Goal: Task Accomplishment & Management: Complete application form

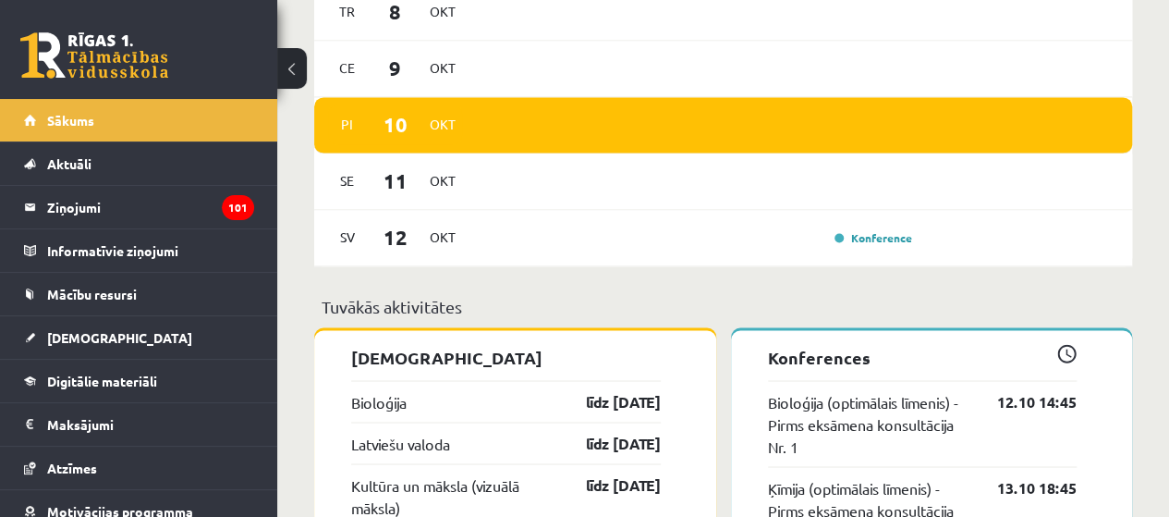
scroll to position [1535, 0]
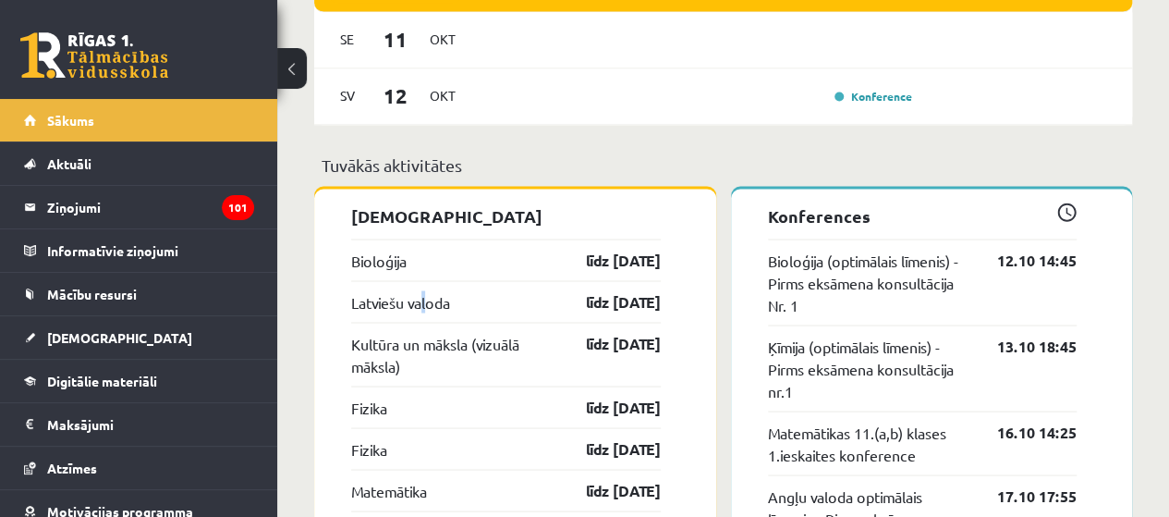
drag, startPoint x: 492, startPoint y: 340, endPoint x: 431, endPoint y: 289, distance: 79.4
click at [431, 289] on div "Latviešu valoda līdz 15.10.25" at bounding box center [506, 301] width 310 height 42
click at [435, 306] on link "Latviešu valoda" at bounding box center [400, 301] width 99 height 22
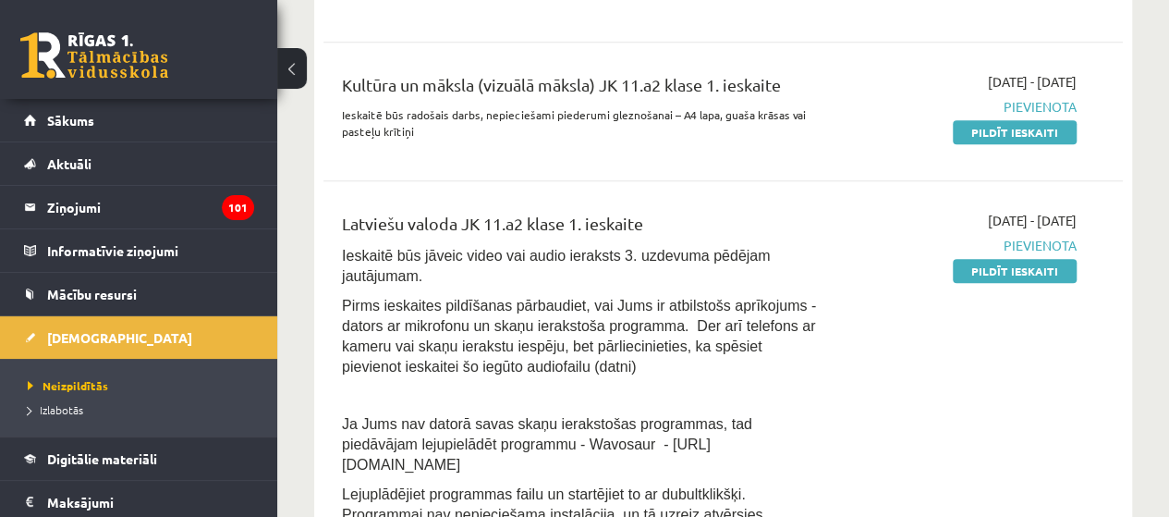
scroll to position [832, 0]
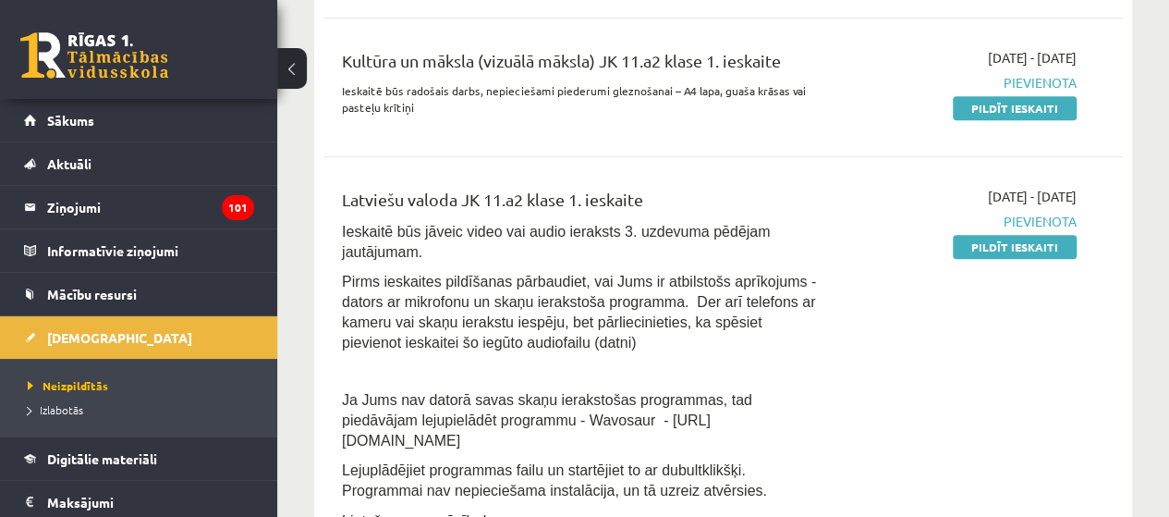
drag, startPoint x: 797, startPoint y: 293, endPoint x: 551, endPoint y: 326, distance: 248.1
click at [551, 326] on p "Pirms ieskaites pildīšanas pārbaudiet, vai Jums ir atbilstošs aprīkojums - dato…" at bounding box center [582, 311] width 481 height 81
drag, startPoint x: 562, startPoint y: 245, endPoint x: 452, endPoint y: 238, distance: 110.3
click at [452, 238] on span "Ieskaitē būs jāveic video vai audio ieraksts 3. uzdevuma pēdējam jautājumam." at bounding box center [556, 242] width 428 height 36
drag, startPoint x: 997, startPoint y: 246, endPoint x: 666, endPoint y: 67, distance: 376.0
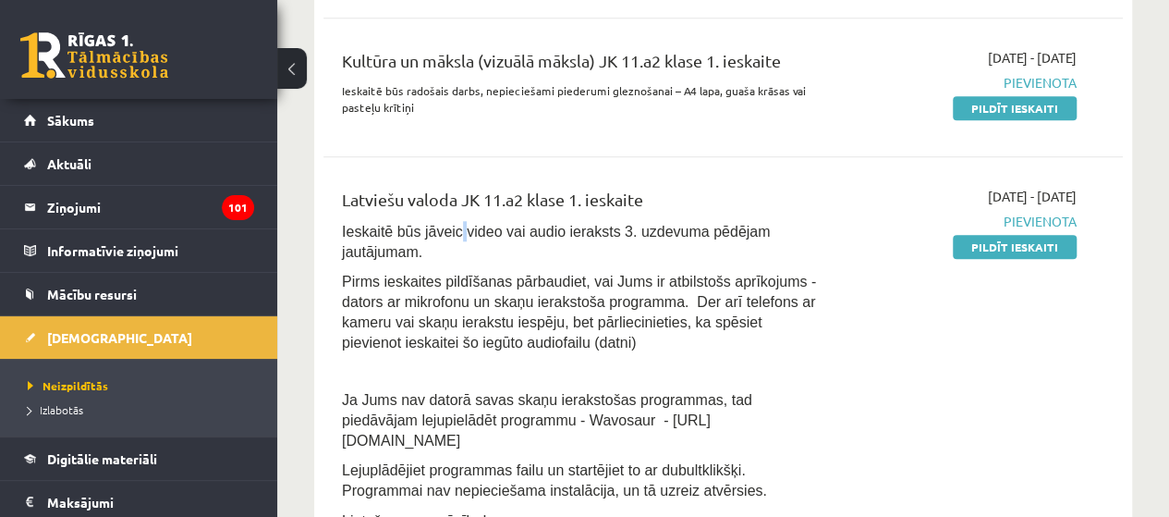
click at [997, 246] on link "Pildīt ieskaiti" at bounding box center [1015, 247] width 124 height 24
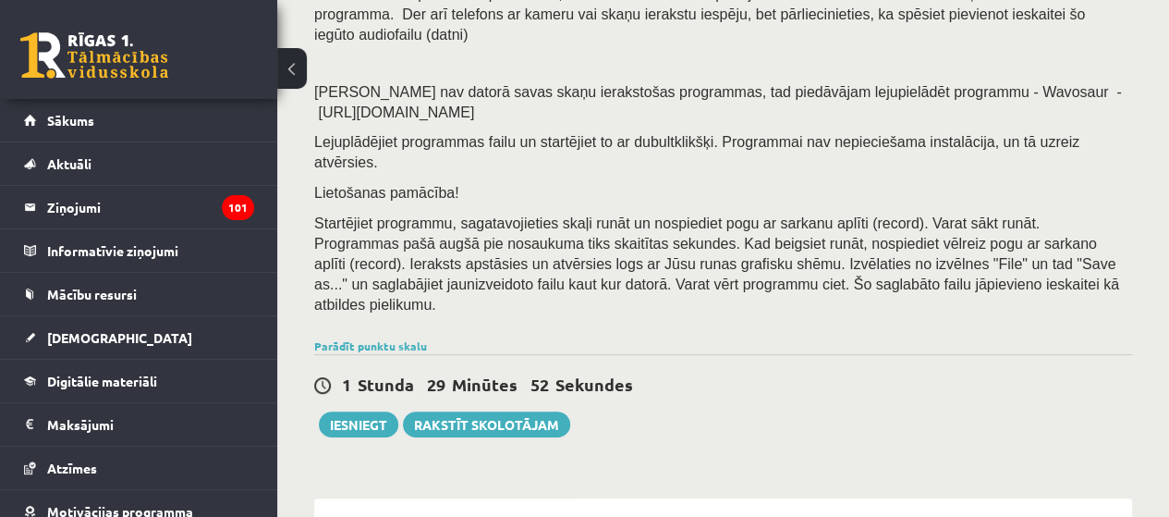
scroll to position [370, 0]
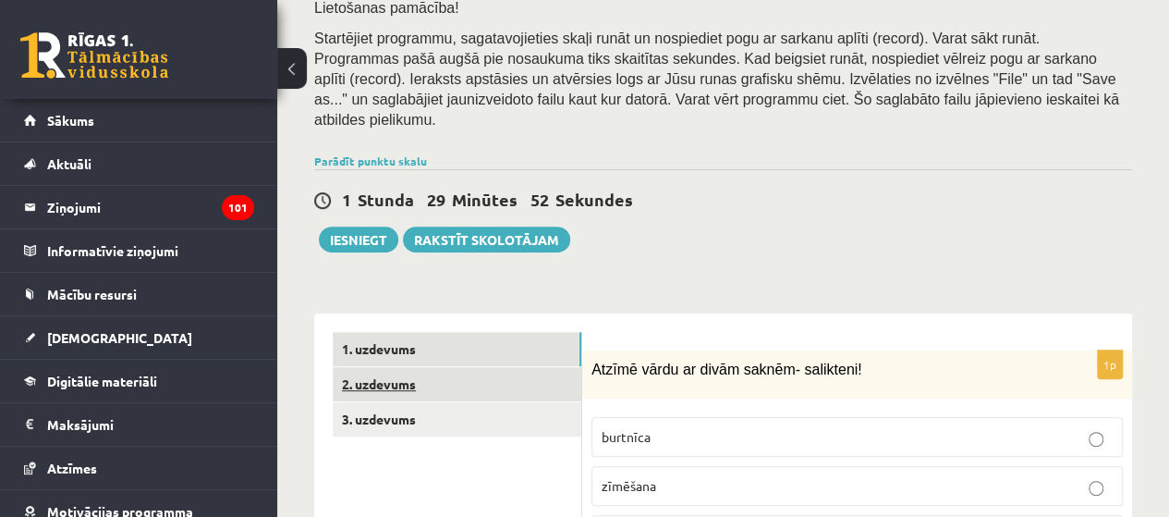
click at [366, 367] on link "2. uzdevums" at bounding box center [457, 384] width 249 height 34
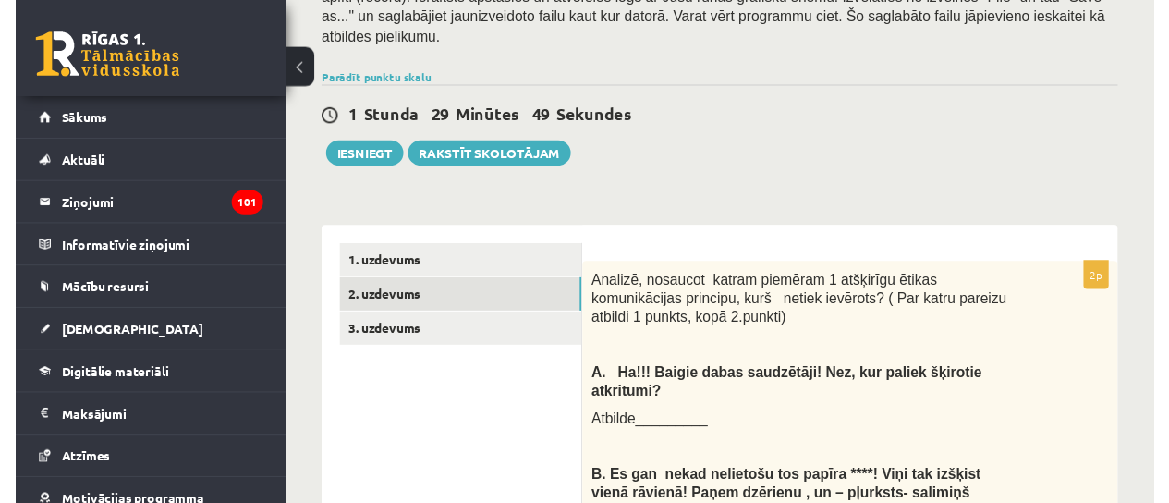
scroll to position [0, 0]
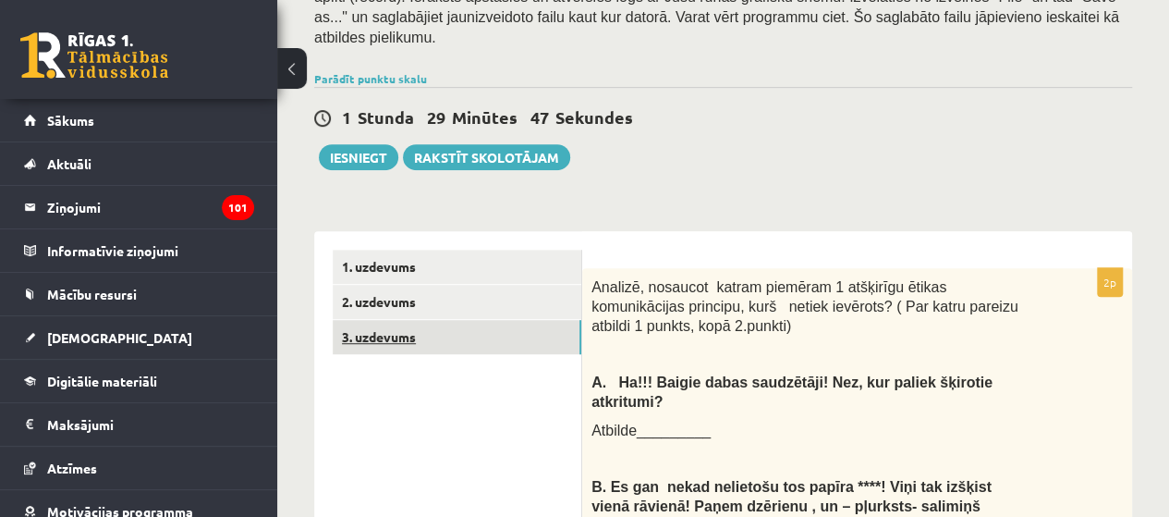
click at [409, 320] on link "3. uzdevums" at bounding box center [457, 337] width 249 height 34
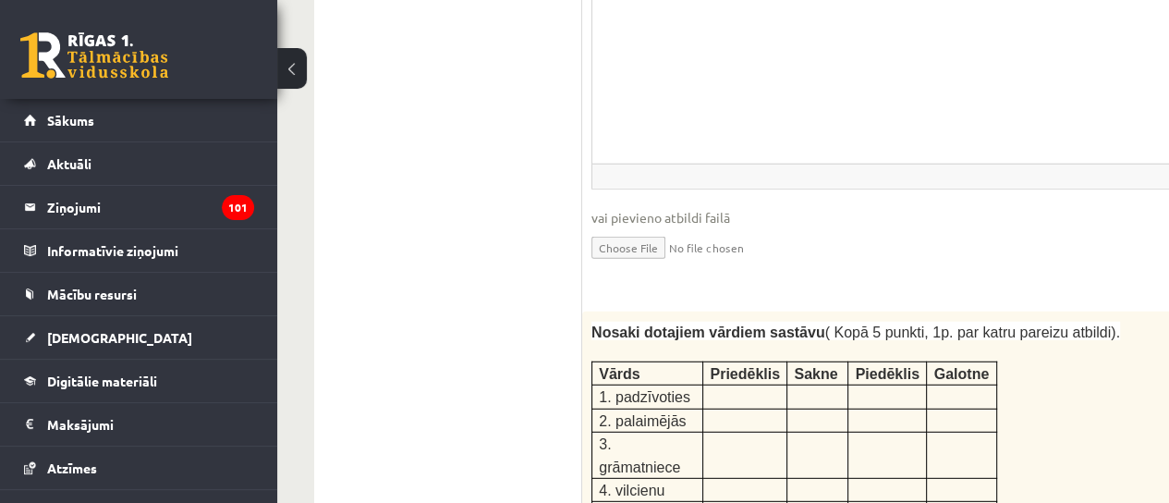
scroll to position [3040, 0]
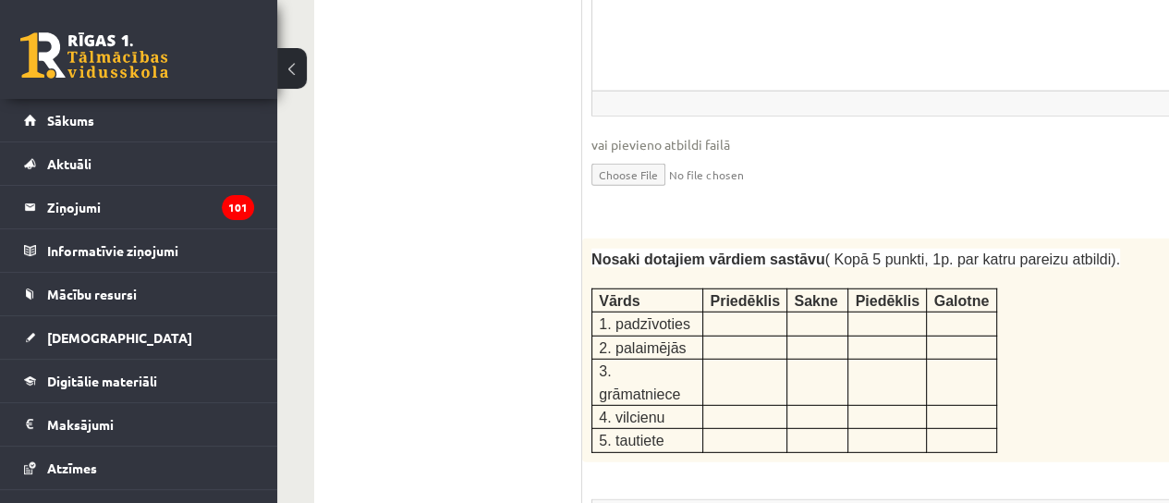
drag, startPoint x: 610, startPoint y: 186, endPoint x: 1040, endPoint y: 287, distance: 441.5
click at [1040, 286] on div "Nosaki dotajiem vārdiem sastāvu ( Kopā 5 punkti, 1p. par katru pareizu atbildi)…" at bounding box center [1077, 350] width 991 height 224
click at [1028, 290] on div "Nosaki dotajiem vārdiem sastāvu ( Kopā 5 punkti, 1p. par katru pareizu atbildi)…" at bounding box center [1077, 350] width 991 height 224
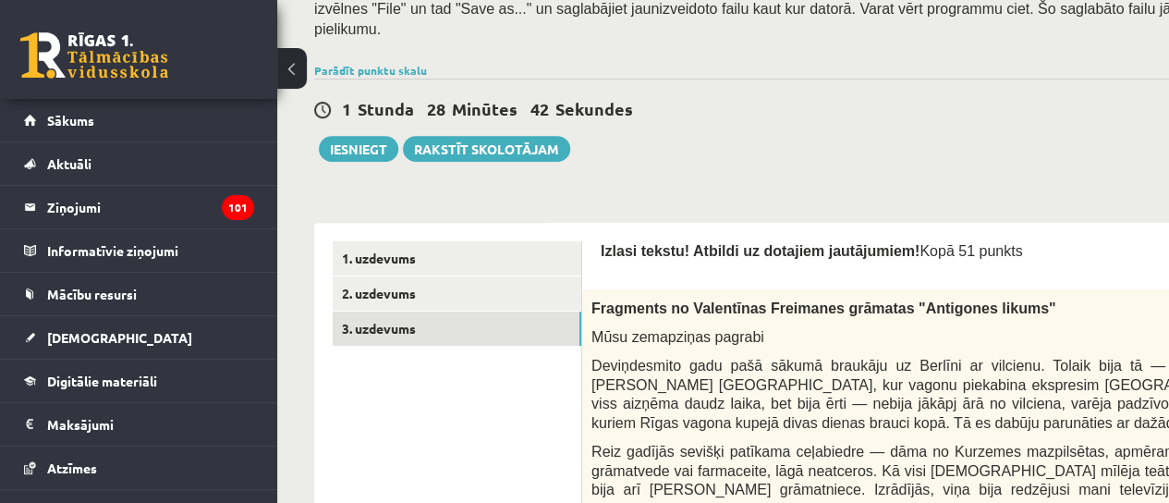
scroll to position [462, 0]
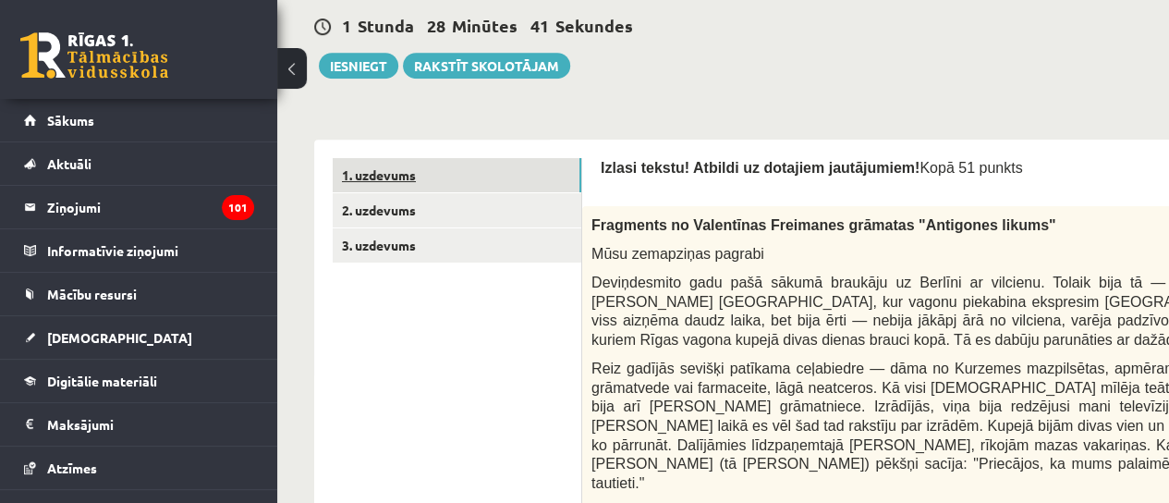
click at [378, 161] on link "1. uzdevums" at bounding box center [457, 175] width 249 height 34
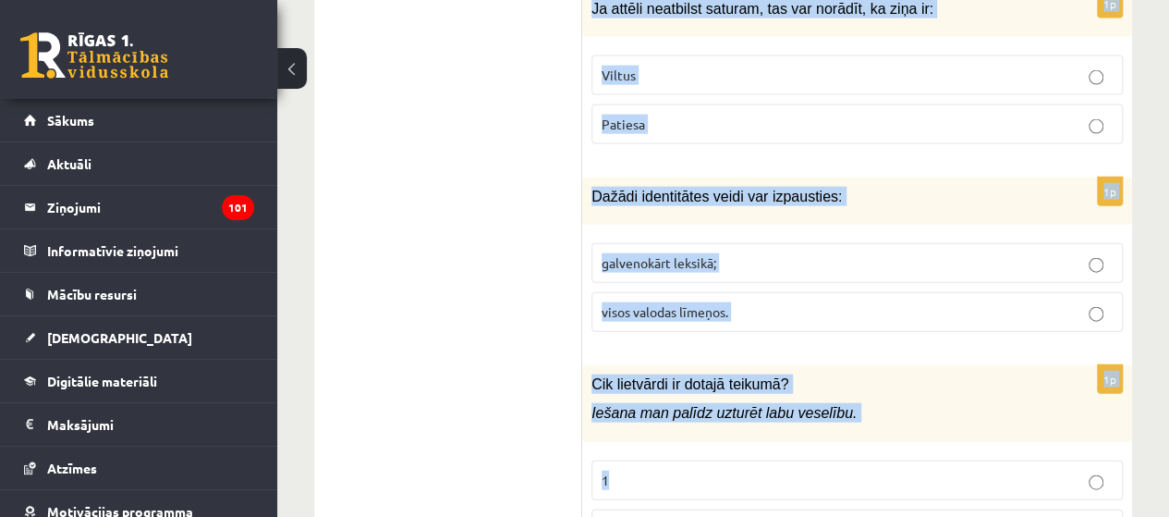
scroll to position [9046, 0]
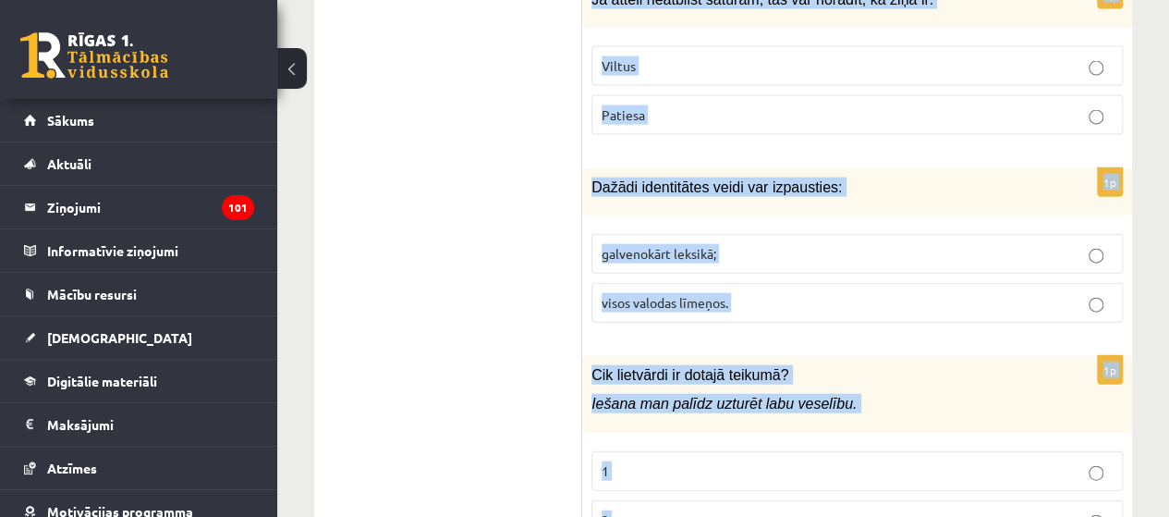
drag, startPoint x: 590, startPoint y: 177, endPoint x: 938, endPoint y: 454, distance: 445.4
copy form "Atzīmē vārdu ar divām saknēm- salikteni! burtnīca zīmēšana dabaszinības matemāt…"
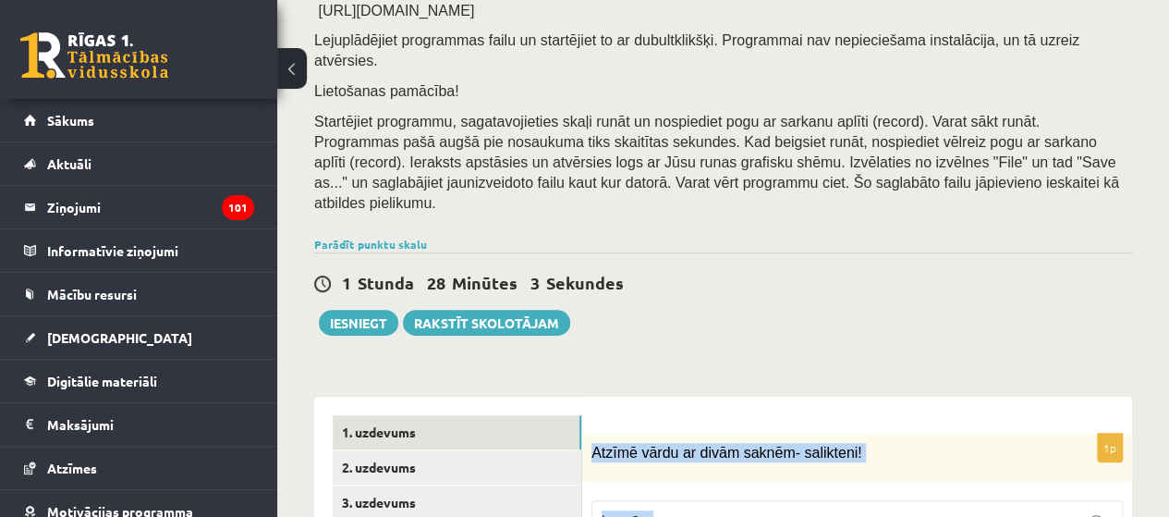
scroll to position [656, 0]
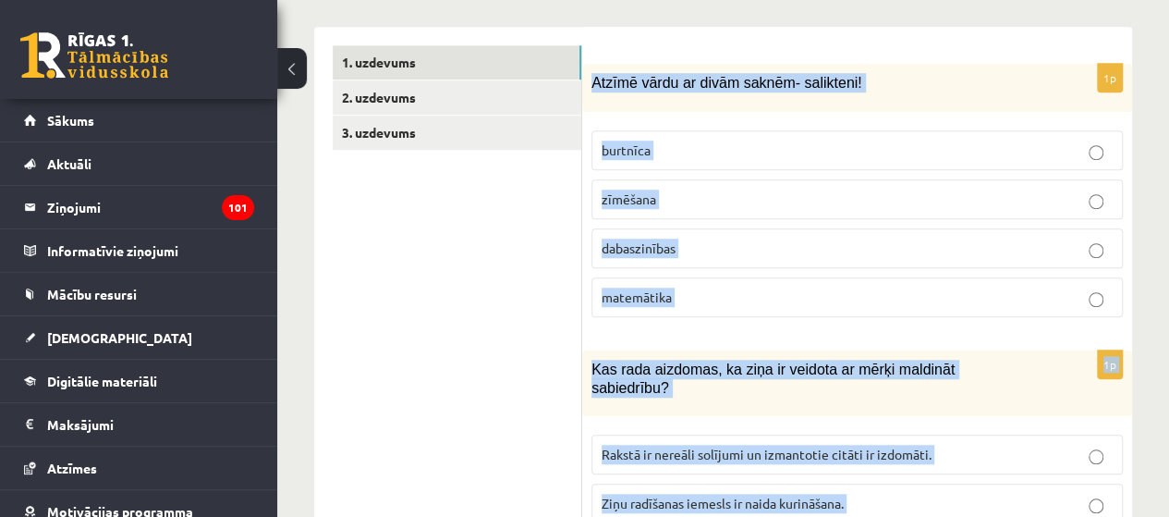
click at [637, 239] on span "dabaszinības" at bounding box center [639, 247] width 74 height 17
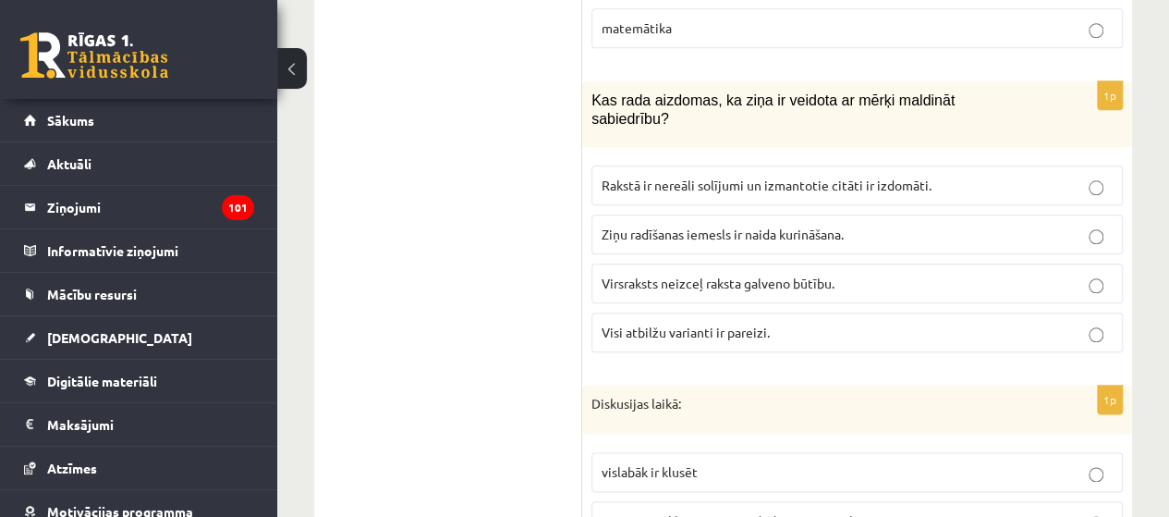
scroll to position [934, 0]
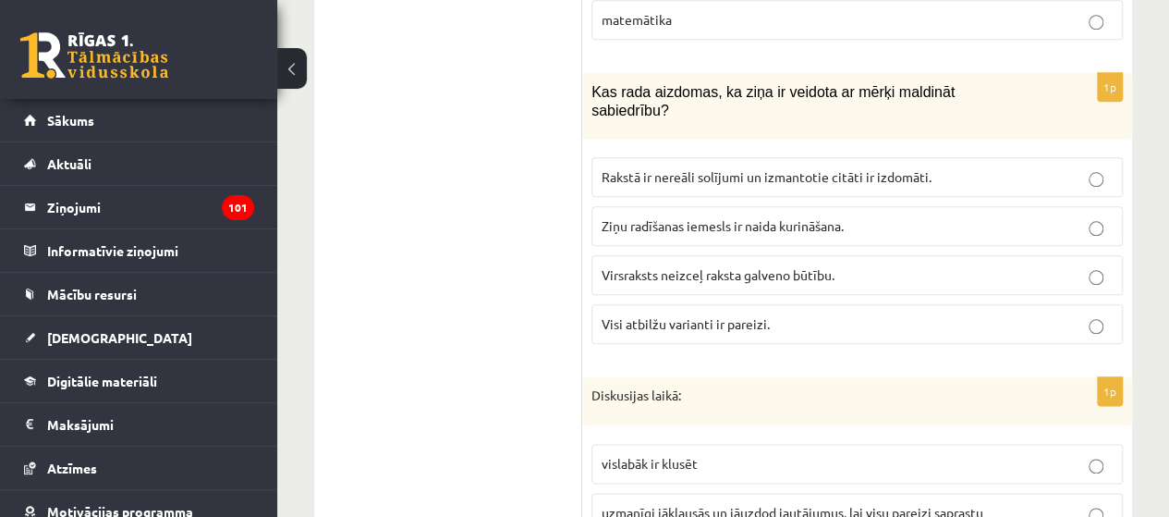
click at [700, 315] on span "Visi atbilžu varianti ir pareizi." at bounding box center [686, 323] width 168 height 17
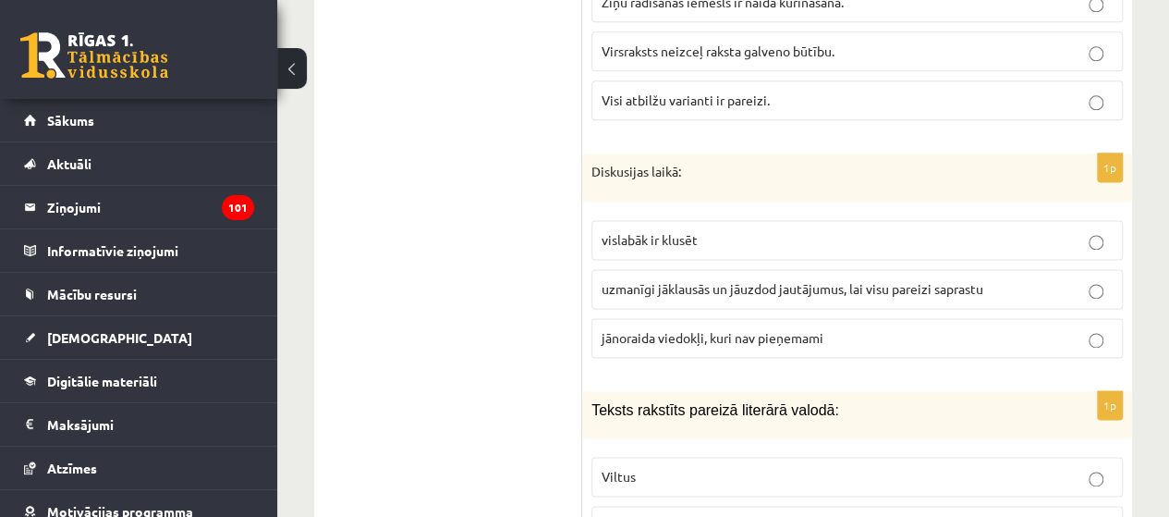
scroll to position [1211, 0]
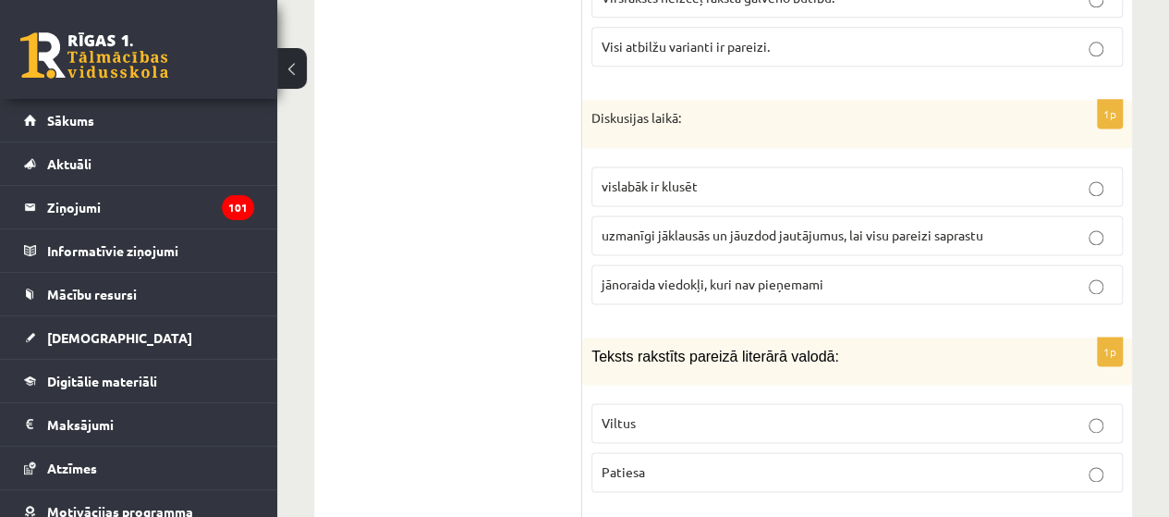
click at [649, 226] on span "uzmanīgi jāklausās un jāuzdod jautājumus, lai visu pareizi saprastu" at bounding box center [793, 234] width 382 height 17
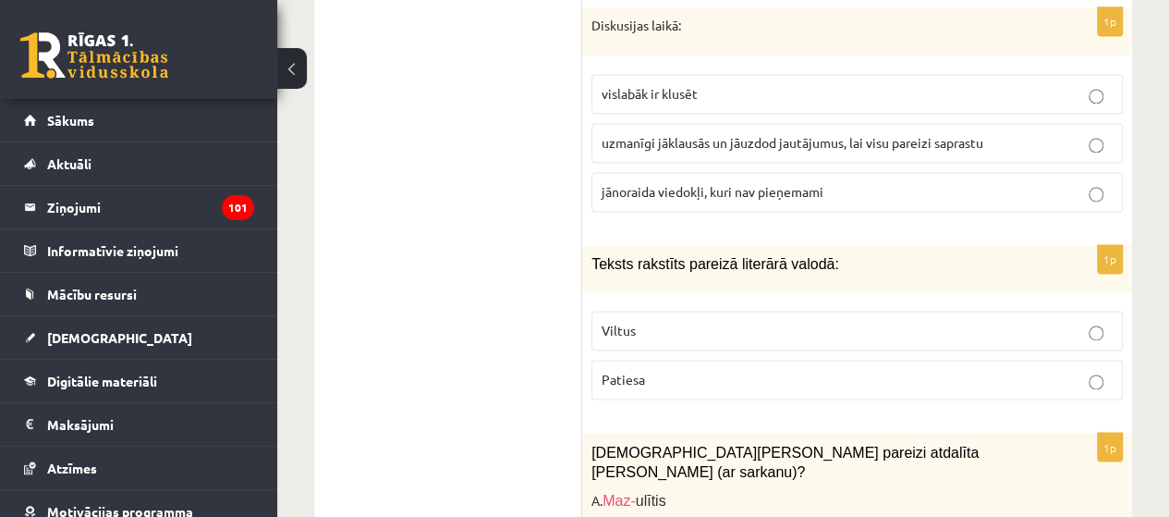
click at [630, 360] on label "Patiesa" at bounding box center [858, 380] width 532 height 40
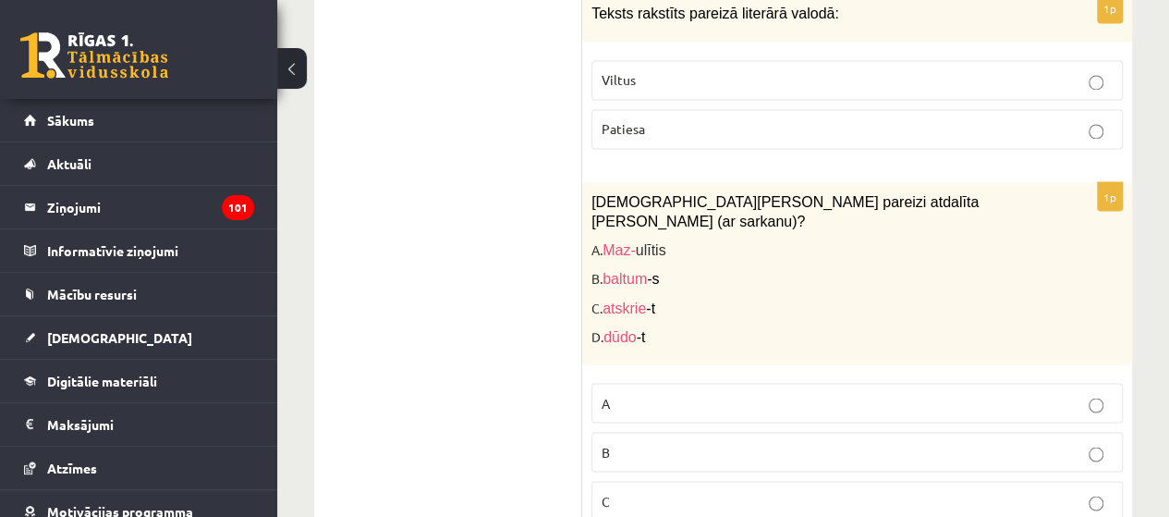
scroll to position [1581, 0]
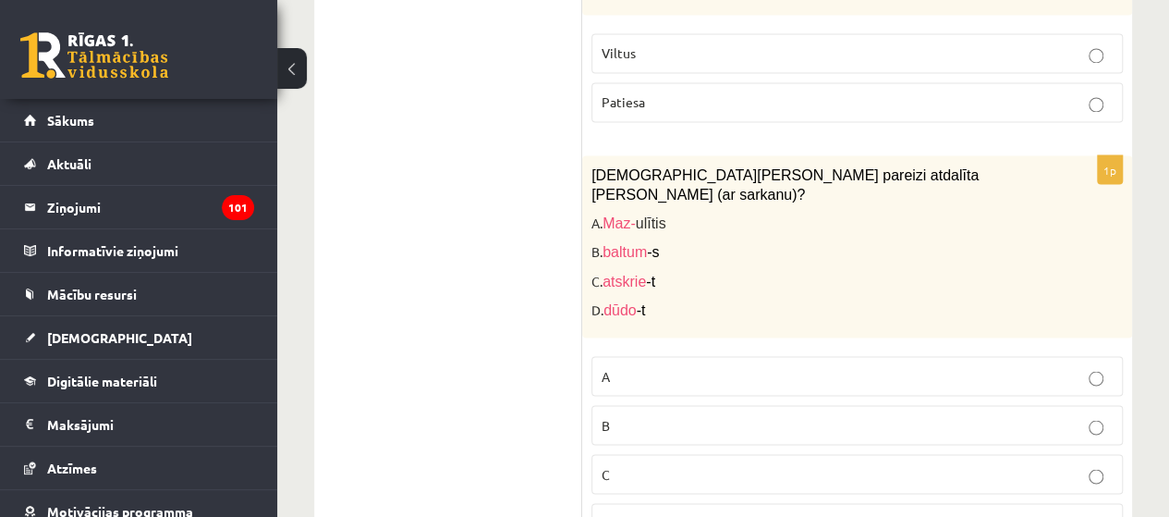
click at [621, 464] on p "C" at bounding box center [857, 473] width 511 height 19
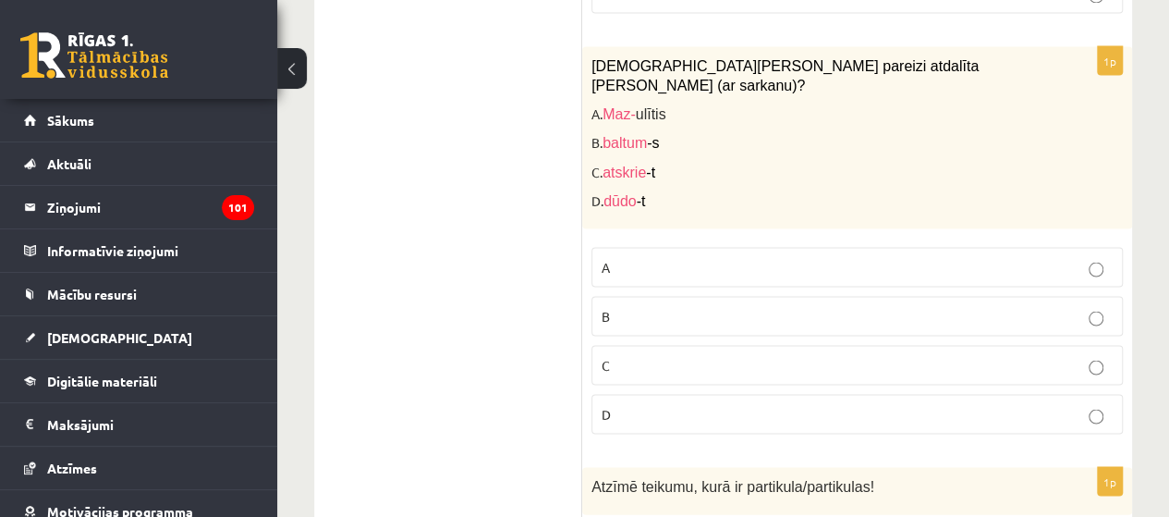
scroll to position [1950, 0]
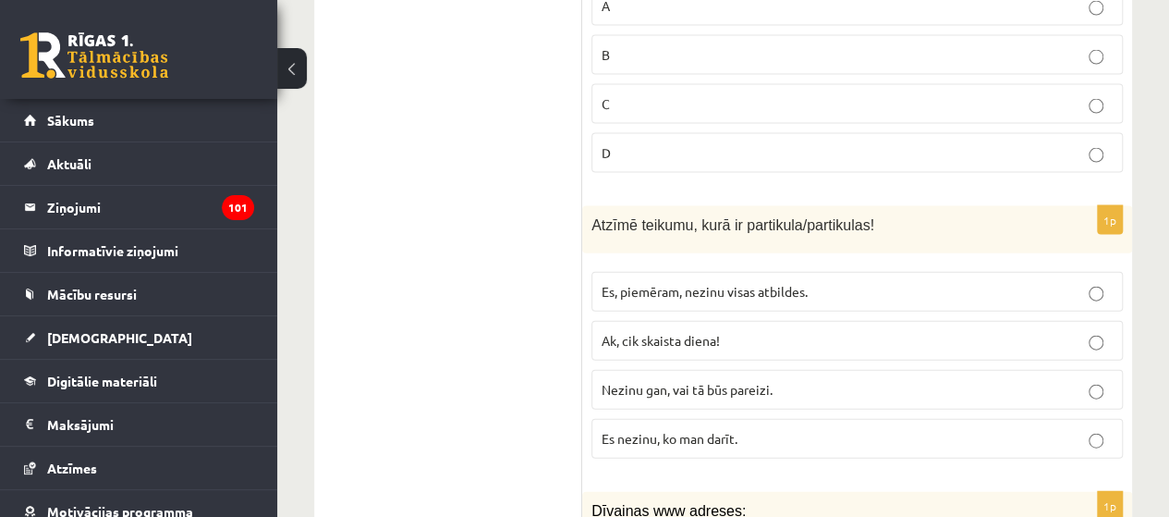
click at [649, 381] on span "Nezinu gan, vai tā būs pareizi." at bounding box center [687, 389] width 171 height 17
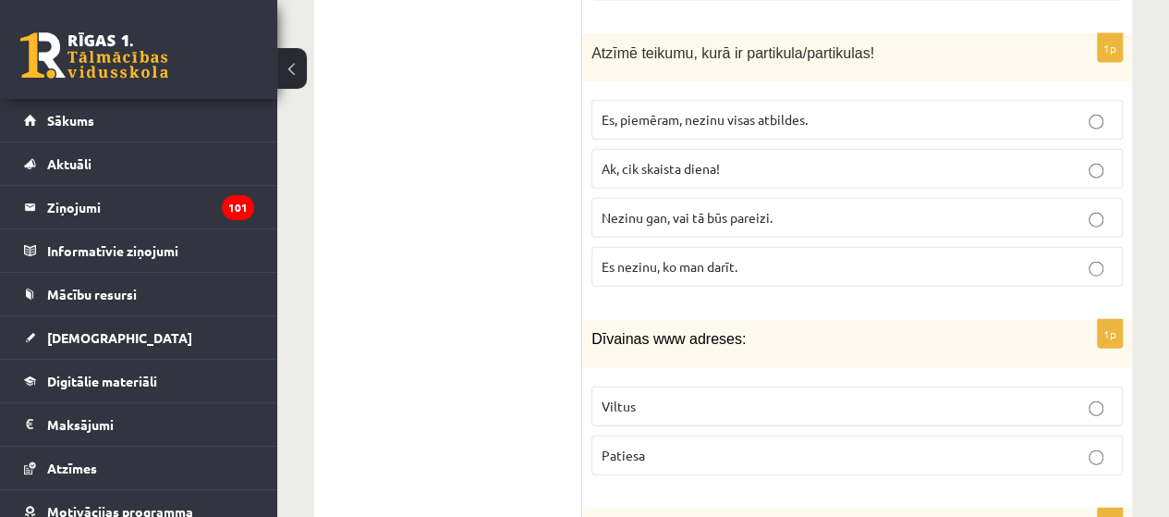
scroll to position [2135, 0]
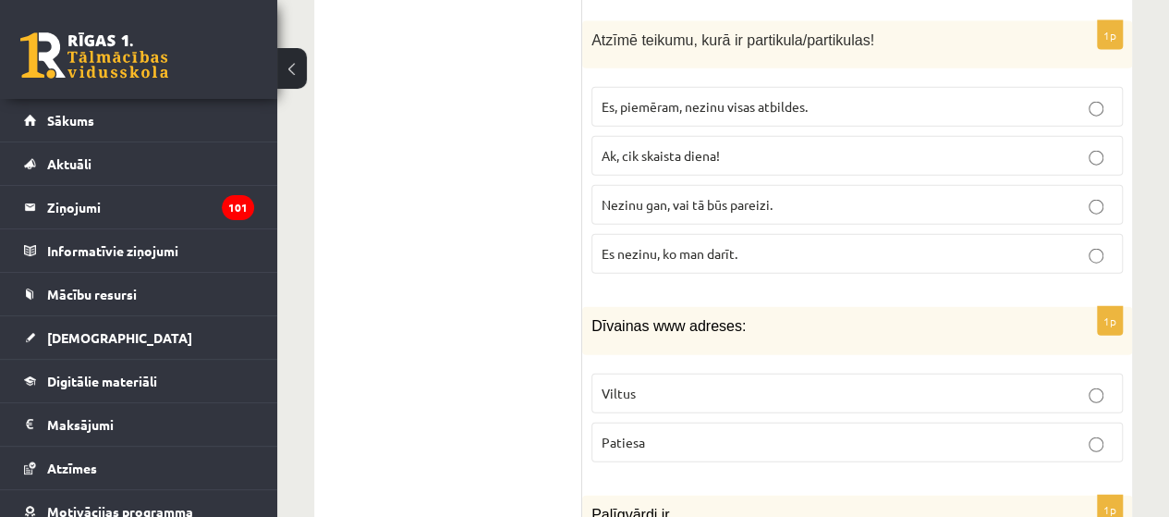
click at [621, 385] on span "Viltus" at bounding box center [619, 393] width 34 height 17
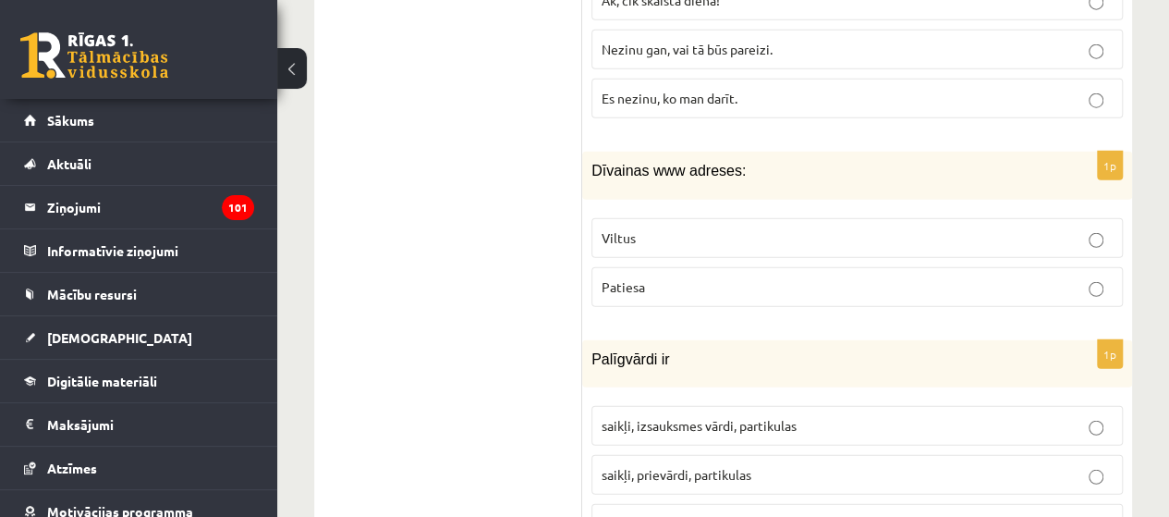
scroll to position [2320, 0]
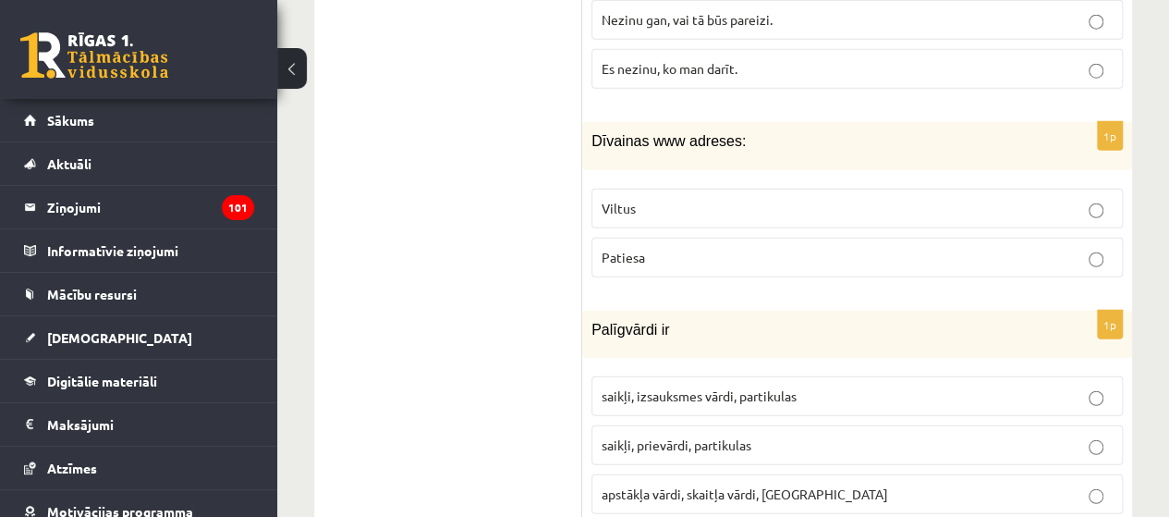
click at [754, 435] on p "saikļi, prievārdi, partikulas" at bounding box center [857, 444] width 511 height 19
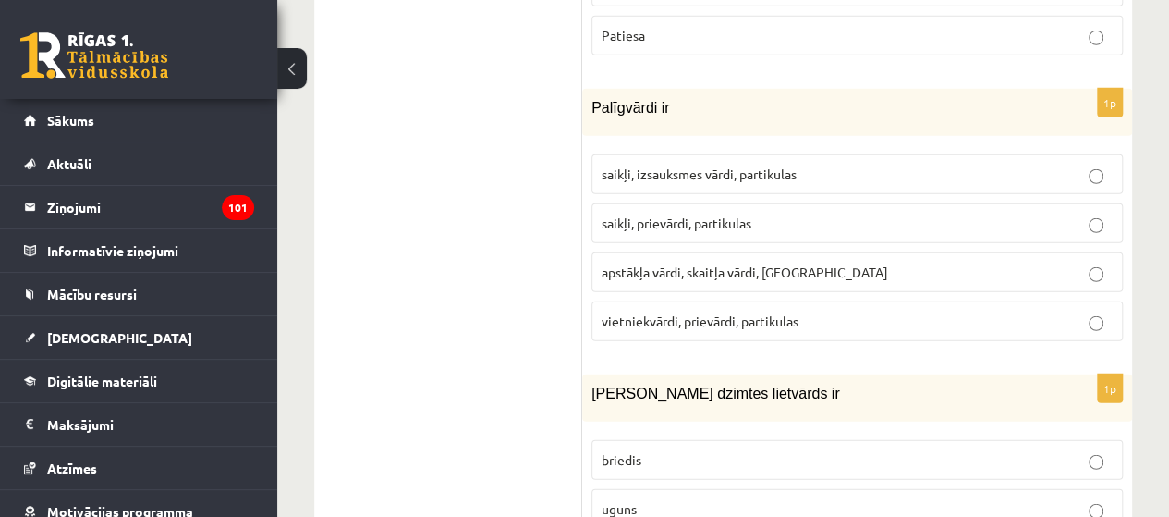
scroll to position [2598, 0]
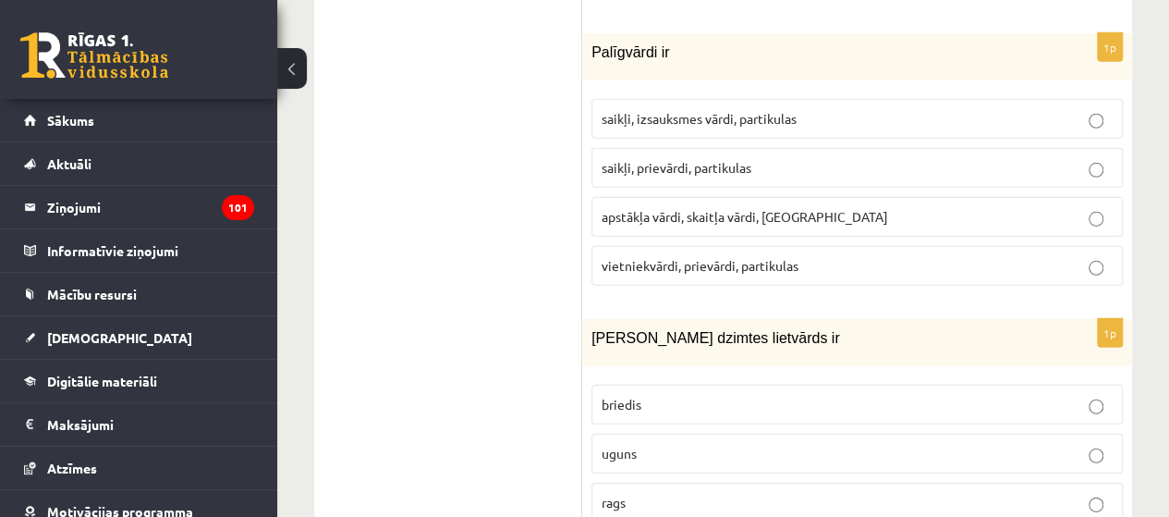
click at [654, 444] on p "uguns" at bounding box center [857, 453] width 511 height 19
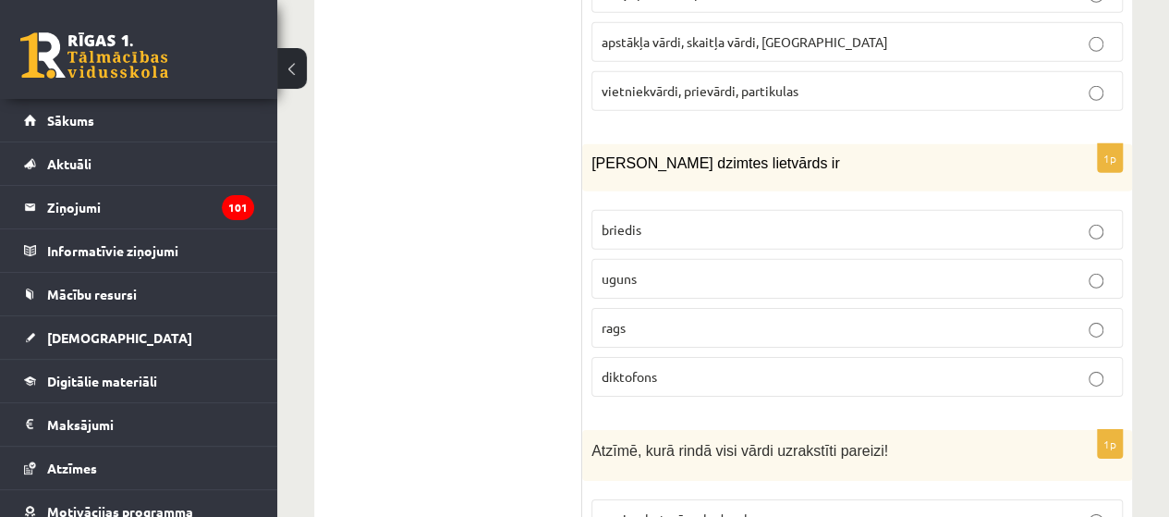
scroll to position [2875, 0]
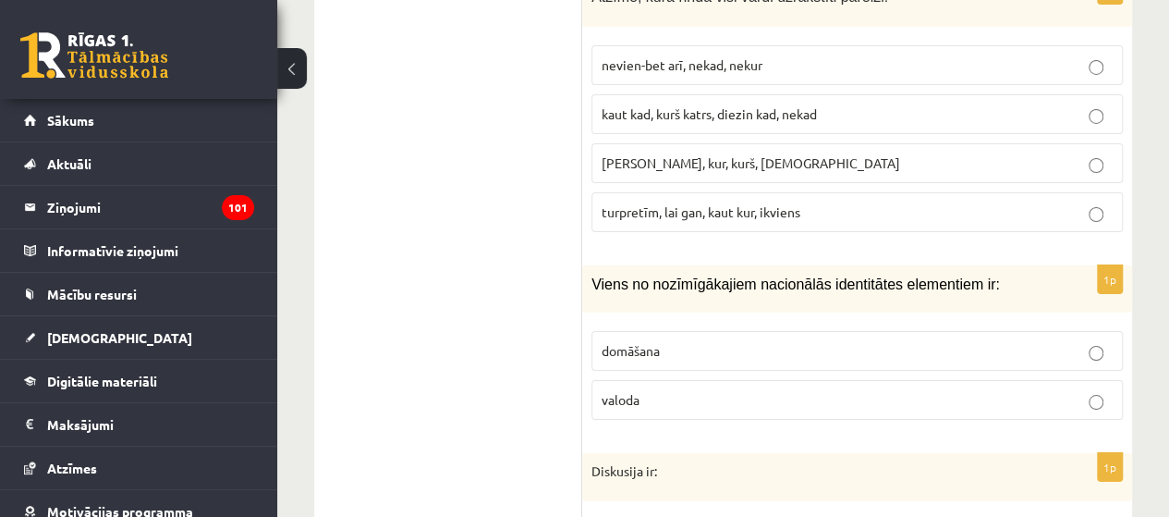
scroll to position [3245, 0]
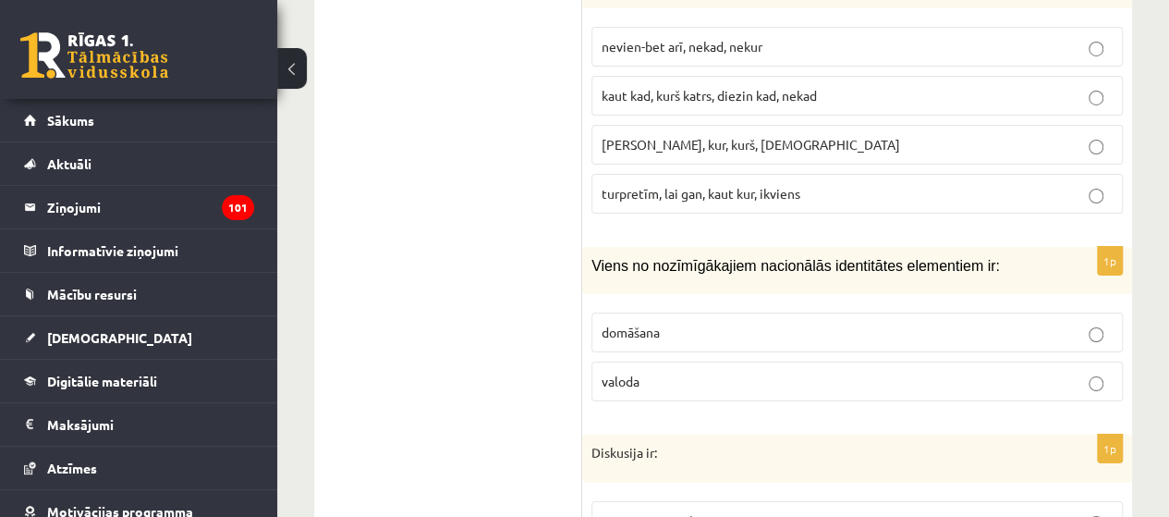
click at [642, 372] on p "valoda" at bounding box center [857, 381] width 511 height 19
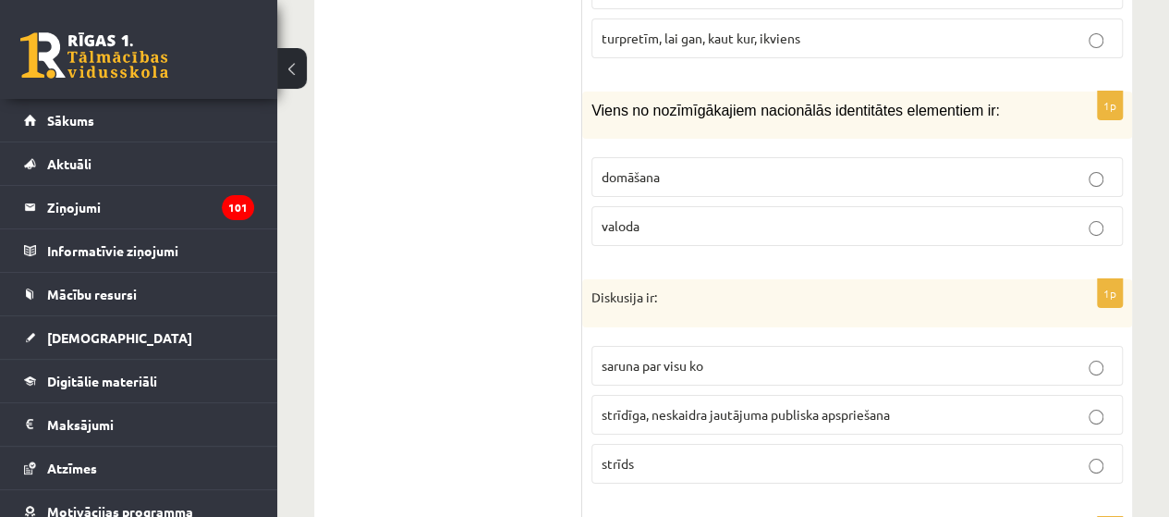
scroll to position [3430, 0]
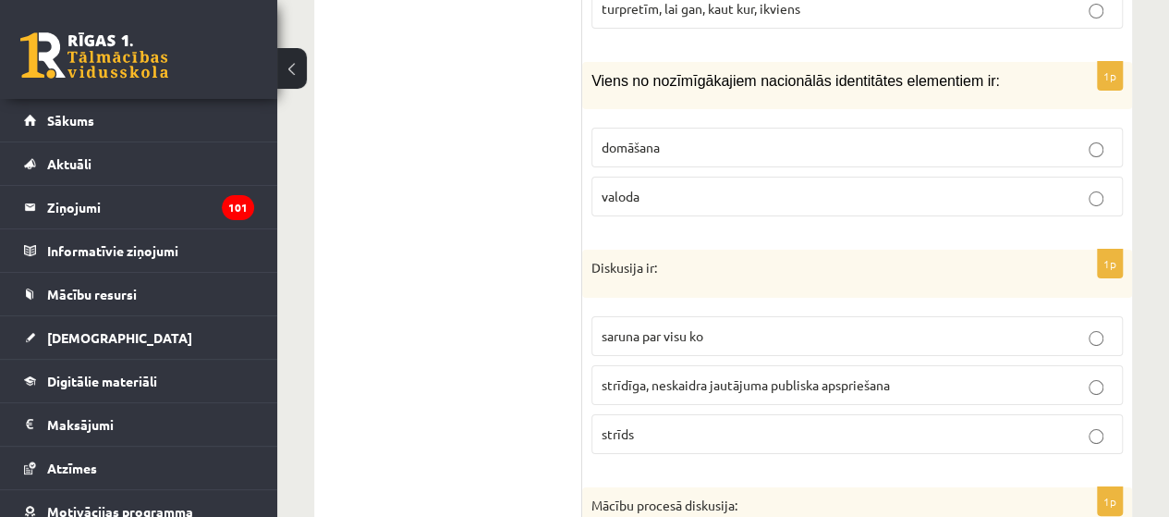
click at [736, 376] on span "strīdīga, neskaidra jautājuma publiska apspriešana" at bounding box center [746, 384] width 288 height 17
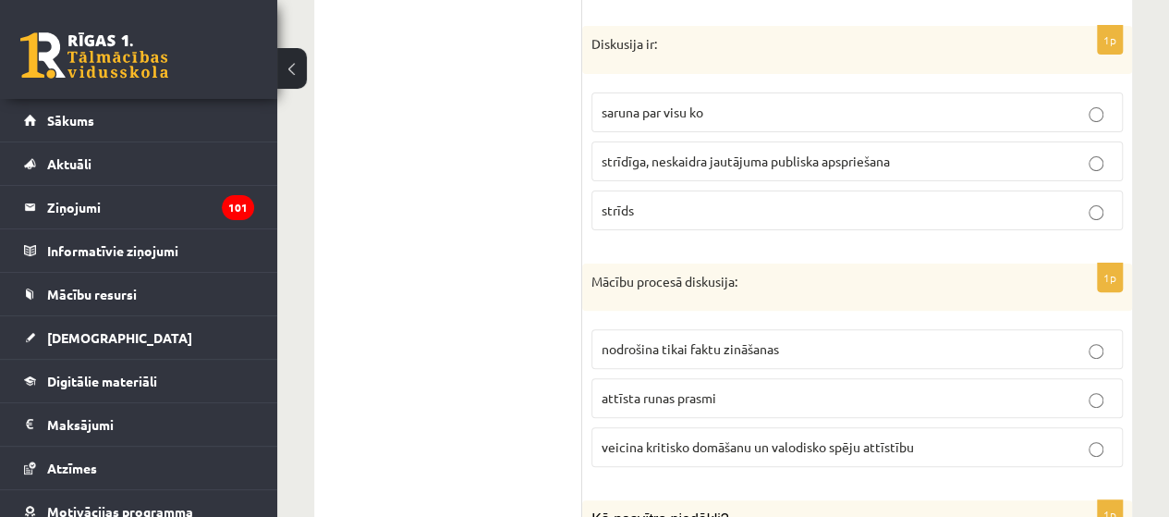
scroll to position [3707, 0]
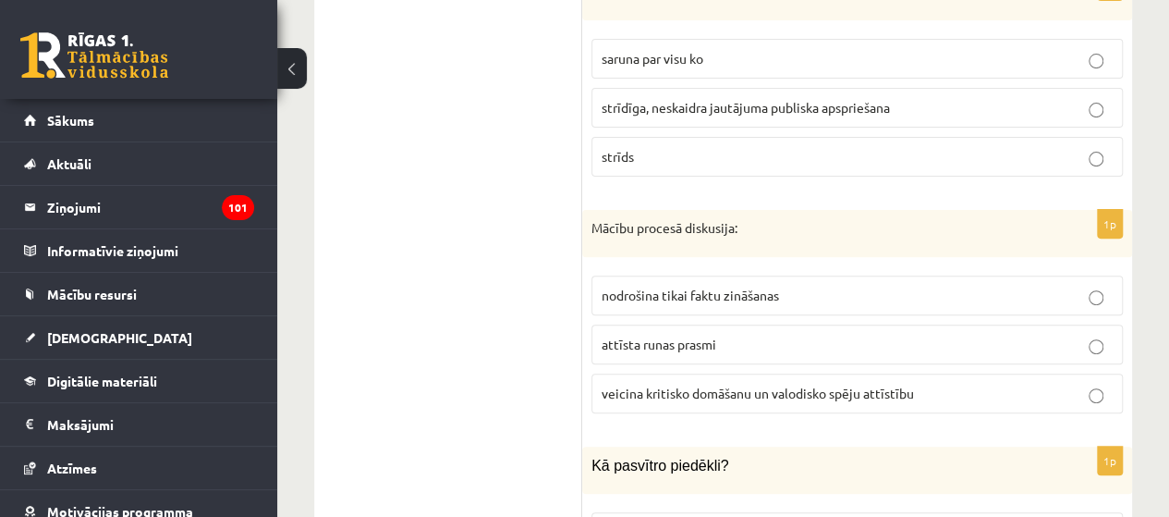
click at [764, 385] on span "veicina kritisko domāšanu un valodisko spēju attīstību" at bounding box center [758, 393] width 312 height 17
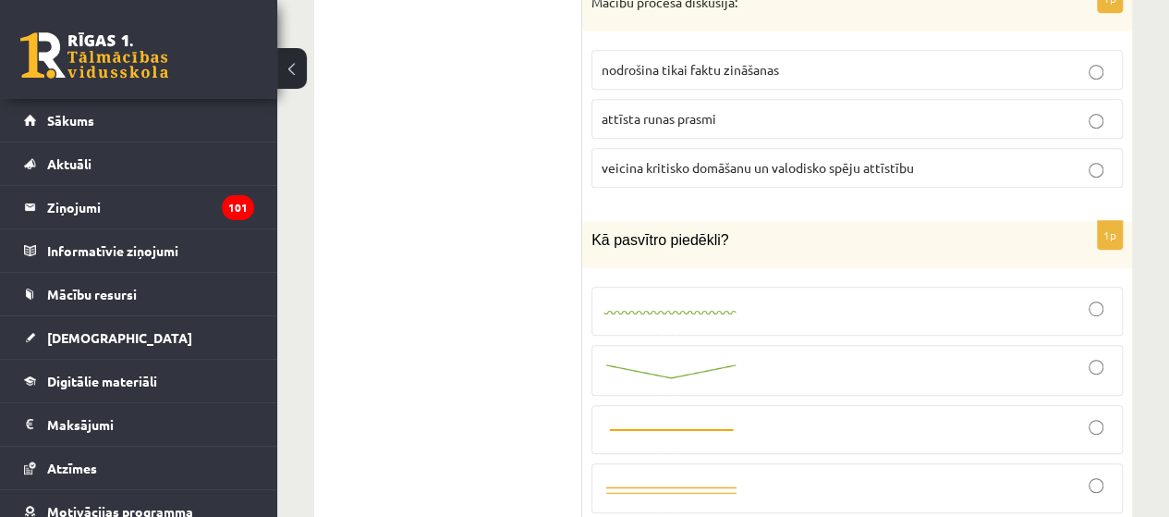
scroll to position [3892, 0]
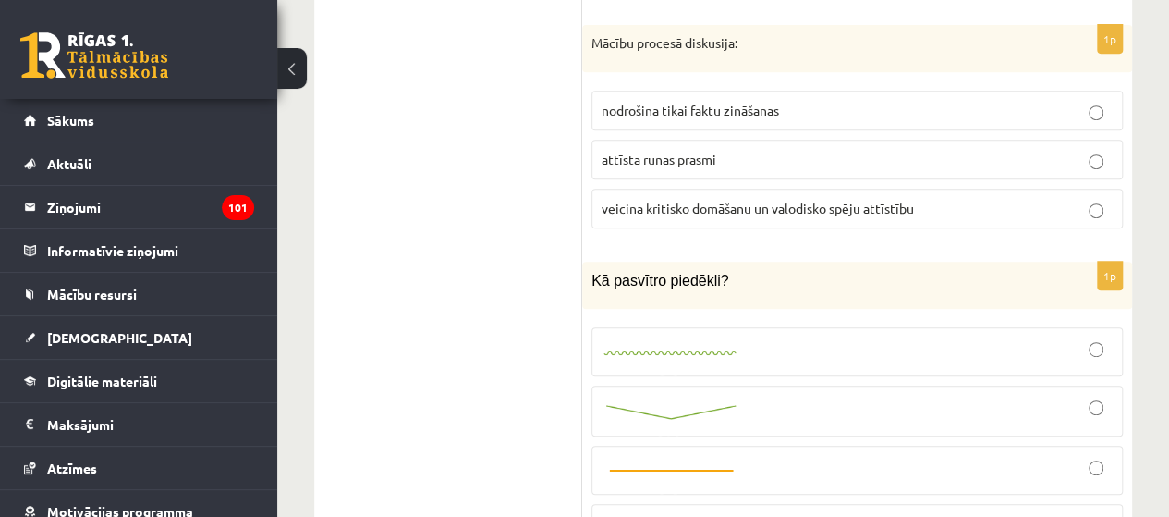
click at [751, 337] on div at bounding box center [857, 351] width 511 height 29
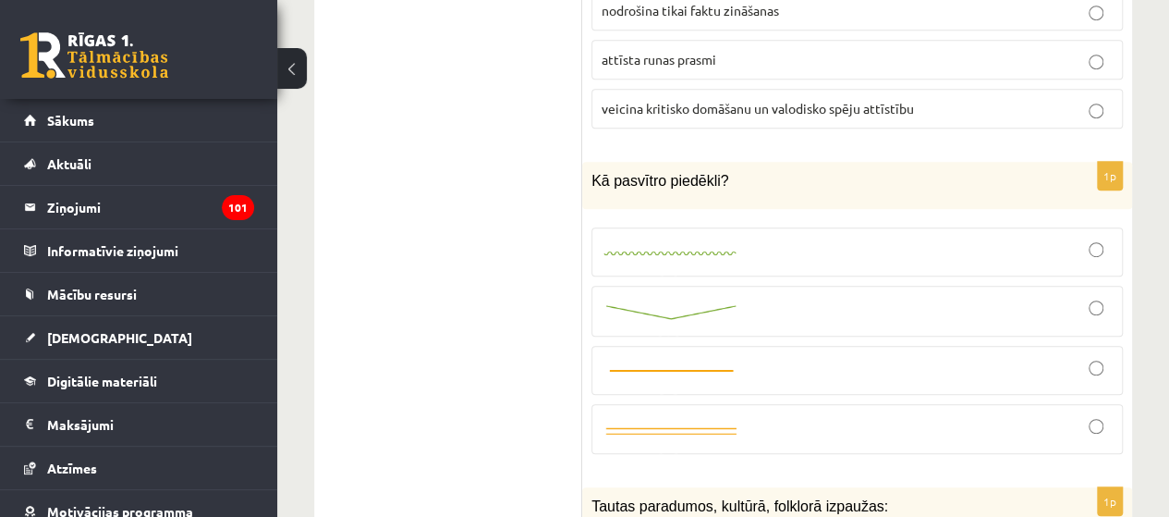
scroll to position [4169, 0]
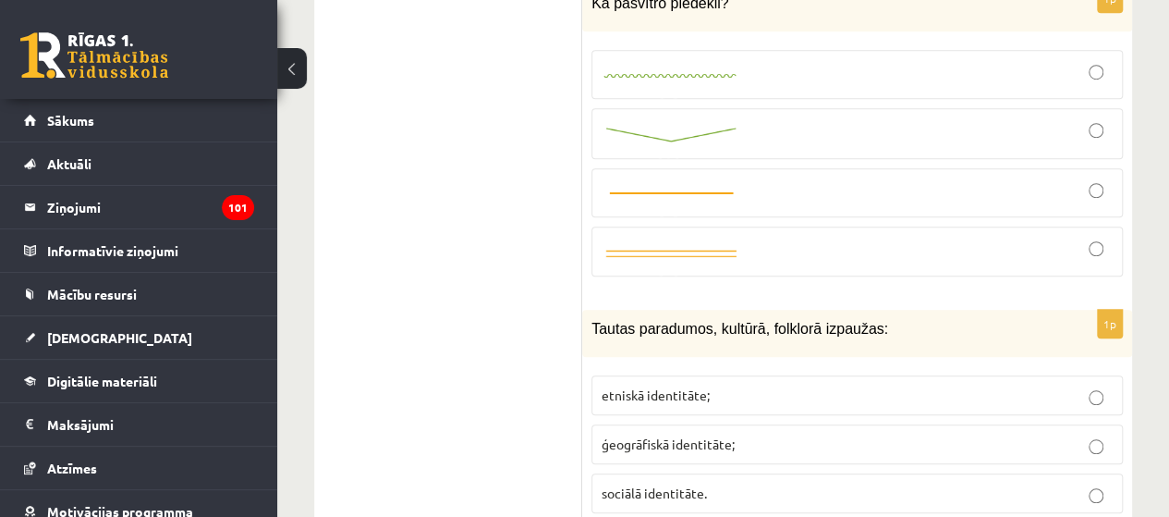
click at [733, 385] on p "etniskā identitāte;" at bounding box center [857, 394] width 511 height 19
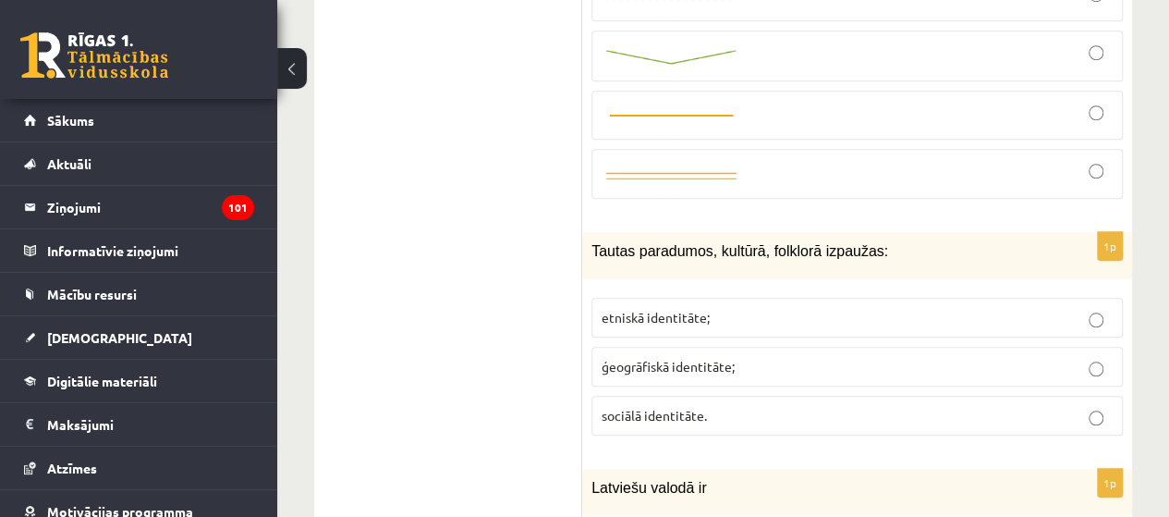
scroll to position [4446, 0]
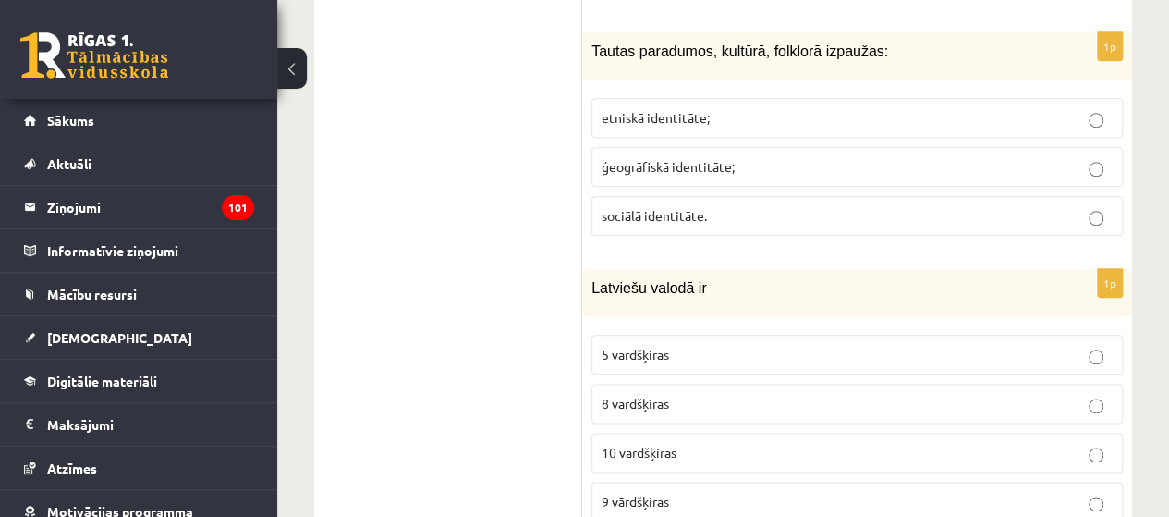
click at [761, 433] on label "10 vārdšķiras" at bounding box center [858, 453] width 532 height 40
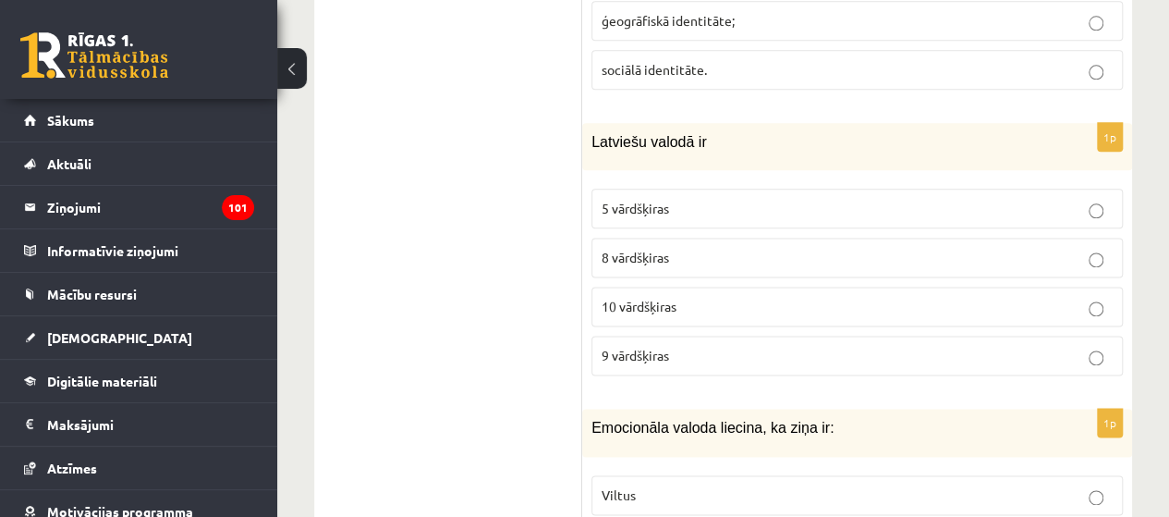
scroll to position [4631, 0]
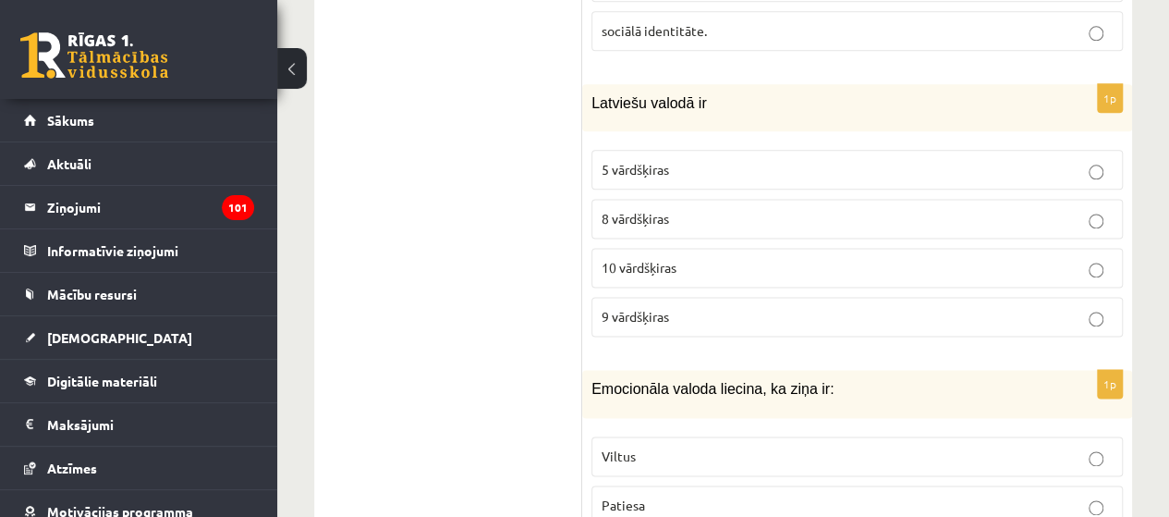
click at [647, 446] on p "Viltus" at bounding box center [857, 455] width 511 height 19
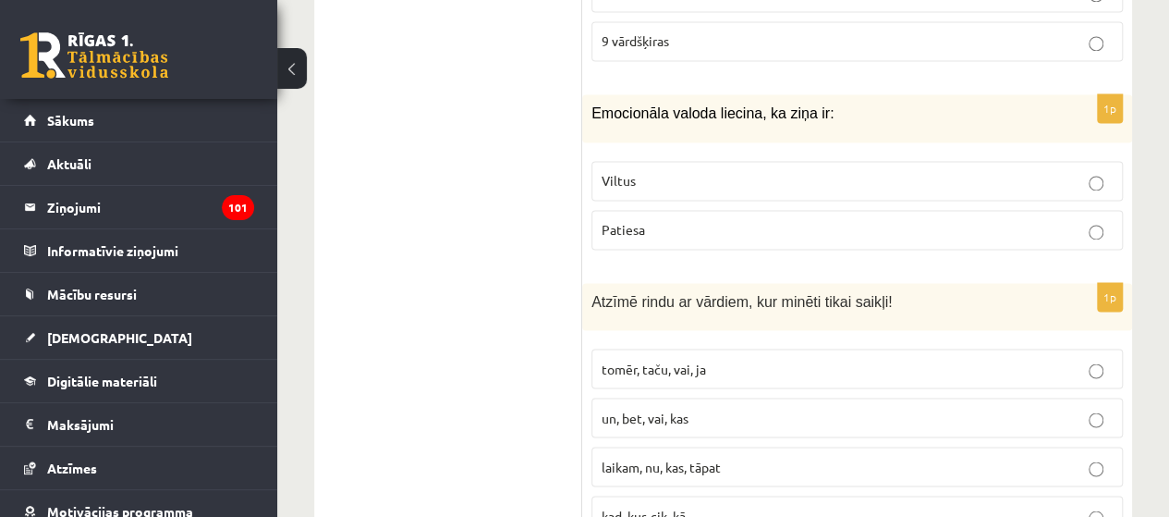
scroll to position [4909, 0]
click at [725, 357] on p "tomēr, taču, vai, ja" at bounding box center [857, 366] width 511 height 19
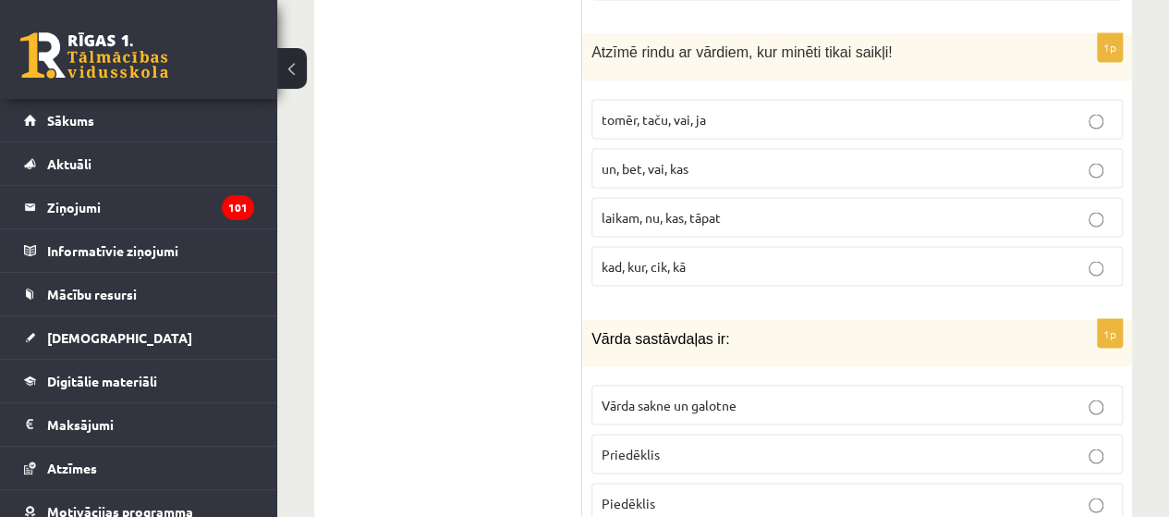
scroll to position [5186, 0]
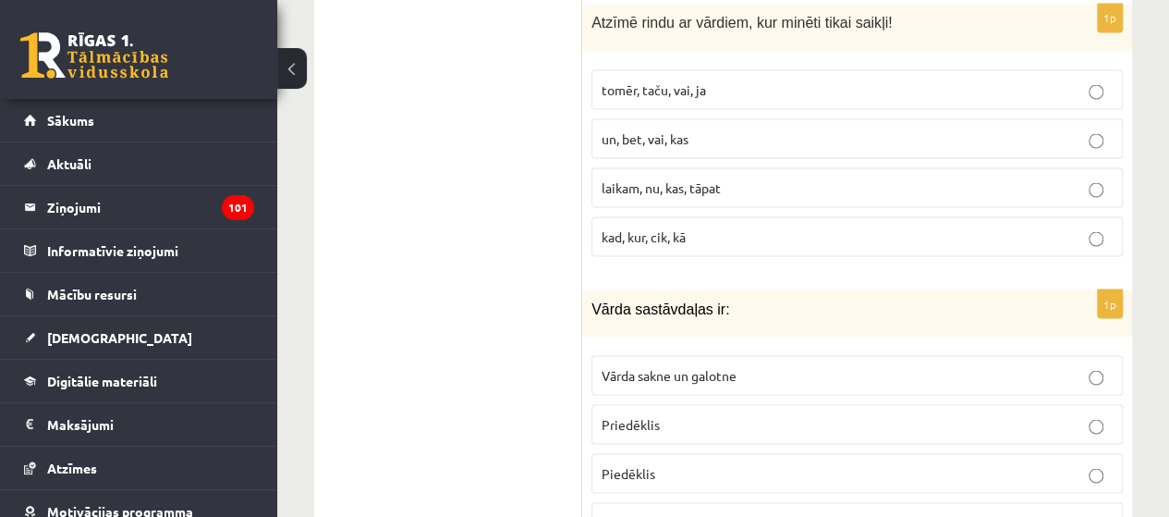
click at [672, 513] on span "Visi iepriekš minētie ir pareizi" at bounding box center [688, 521] width 173 height 17
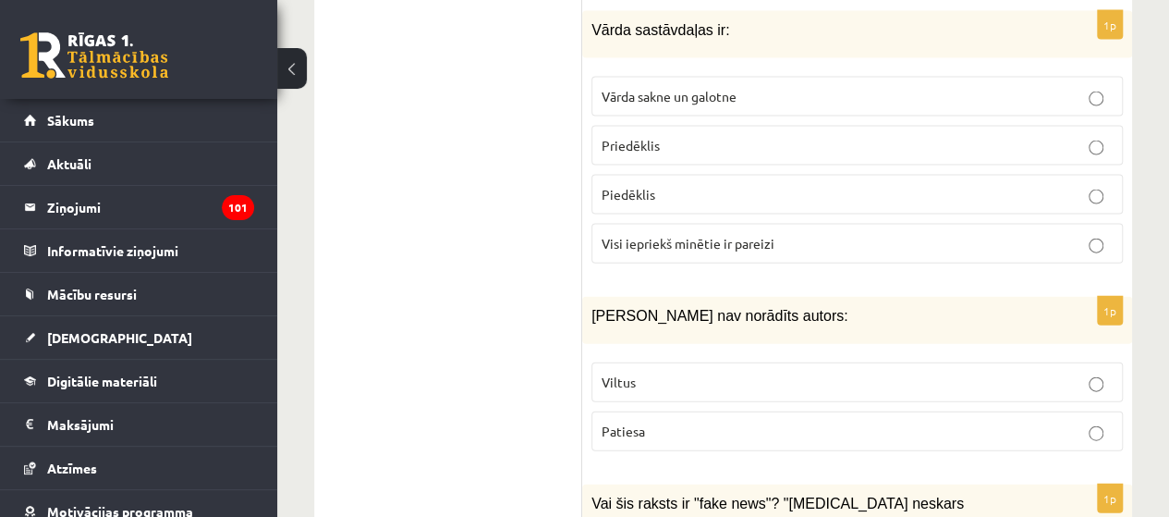
scroll to position [5556, 0]
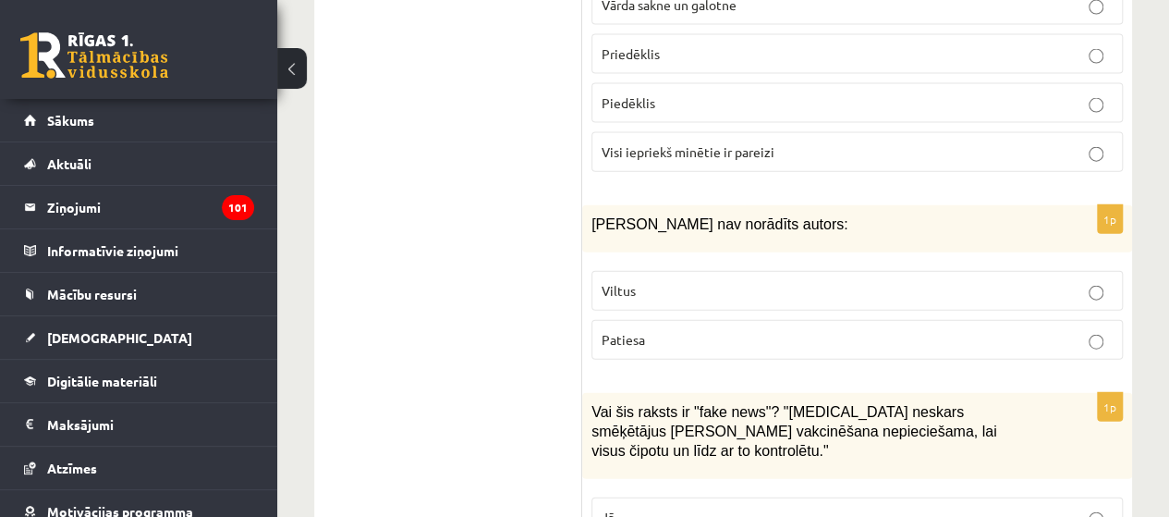
click at [737, 281] on p "Viltus" at bounding box center [857, 290] width 511 height 19
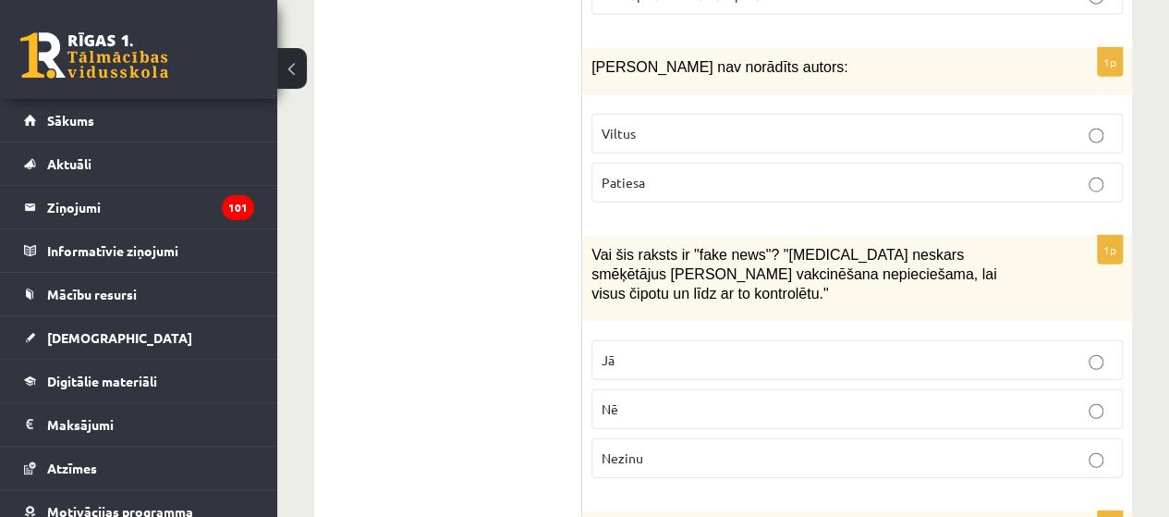
scroll to position [5741, 0]
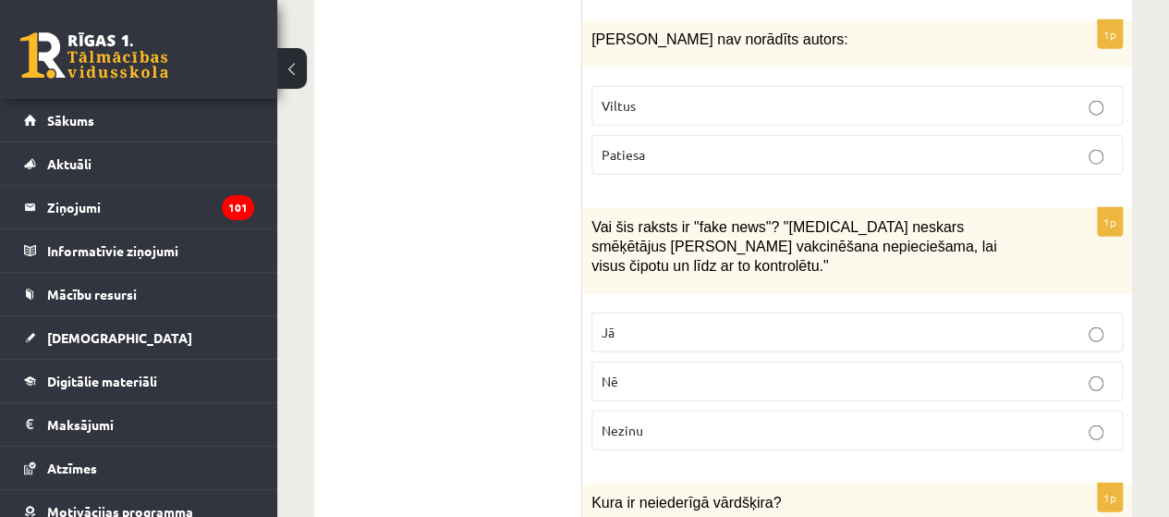
click at [619, 323] on p "Jā" at bounding box center [857, 332] width 511 height 19
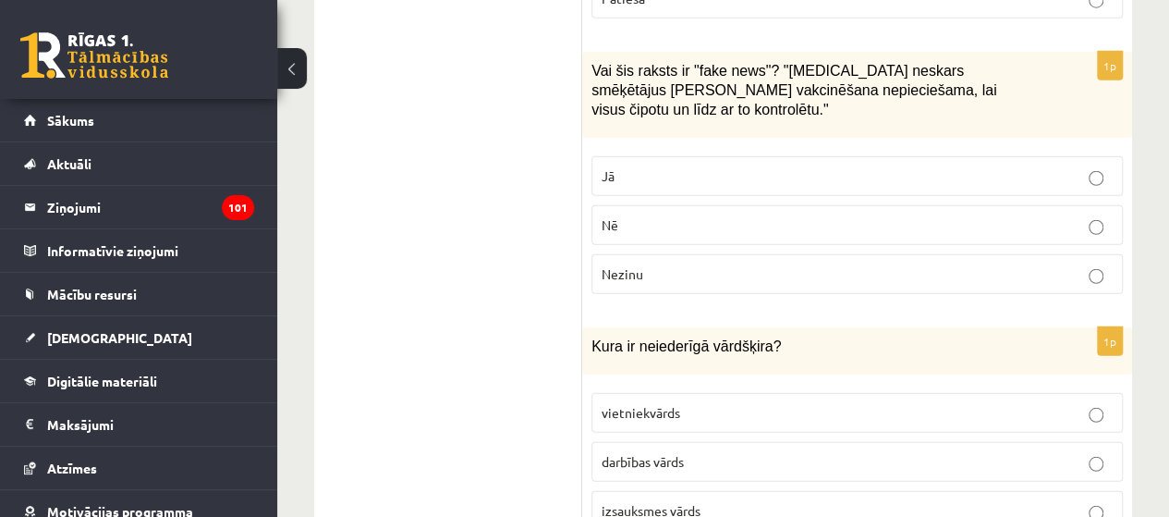
scroll to position [5925, 0]
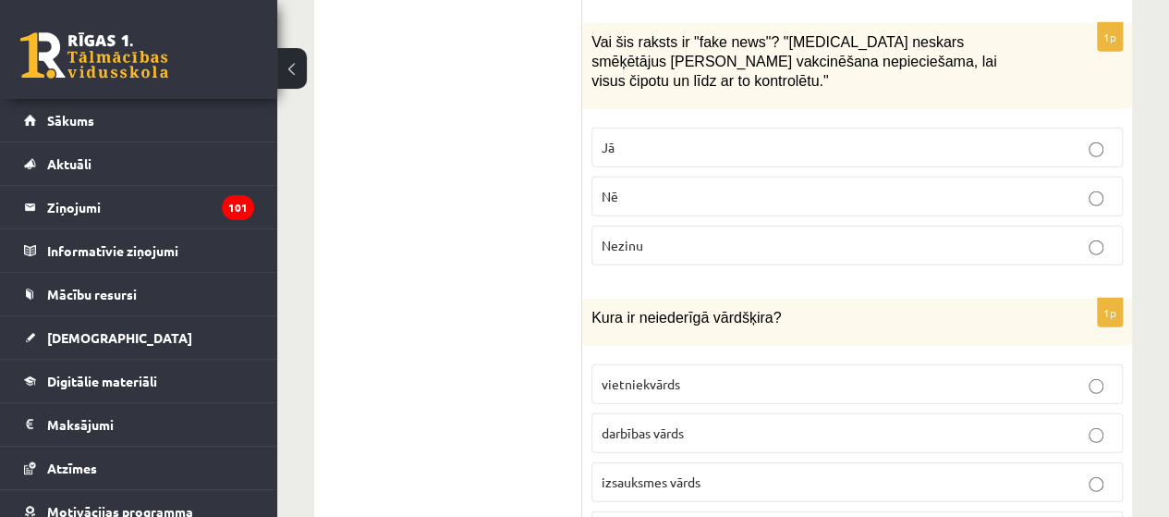
click at [656, 462] on label "izsauksmes vārds" at bounding box center [858, 482] width 532 height 40
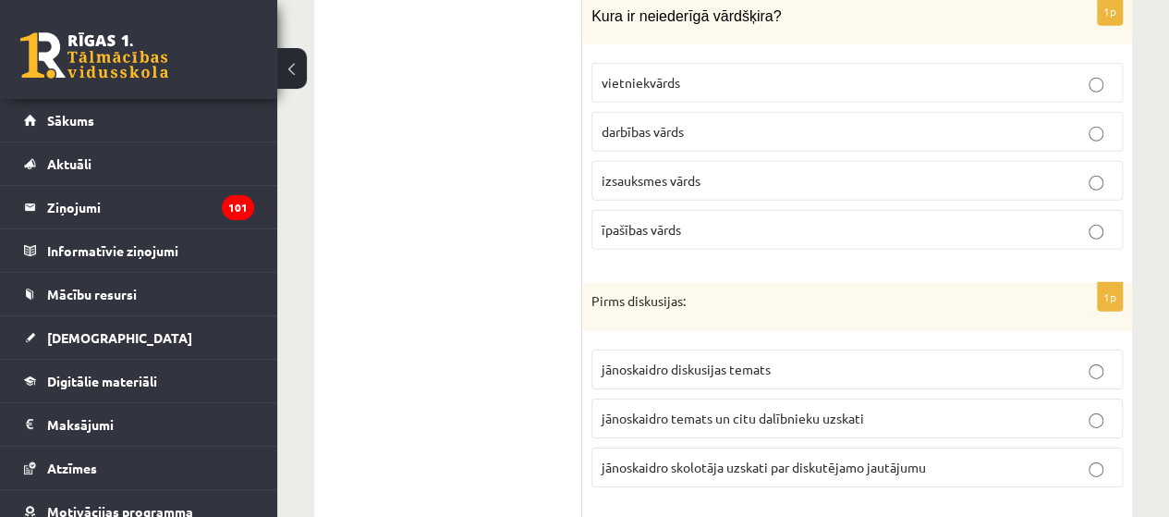
scroll to position [6295, 0]
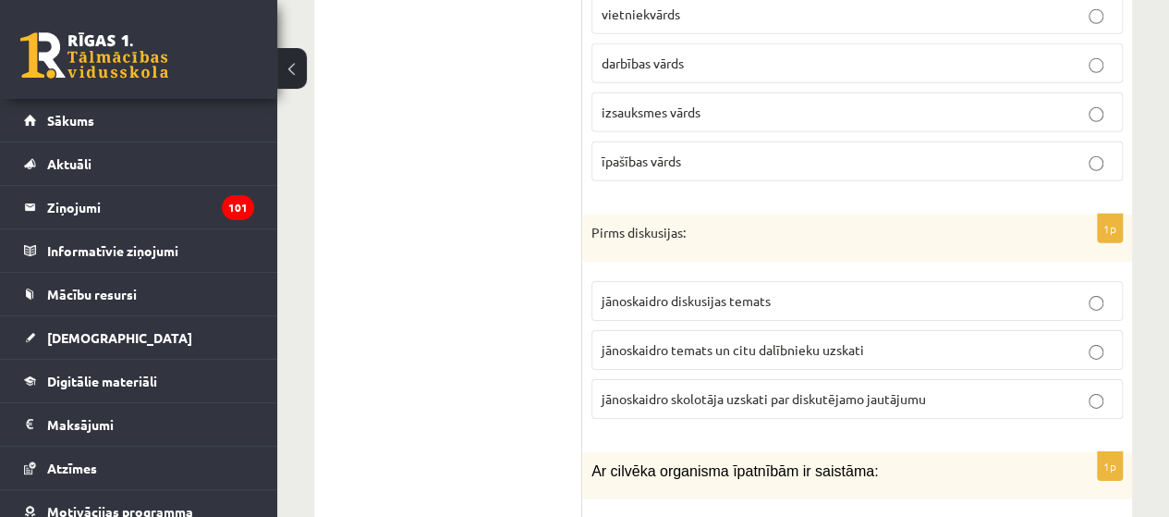
click at [810, 341] on span "jānoskaidro temats un citu dalībnieku uzskati" at bounding box center [733, 349] width 263 height 17
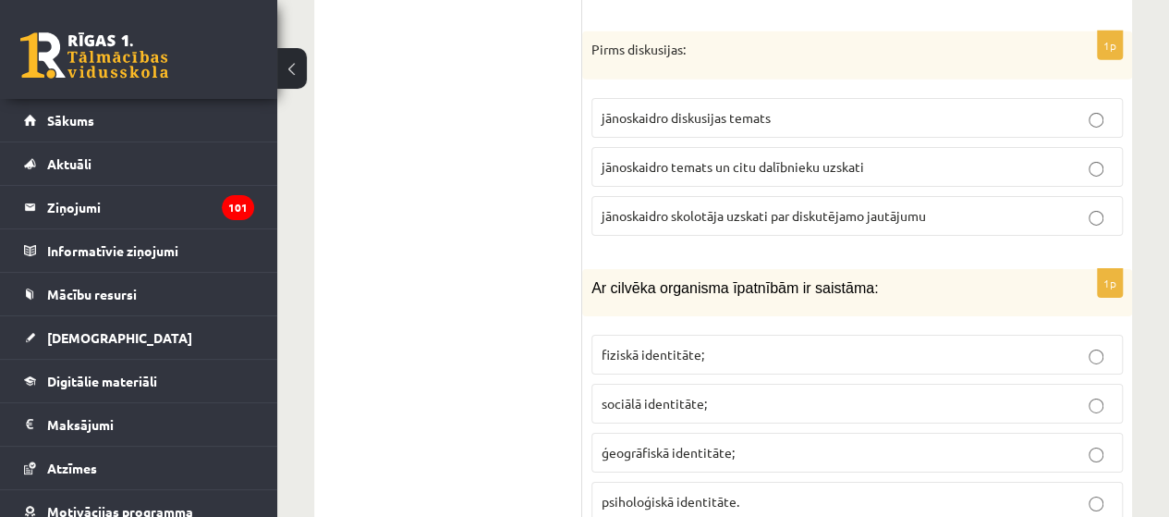
scroll to position [6480, 0]
click at [697, 344] on span "fiziskā identitāte;" at bounding box center [653, 352] width 103 height 17
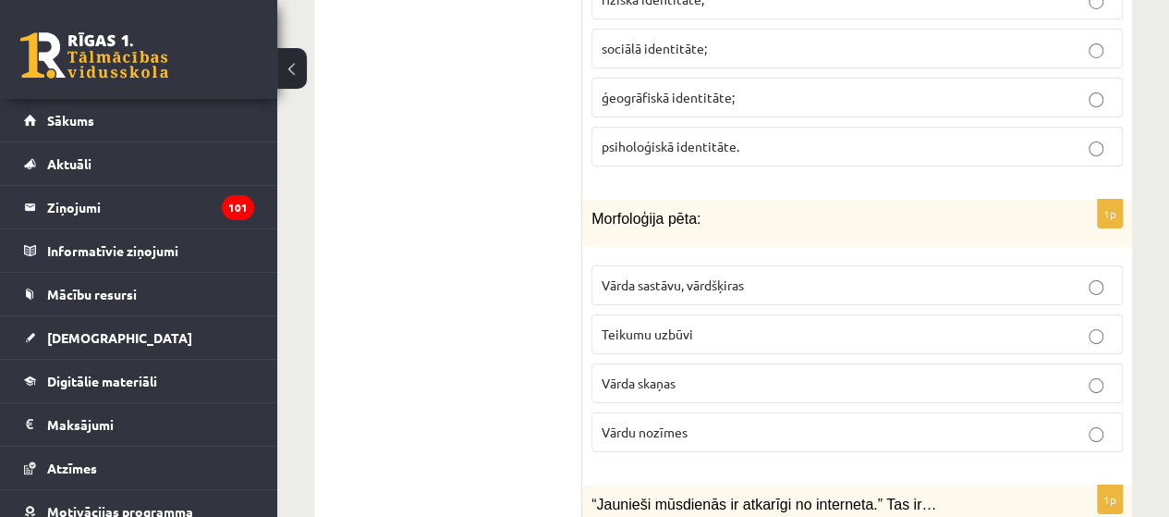
scroll to position [6850, 0]
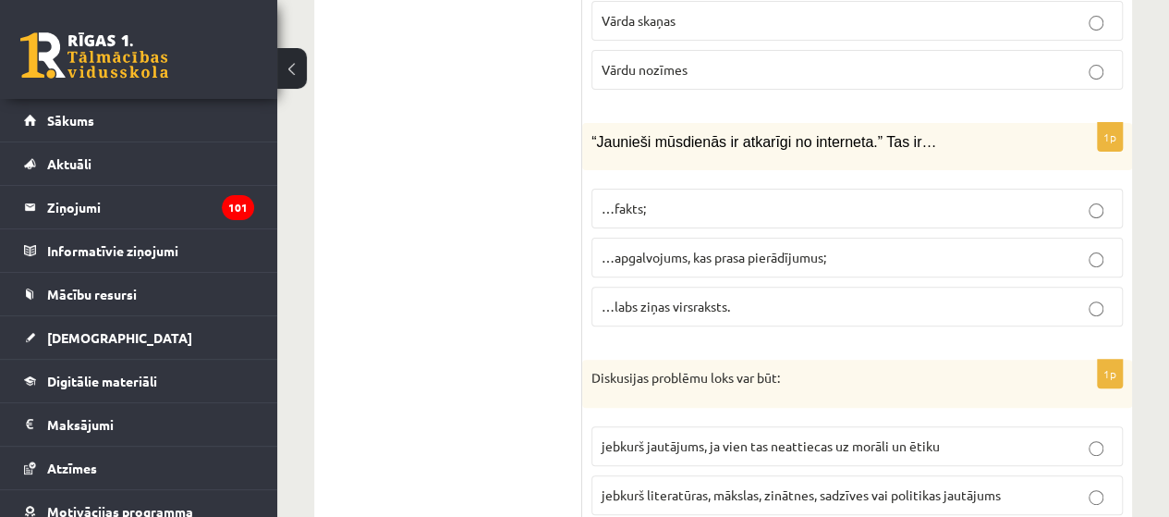
scroll to position [7220, 0]
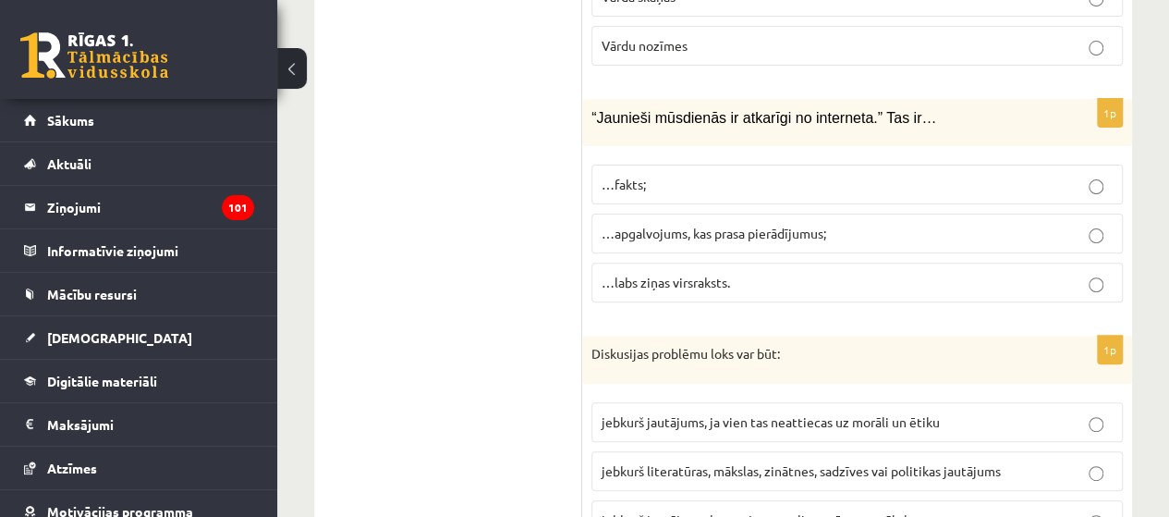
click at [756, 461] on p "jebkurš literatūras, mākslas, zinātnes, sadzīves vai politikas jautājums" at bounding box center [857, 470] width 511 height 19
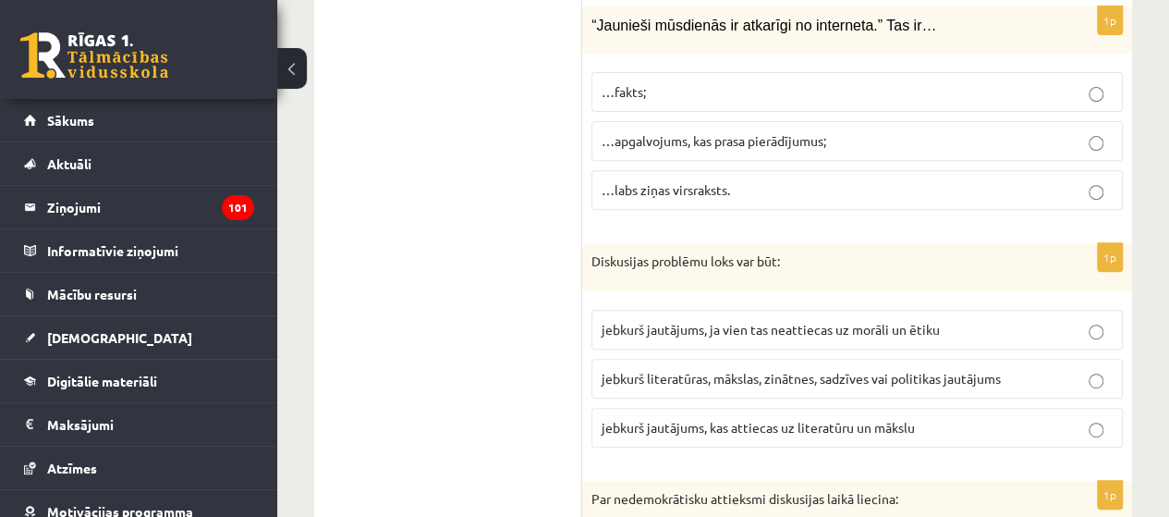
scroll to position [7404, 0]
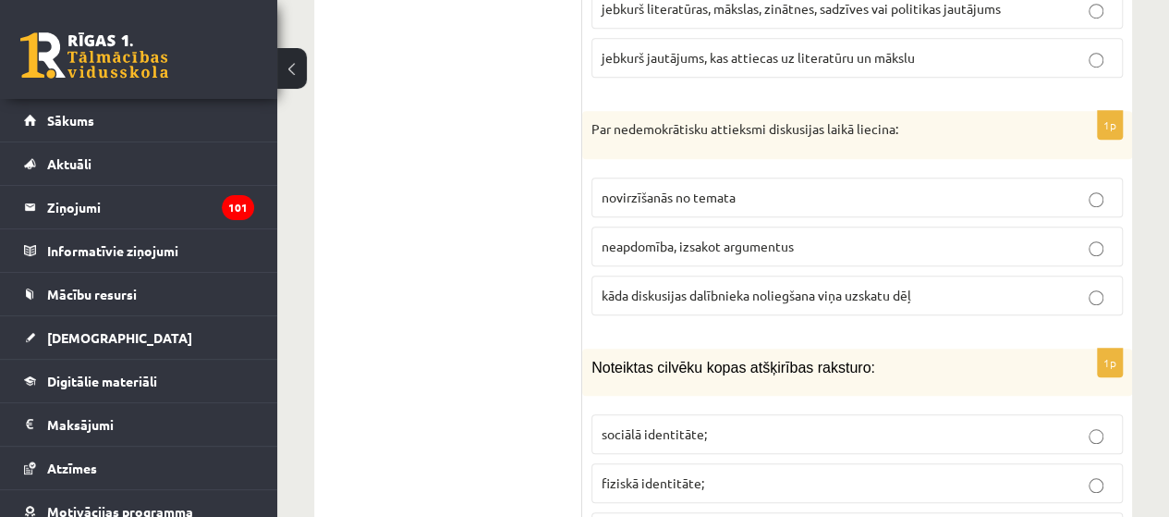
scroll to position [7867, 0]
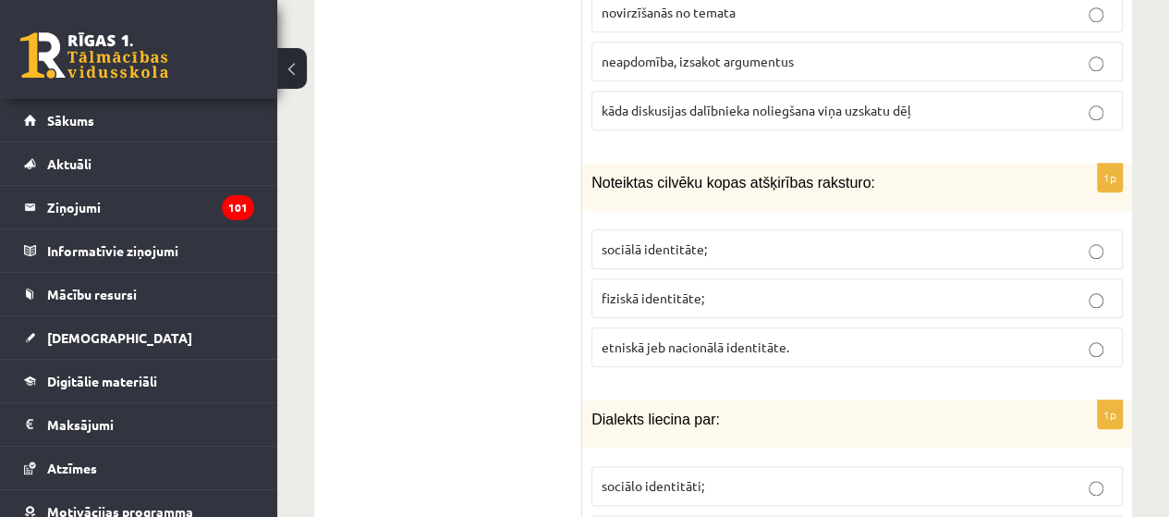
click at [645, 337] on p "etniskā jeb nacionālā identitāte." at bounding box center [857, 346] width 511 height 19
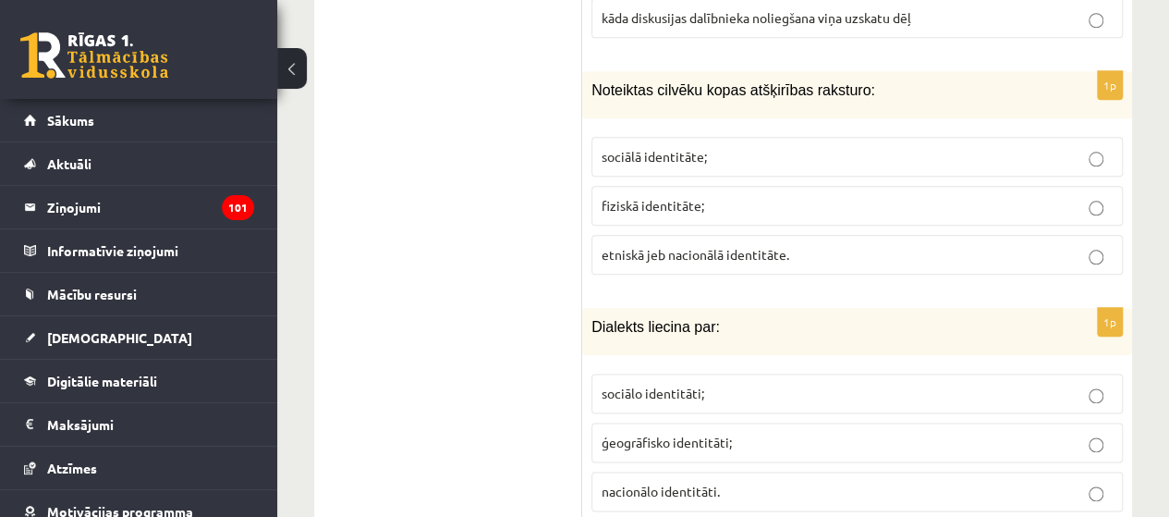
scroll to position [8052, 0]
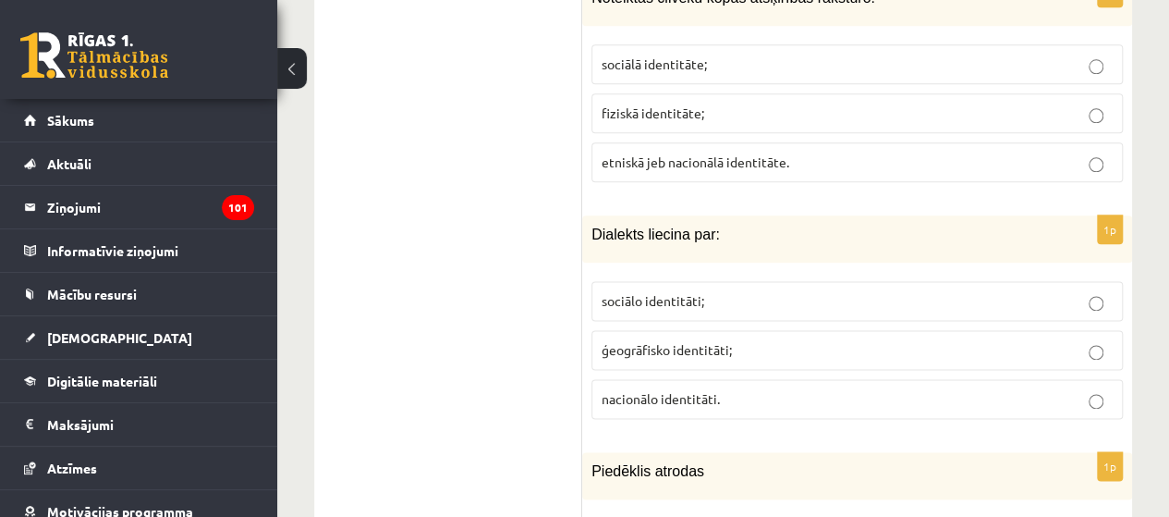
click at [666, 341] on span "ģeogrāfisko identitāti;" at bounding box center [667, 349] width 130 height 17
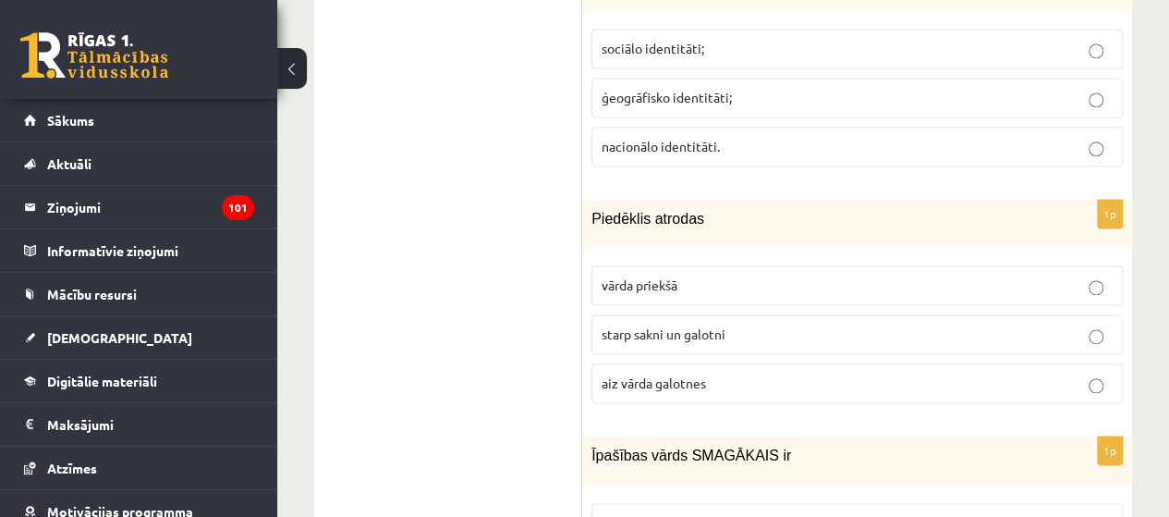
scroll to position [8329, 0]
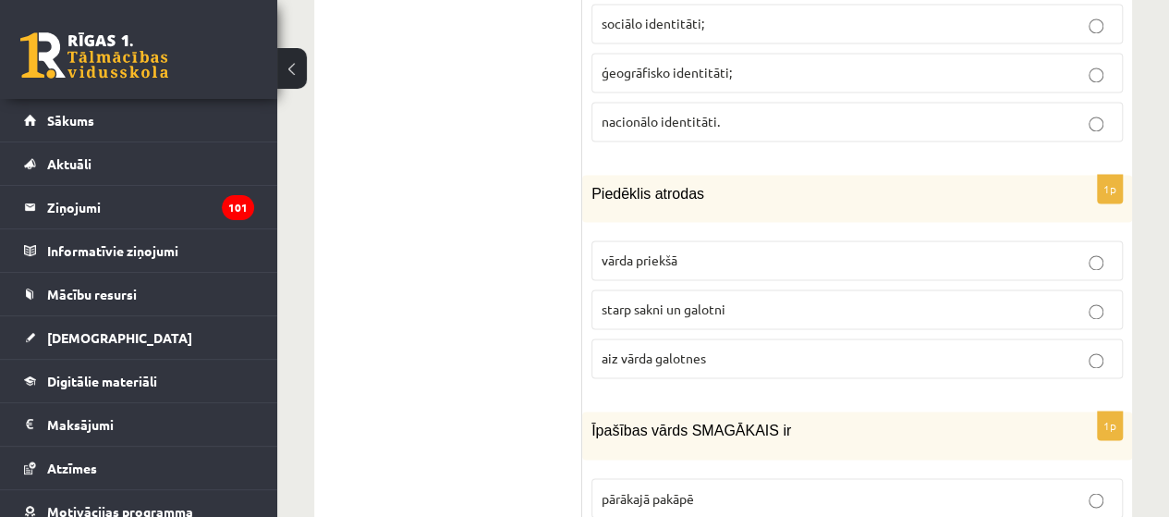
click at [669, 300] on p "starp sakni un galotni" at bounding box center [857, 309] width 511 height 19
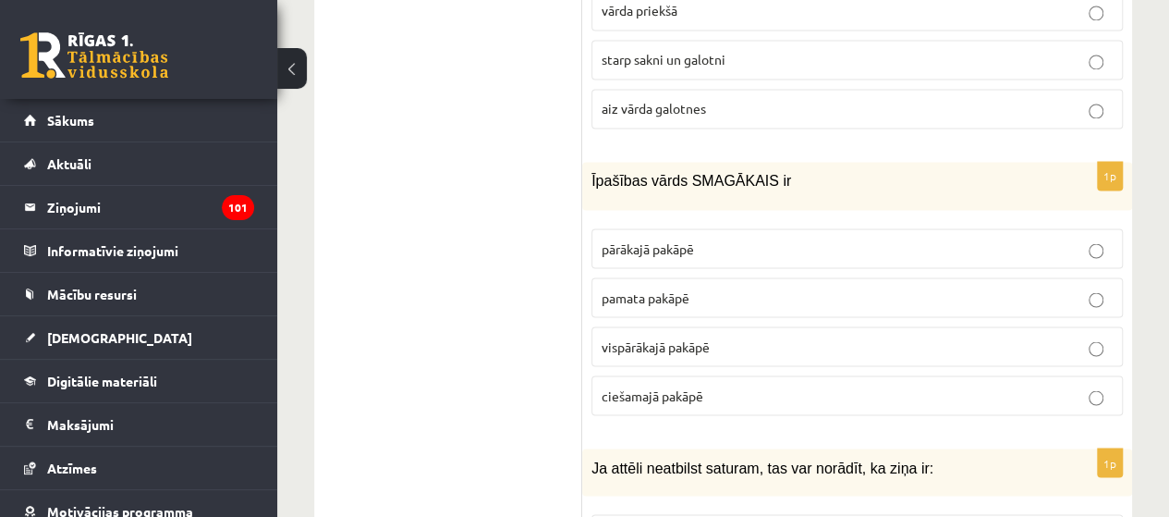
scroll to position [8606, 0]
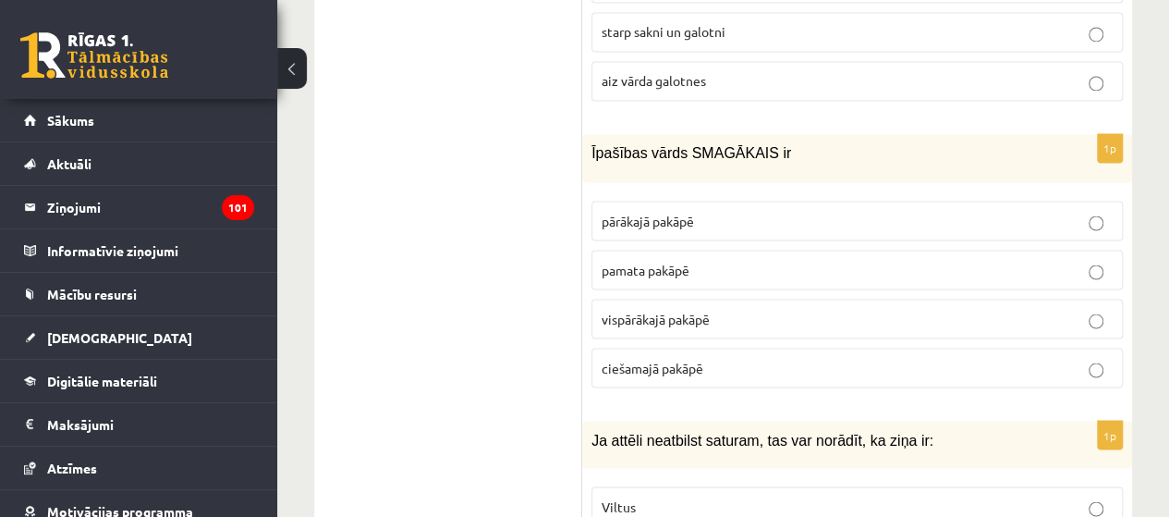
click at [650, 496] on p "Viltus" at bounding box center [857, 505] width 511 height 19
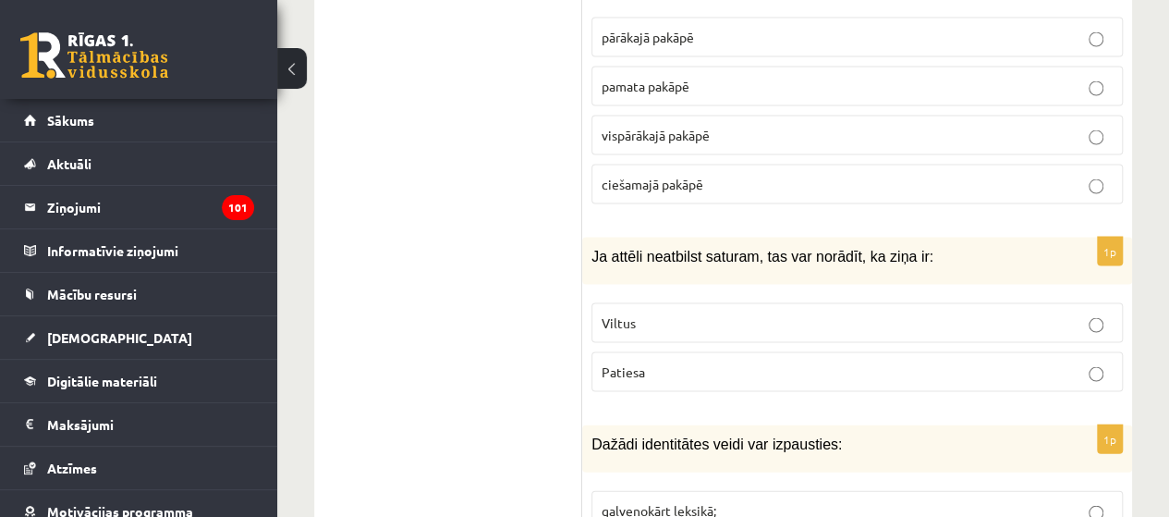
scroll to position [8791, 0]
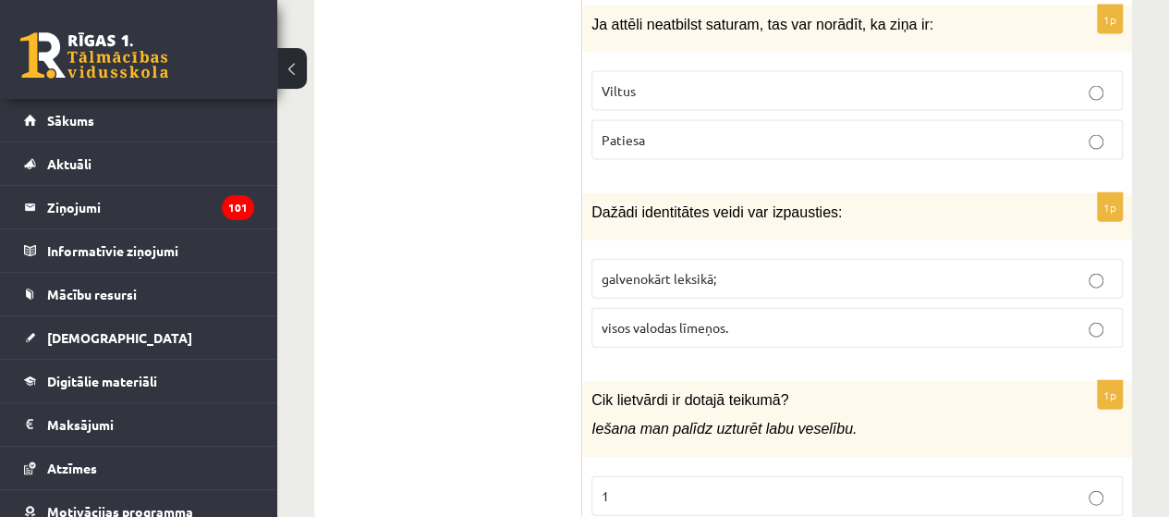
scroll to position [9046, 0]
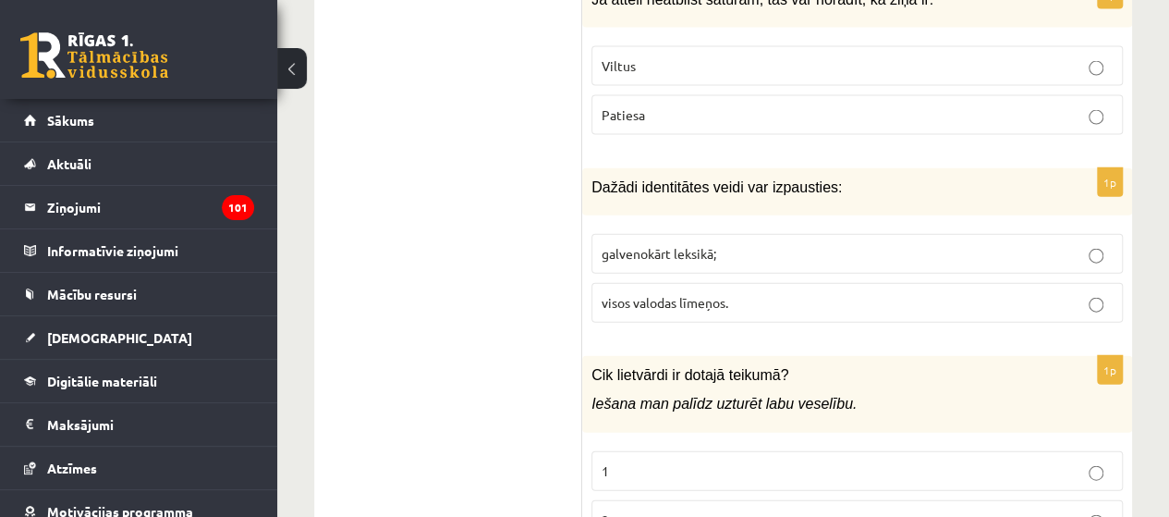
click at [605, 511] on span "2" at bounding box center [605, 519] width 7 height 17
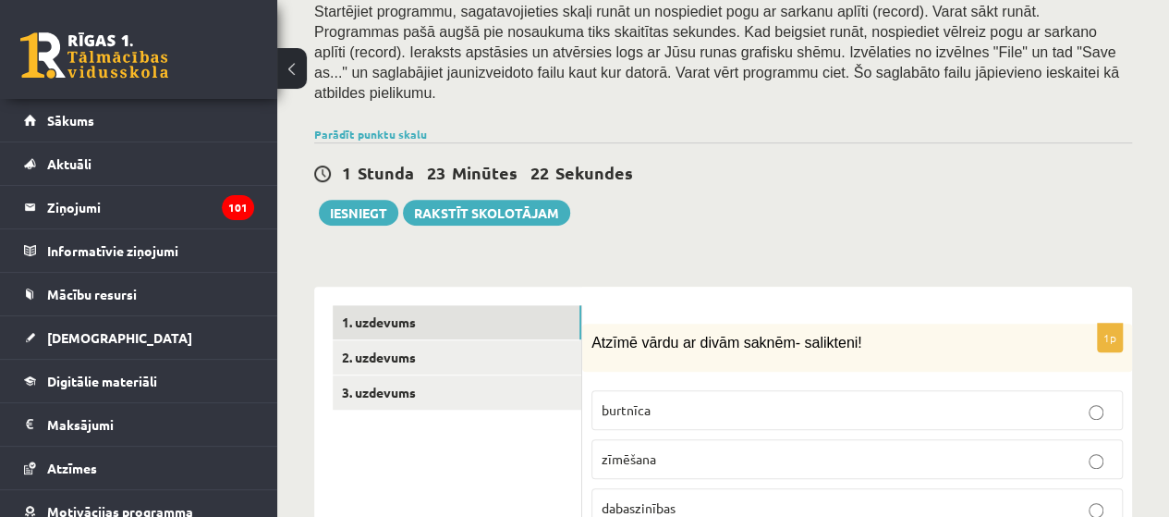
scroll to position [373, 0]
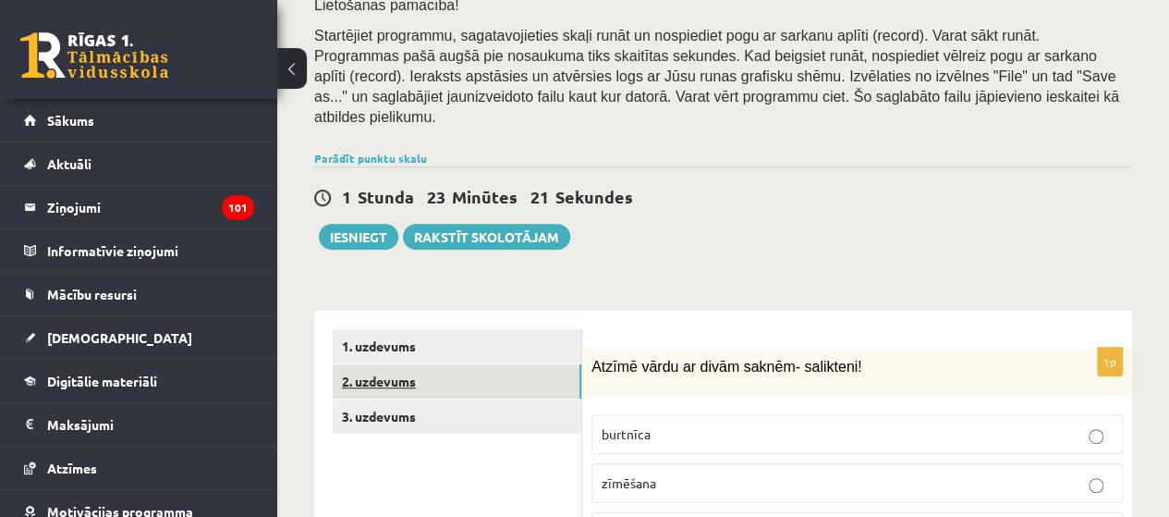
click at [370, 364] on link "2. uzdevums" at bounding box center [457, 381] width 249 height 34
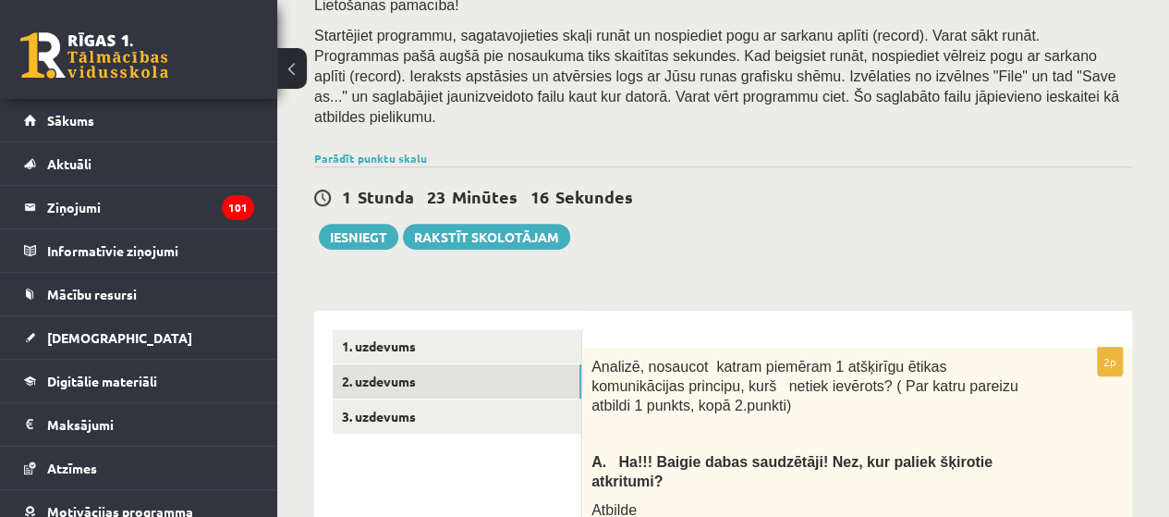
scroll to position [465, 0]
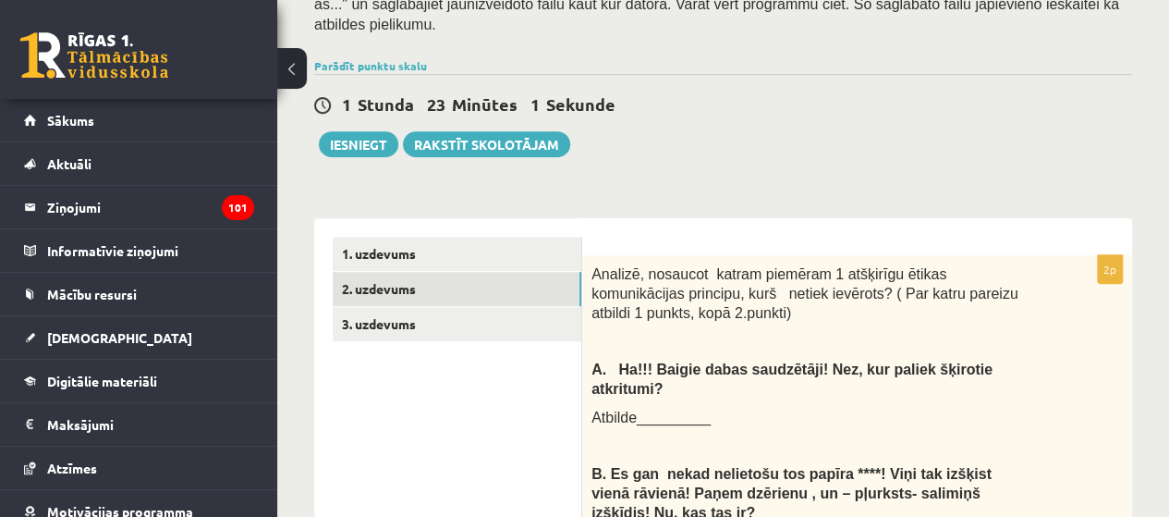
drag, startPoint x: 752, startPoint y: 171, endPoint x: 709, endPoint y: 336, distance: 170.8
drag, startPoint x: 709, startPoint y: 336, endPoint x: 680, endPoint y: 339, distance: 28.8
click at [680, 410] on span "Atbilde_________" at bounding box center [651, 418] width 119 height 16
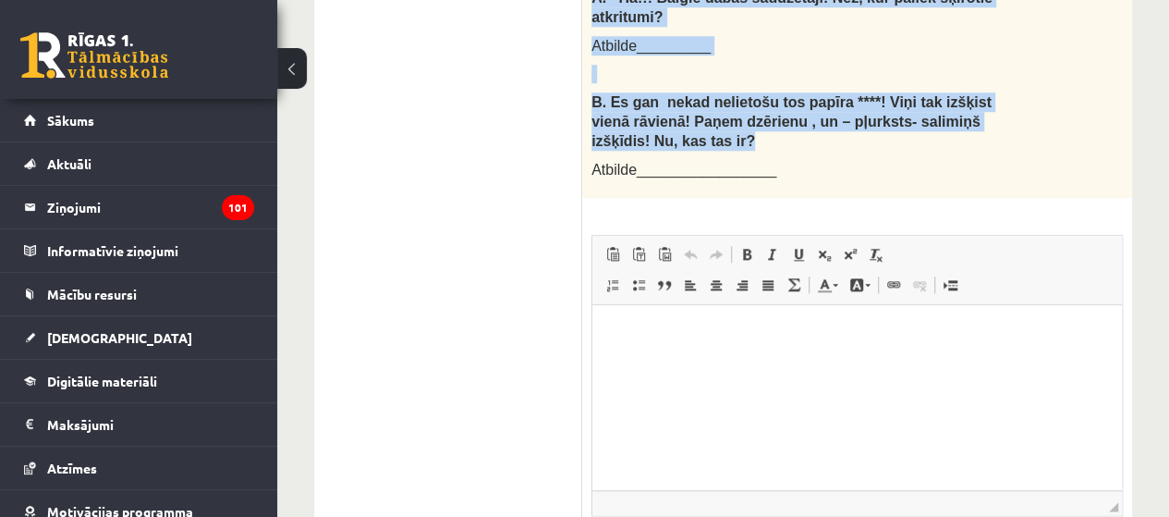
scroll to position [795, 0]
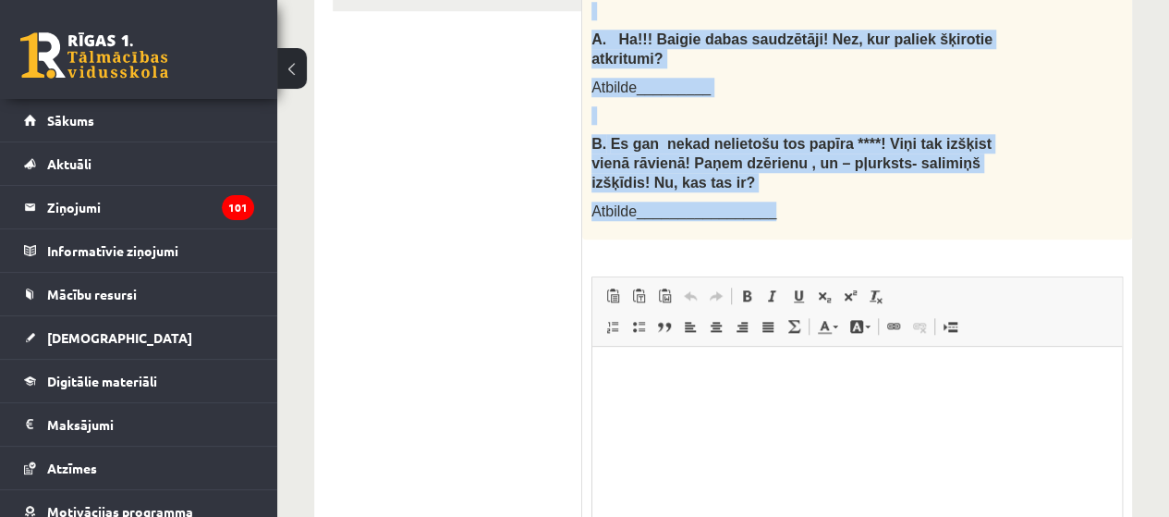
drag, startPoint x: 590, startPoint y: 217, endPoint x: 797, endPoint y: 128, distance: 225.3
click at [797, 128] on div "Analizē, nosaucot katram piemēram 1 atšķirīgu ētikas komunikācijas principu, ku…" at bounding box center [857, 82] width 550 height 314
copy div "Analizē, nosaucot katram piemēram 1 atšķirīgu ētikas komunikācijas principu, ku…"
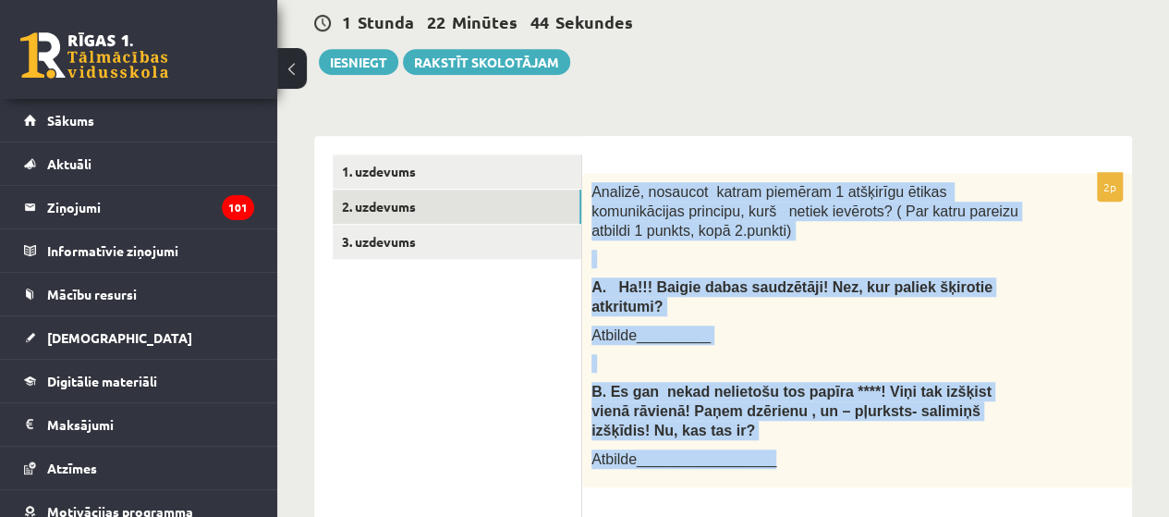
scroll to position [333, 0]
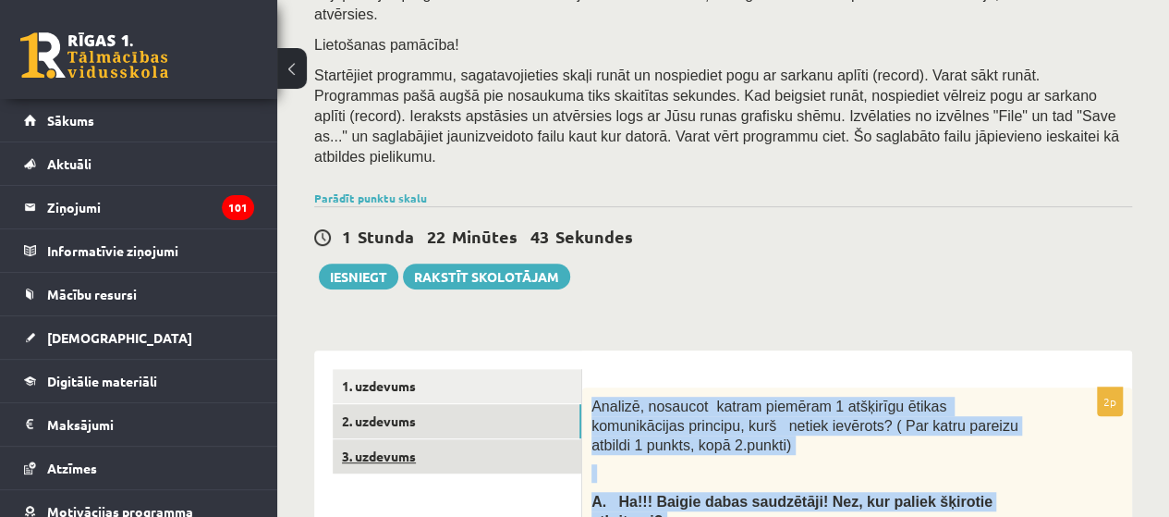
click at [404, 439] on link "3. uzdevums" at bounding box center [457, 456] width 249 height 34
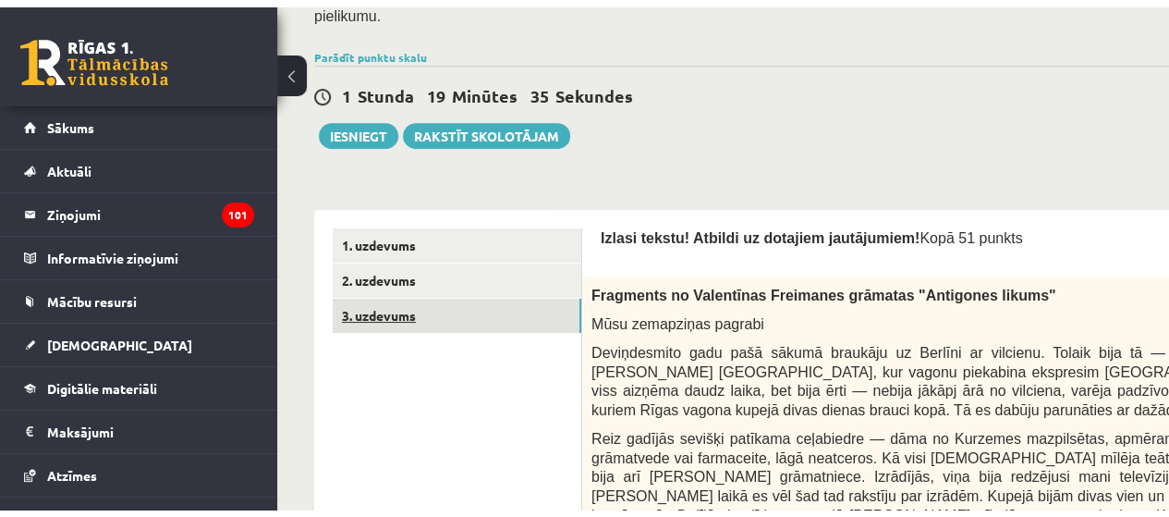
scroll to position [405, 0]
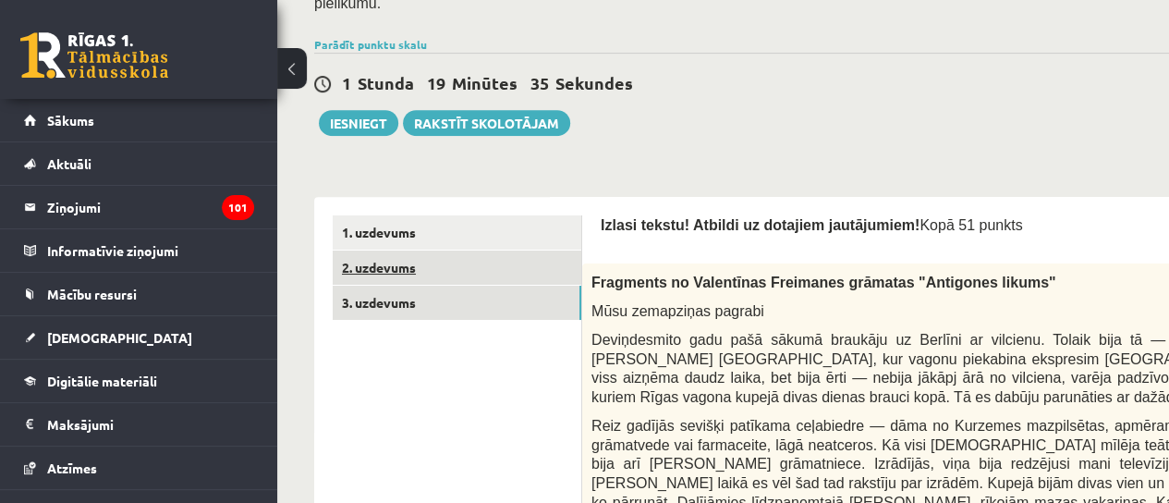
click at [383, 251] on link "2. uzdevums" at bounding box center [457, 268] width 249 height 34
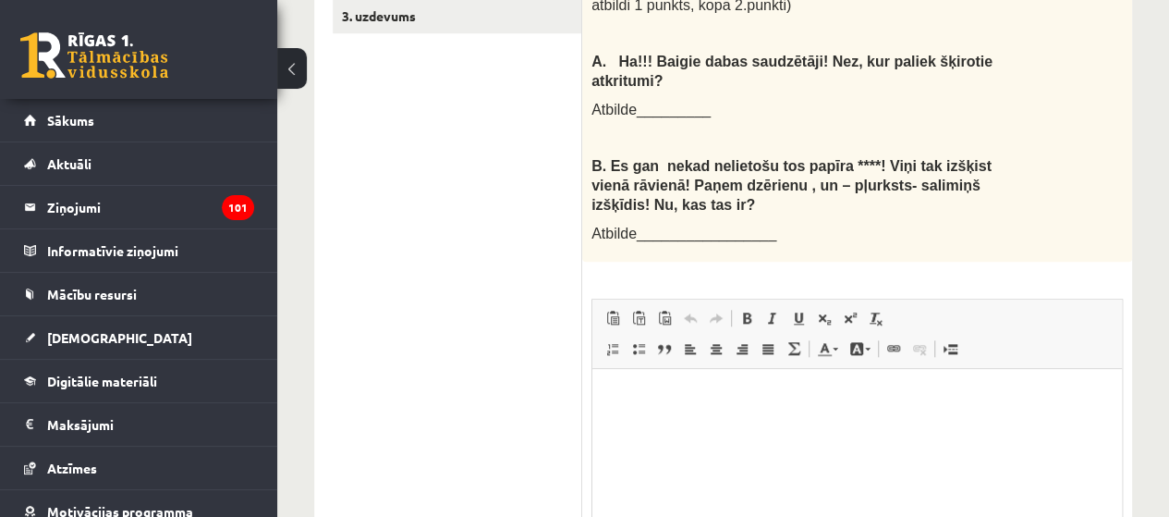
scroll to position [775, 0]
click at [674, 423] on html at bounding box center [858, 395] width 530 height 56
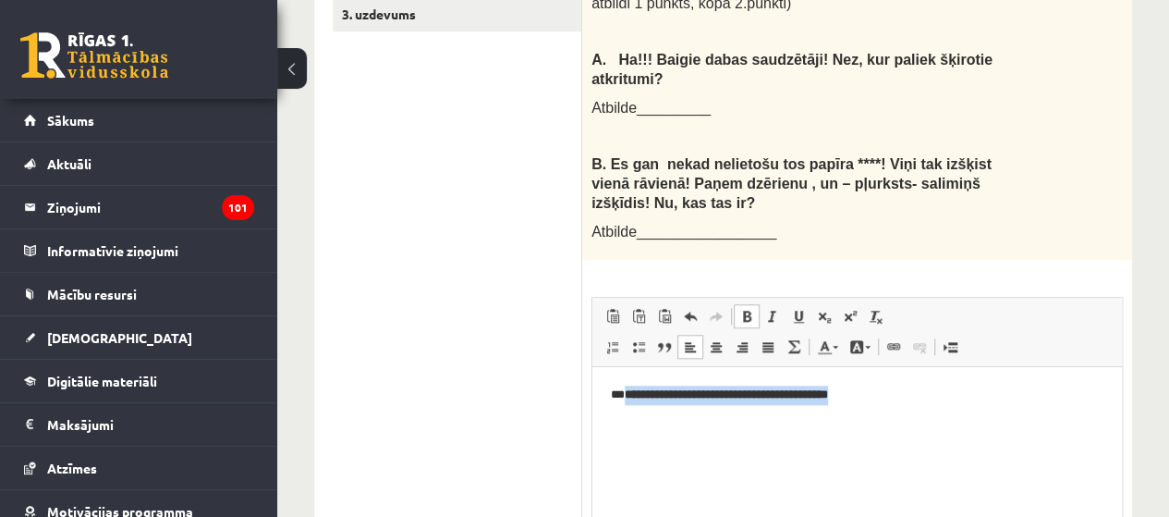
drag, startPoint x: 885, startPoint y: 389, endPoint x: 1272, endPoint y: 648, distance: 465.8
click at [630, 396] on p "**********" at bounding box center [857, 394] width 493 height 19
click at [750, 309] on span at bounding box center [747, 316] width 15 height 15
click at [749, 309] on span at bounding box center [747, 316] width 15 height 15
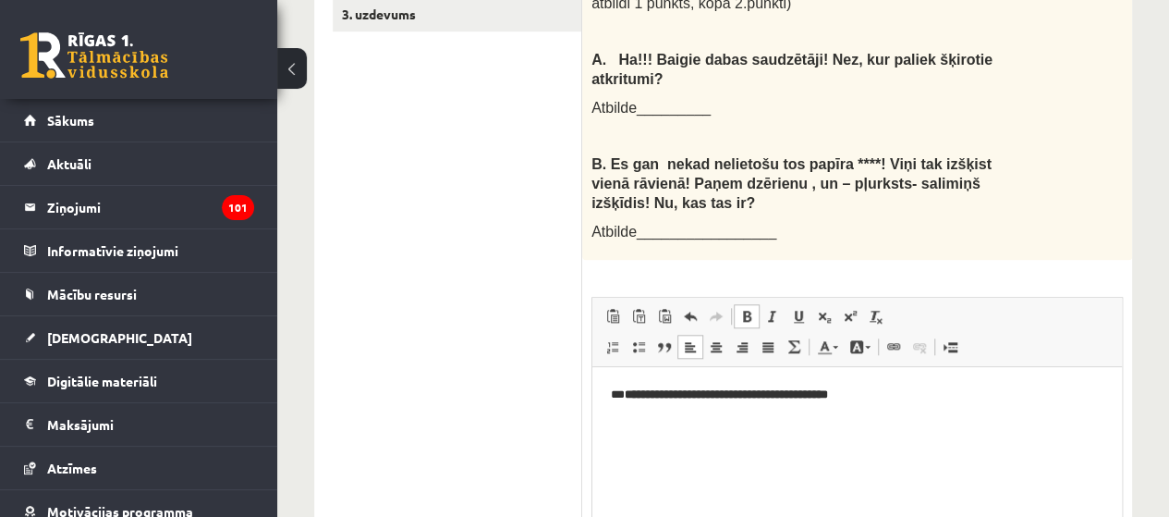
click at [749, 309] on span at bounding box center [747, 316] width 15 height 15
click at [731, 334] on span "Cut" at bounding box center [759, 332] width 57 height 27
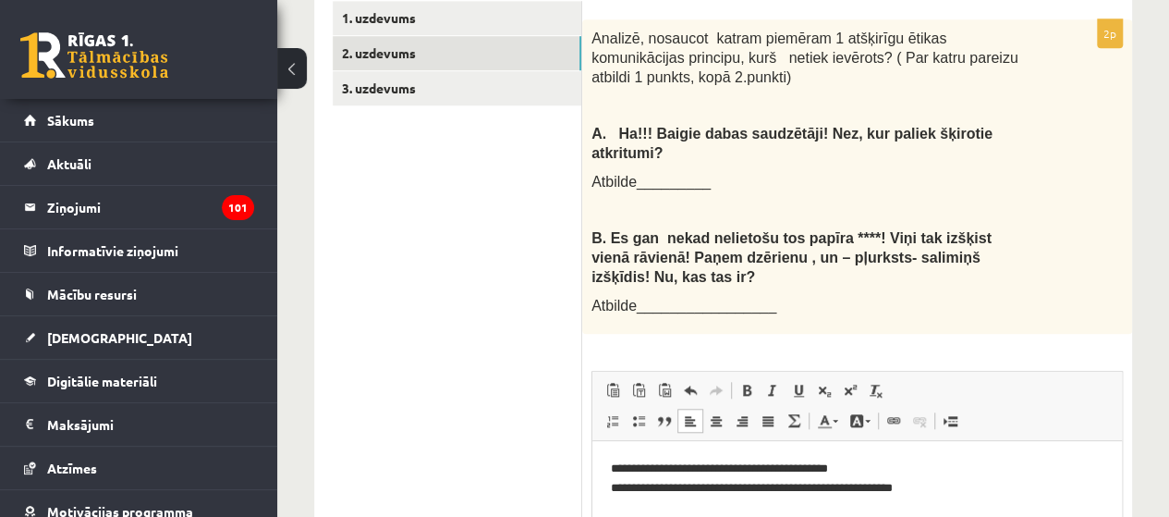
scroll to position [497, 0]
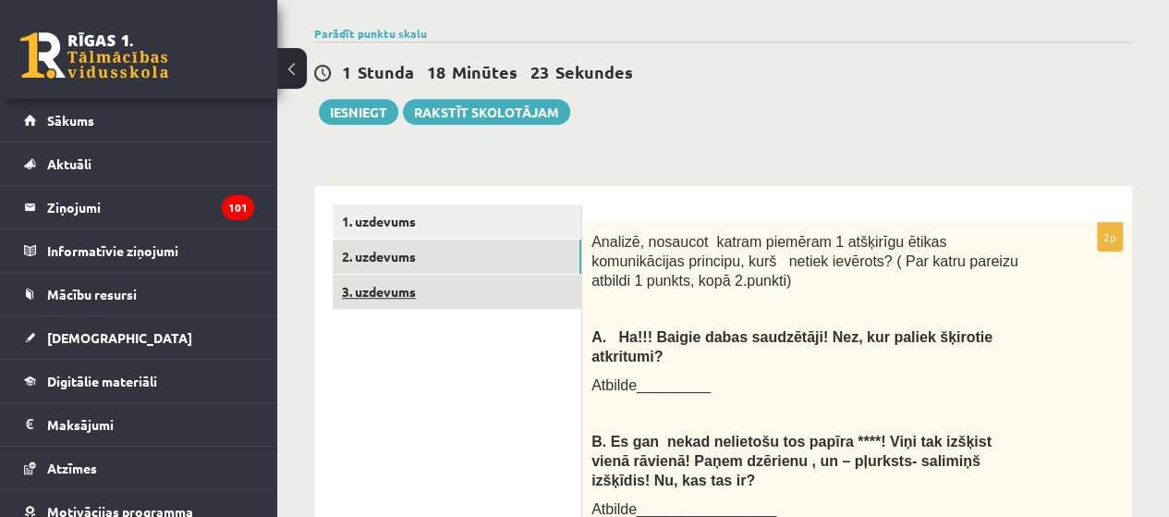
click at [417, 275] on link "3. uzdevums" at bounding box center [457, 292] width 249 height 34
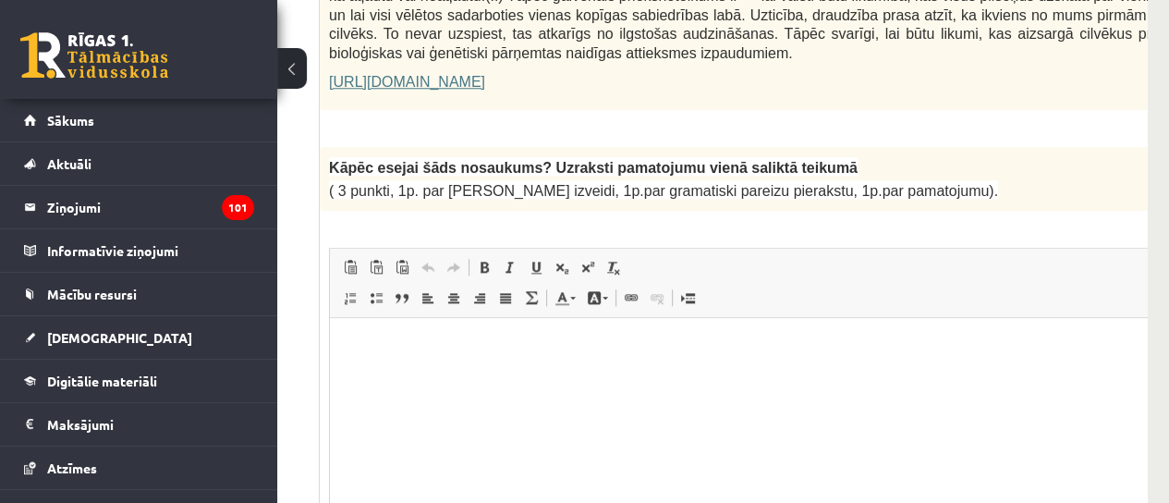
scroll to position [0, 116]
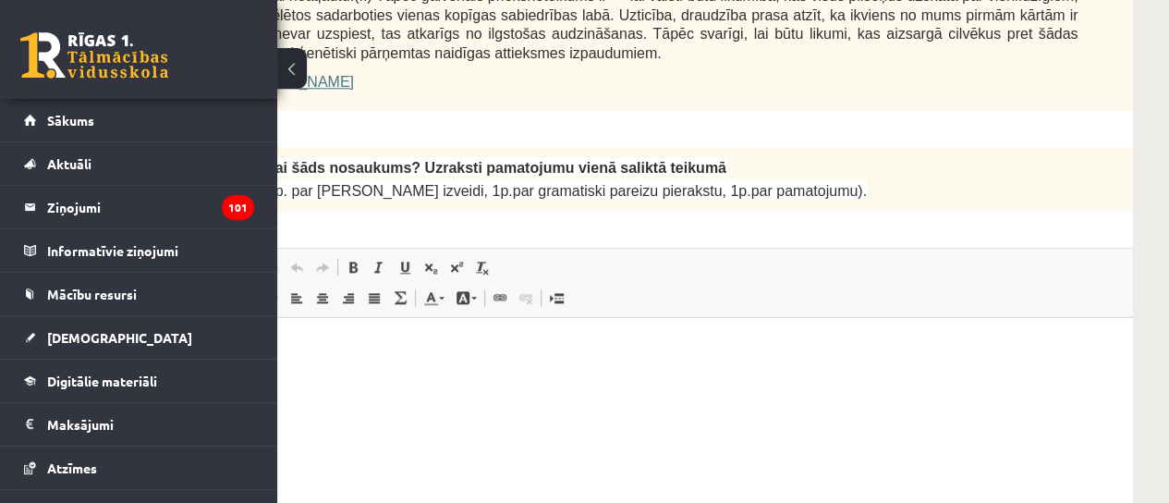
drag, startPoint x: 591, startPoint y: 116, endPoint x: 819, endPoint y: 100, distance: 228.9
copy form "Fragments no Valentīnas Freimanes grāmatas "Antigones likums" Mūsu zemapziņas p…"
click at [624, 374] on html at bounding box center [684, 346] width 971 height 56
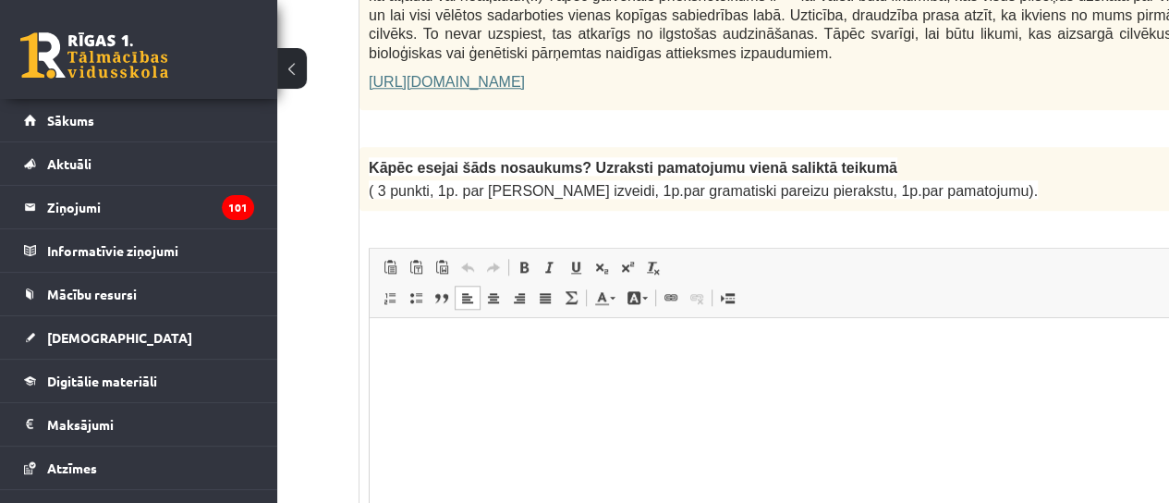
scroll to position [1473, 0]
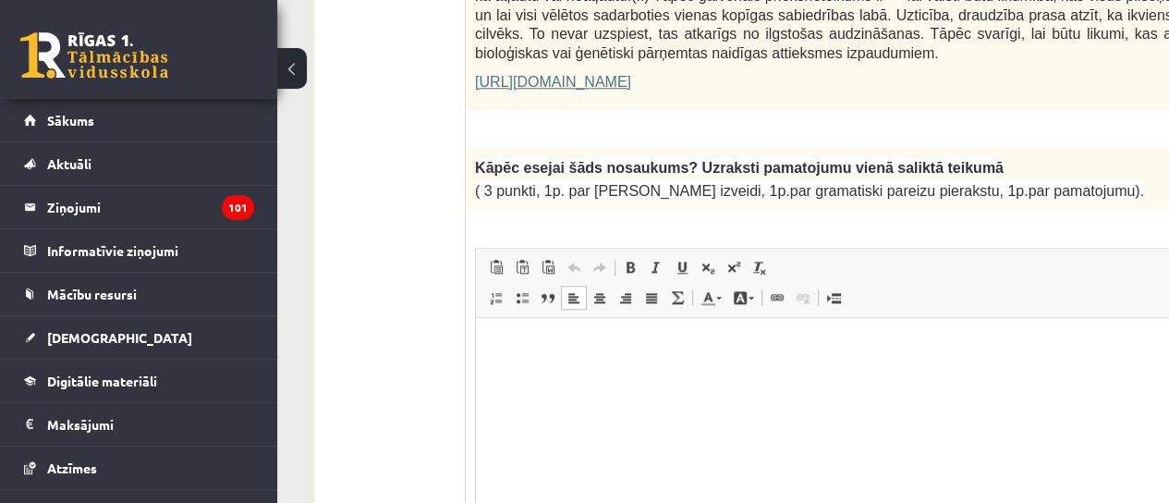
click at [689, 374] on html at bounding box center [961, 346] width 971 height 56
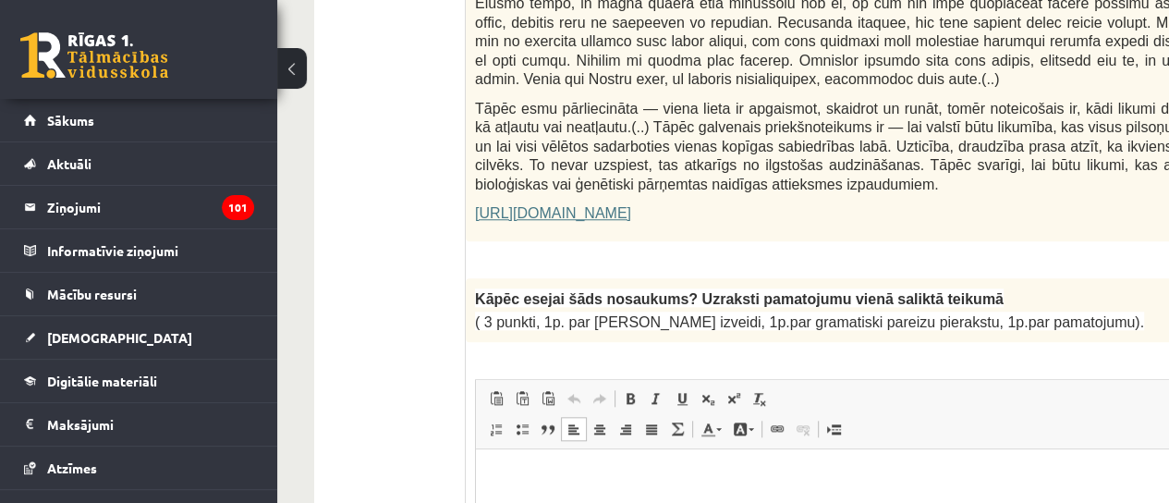
scroll to position [1381, 0]
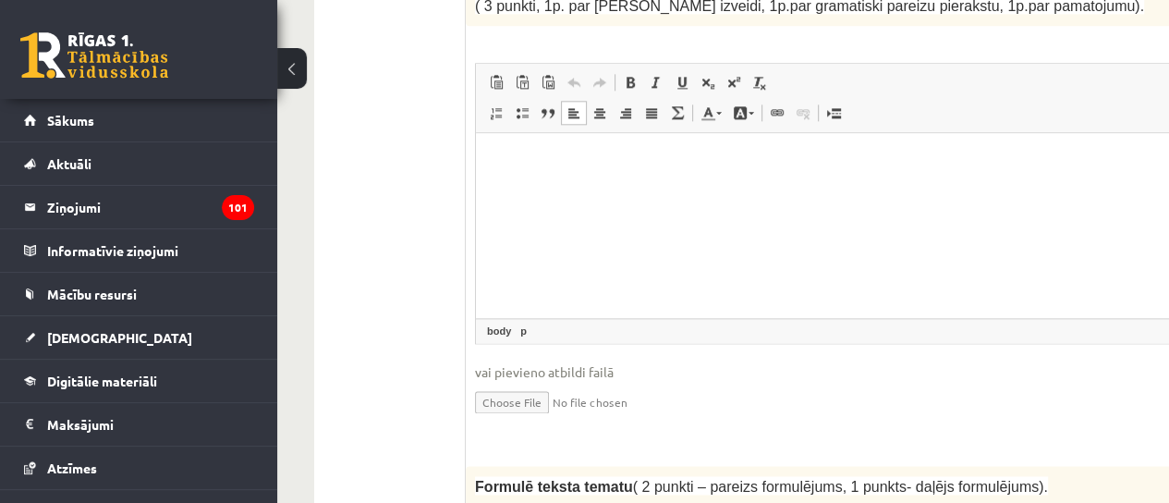
scroll to position [1751, 0]
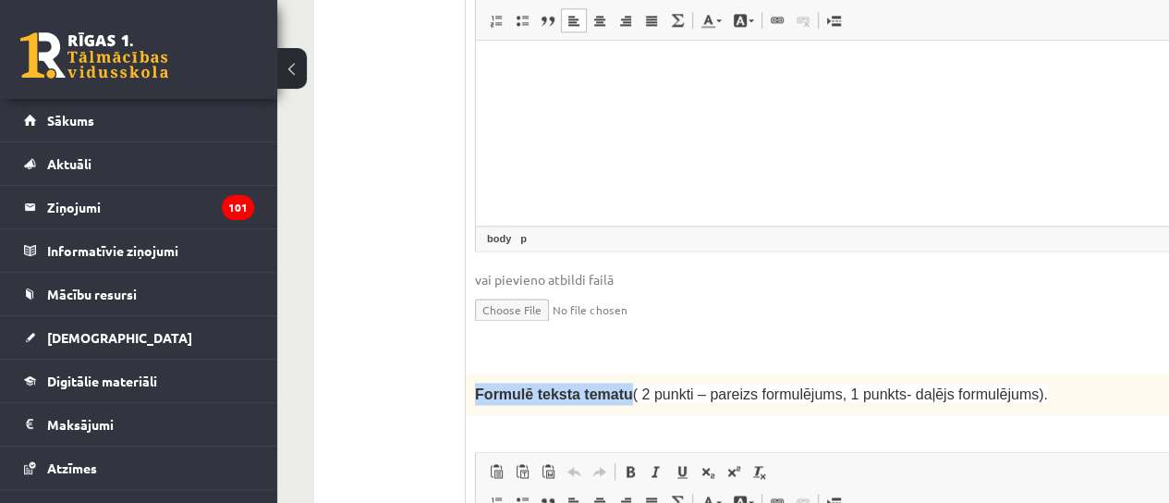
drag, startPoint x: 475, startPoint y: 296, endPoint x: 614, endPoint y: 300, distance: 138.7
click at [614, 386] on span "Formulē teksta tematu ( 2 punkti – pareizs formulējums, 1 punkts- daļējs formul…" at bounding box center [761, 394] width 573 height 16
copy span "Formulē teksta tematu"
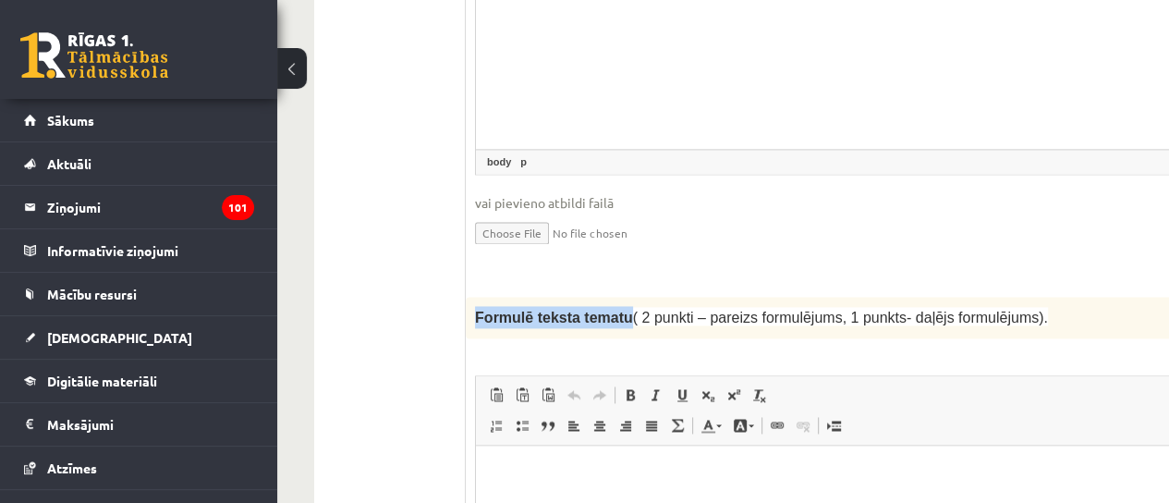
scroll to position [1936, 0]
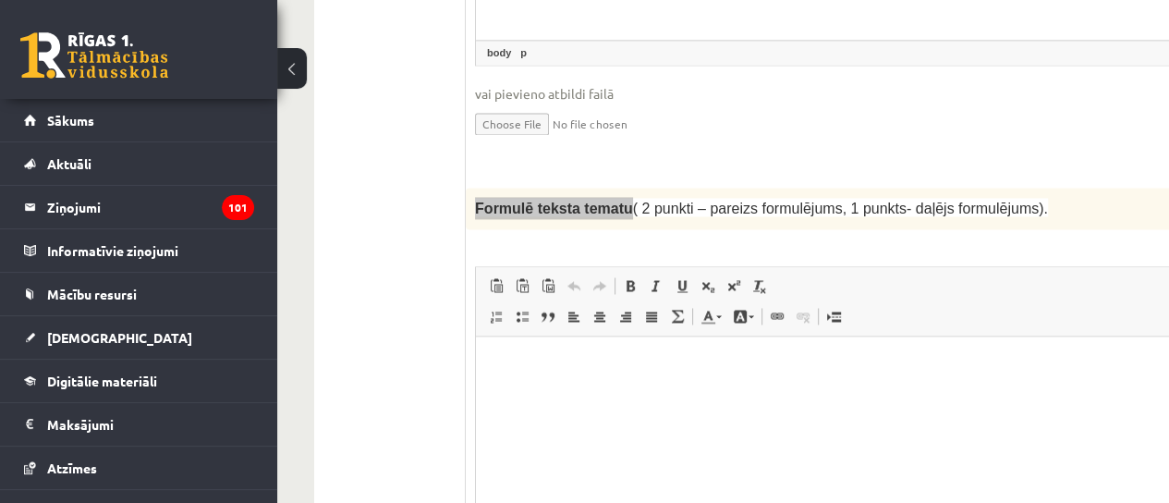
click at [523, 393] on html at bounding box center [961, 364] width 971 height 56
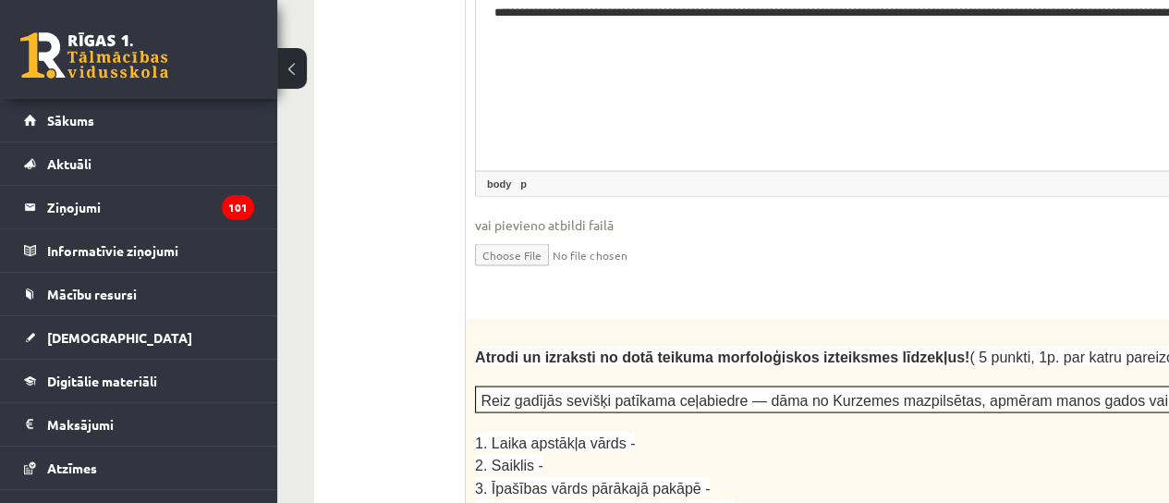
scroll to position [2305, 0]
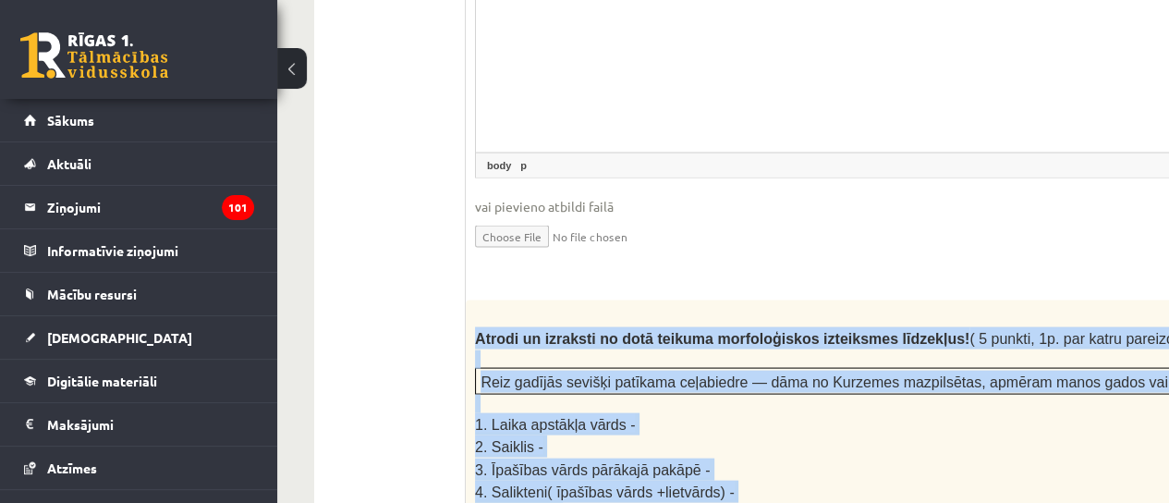
drag, startPoint x: 477, startPoint y: 232, endPoint x: 866, endPoint y: 410, distance: 427.7
click at [866, 410] on div "Atrodi un izraksti no dotā teikuma morfoloģiskos izteiksmes līdzekļus! ( 5 punk…" at bounding box center [961, 416] width 991 height 233
copy div "Atrodi un izraksti no dotā teikuma morfoloģiskos izteiksmes līdzekļus! ( 5 punk…"
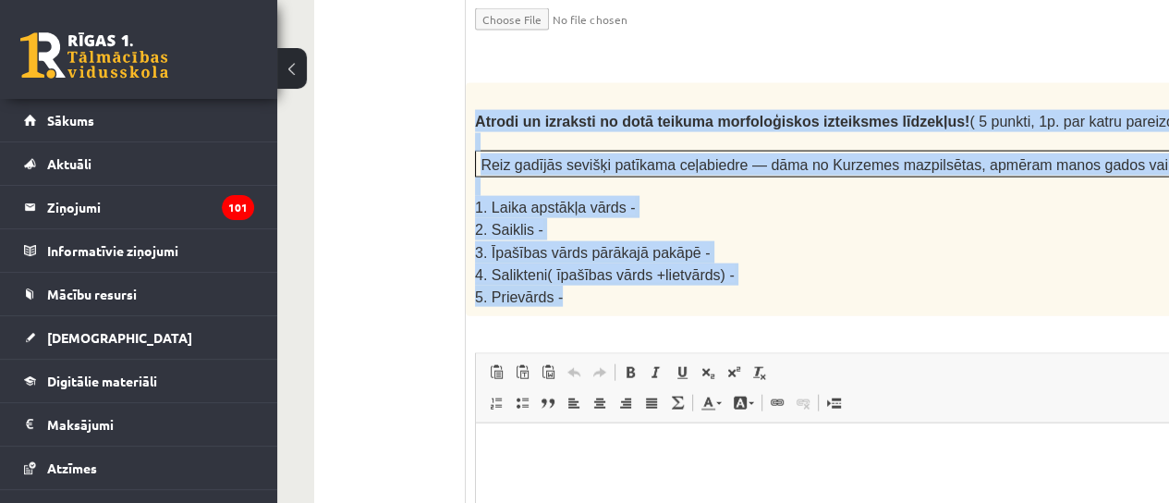
scroll to position [2583, 0]
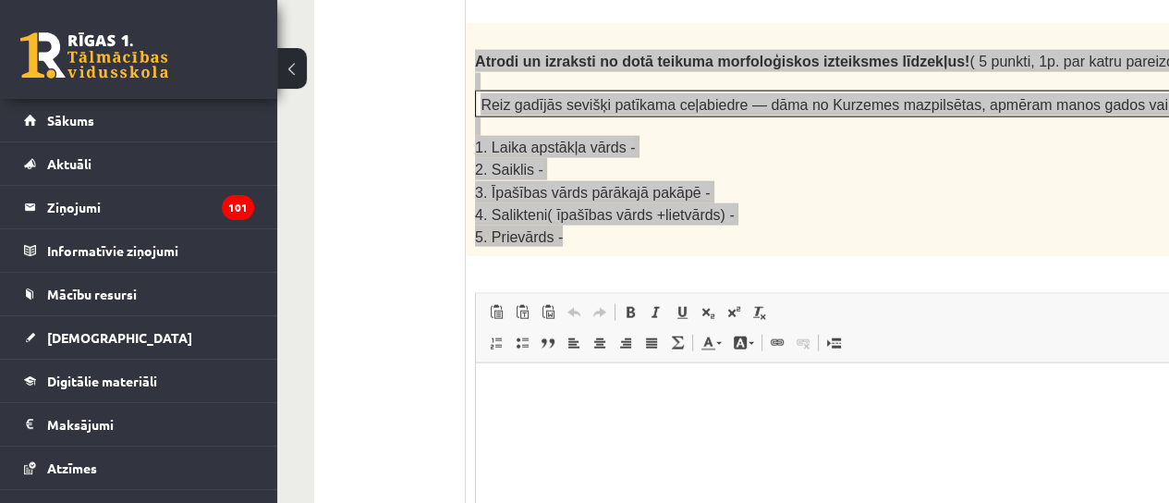
click at [502, 414] on html at bounding box center [961, 391] width 971 height 56
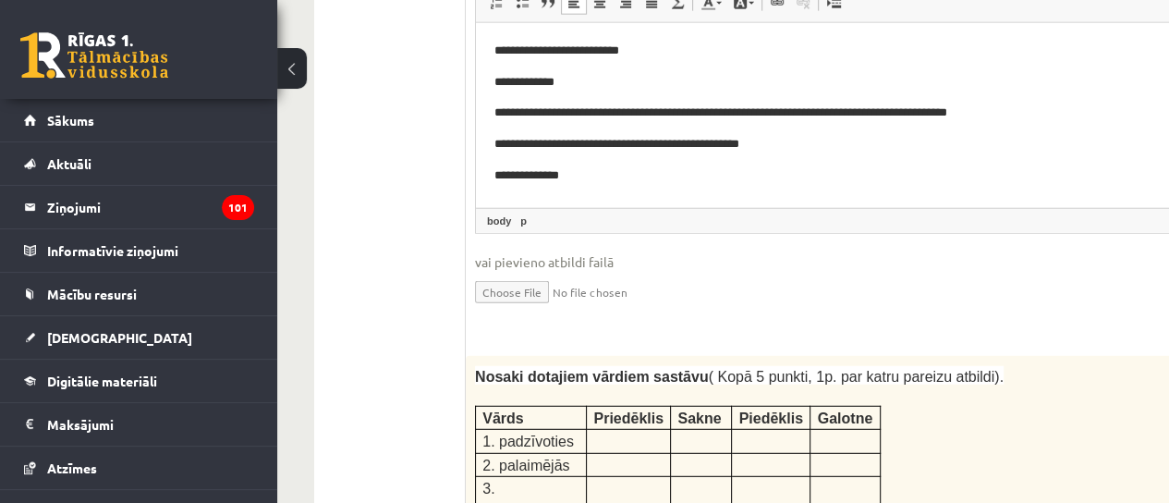
scroll to position [2953, 0]
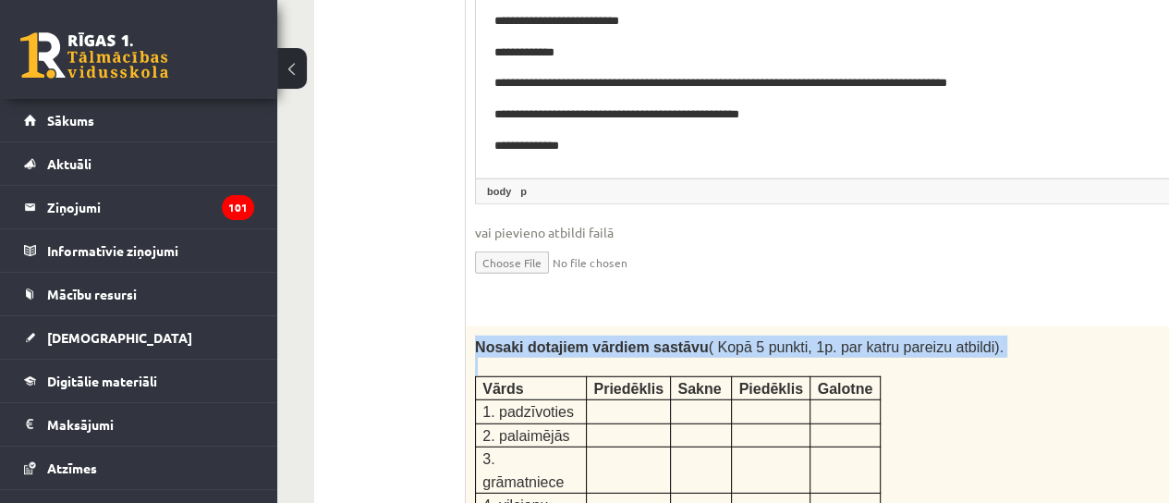
drag, startPoint x: 470, startPoint y: 236, endPoint x: 906, endPoint y: 369, distance: 456.2
click at [906, 369] on div "Nosaki dotajiem vārdiem sastāvu ( Kopā 5 punkti, 1p. par katru pareizu atbildi)…" at bounding box center [961, 438] width 991 height 224
copy div "Nosaki dotajiem vārdiem sastāvu ( Kopā 5 punkti, 1p. par katru pareizu atbildi)."
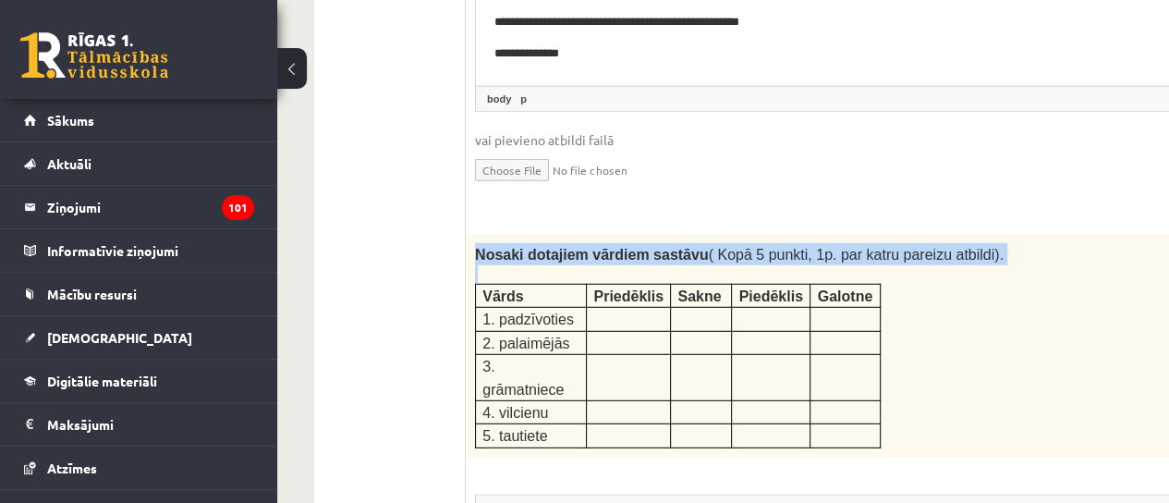
drag, startPoint x: 462, startPoint y: 176, endPoint x: 862, endPoint y: 271, distance: 411.4
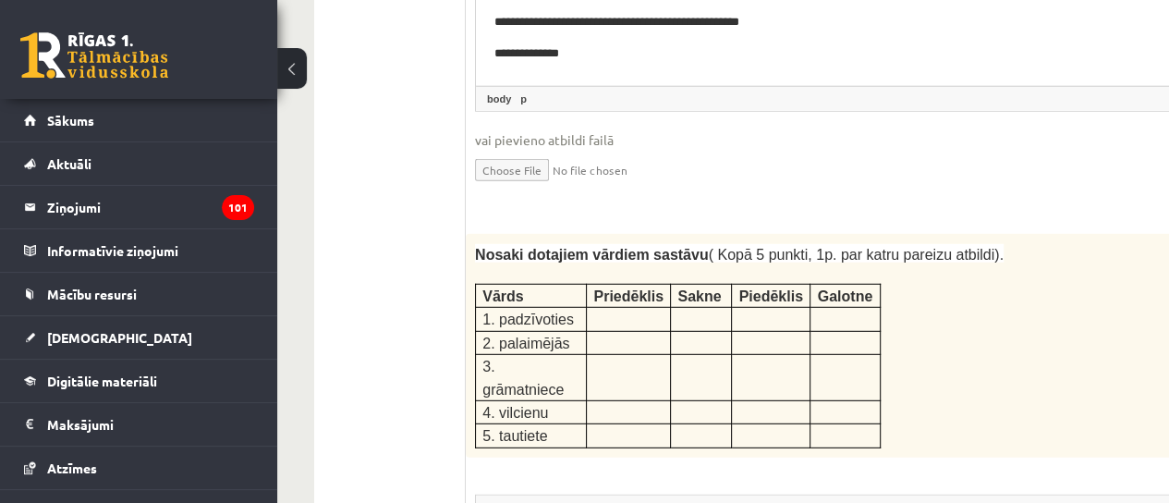
click at [910, 260] on div "Nosaki dotajiem vārdiem sastāvu ( Kopā 5 punkti, 1p. par katru pareizu atbildi)…" at bounding box center [961, 346] width 991 height 224
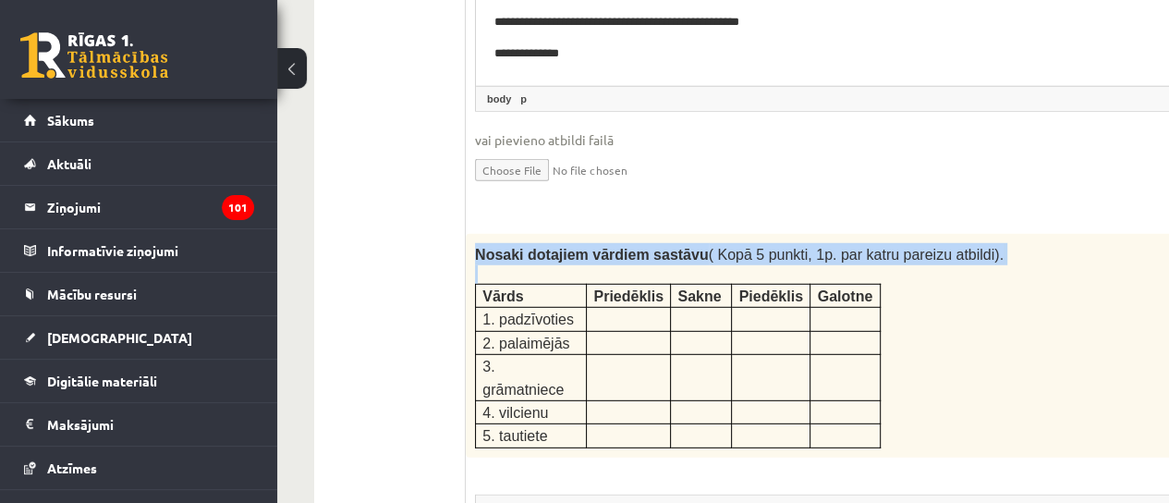
drag, startPoint x: 473, startPoint y: 139, endPoint x: 902, endPoint y: 287, distance: 453.7
click at [902, 287] on div "Nosaki dotajiem vārdiem sastāvu ( Kopā 5 punkti, 1p. par katru pareizu atbildi)…" at bounding box center [961, 346] width 991 height 224
copy div "Nosaki dotajiem vārdiem sastāvu ( Kopā 5 punkti, 1p. par katru pareizu atbildi)."
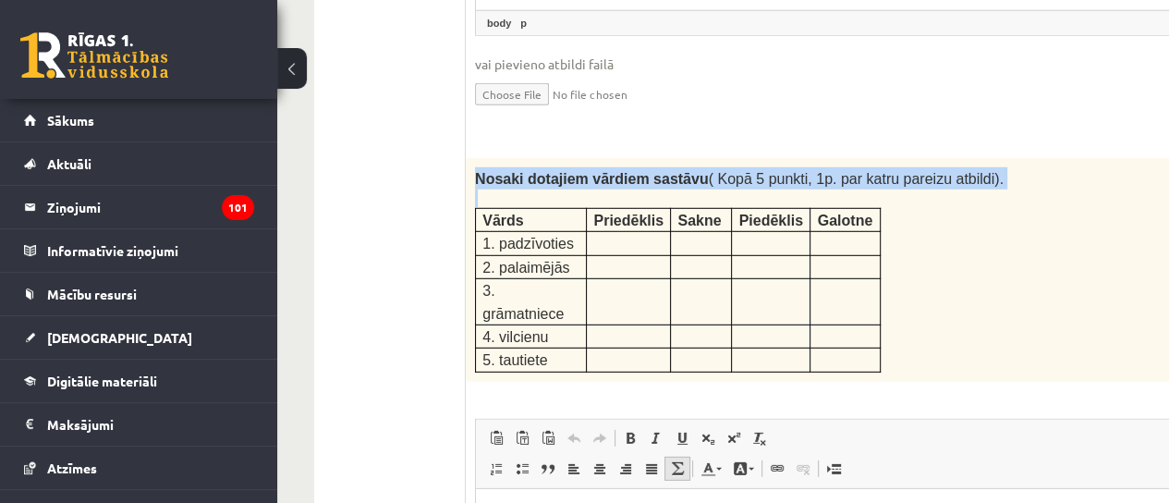
scroll to position [3137, 0]
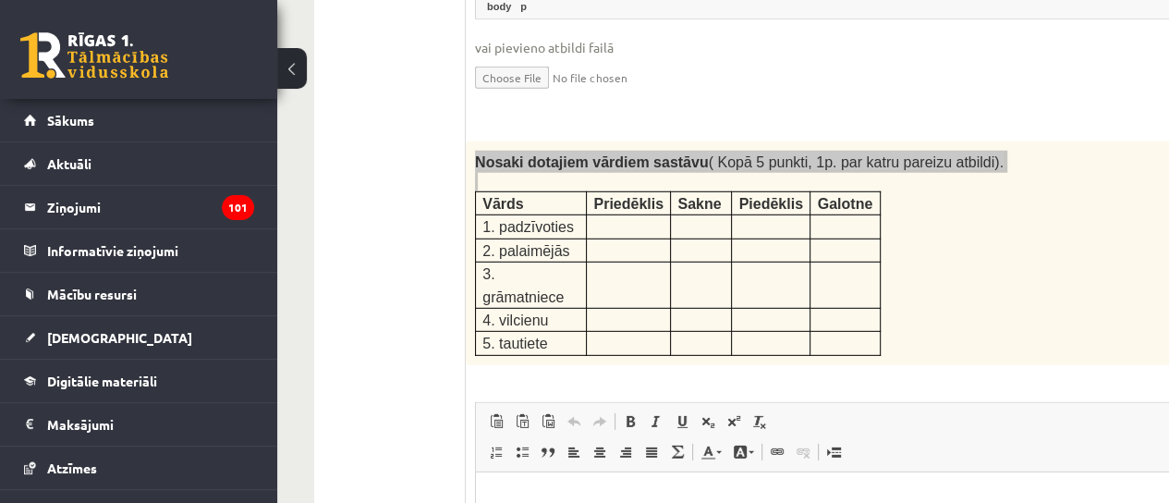
click at [628, 516] on html at bounding box center [961, 499] width 971 height 56
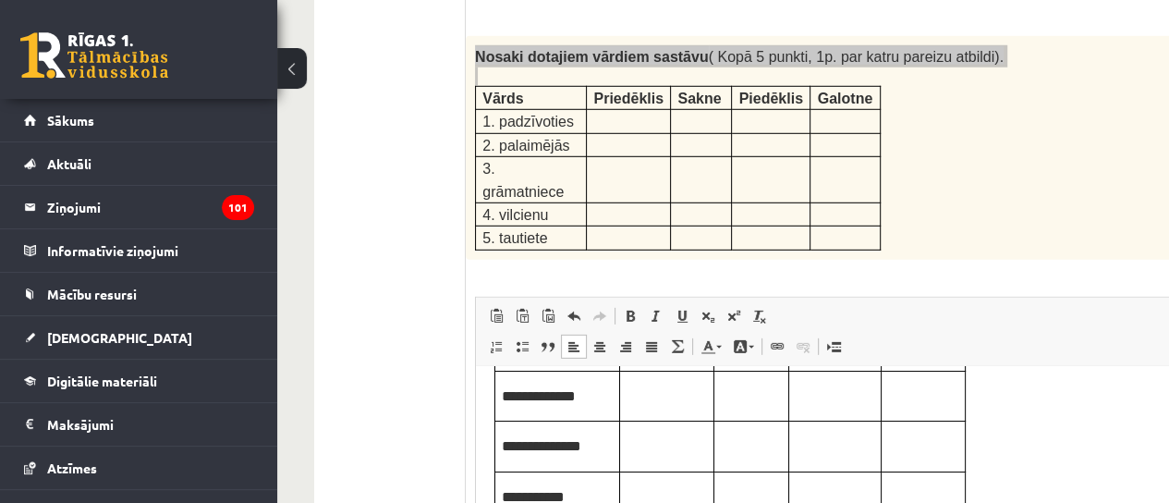
scroll to position [92, 0]
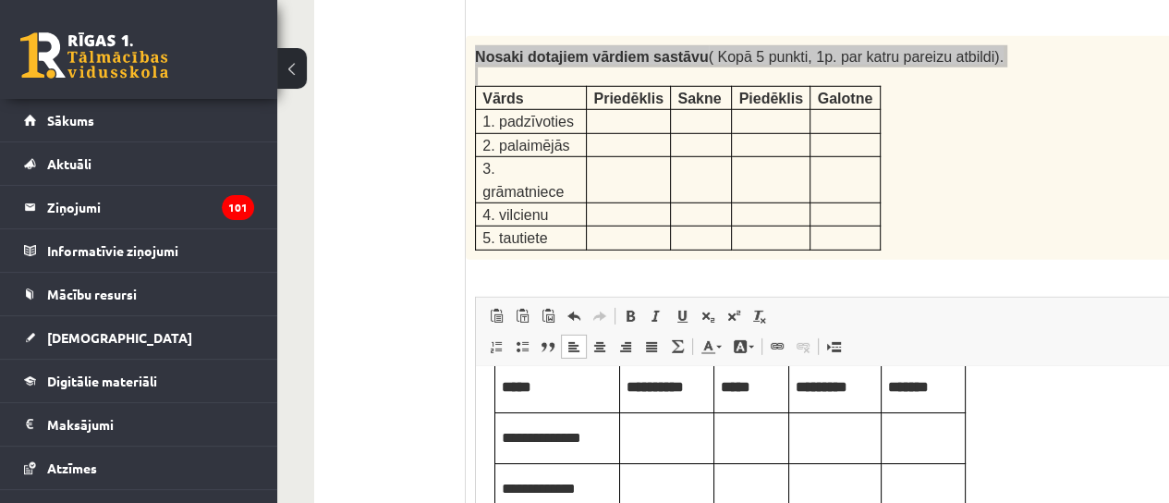
drag, startPoint x: 626, startPoint y: 434, endPoint x: 690, endPoint y: 462, distance: 69.6
click at [627, 434] on span "Editor, wiswyg-editor-user-answer-47433916989800" at bounding box center [629, 435] width 4 height 13
click at [735, 425] on p "Editor, wiswyg-editor-user-answer-47433916989800" at bounding box center [751, 435] width 61 height 20
click at [851, 444] on p "Editor, wiswyg-editor-user-answer-47433916989800" at bounding box center [835, 435] width 79 height 20
click at [746, 433] on span "*****" at bounding box center [733, 435] width 25 height 13
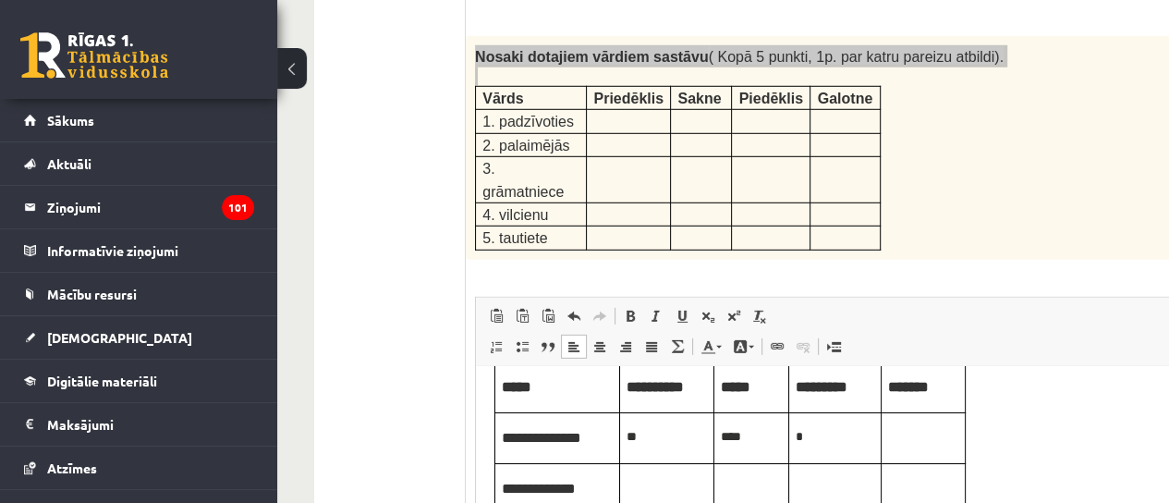
click at [799, 429] on span "*" at bounding box center [799, 435] width 7 height 13
click at [916, 440] on p "Editor, wiswyg-editor-user-answer-47433916989800" at bounding box center [923, 435] width 70 height 20
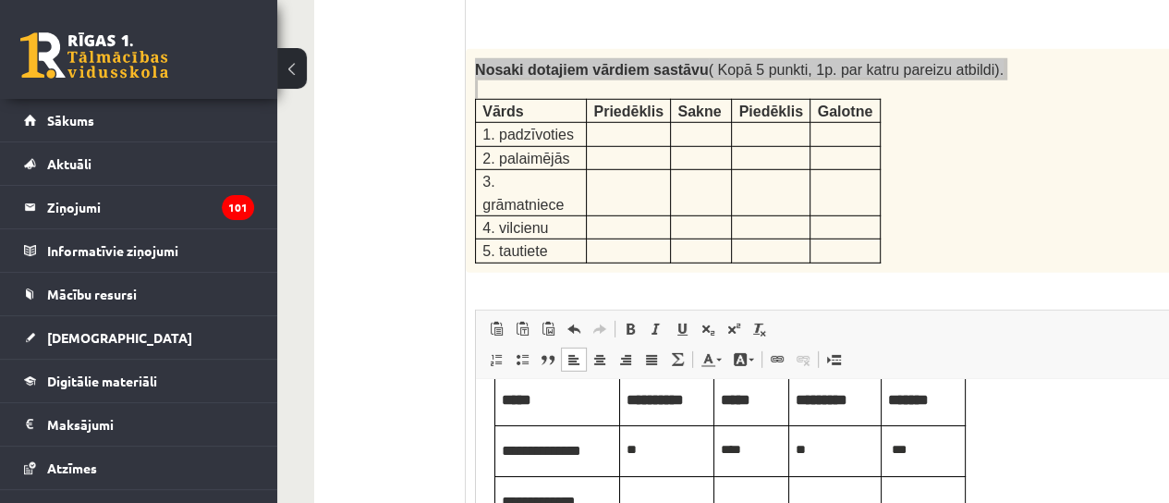
scroll to position [3281, 0]
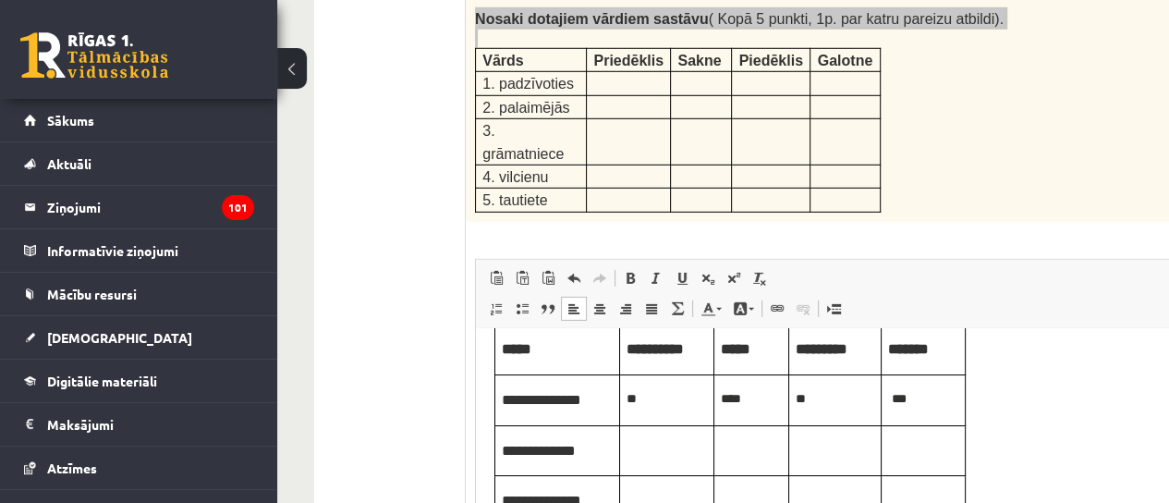
click at [1063, 446] on body "**********" at bounding box center [962, 440] width 934 height 373
click at [630, 456] on p "Editor, wiswyg-editor-user-answer-47433916989800" at bounding box center [667, 448] width 80 height 20
click at [725, 450] on p "Editor, wiswyg-editor-user-answer-47433916989800" at bounding box center [751, 448] width 61 height 20
click at [830, 461] on td "Editor, wiswyg-editor-user-answer-47433916989800" at bounding box center [835, 449] width 92 height 51
drag, startPoint x: 931, startPoint y: 448, endPoint x: 1046, endPoint y: 335, distance: 162.1
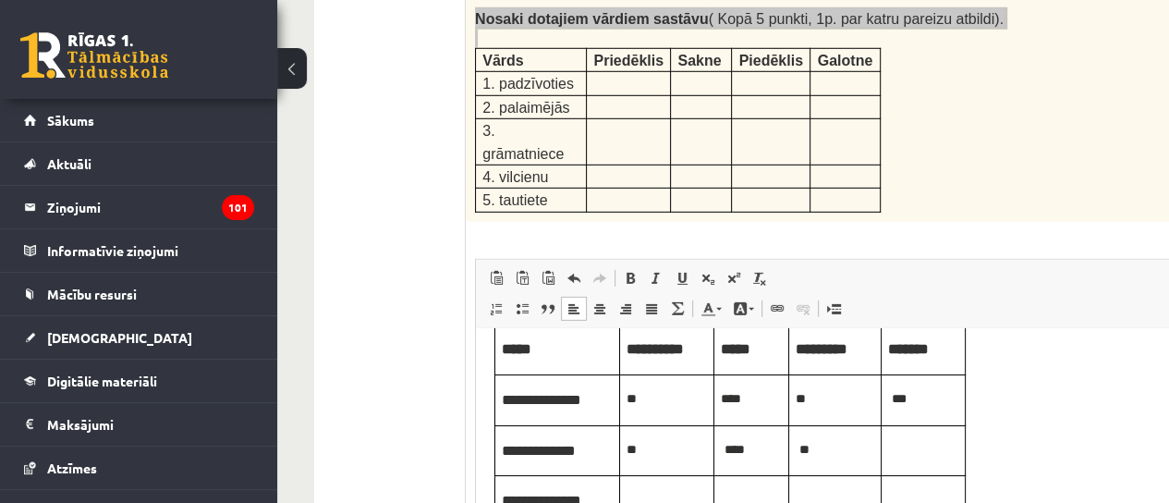
click at [931, 448] on p "Editor, wiswyg-editor-user-answer-47433916989800" at bounding box center [923, 448] width 70 height 20
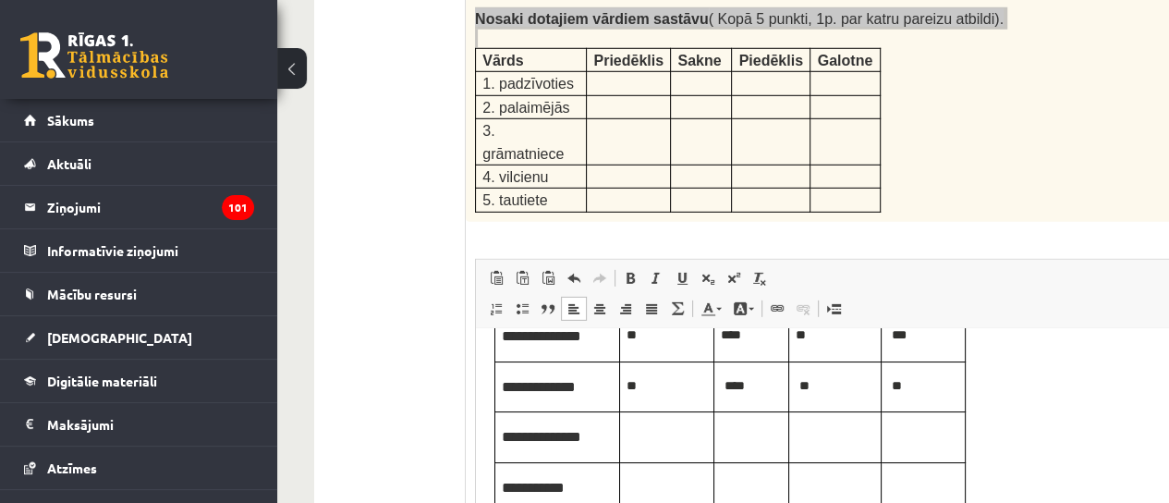
scroll to position [185, 0]
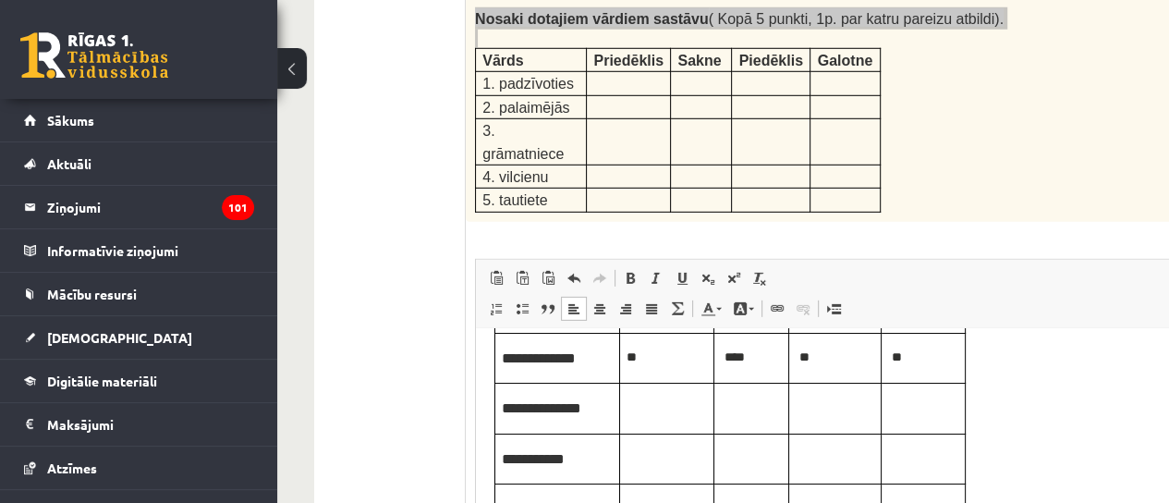
click at [736, 391] on td "Editor, wiswyg-editor-user-answer-47433916989800" at bounding box center [752, 408] width 75 height 51
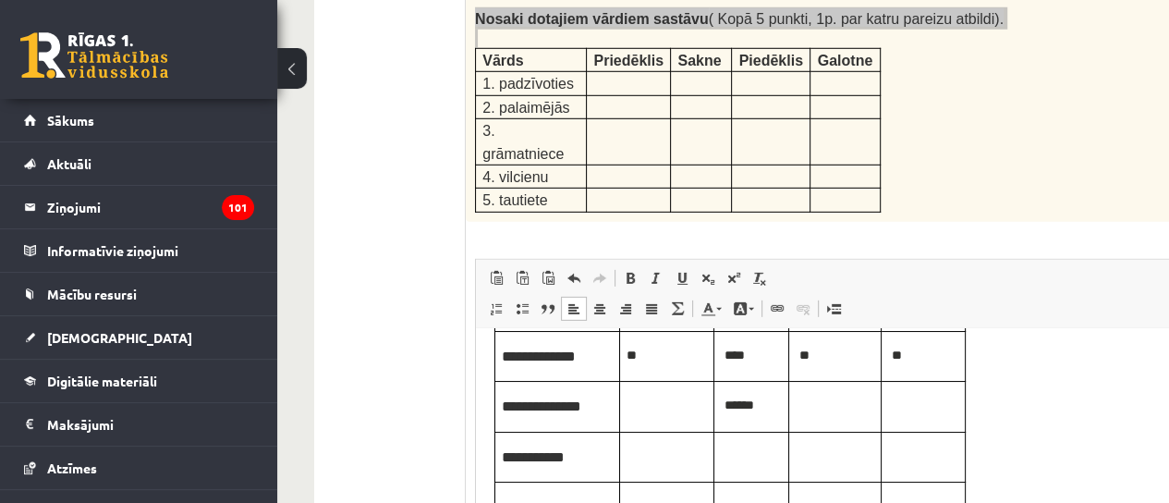
scroll to position [222, 0]
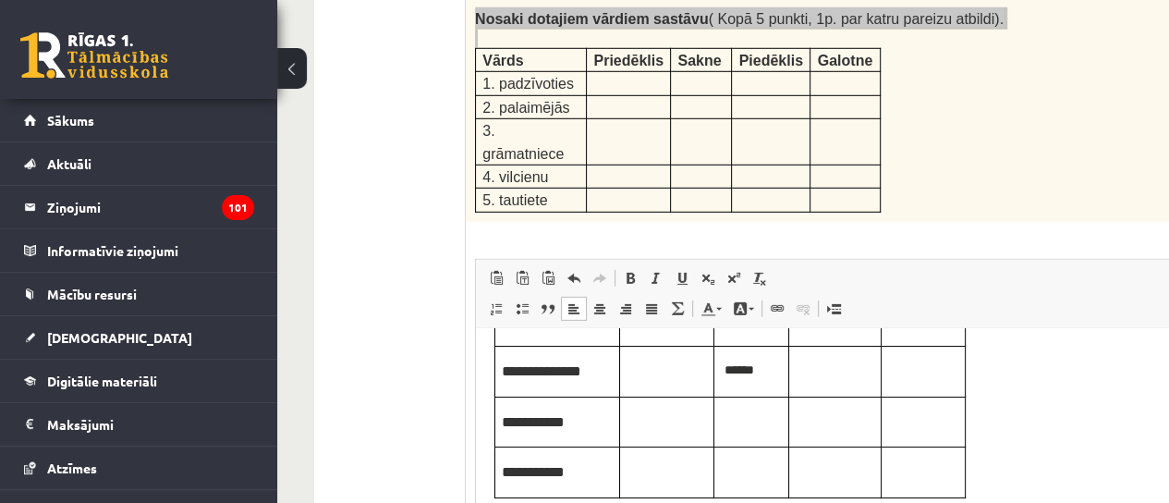
click at [806, 374] on p "Editor, wiswyg-editor-user-answer-47433916989800" at bounding box center [835, 369] width 79 height 20
click at [884, 367] on td "Editor, wiswyg-editor-user-answer-47433916989800" at bounding box center [924, 371] width 84 height 51
click at [713, 416] on td "Editor, wiswyg-editor-user-answer-47433916989800" at bounding box center [667, 421] width 94 height 51
click at [727, 418] on p "Editor, wiswyg-editor-user-answer-47433916989800" at bounding box center [751, 420] width 61 height 20
click at [922, 427] on p "Editor, wiswyg-editor-user-answer-47433916989800" at bounding box center [923, 420] width 70 height 20
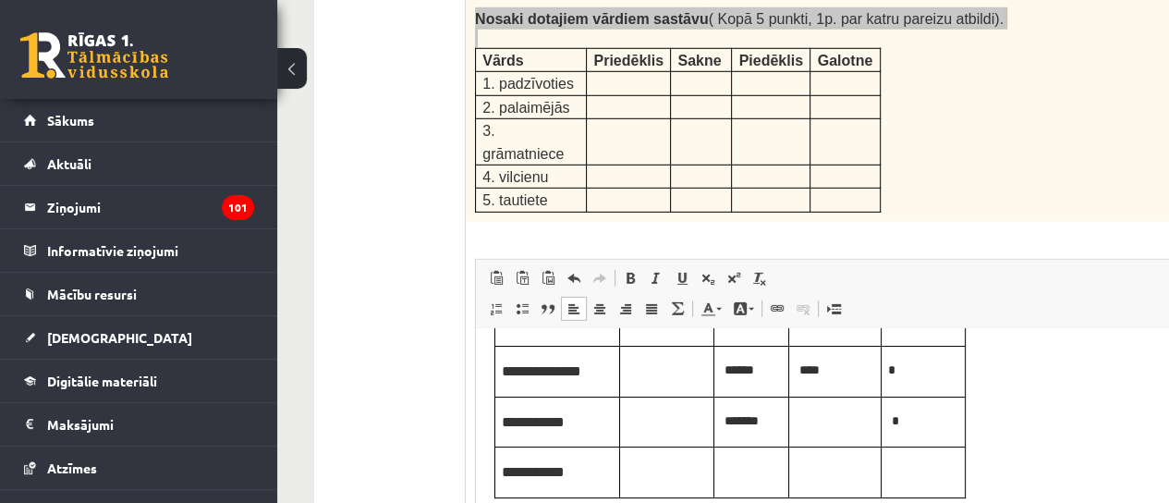
click at [746, 469] on p "Editor, wiswyg-editor-user-answer-47433916989800" at bounding box center [751, 469] width 61 height 20
click at [811, 461] on p "Editor, wiswyg-editor-user-answer-47433916989800" at bounding box center [835, 469] width 79 height 20
click at [926, 478] on td "Editor, wiswyg-editor-user-answer-47433916989800" at bounding box center [924, 471] width 84 height 51
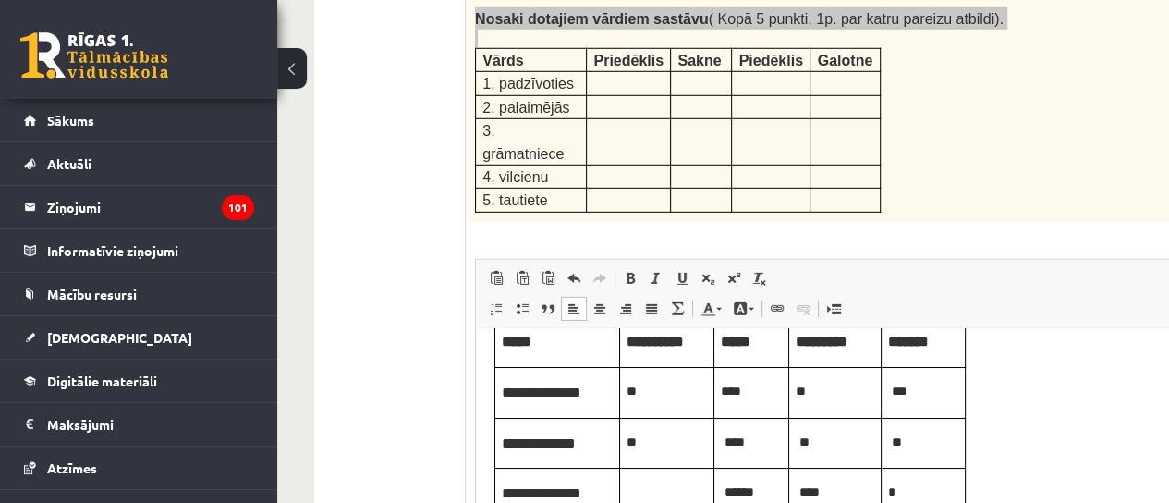
scroll to position [129, 0]
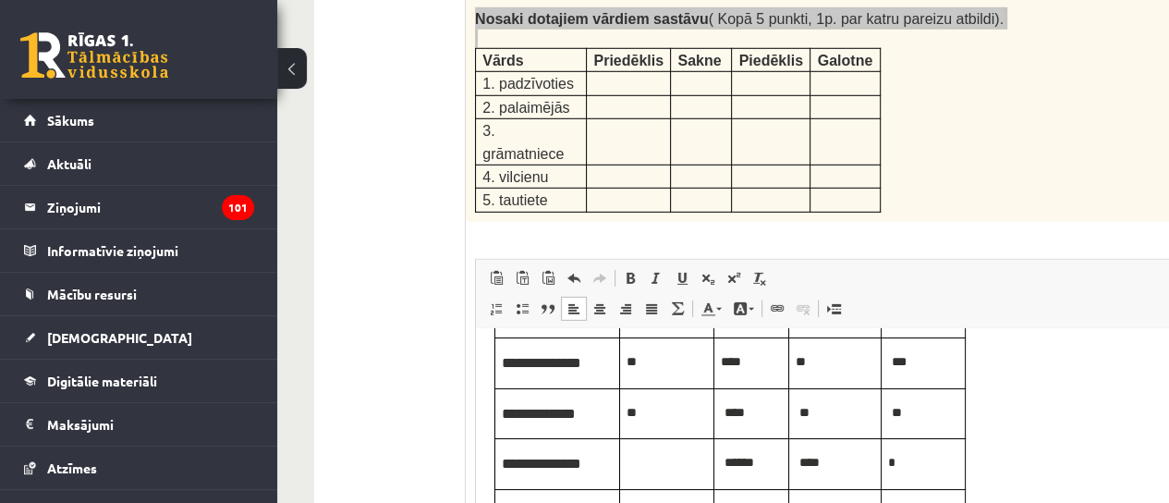
click at [642, 455] on p "Editor, wiswyg-editor-user-answer-47433916989800" at bounding box center [667, 461] width 80 height 20
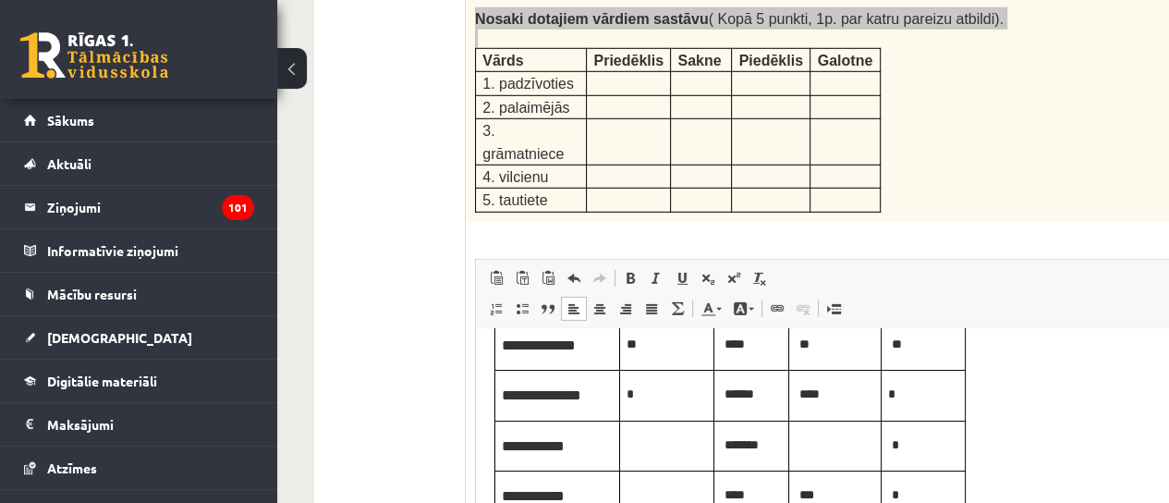
scroll to position [222, 0]
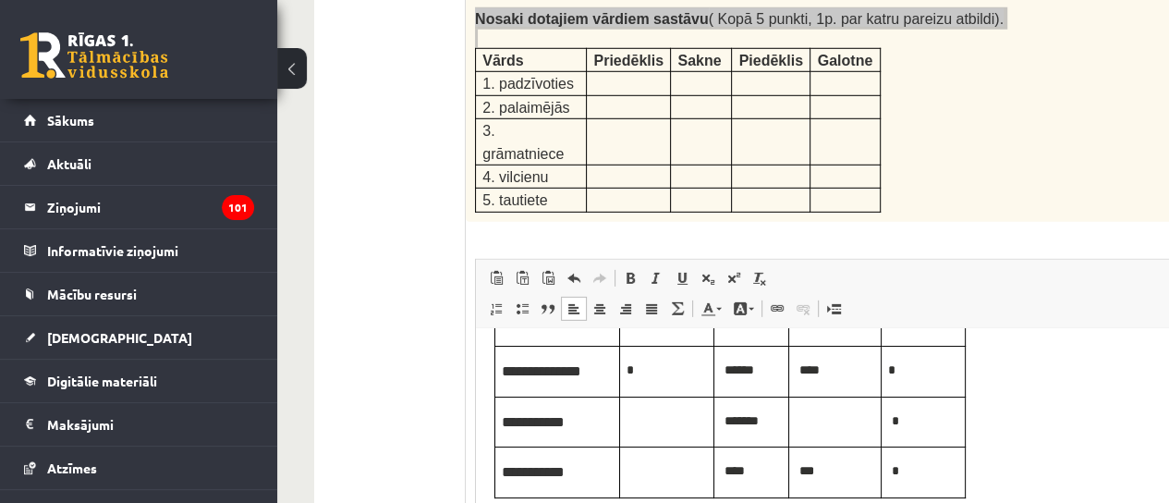
click at [813, 422] on p "Editor, wiswyg-editor-user-answer-47433916989800" at bounding box center [835, 420] width 79 height 20
click at [642, 422] on p "Editor, wiswyg-editor-user-answer-47433916989800" at bounding box center [667, 420] width 80 height 20
click at [653, 497] on html "**********" at bounding box center [961, 311] width 971 height 410
click at [652, 485] on td "Editor, wiswyg-editor-user-answer-47433916989800" at bounding box center [667, 471] width 94 height 51
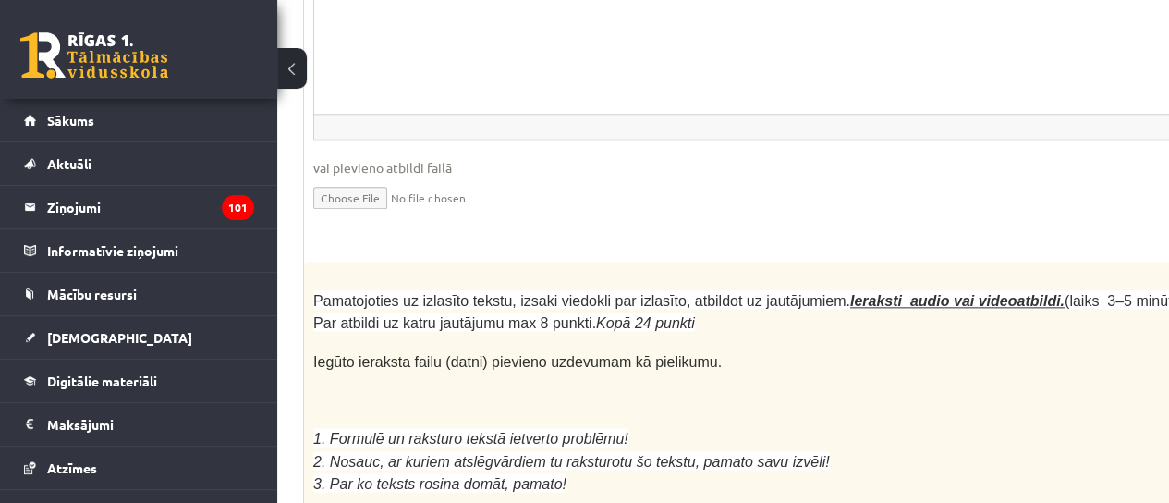
scroll to position [5081, 159]
drag, startPoint x: 459, startPoint y: 215, endPoint x: 825, endPoint y: 148, distance: 372.2
click at [825, 391] on p at bounding box center [756, 400] width 880 height 18
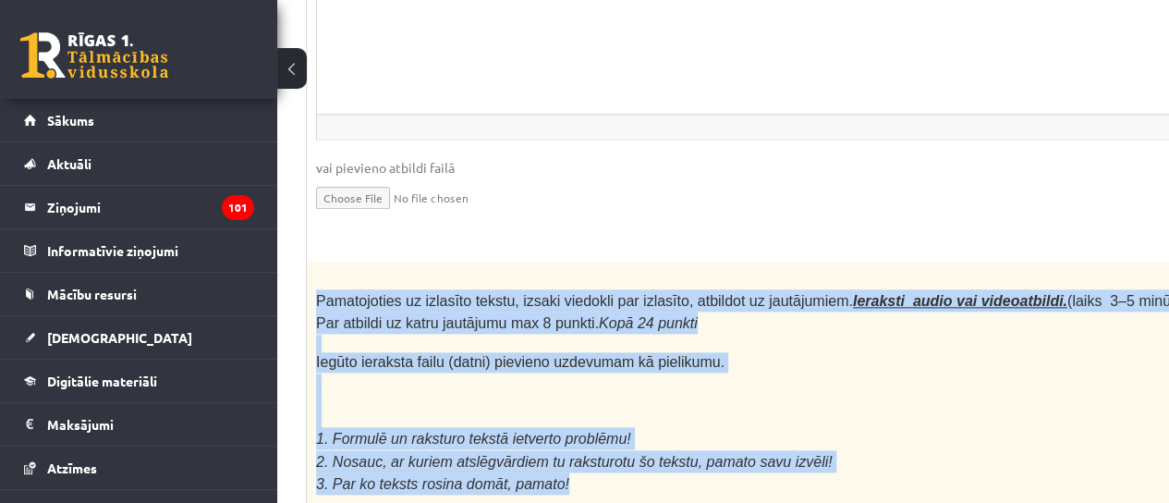
drag, startPoint x: 312, startPoint y: 49, endPoint x: 582, endPoint y: 241, distance: 331.4
copy div "Pamatojoties uz izlasīto tekstu, izsaki viedokli par izlasīto, atbildot uz jaut…"
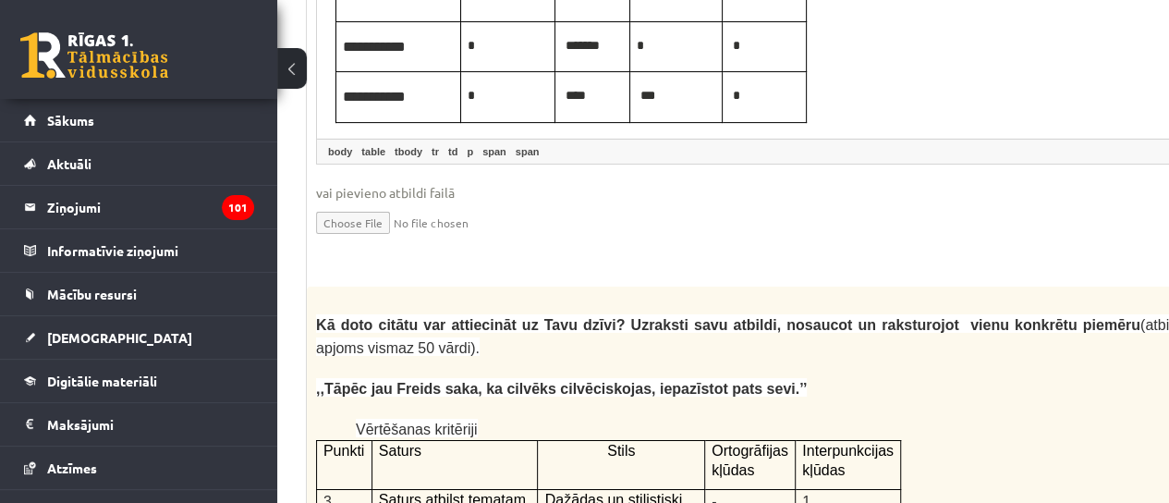
scroll to position [3694, 159]
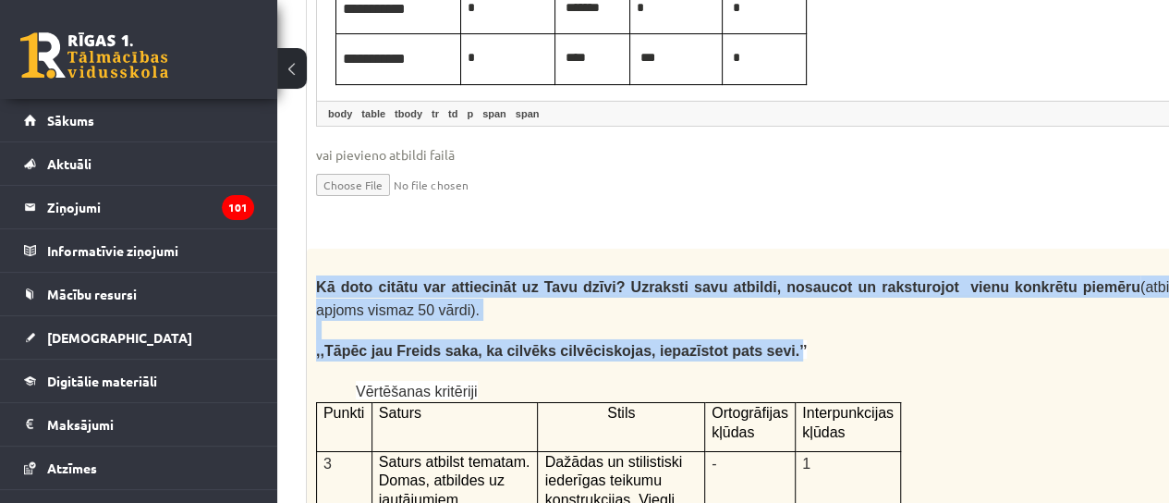
drag, startPoint x: 312, startPoint y: 149, endPoint x: 722, endPoint y: 209, distance: 414.8
drag, startPoint x: 762, startPoint y: 202, endPoint x: 308, endPoint y: 145, distance: 457.4
copy div "Kā doto citātu var attiecināt uz Tavu dzīvi? Uzraksti savu atbildi, nosaucot un…"
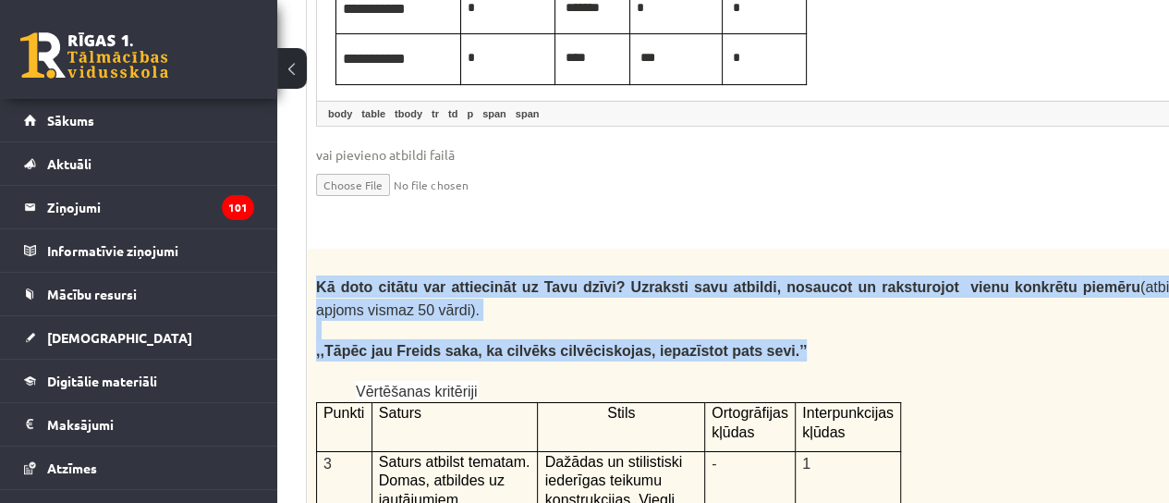
copy div "Kā doto citātu var attiecināt uz Tavu dzīvi? Uzraksti savu atbildi, nosaucot un…"
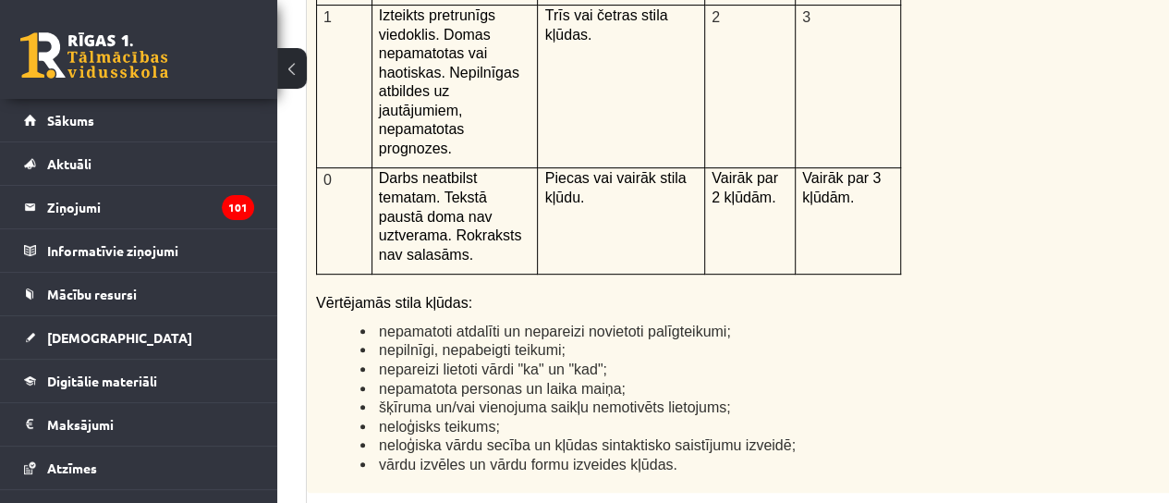
scroll to position [4711, 159]
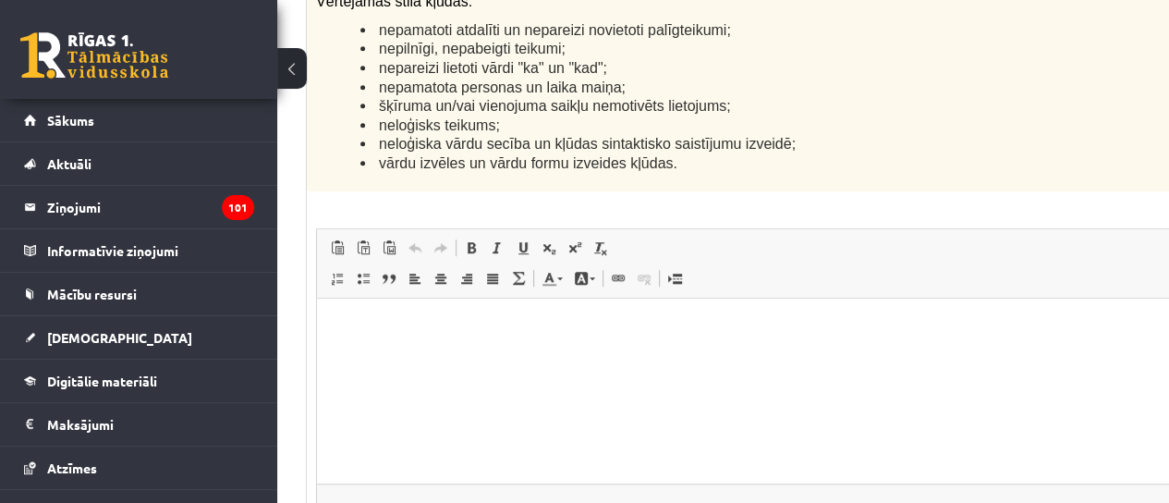
click at [495, 355] on html at bounding box center [802, 327] width 971 height 56
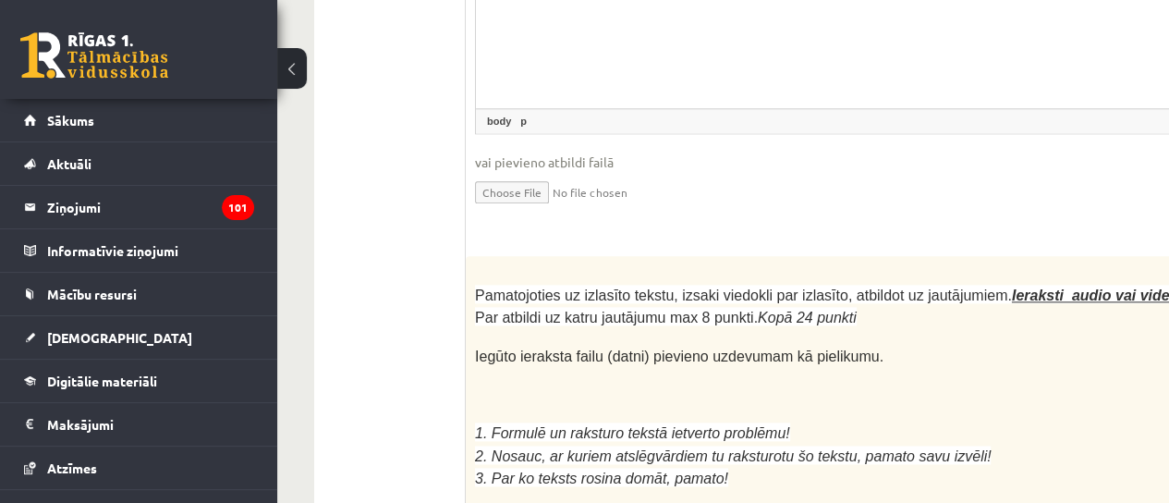
scroll to position [4988, 0]
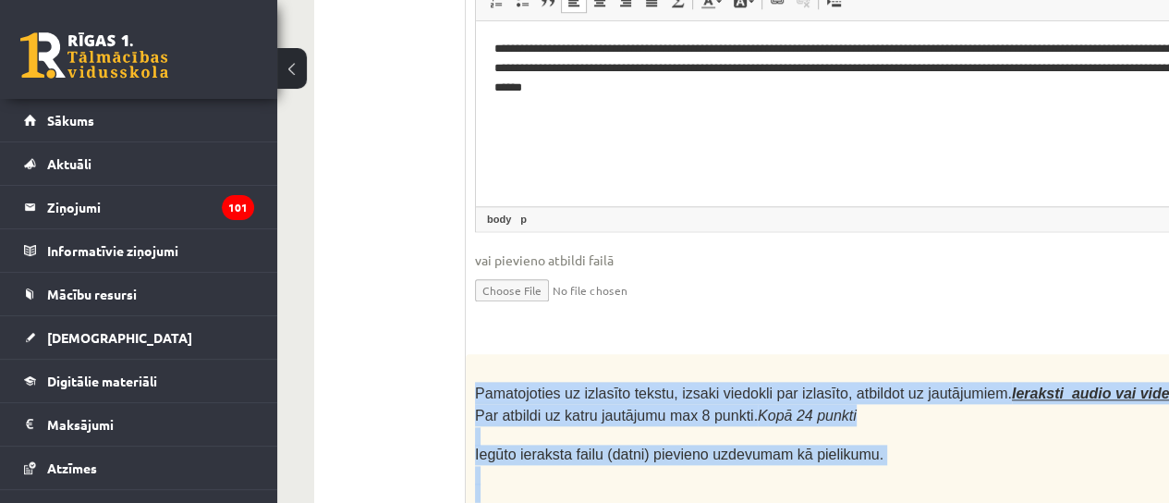
drag, startPoint x: 470, startPoint y: 147, endPoint x: 741, endPoint y: 238, distance: 286.8
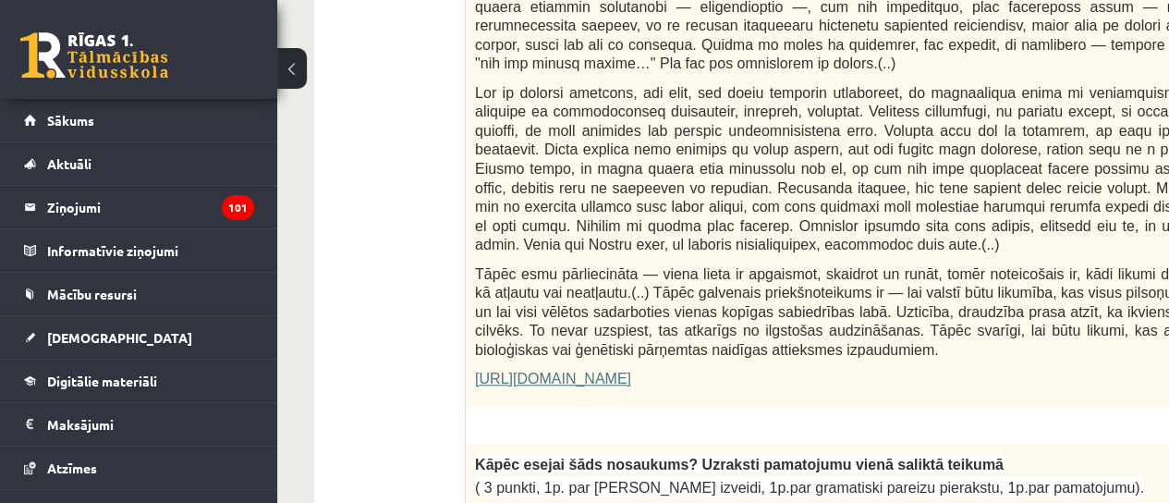
scroll to position [1202, 0]
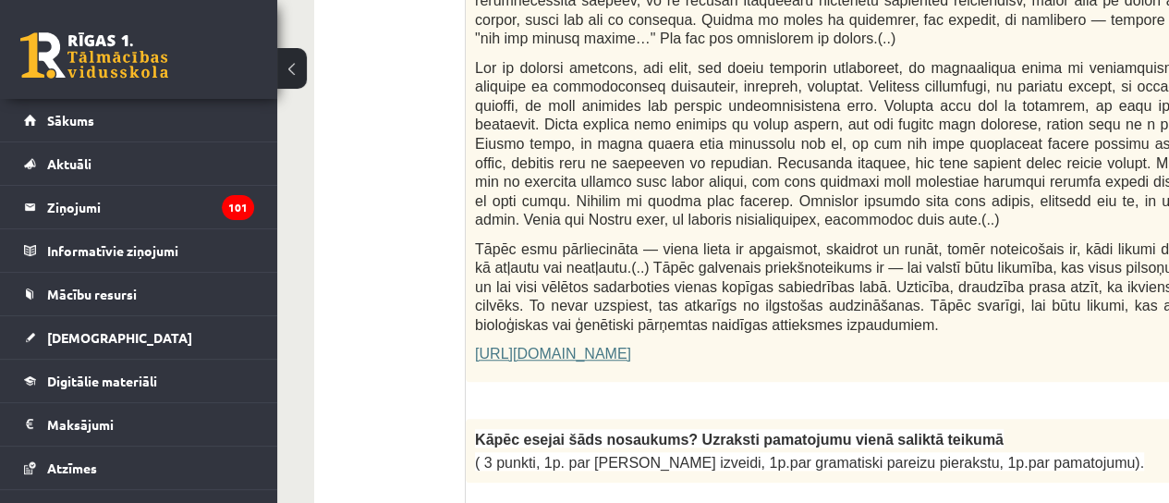
drag, startPoint x: 480, startPoint y: 200, endPoint x: 887, endPoint y: 271, distance: 413.8
click at [781, 239] on p "Tāpēc esmu pārliecināta — viena lieta ir apgaismot, skaidrot un runāt, tomēr no…" at bounding box center [915, 286] width 880 height 95
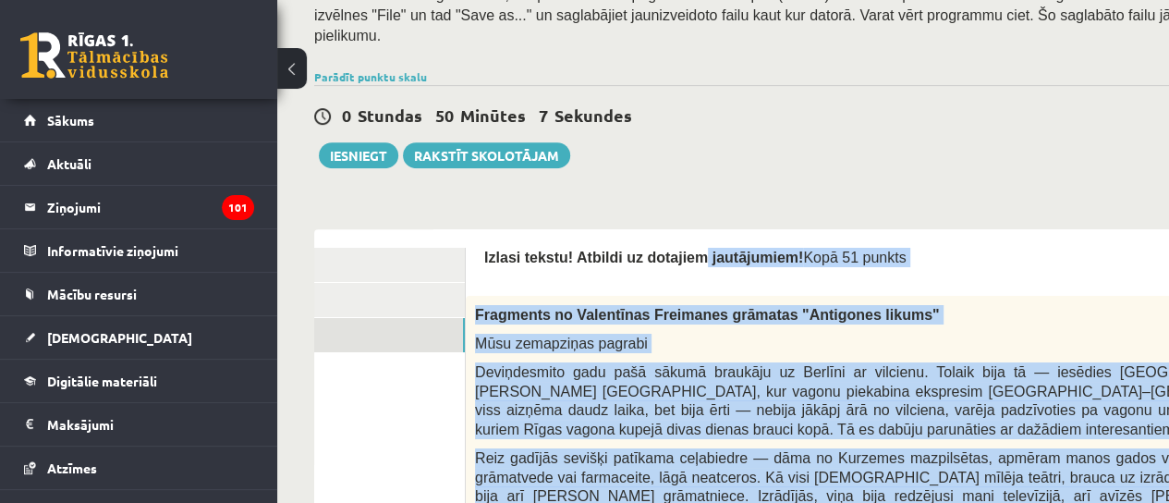
scroll to position [370, 0]
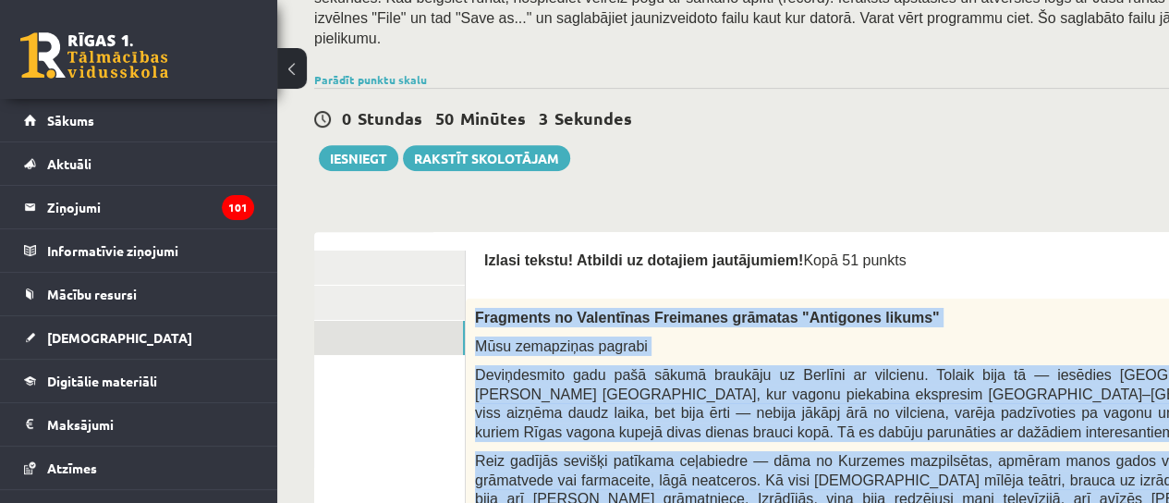
drag, startPoint x: 773, startPoint y: 222, endPoint x: 468, endPoint y: 301, distance: 315.2
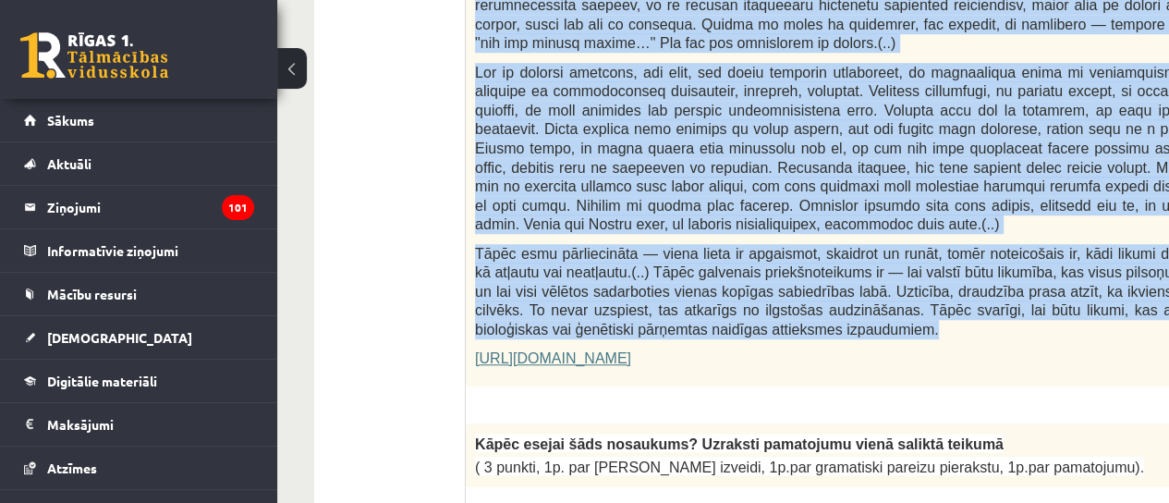
scroll to position [1109, 0]
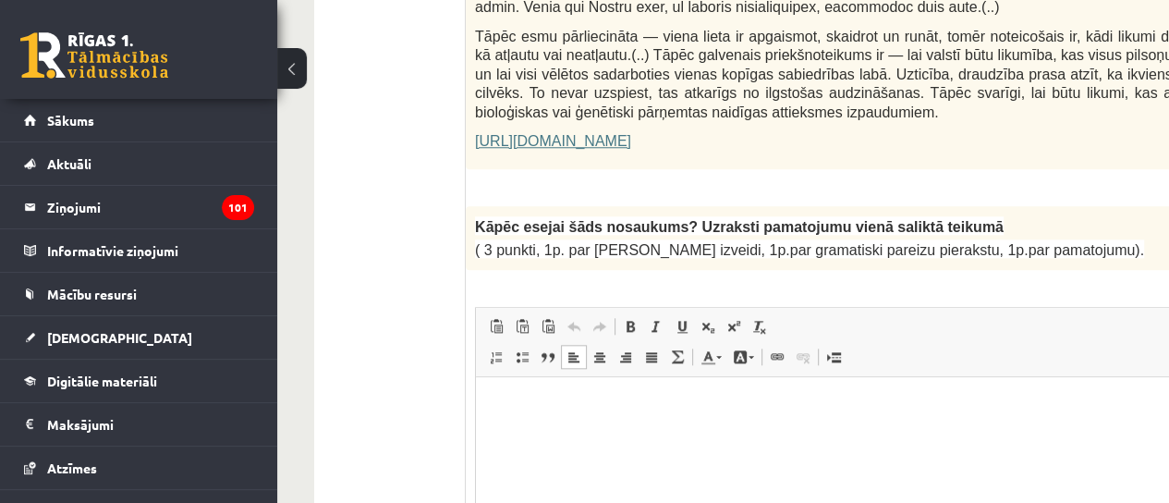
scroll to position [1387, 0]
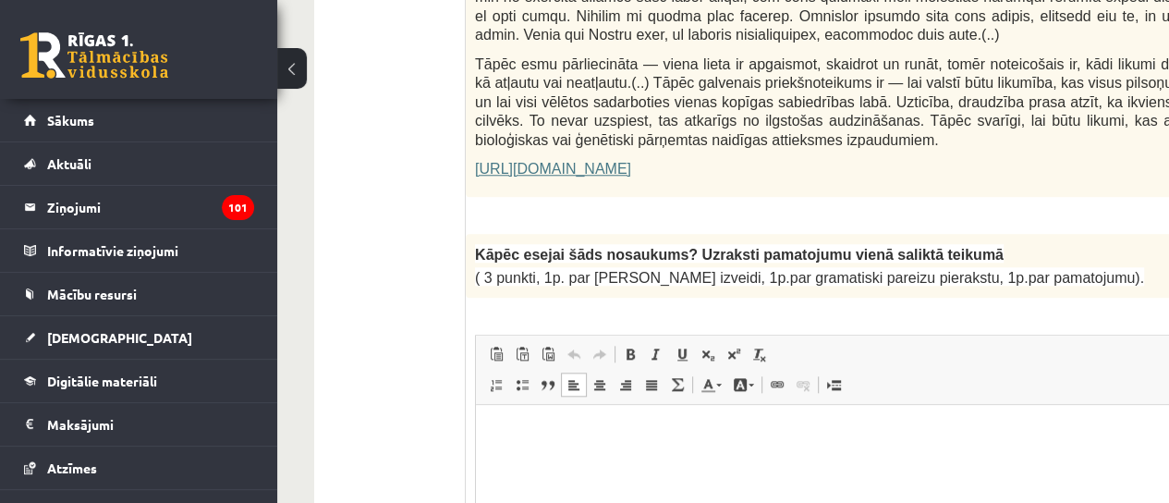
click at [531, 461] on html at bounding box center [961, 433] width 971 height 56
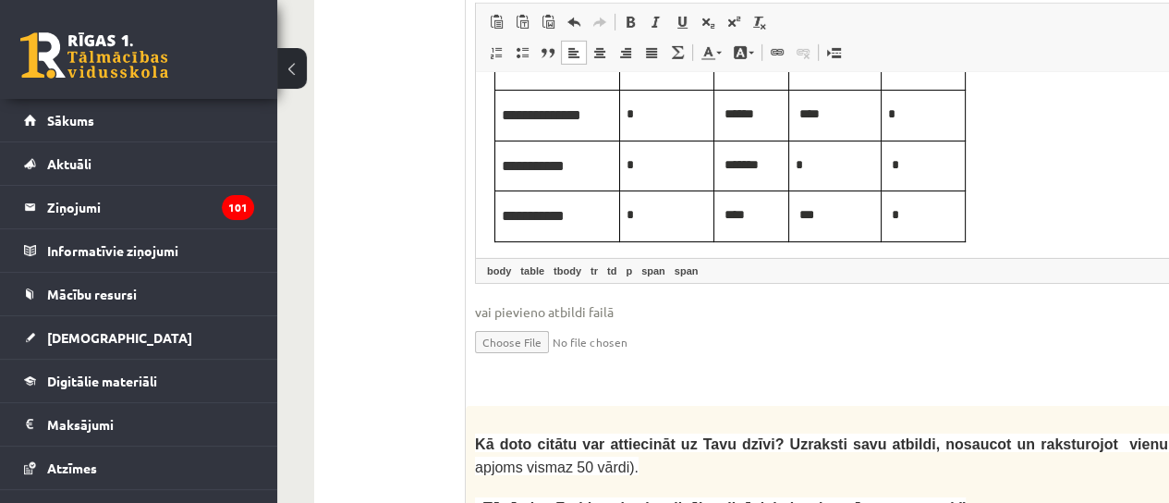
scroll to position [3513, 0]
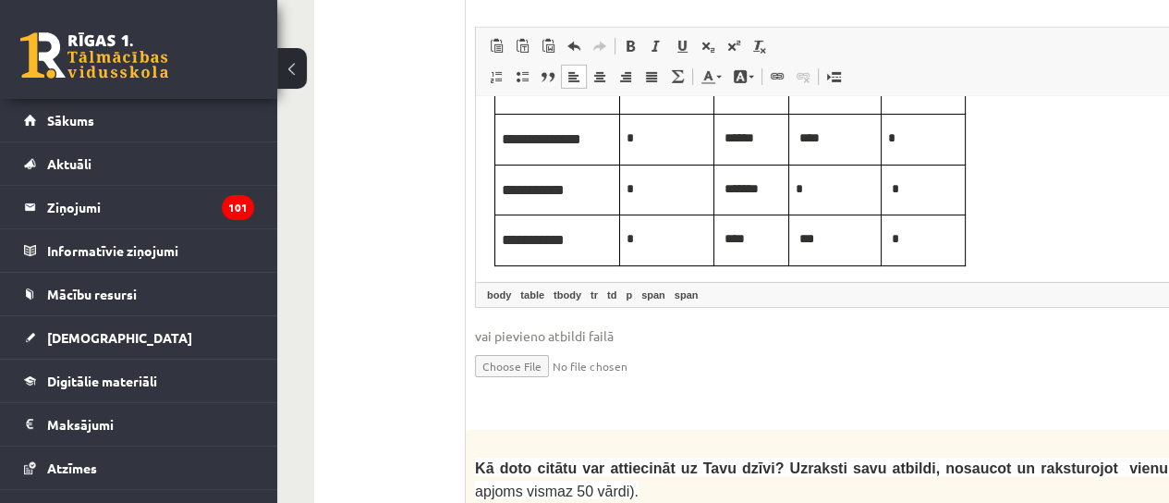
click at [529, 346] on input "file" at bounding box center [961, 365] width 972 height 38
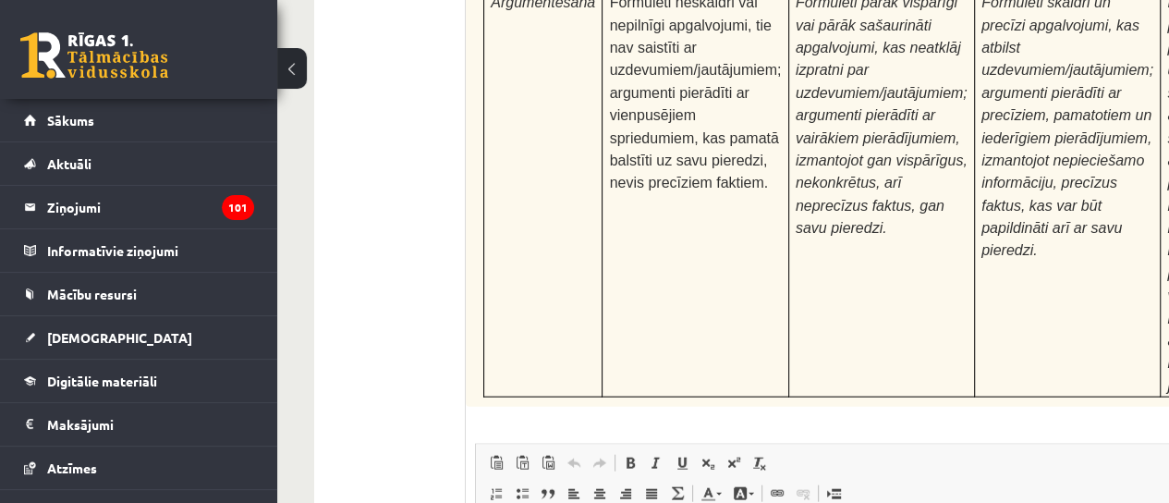
scroll to position [6005, 0]
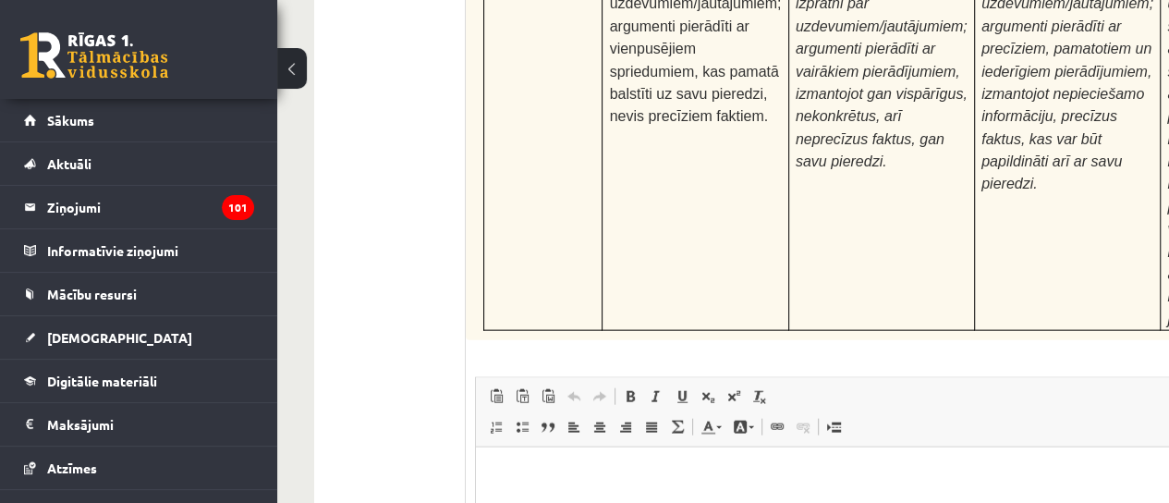
type input "**********"
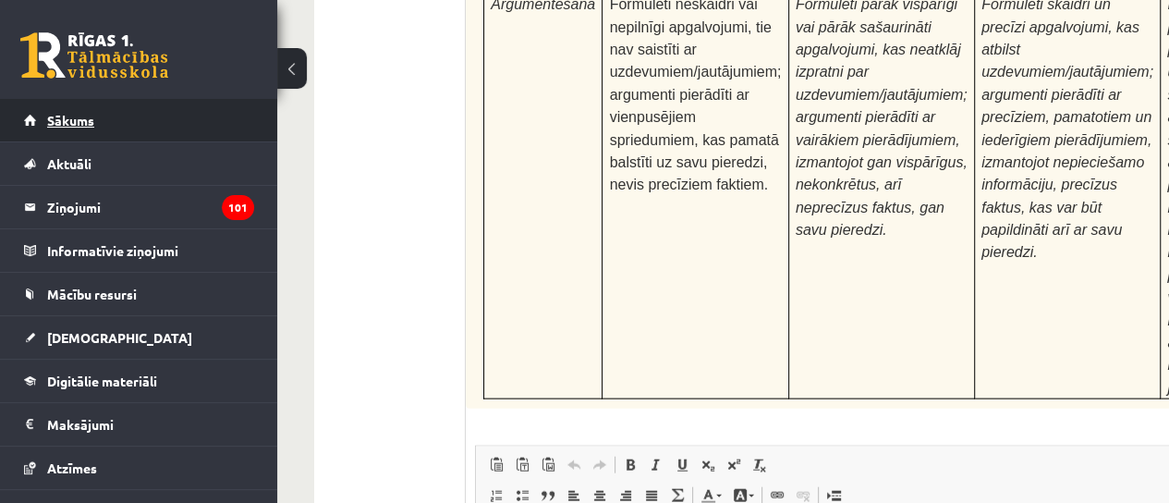
scroll to position [6024, 0]
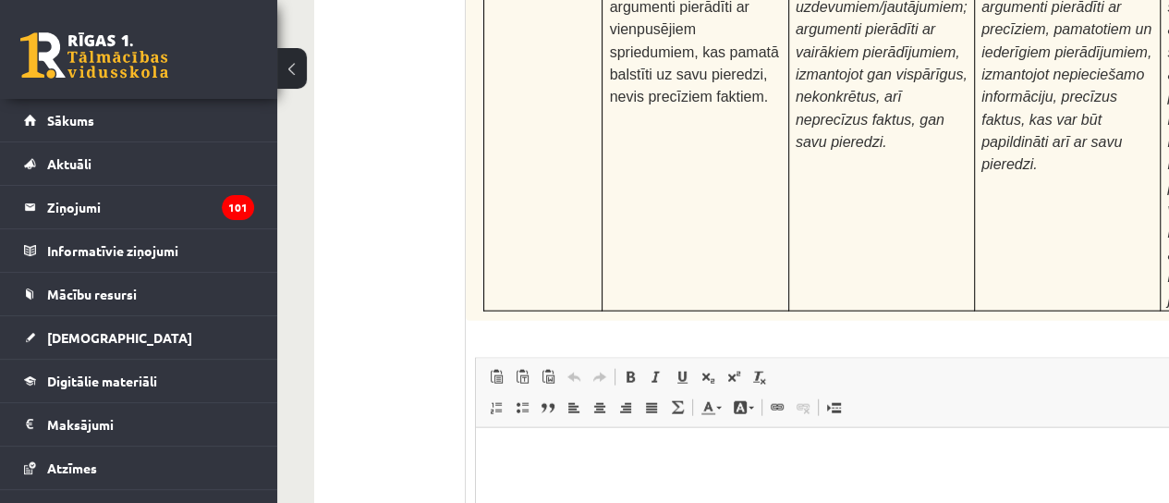
type input "**********"
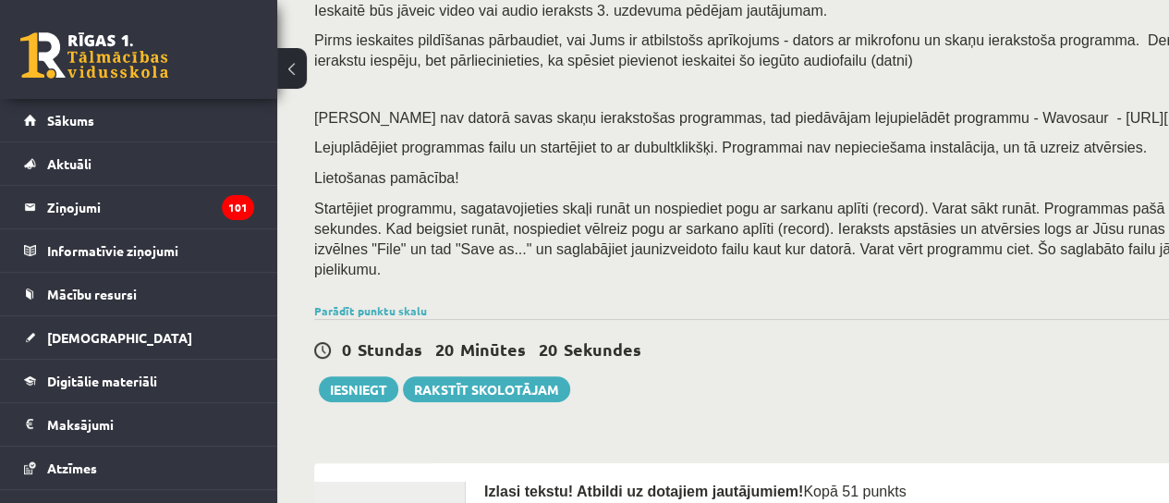
scroll to position [277, 0]
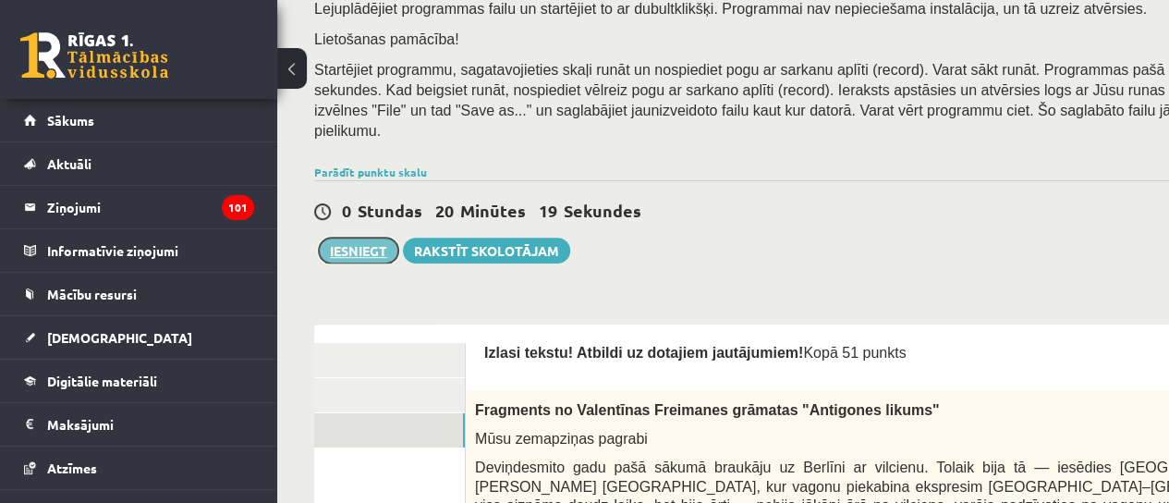
click at [360, 238] on button "Iesniegt" at bounding box center [358, 251] width 79 height 26
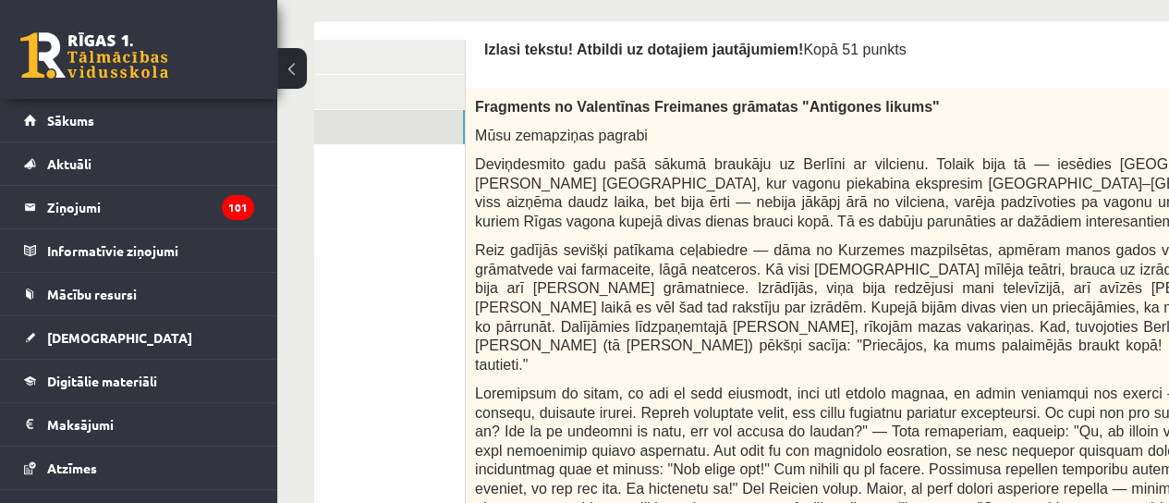
scroll to position [370, 0]
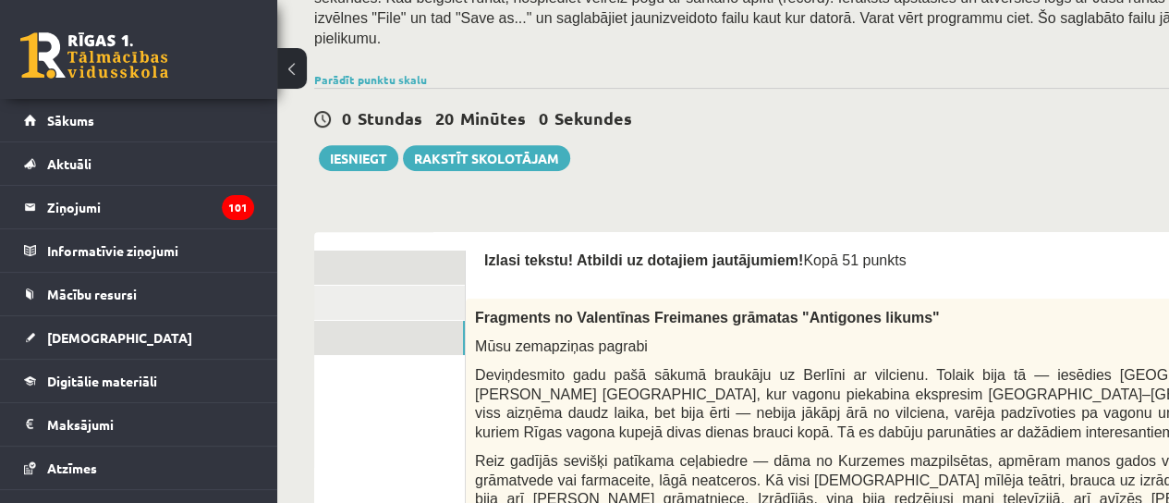
click at [399, 252] on link "1. uzdevums" at bounding box center [340, 268] width 249 height 34
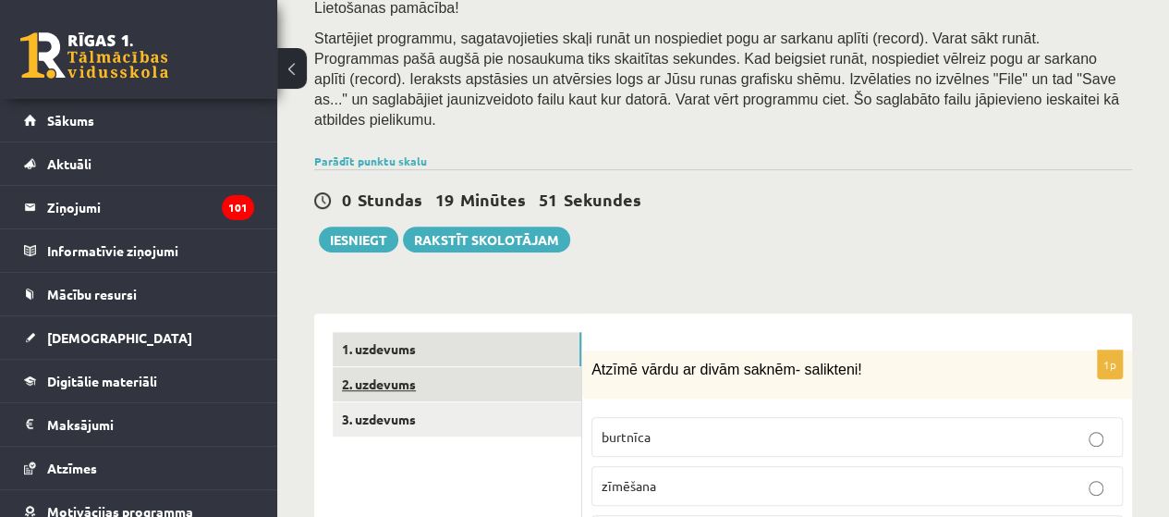
click at [351, 367] on link "2. uzdevums" at bounding box center [457, 384] width 249 height 34
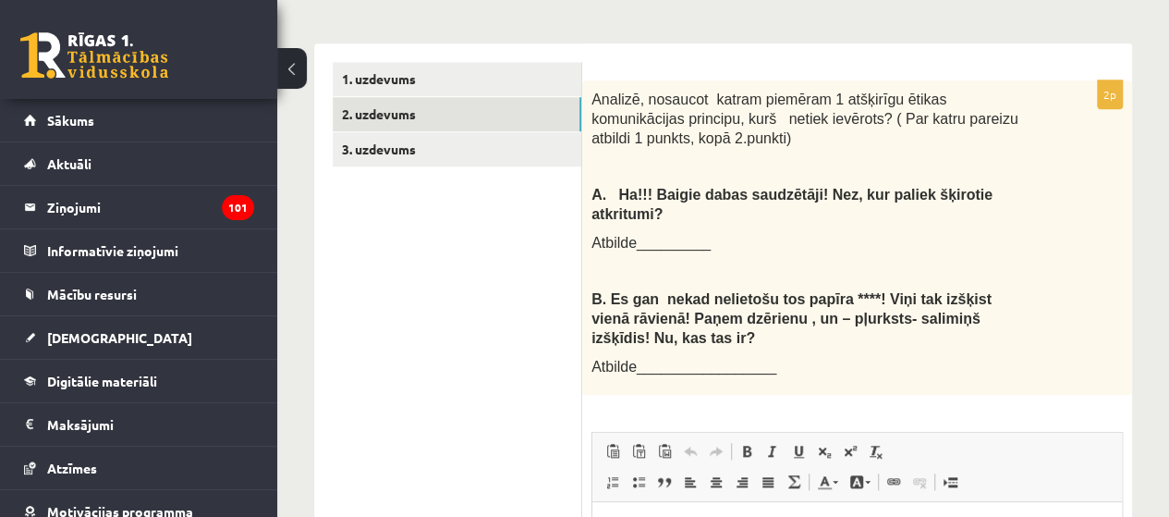
scroll to position [359, 0]
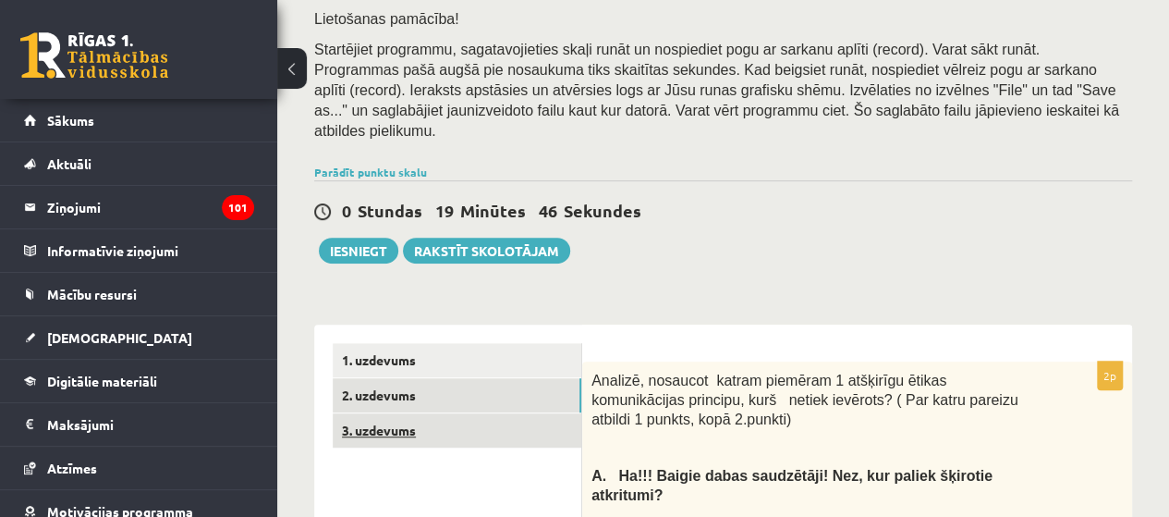
click at [381, 413] on link "3. uzdevums" at bounding box center [457, 430] width 249 height 34
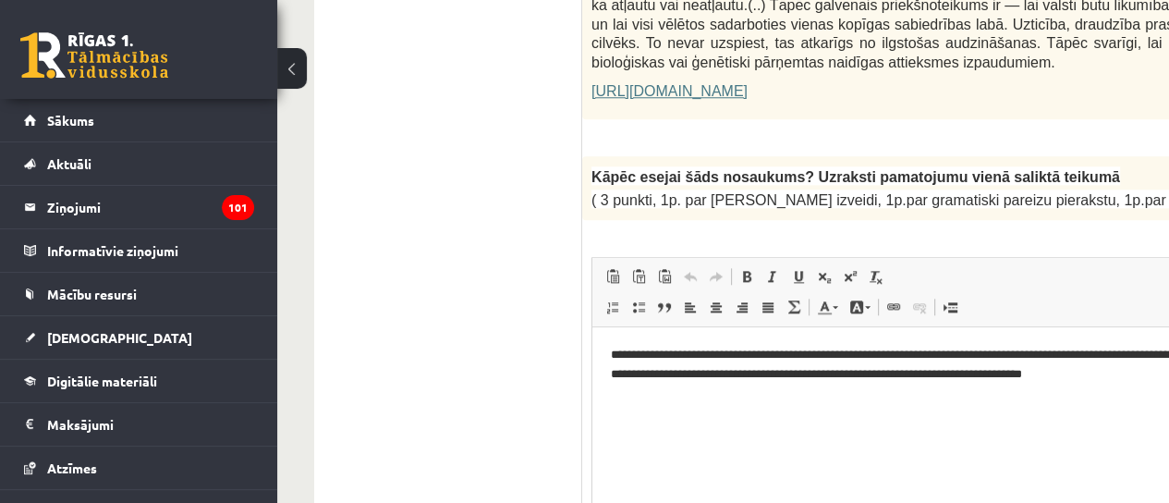
scroll to position [1448, 0]
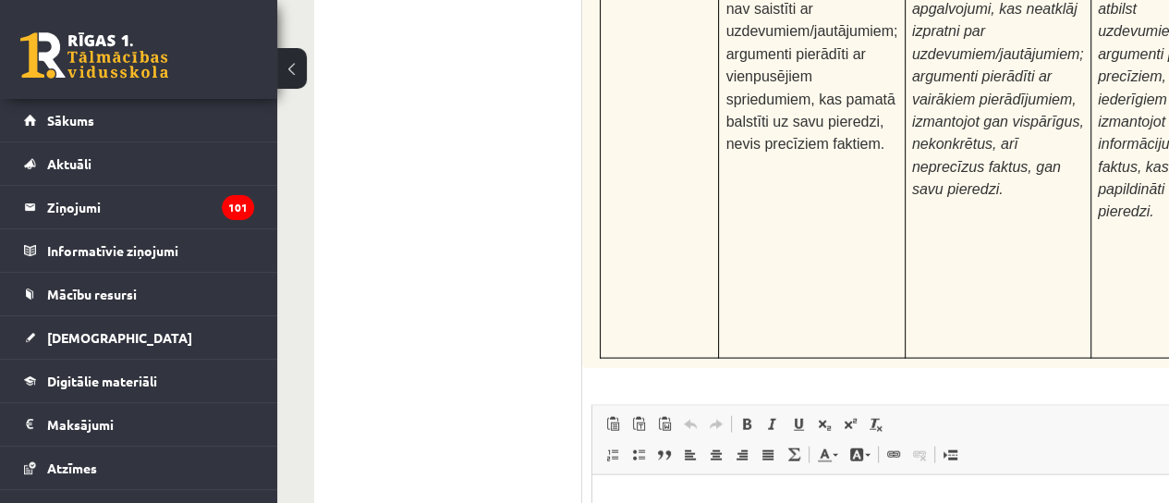
scroll to position [6024, 0]
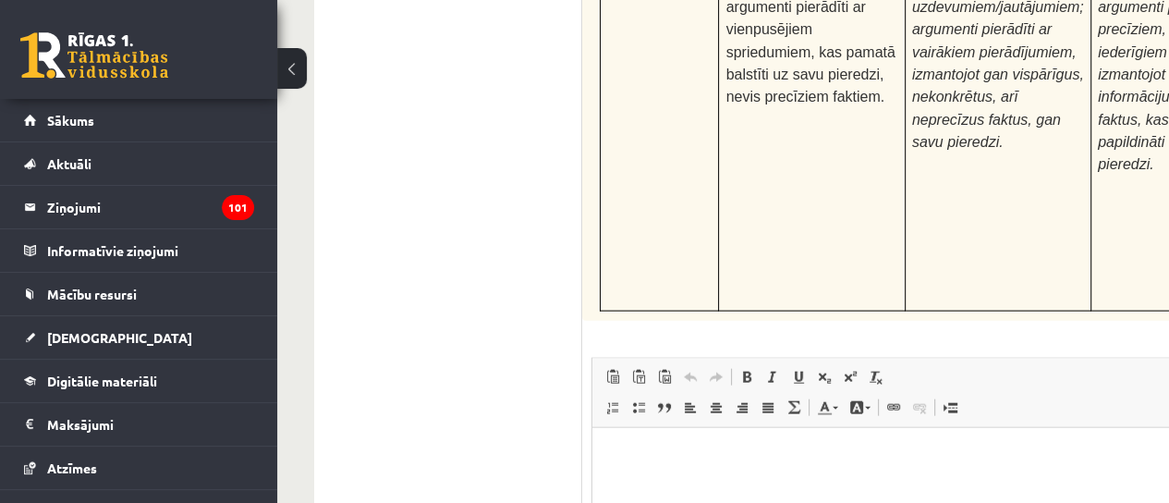
drag, startPoint x: 711, startPoint y: 369, endPoint x: 691, endPoint y: 372, distance: 20.5
type input "**********"
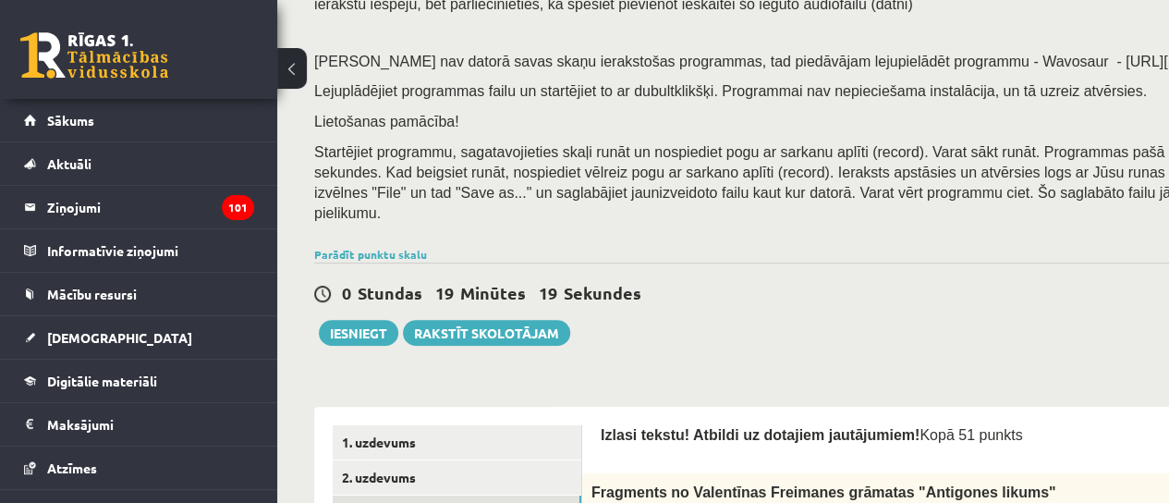
scroll to position [277, 0]
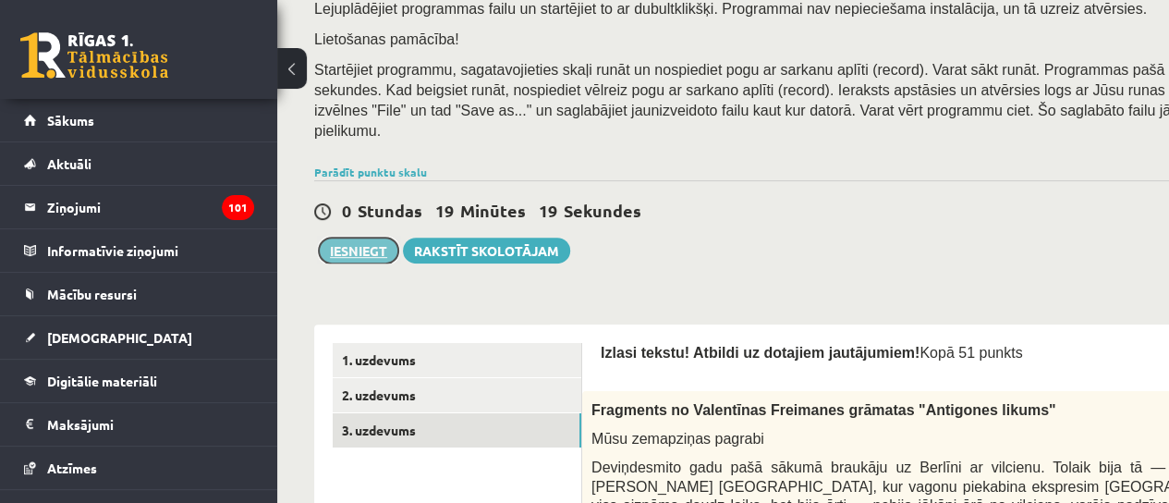
click at [370, 238] on button "Iesniegt" at bounding box center [358, 251] width 79 height 26
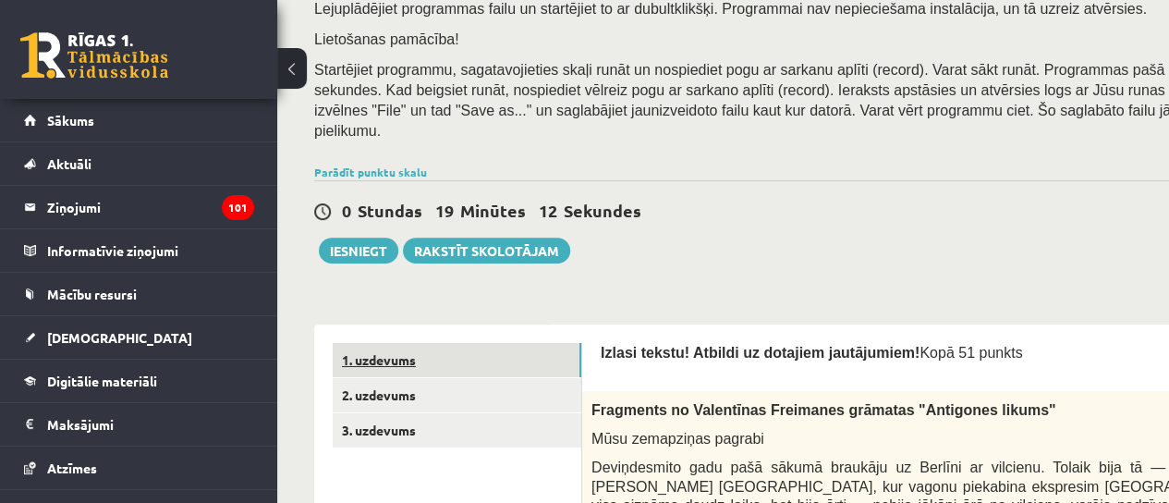
click at [410, 343] on link "1. uzdevums" at bounding box center [457, 360] width 249 height 34
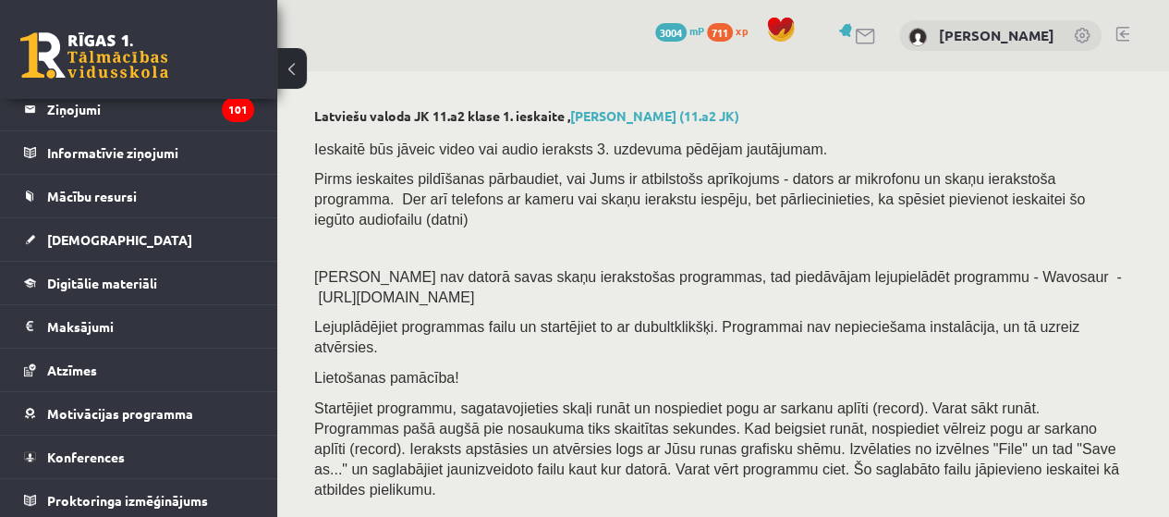
scroll to position [370, 0]
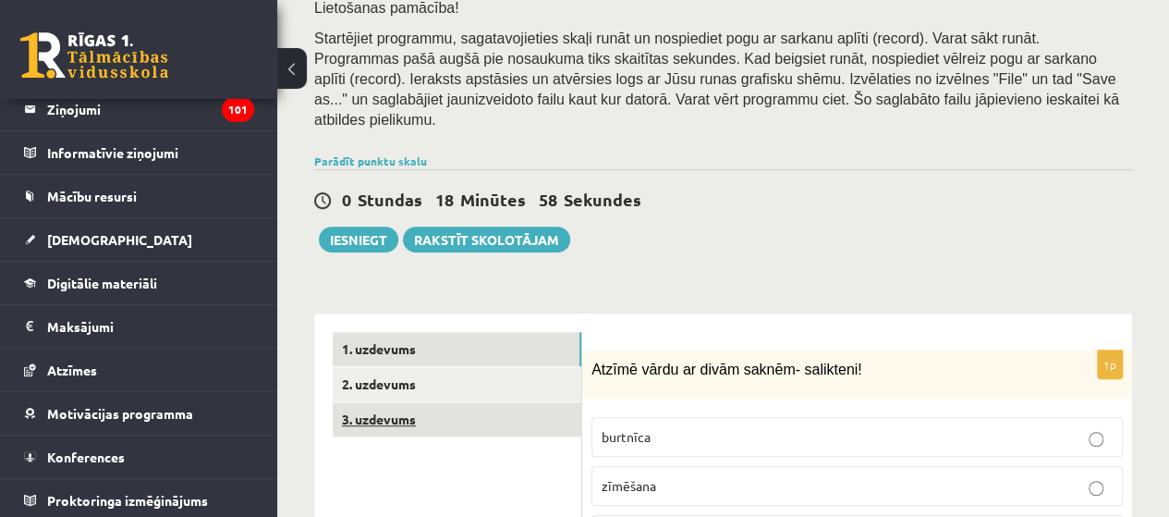
click at [396, 402] on link "3. uzdevums" at bounding box center [457, 419] width 249 height 34
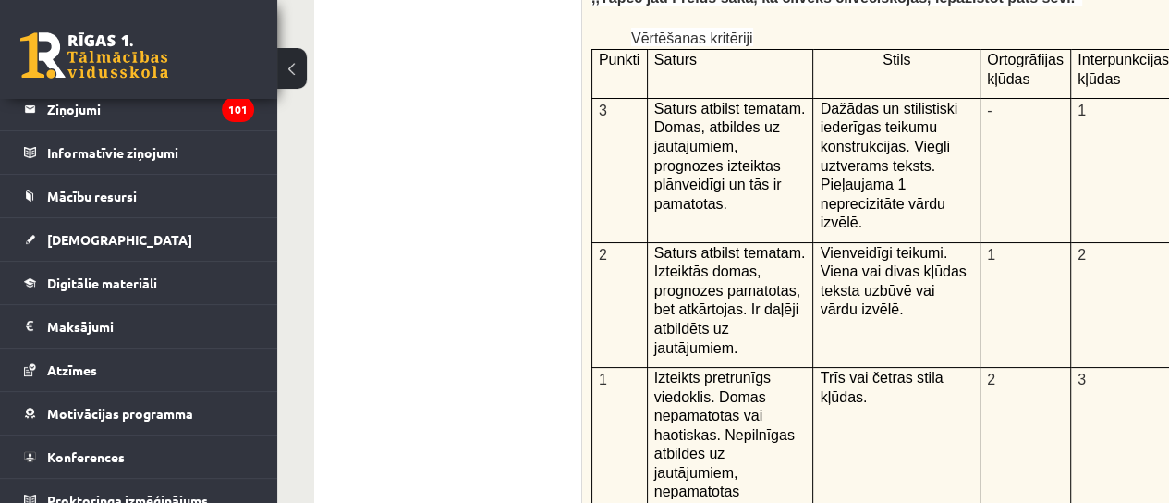
scroll to position [6024, 0]
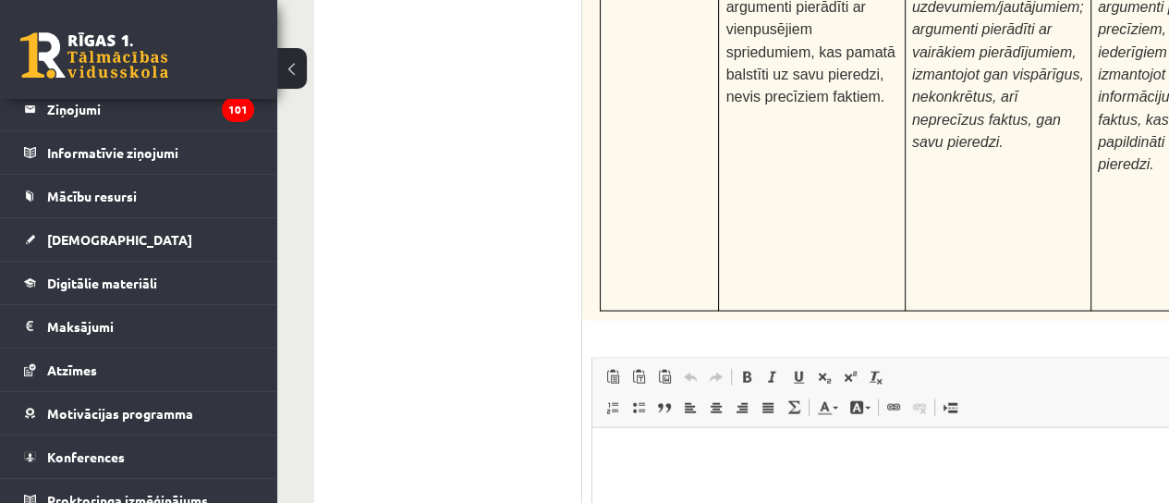
click at [619, 484] on html at bounding box center [1078, 456] width 971 height 56
type input "**********"
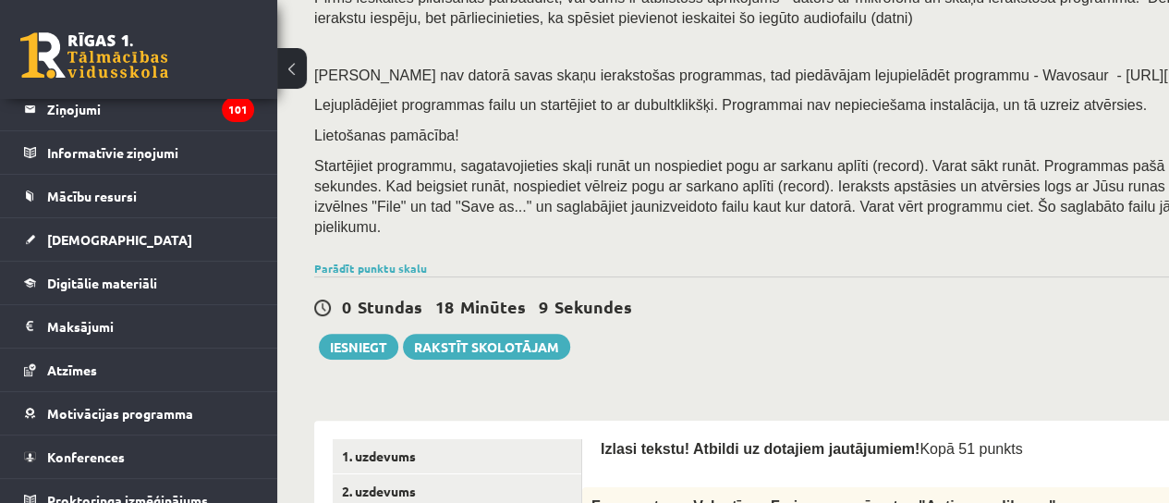
scroll to position [185, 0]
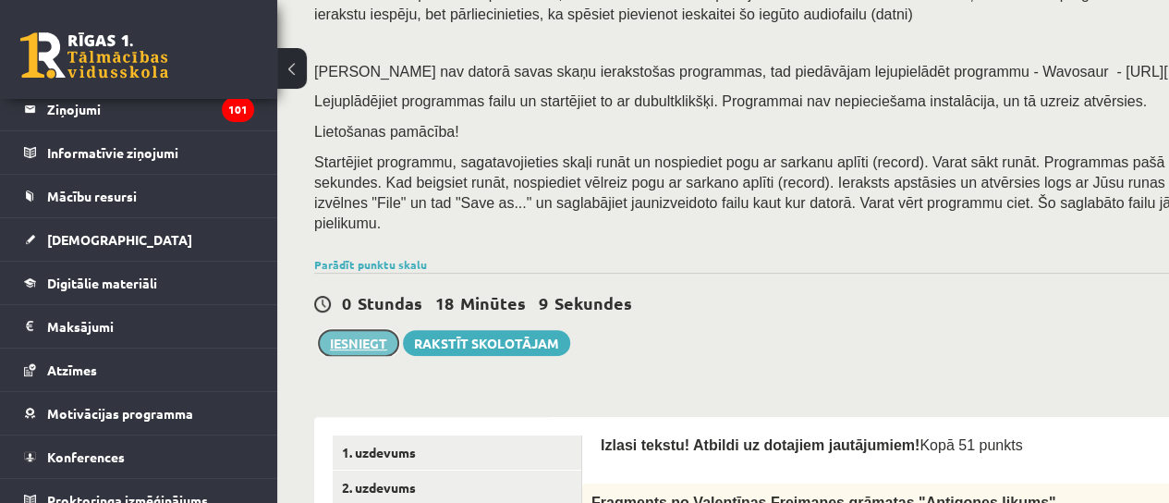
click at [353, 330] on button "Iesniegt" at bounding box center [358, 343] width 79 height 26
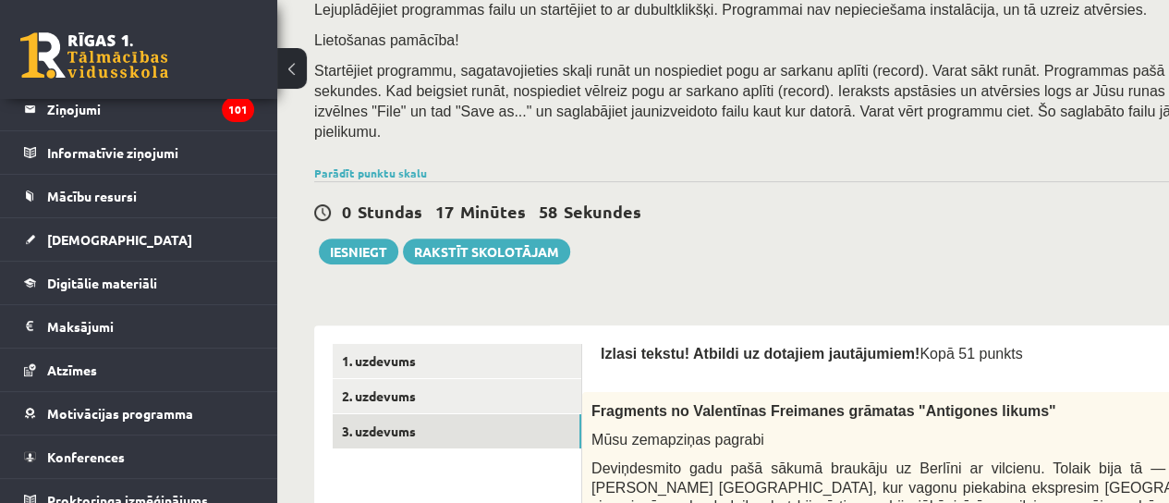
scroll to position [277, 0]
click at [349, 238] on button "Iesniegt" at bounding box center [358, 251] width 79 height 26
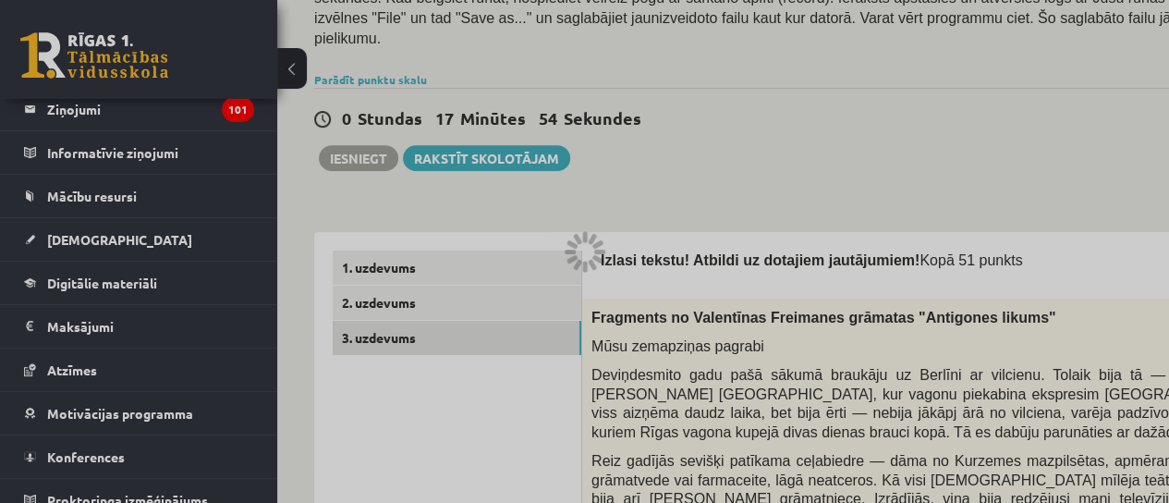
scroll to position [490, 0]
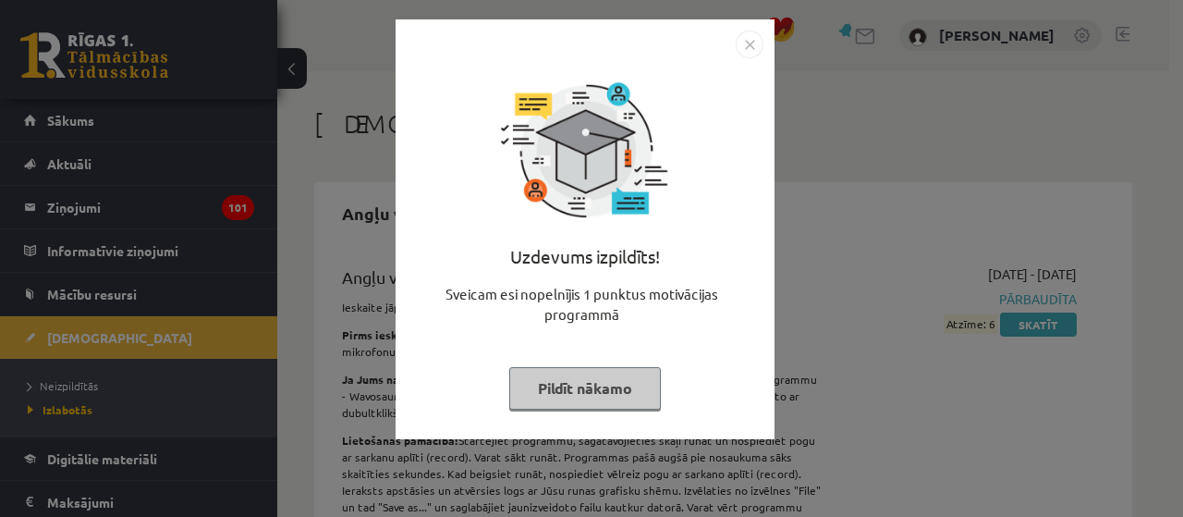
click at [584, 385] on button "Pildīt nākamo" at bounding box center [585, 388] width 152 height 43
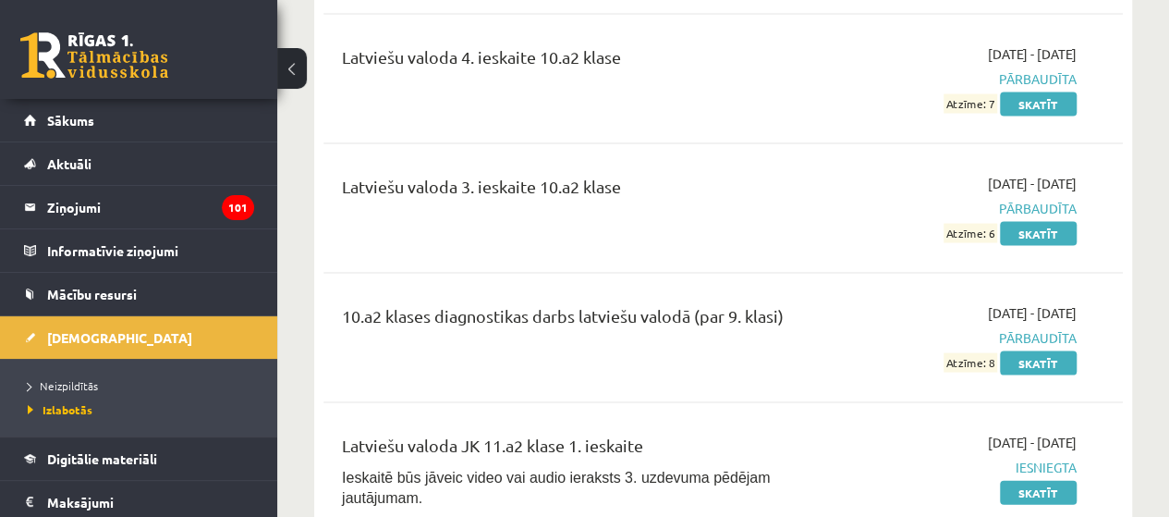
scroll to position [8874, 0]
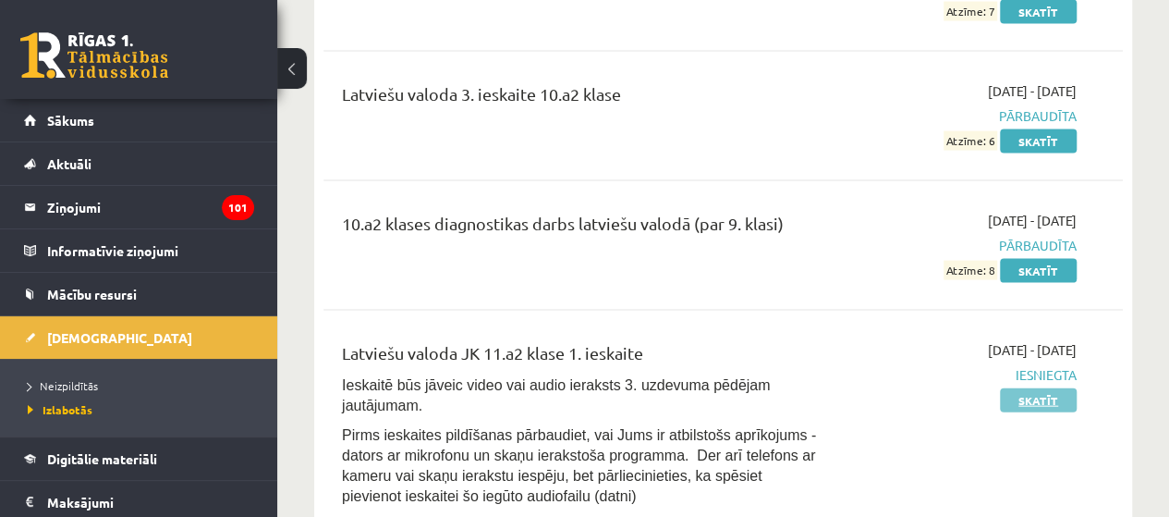
click at [1045, 388] on link "Skatīt" at bounding box center [1038, 400] width 77 height 24
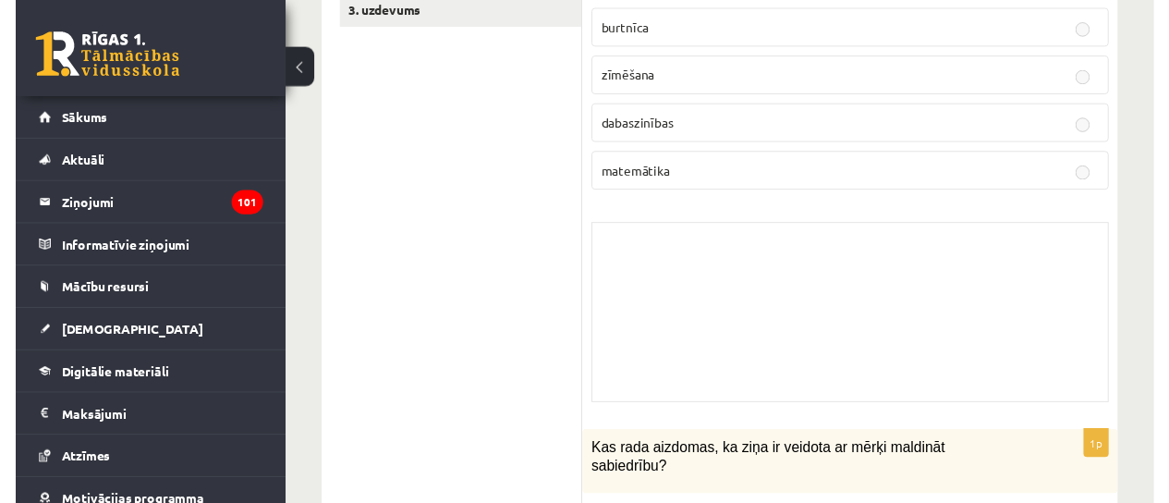
scroll to position [555, 0]
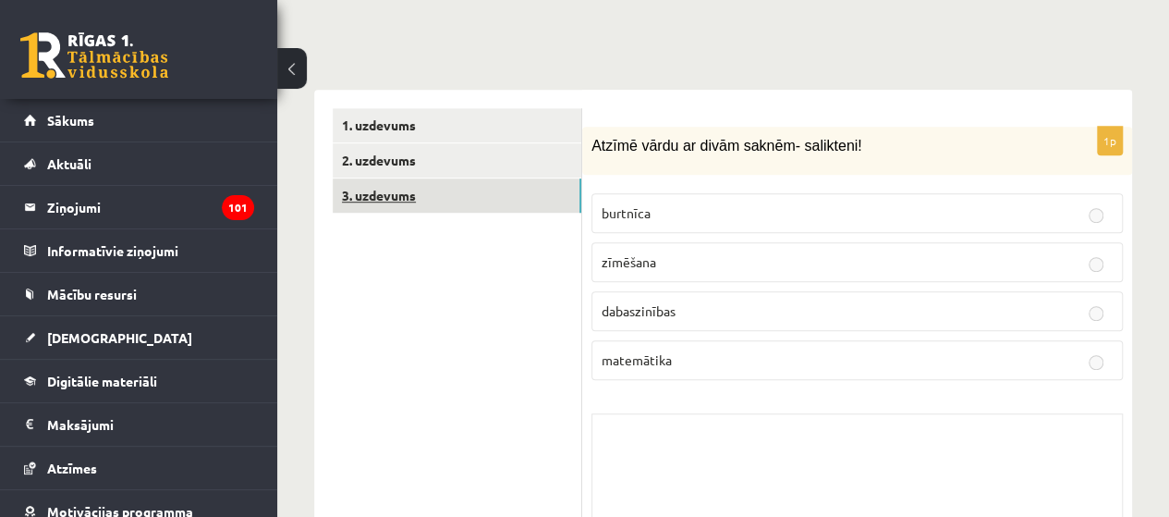
click at [428, 178] on link "3. uzdevums" at bounding box center [457, 195] width 249 height 34
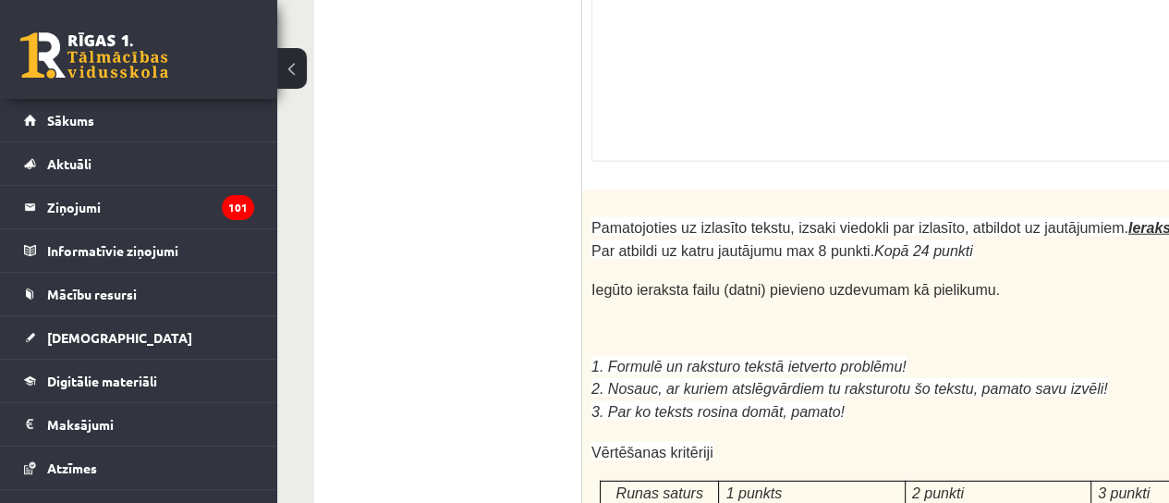
scroll to position [0, 0]
drag, startPoint x: 935, startPoint y: 410, endPoint x: 877, endPoint y: 531, distance: 134.0
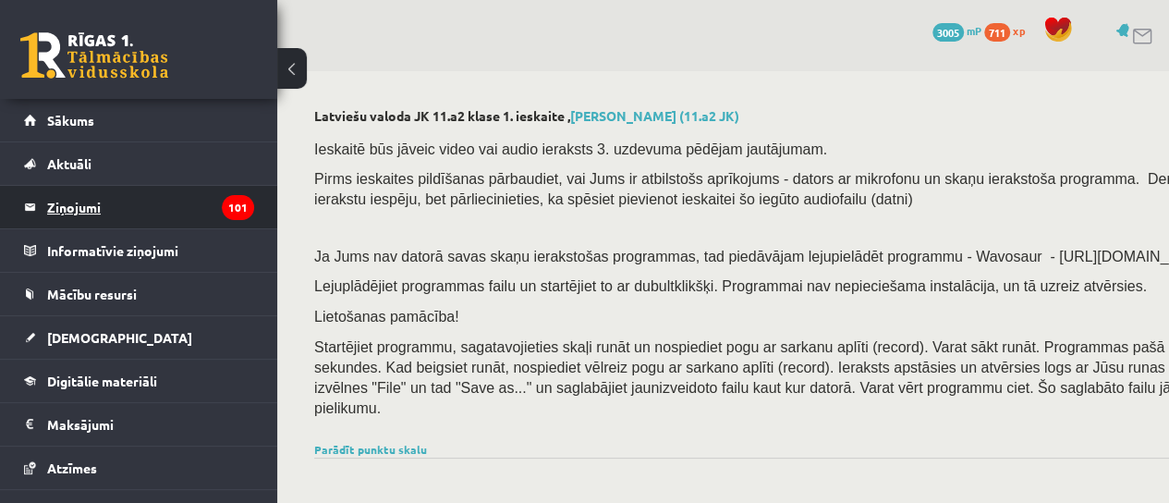
click at [90, 206] on legend "Ziņojumi 101" at bounding box center [150, 207] width 207 height 43
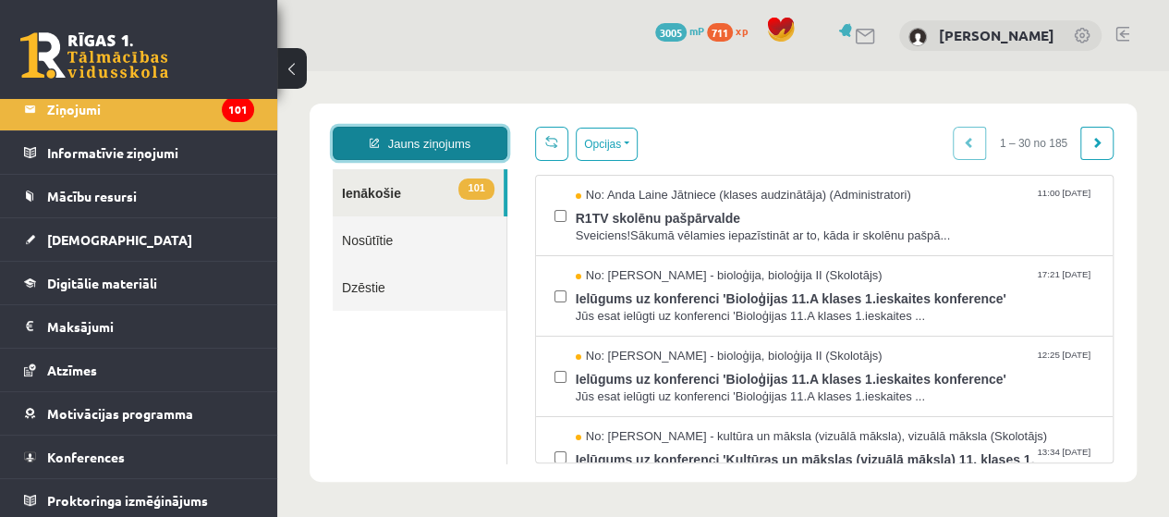
click at [382, 143] on link "Jauns ziņojums" at bounding box center [420, 143] width 175 height 33
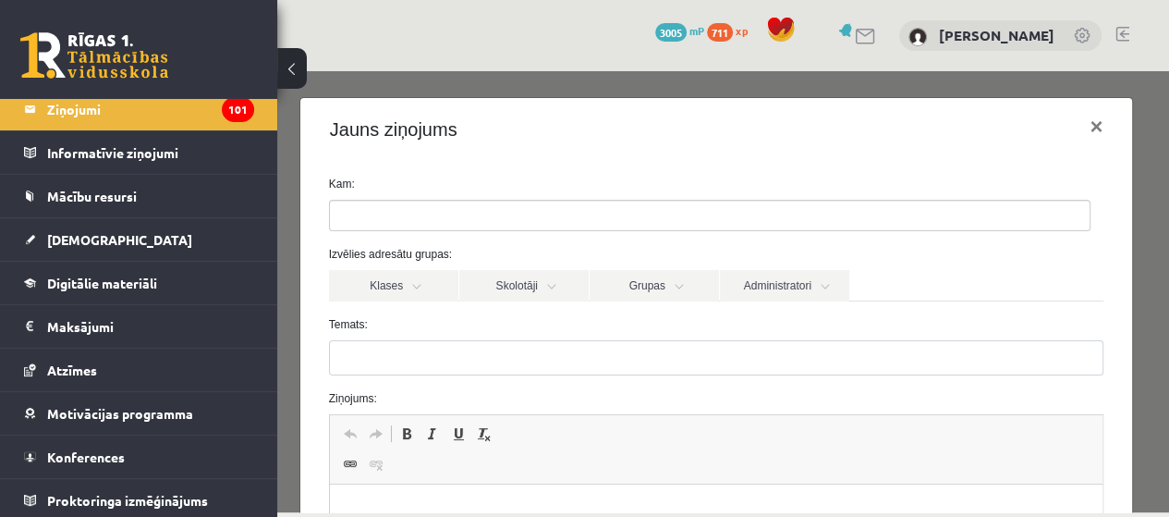
click at [563, 207] on ul at bounding box center [710, 216] width 760 height 30
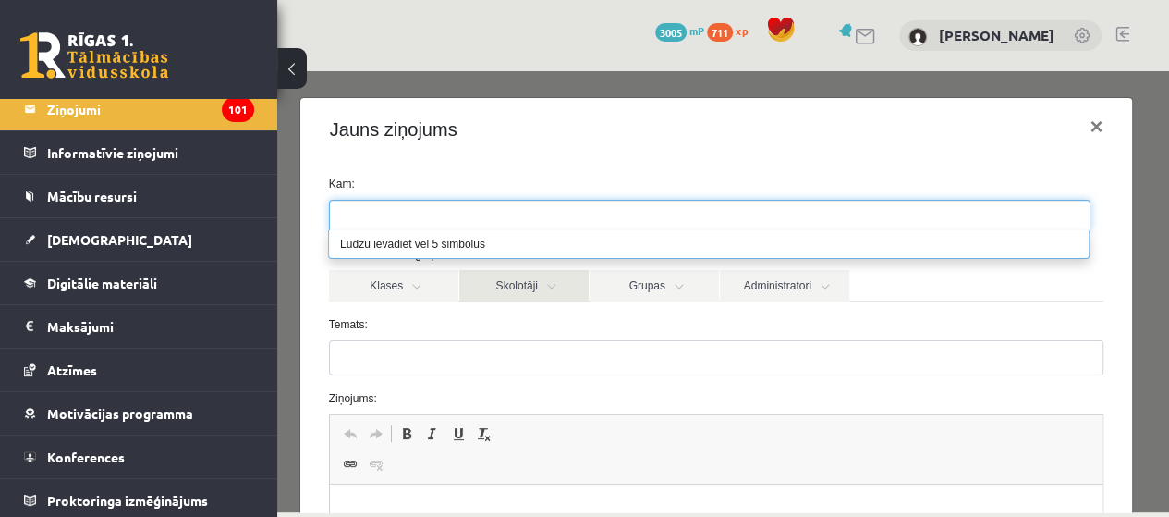
click at [536, 290] on link "Skolotāji" at bounding box center [523, 285] width 129 height 31
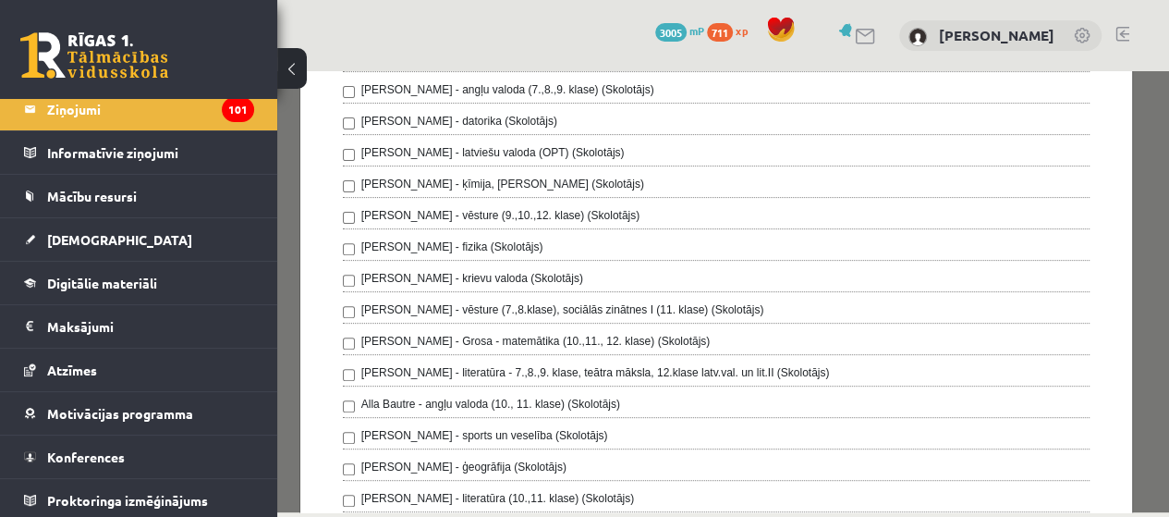
scroll to position [185, 0]
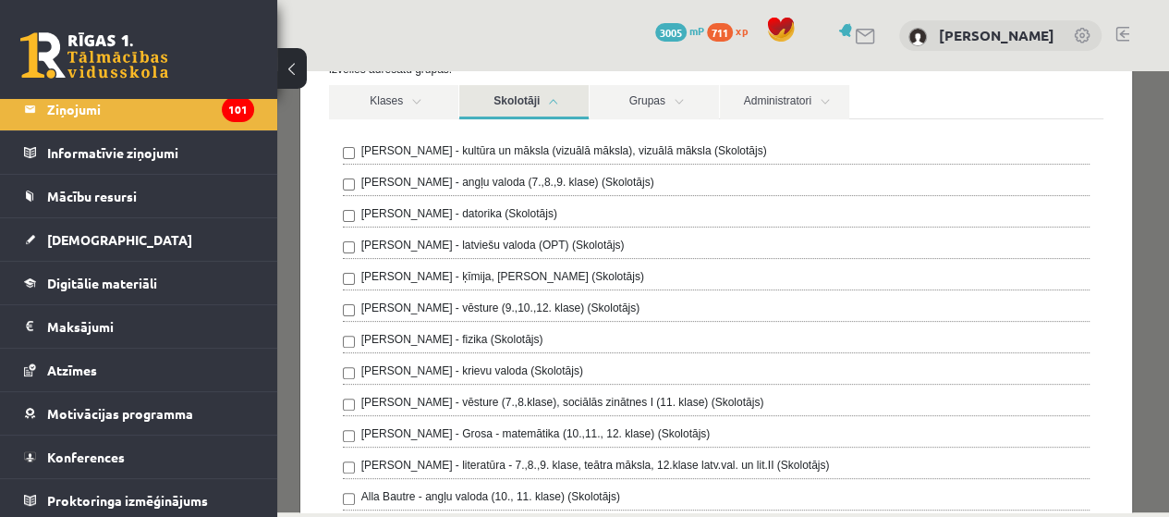
click at [509, 245] on label "Laila Jirgensone - latviešu valoda (OPT) (Skolotājs)" at bounding box center [492, 245] width 263 height 17
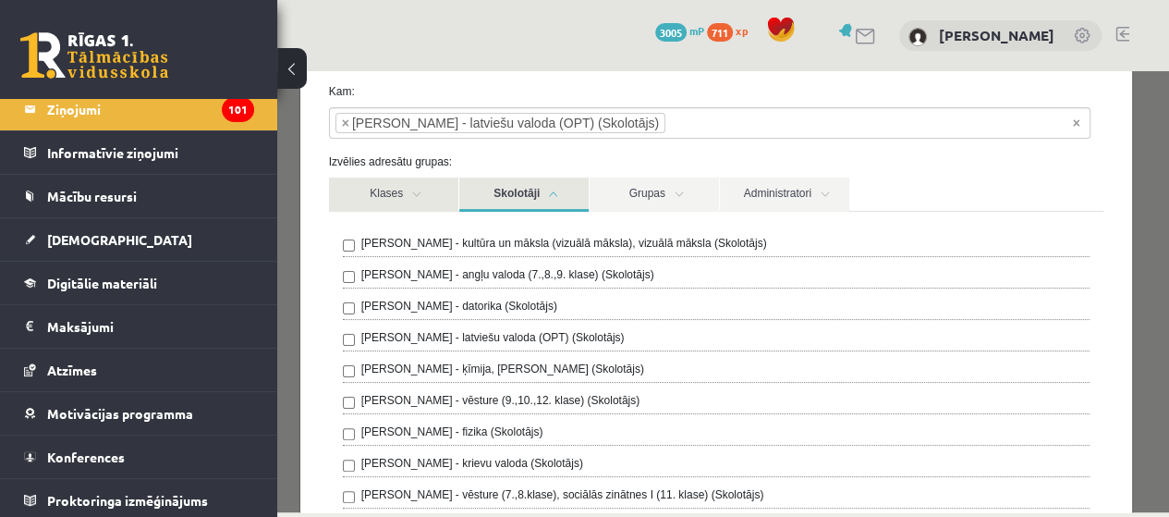
click at [407, 191] on link "Klases" at bounding box center [393, 194] width 129 height 34
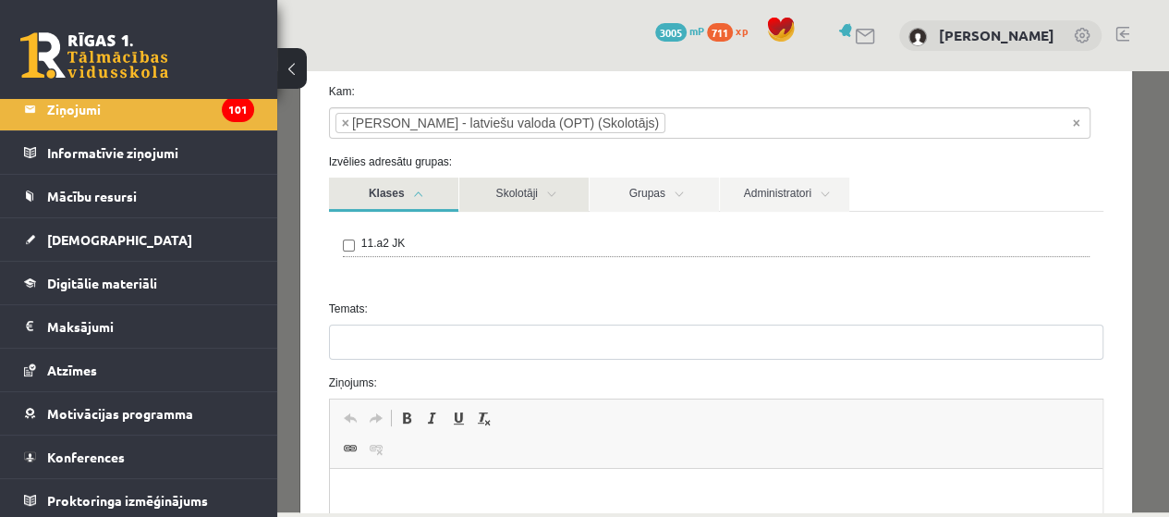
click at [495, 189] on link "Skolotāji" at bounding box center [523, 194] width 129 height 34
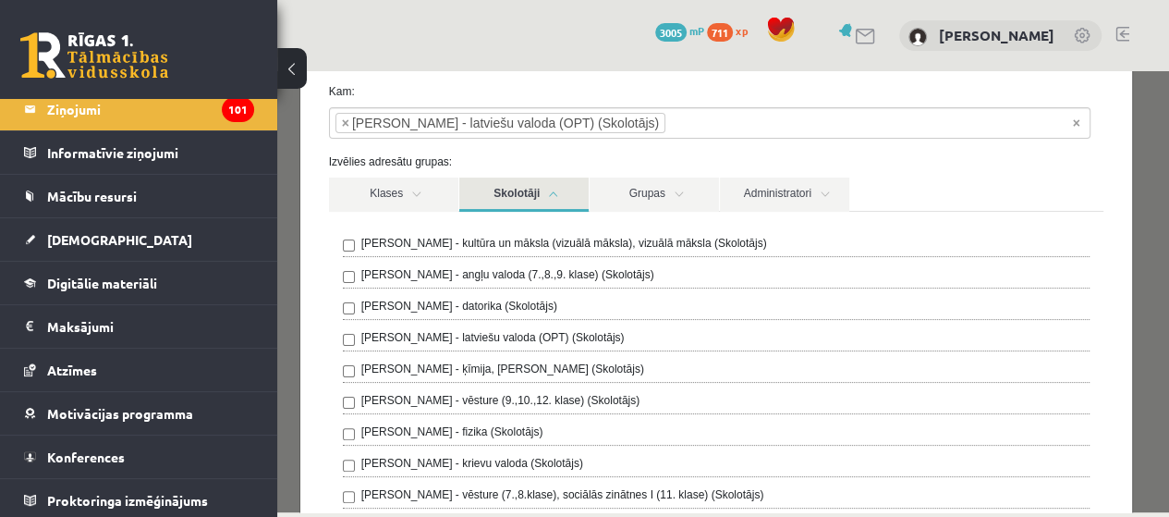
scroll to position [0, 0]
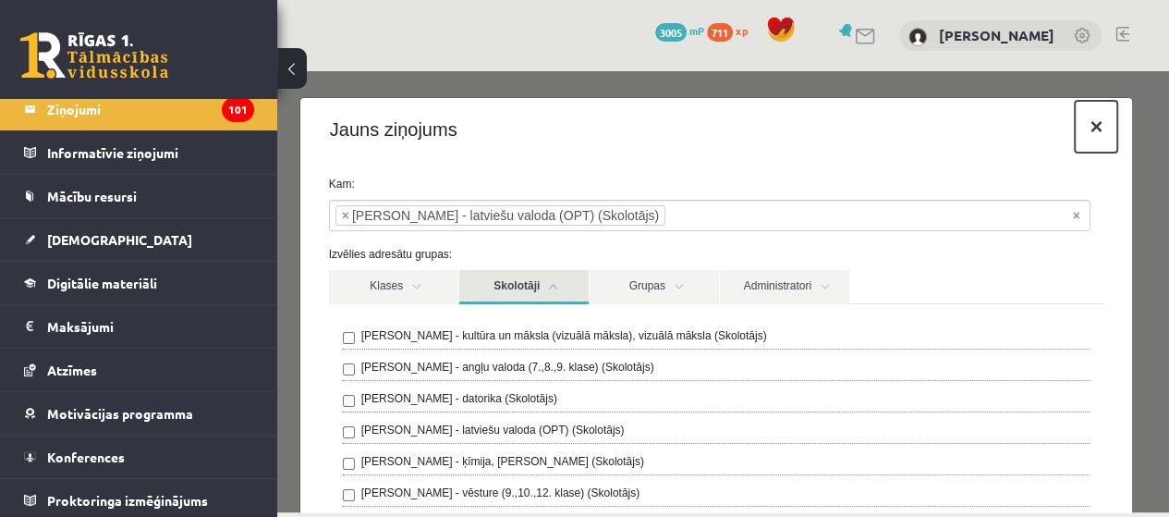
click at [1079, 128] on button "×" at bounding box center [1096, 127] width 43 height 52
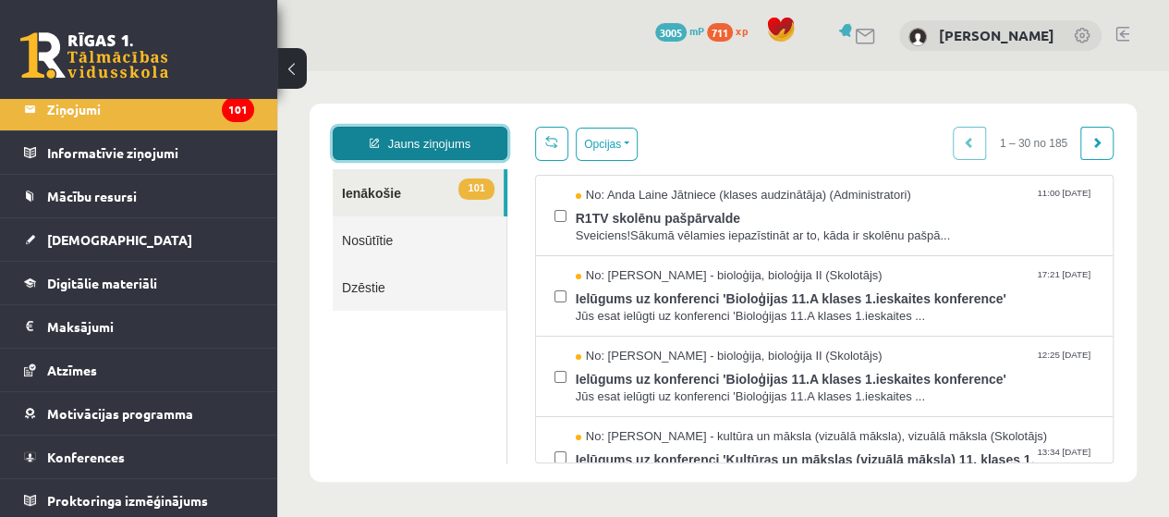
click at [410, 140] on link "Jauns ziņojums" at bounding box center [420, 143] width 175 height 33
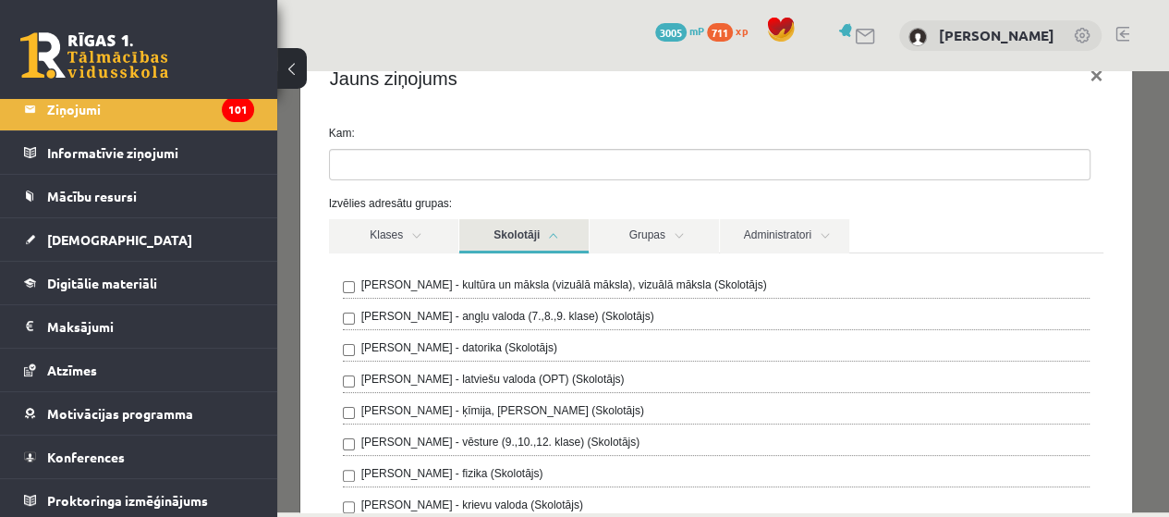
scroll to position [92, 0]
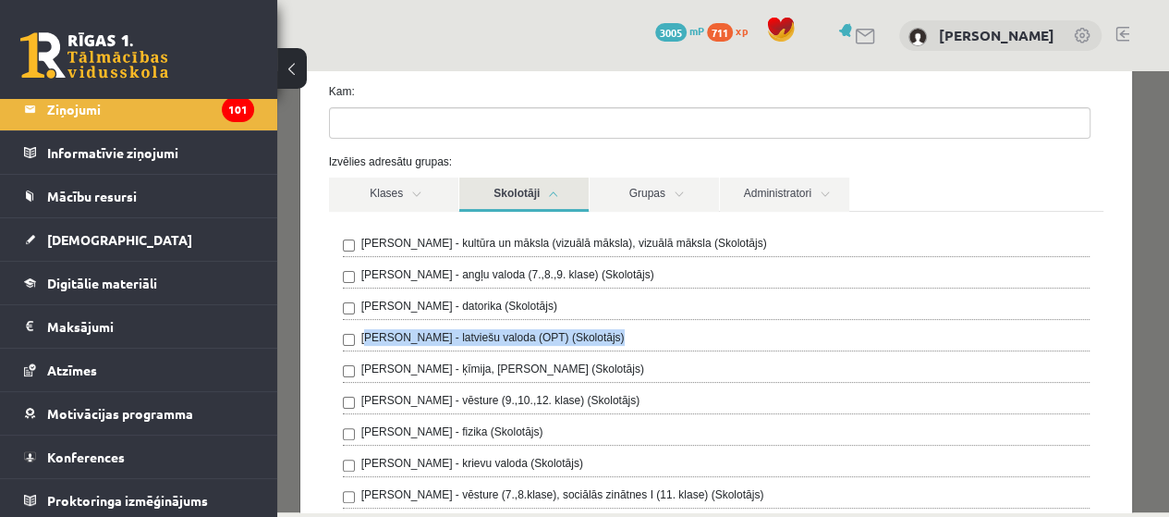
drag, startPoint x: 364, startPoint y: 339, endPoint x: 418, endPoint y: 336, distance: 53.7
click at [434, 350] on div "Ilze Kolka - kultūra un māksla (vizuālā māksla), vizuālā māksla (Skolotājs) Lai…" at bounding box center [717, 513] width 748 height 556
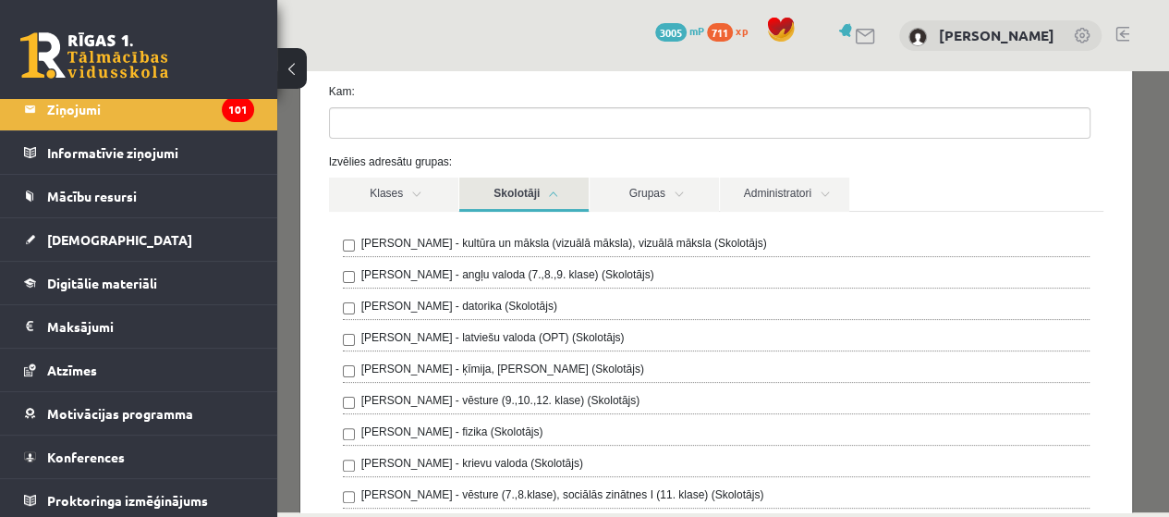
click at [392, 326] on div "Ilze Kolka - kultūra un māksla (vizuālā māksla), vizuālā māksla (Skolotājs) Lai…" at bounding box center [717, 513] width 748 height 556
drag, startPoint x: 359, startPoint y: 337, endPoint x: 434, endPoint y: 338, distance: 75.8
click at [434, 338] on div "Laila Jirgensone - latviešu valoda (OPT) (Skolotājs)" at bounding box center [717, 340] width 748 height 22
drag, startPoint x: 420, startPoint y: 332, endPoint x: 500, endPoint y: 148, distance: 200.8
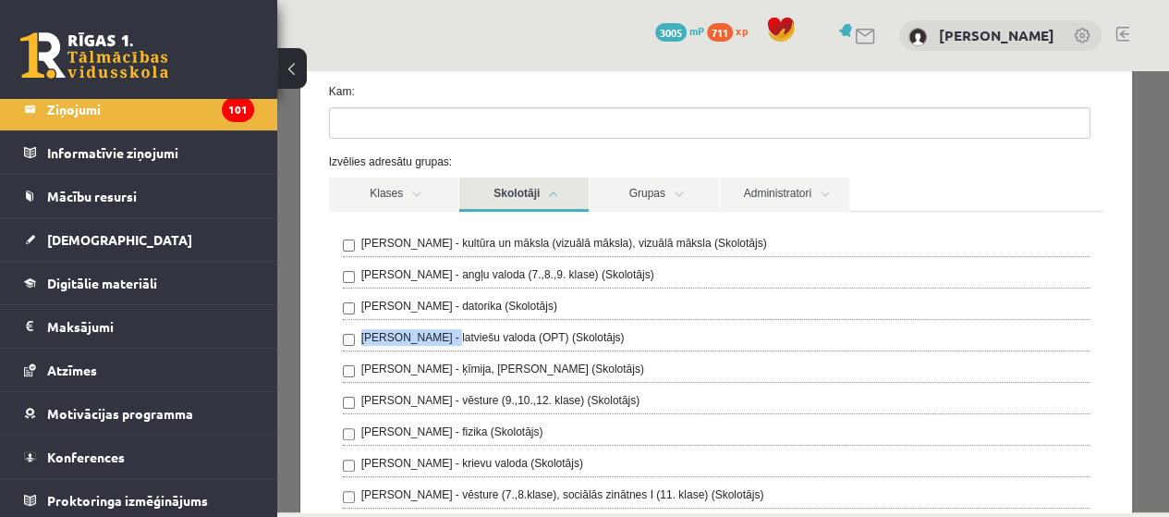
drag, startPoint x: 361, startPoint y: 337, endPoint x: 436, endPoint y: 339, distance: 74.9
click at [436, 339] on label "Laila Jirgensone - latviešu valoda (OPT) (Skolotājs)" at bounding box center [492, 337] width 263 height 17
copy label "Laila Jirgensone"
click at [536, 96] on label "Kam:" at bounding box center [716, 91] width 803 height 17
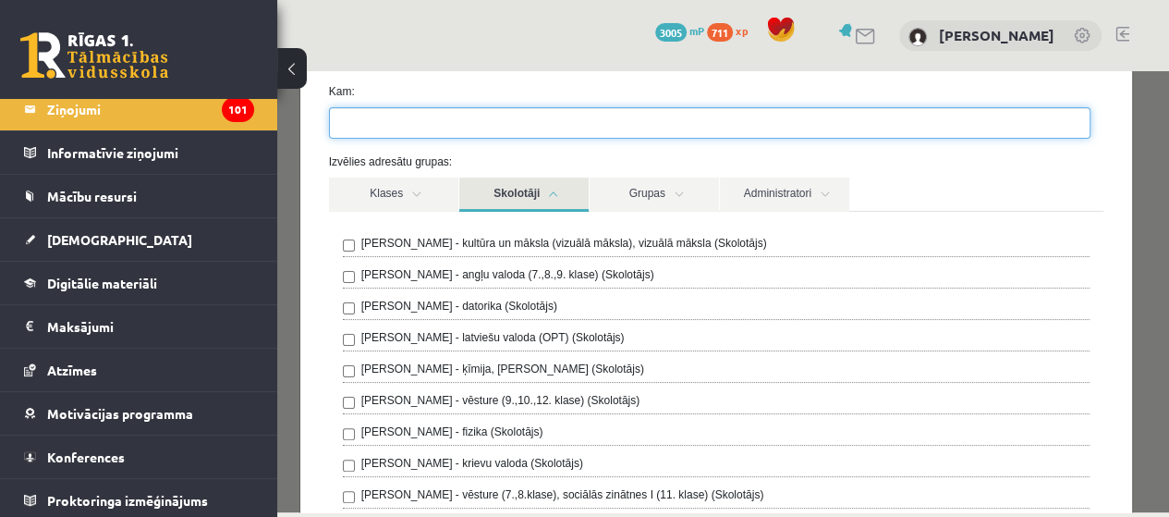
drag, startPoint x: 523, startPoint y: 106, endPoint x: 523, endPoint y: 117, distance: 11.1
click at [524, 108] on span at bounding box center [710, 122] width 762 height 31
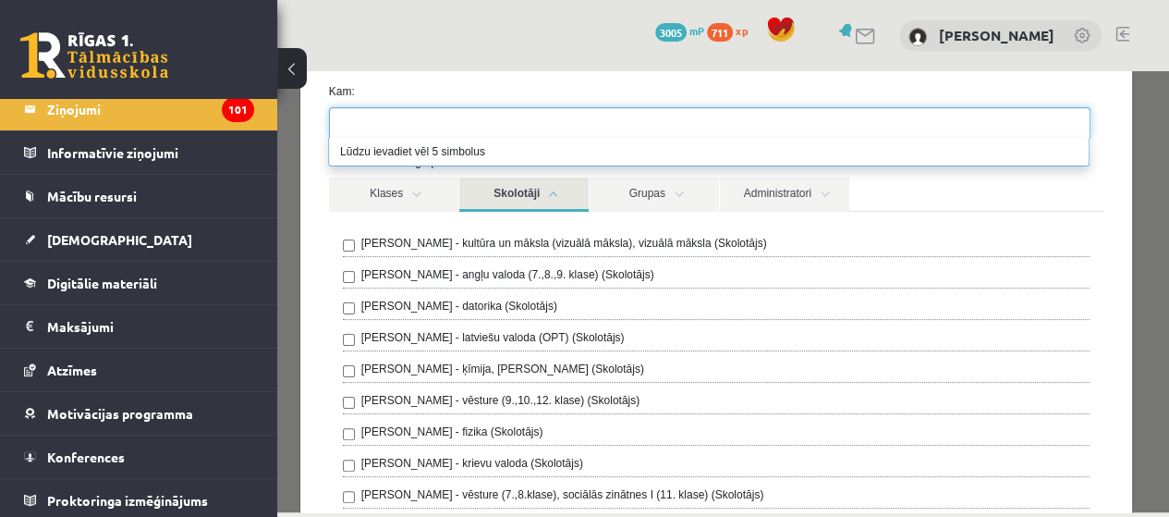
click at [522, 121] on ul at bounding box center [710, 123] width 760 height 30
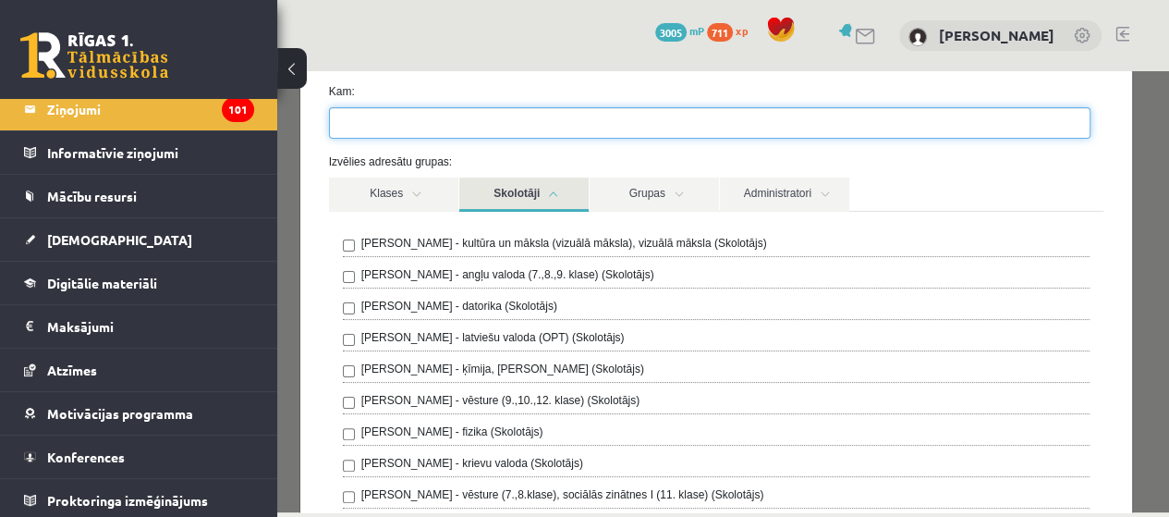
click at [524, 118] on ul at bounding box center [710, 123] width 760 height 30
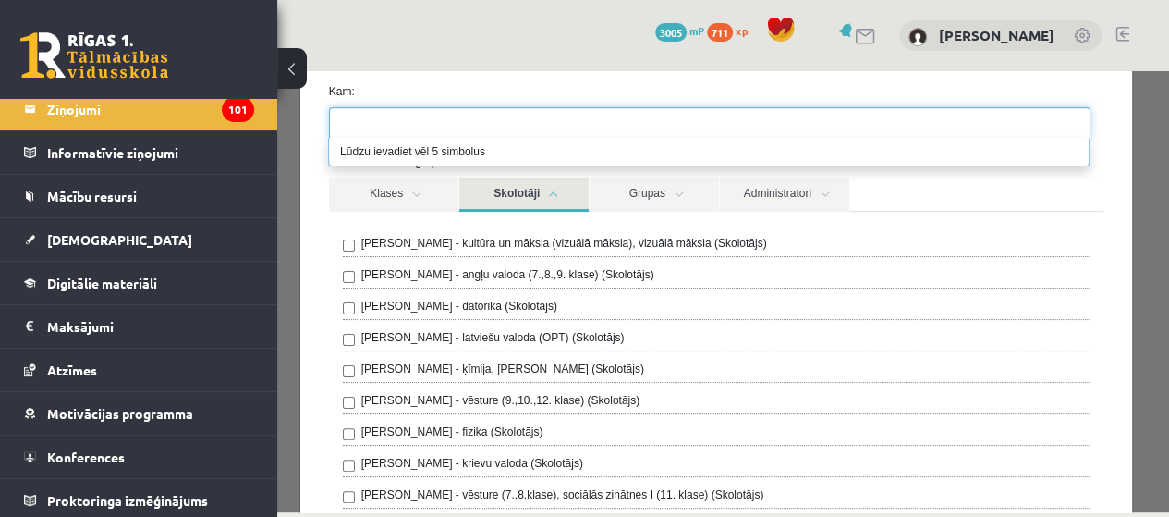
paste input "**********"
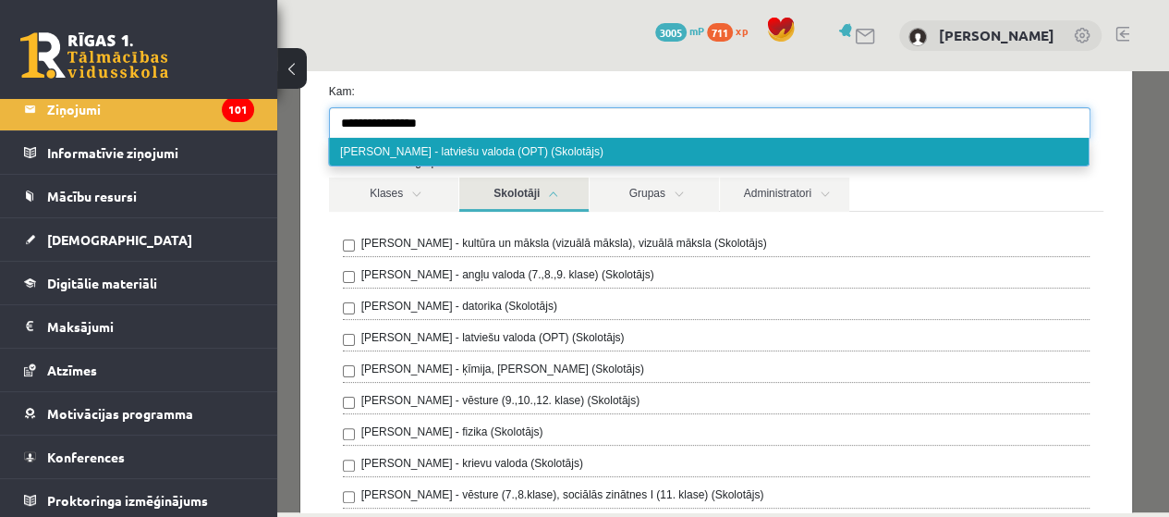
type input "**********"
select select "**"
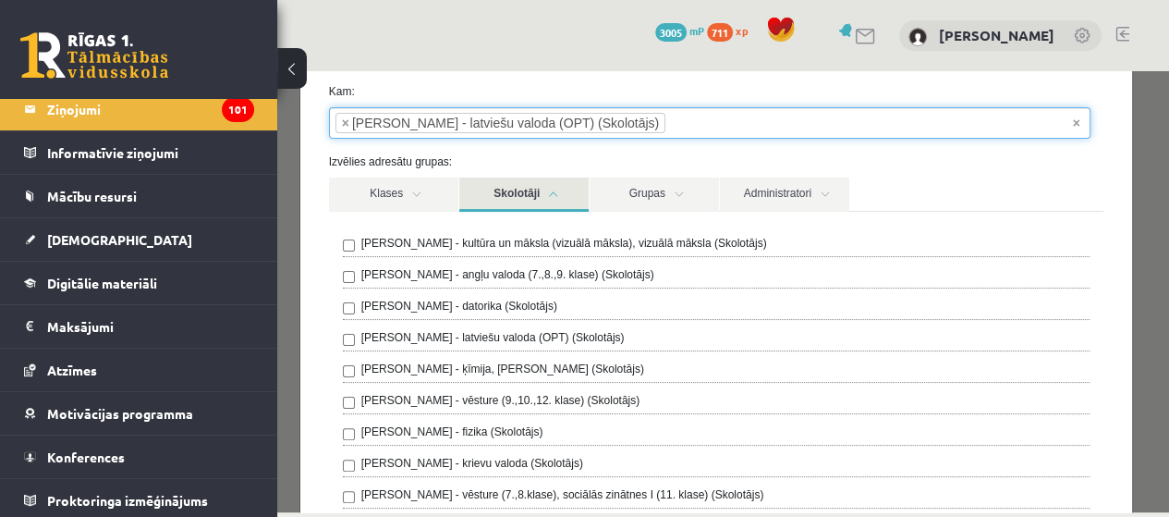
click at [566, 195] on link "Skolotāji" at bounding box center [523, 194] width 129 height 34
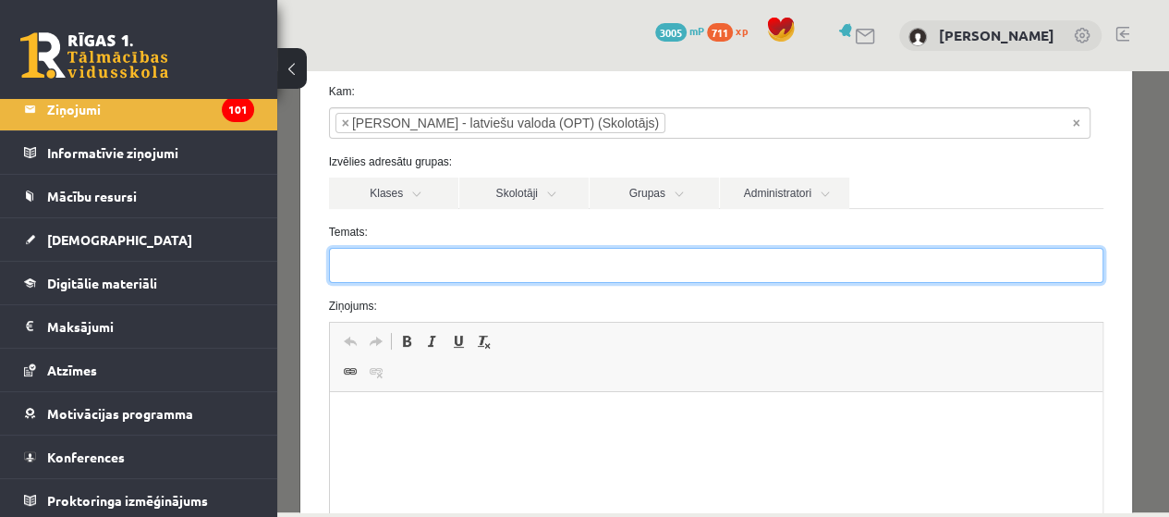
click at [529, 258] on input "Temats:" at bounding box center [717, 265] width 776 height 35
type input "**********"
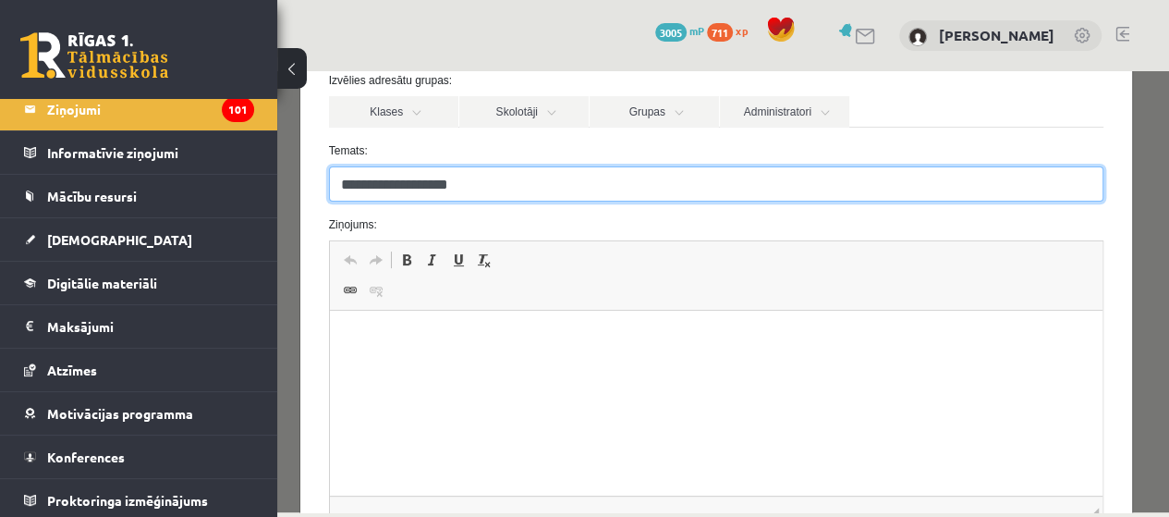
scroll to position [277, 0]
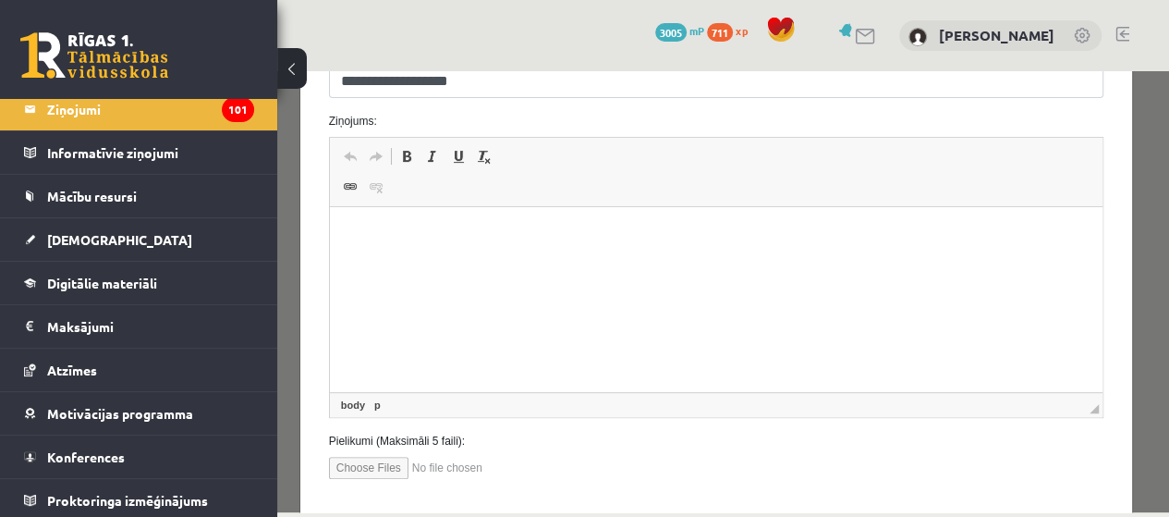
click at [527, 263] on html at bounding box center [716, 235] width 774 height 56
click at [545, 263] on html at bounding box center [716, 235] width 774 height 56
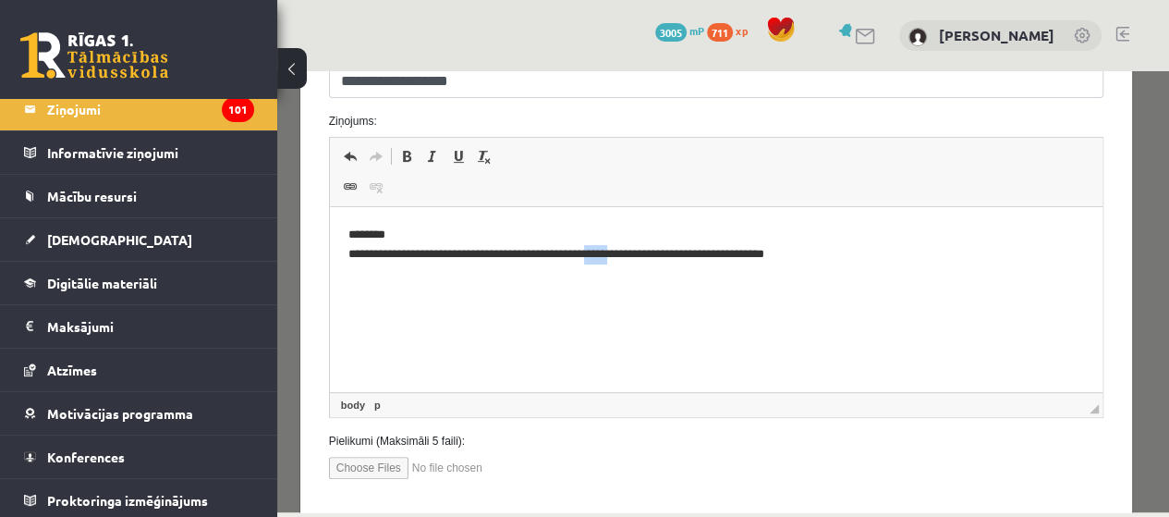
drag, startPoint x: 624, startPoint y: 258, endPoint x: 658, endPoint y: 258, distance: 34.2
click at [658, 258] on p "**********" at bounding box center [710, 245] width 724 height 39
click at [846, 249] on p "**********" at bounding box center [710, 245] width 724 height 39
click at [743, 256] on p "**********" at bounding box center [710, 245] width 724 height 39
drag, startPoint x: 908, startPoint y: 252, endPoint x: 747, endPoint y: 258, distance: 160.9
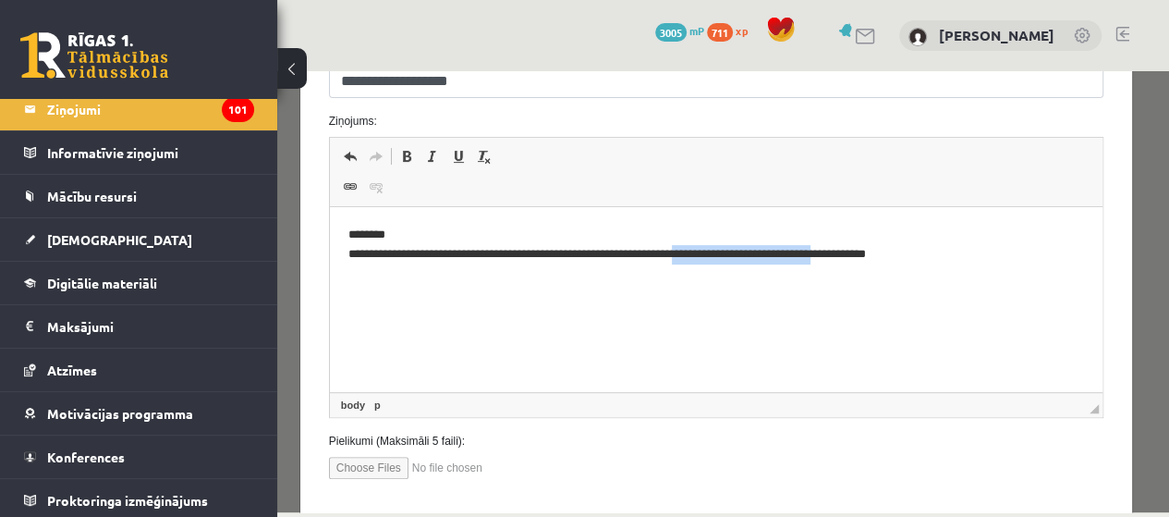
click at [747, 258] on p "**********" at bounding box center [710, 245] width 724 height 39
click at [629, 256] on p "**********" at bounding box center [710, 245] width 724 height 39
click at [813, 261] on p "**********" at bounding box center [710, 245] width 724 height 39
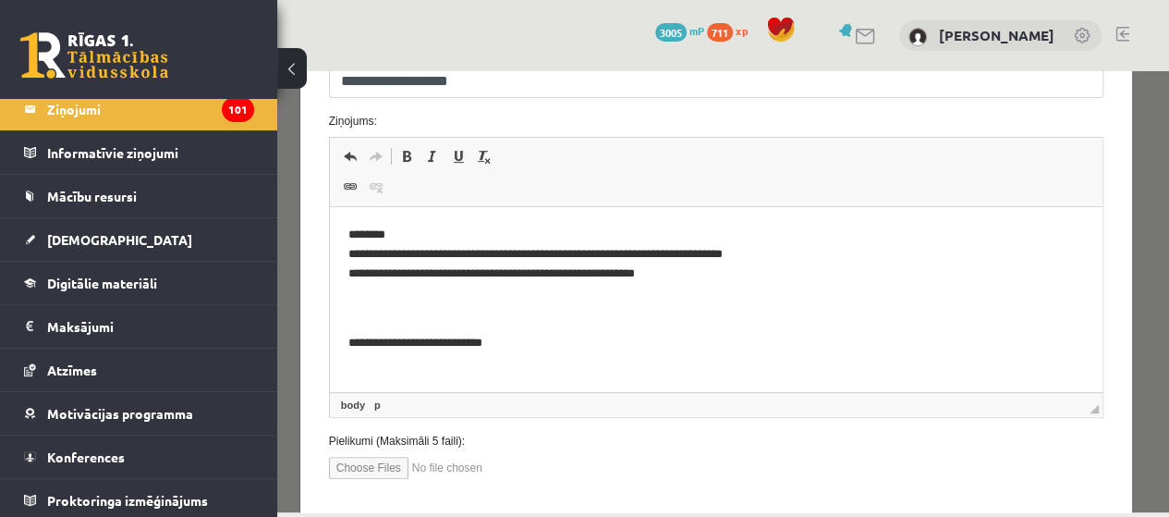
click at [373, 312] on p "**********" at bounding box center [710, 274] width 724 height 96
click at [348, 319] on p "**********" at bounding box center [710, 274] width 724 height 96
click at [351, 325] on body "**********" at bounding box center [716, 290] width 737 height 128
click at [352, 322] on body "**********" at bounding box center [716, 290] width 737 height 128
click at [351, 313] on p "**********" at bounding box center [710, 274] width 724 height 96
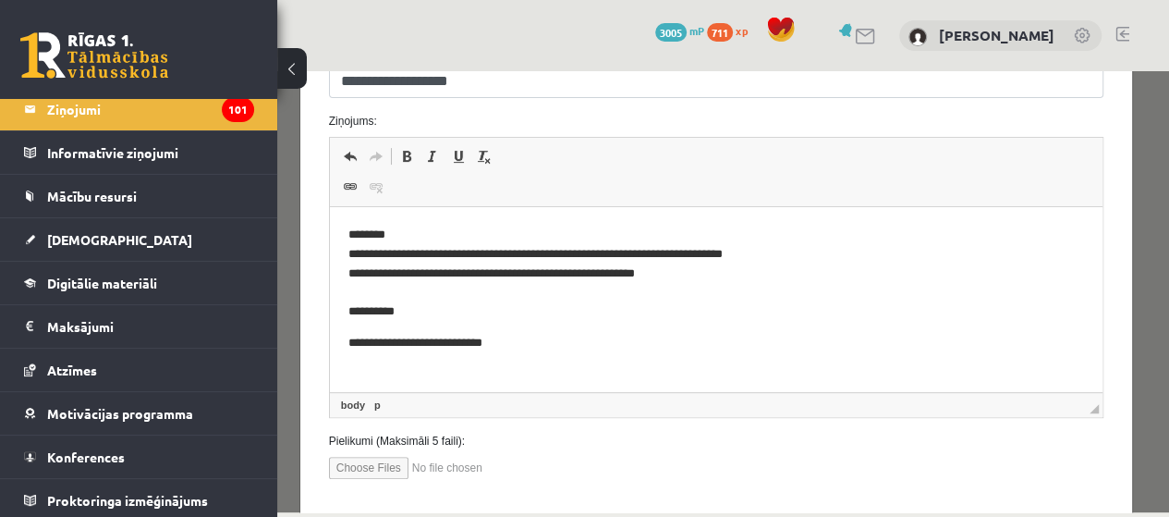
click at [752, 253] on p "**********" at bounding box center [710, 274] width 724 height 96
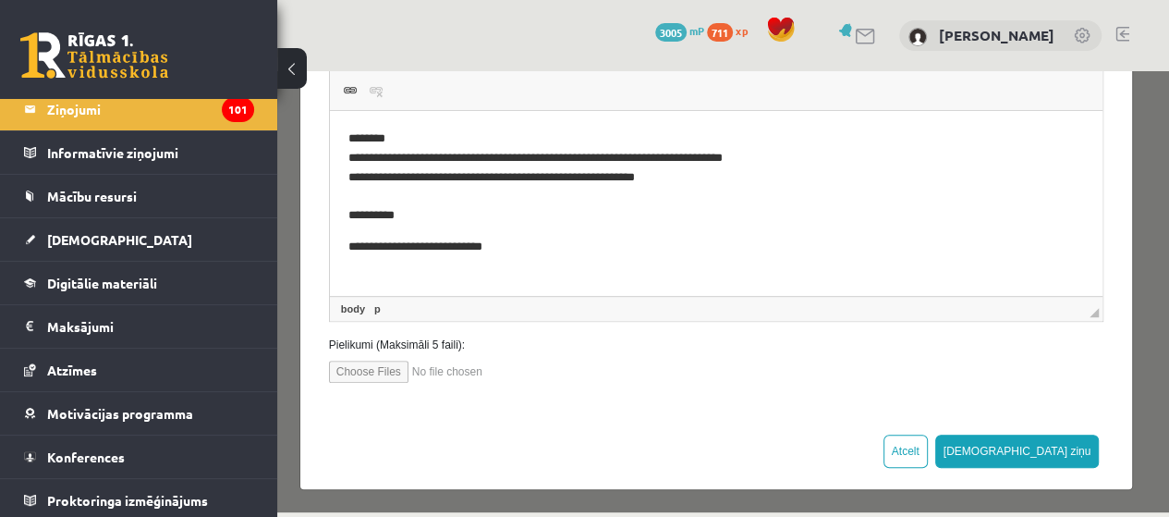
scroll to position [375, 0]
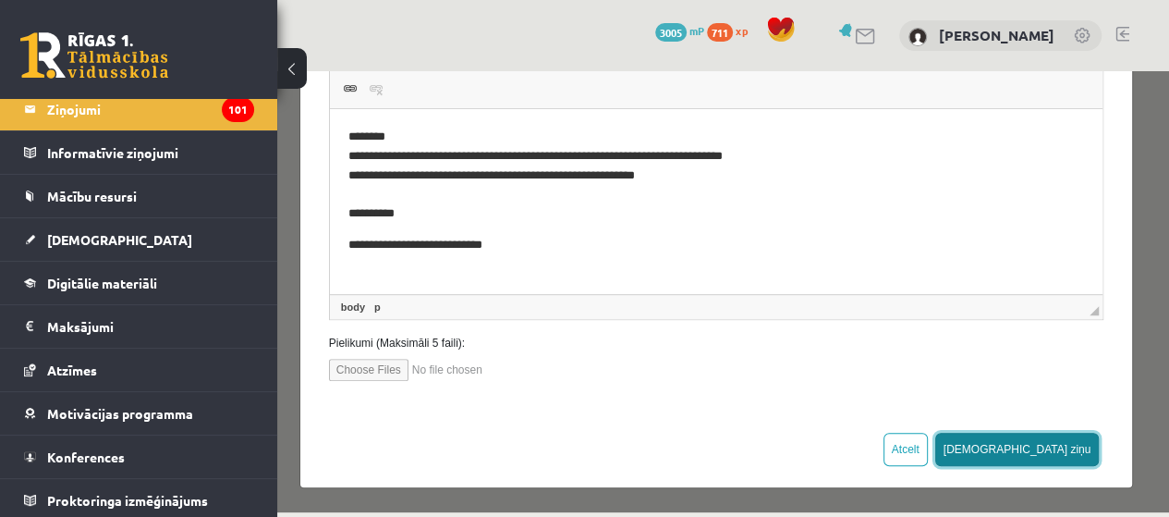
click at [1058, 447] on button "[DEMOGRAPHIC_DATA] ziņu" at bounding box center [1017, 449] width 165 height 33
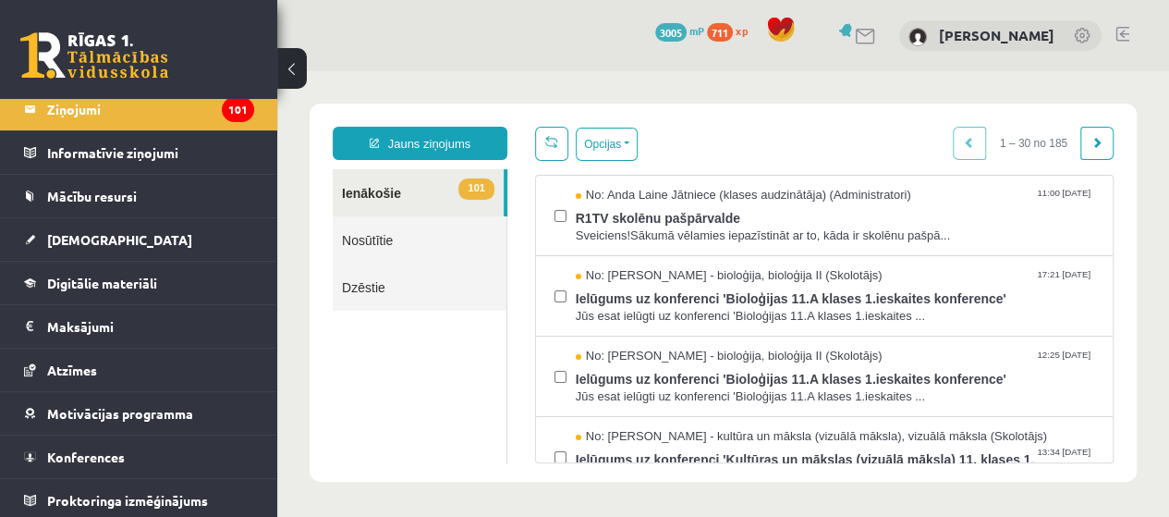
scroll to position [0, 0]
click at [148, 99] on legend "Ziņojumi 101" at bounding box center [150, 109] width 207 height 43
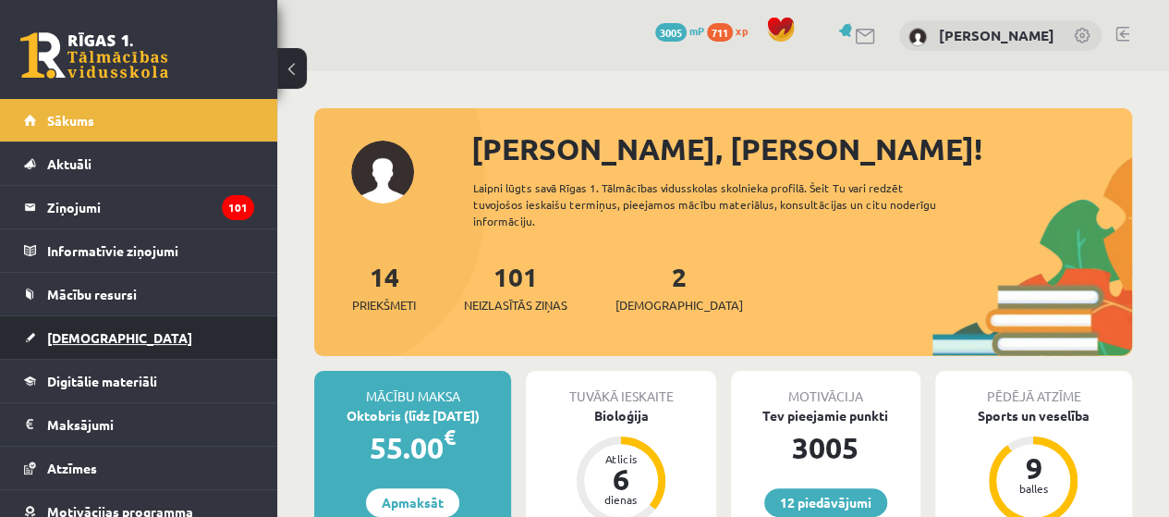
click at [65, 336] on span "[DEMOGRAPHIC_DATA]" at bounding box center [119, 337] width 145 height 17
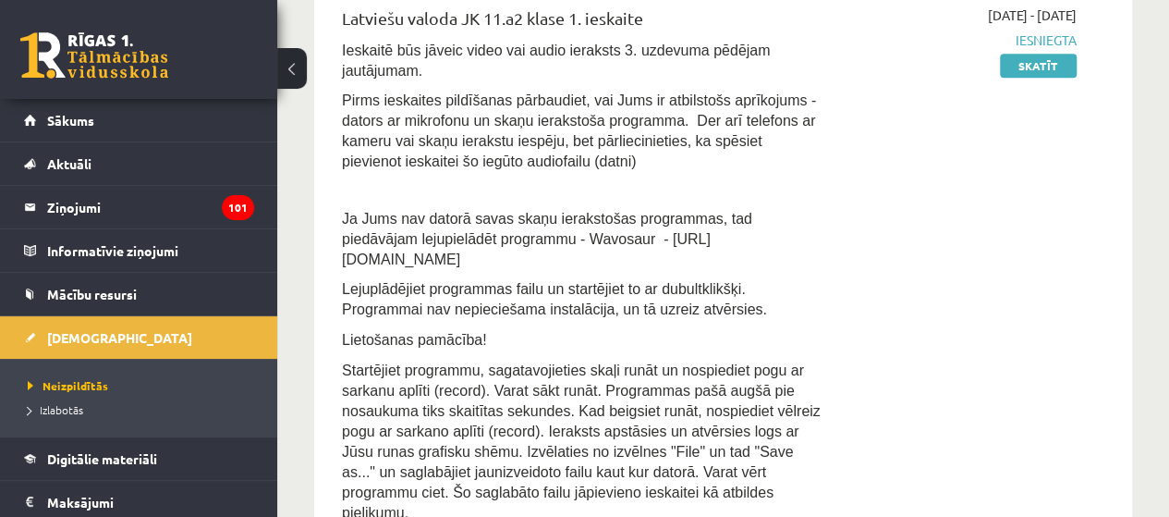
scroll to position [1017, 0]
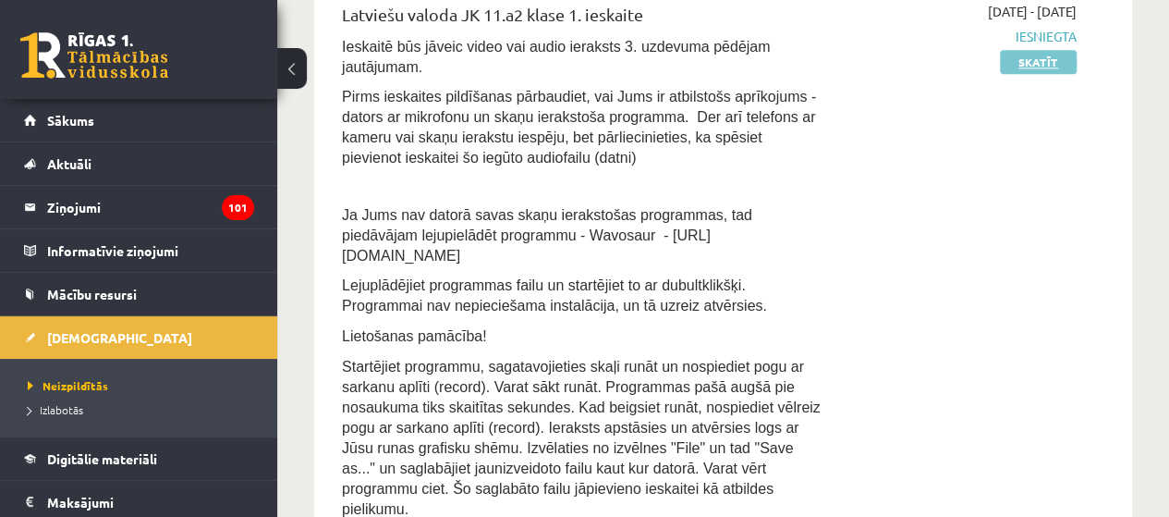
click at [1041, 60] on link "Skatīt" at bounding box center [1038, 62] width 77 height 24
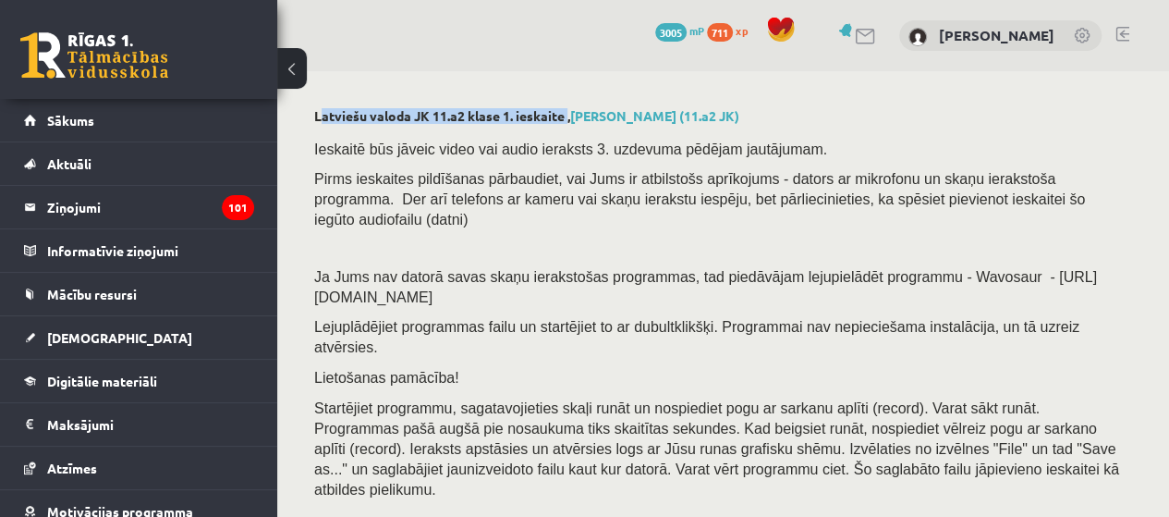
drag, startPoint x: 327, startPoint y: 116, endPoint x: 564, endPoint y: 107, distance: 236.8
copy h2 "Latviešu valoda JK 11.a2 klase 1. ieskaite"
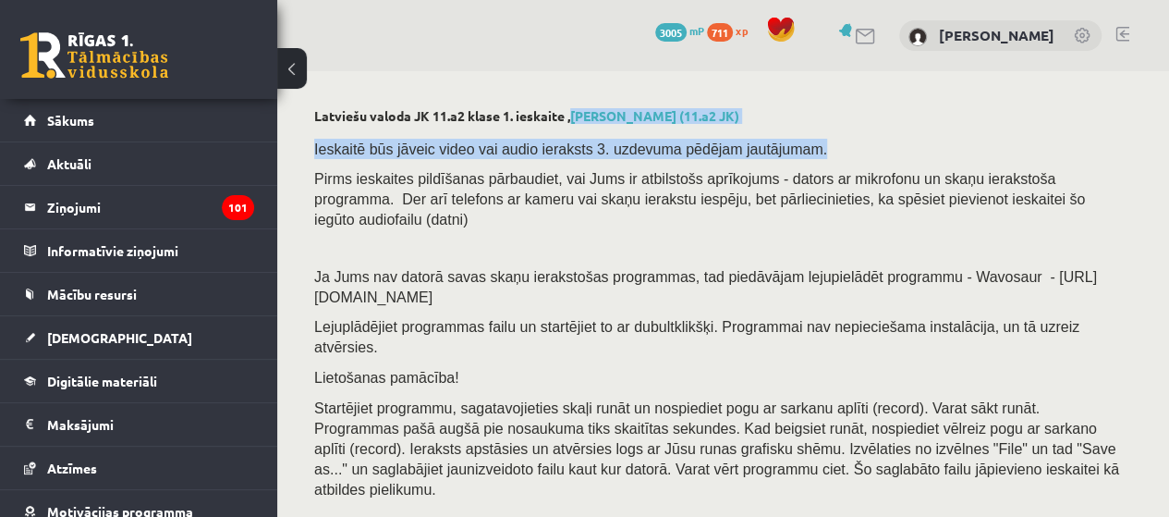
drag, startPoint x: 575, startPoint y: 19, endPoint x: 782, endPoint y: 131, distance: 235.3
click at [783, 116] on h2 "Latviešu valoda JK 11.a2 klase 1. ieskaite , [PERSON_NAME] (11.a2 JK)" at bounding box center [723, 116] width 818 height 16
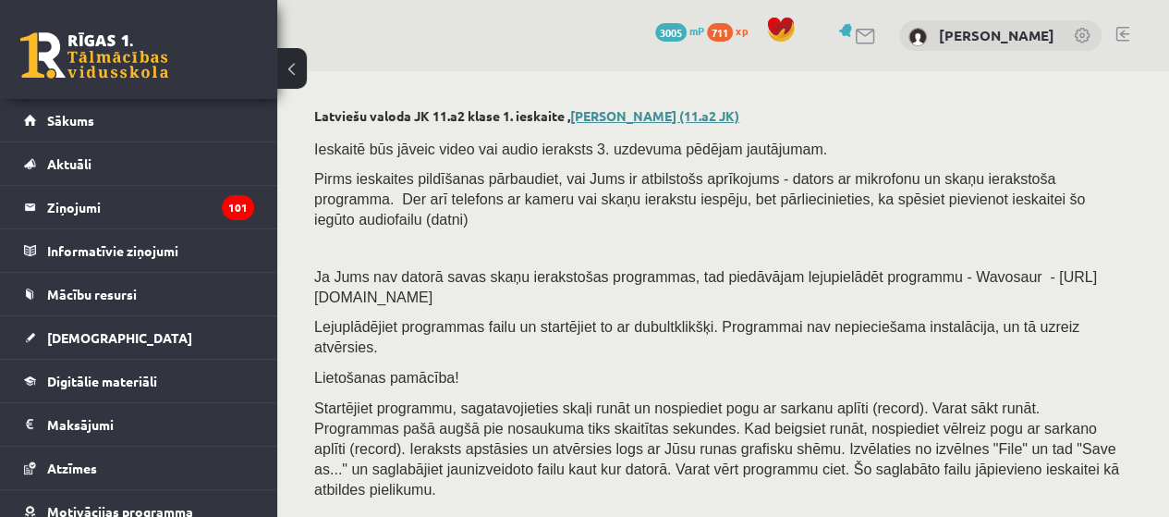
drag, startPoint x: 781, startPoint y: 112, endPoint x: 581, endPoint y: 114, distance: 200.6
click at [581, 114] on h2 "Latviešu valoda JK 11.a2 klase 1. ieskaite , [PERSON_NAME] (11.a2 JK)" at bounding box center [723, 116] width 818 height 16
copy link "[PERSON_NAME] (11.a2 JK)"
click at [702, 116] on link "[PERSON_NAME] (11.a2 JK)" at bounding box center [654, 115] width 169 height 17
click at [101, 129] on link "Sākums" at bounding box center [139, 120] width 230 height 43
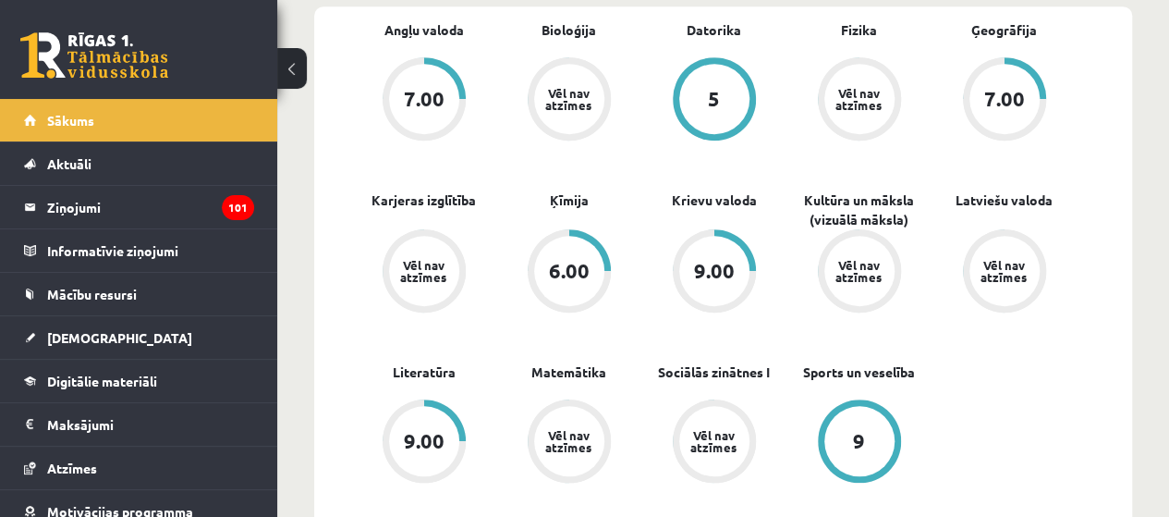
scroll to position [647, 0]
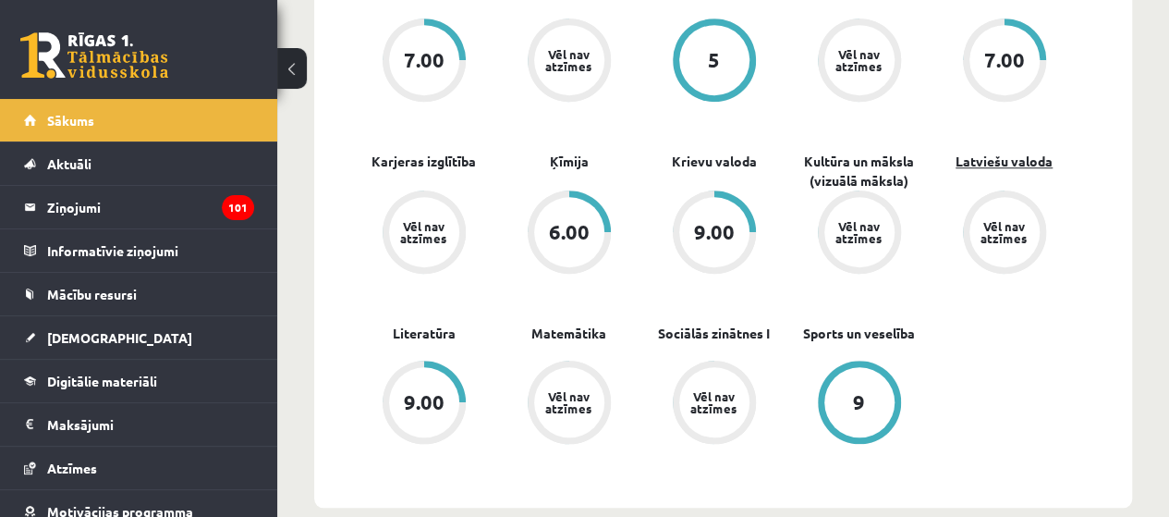
click at [1012, 166] on link "Latviešu valoda" at bounding box center [1004, 161] width 97 height 19
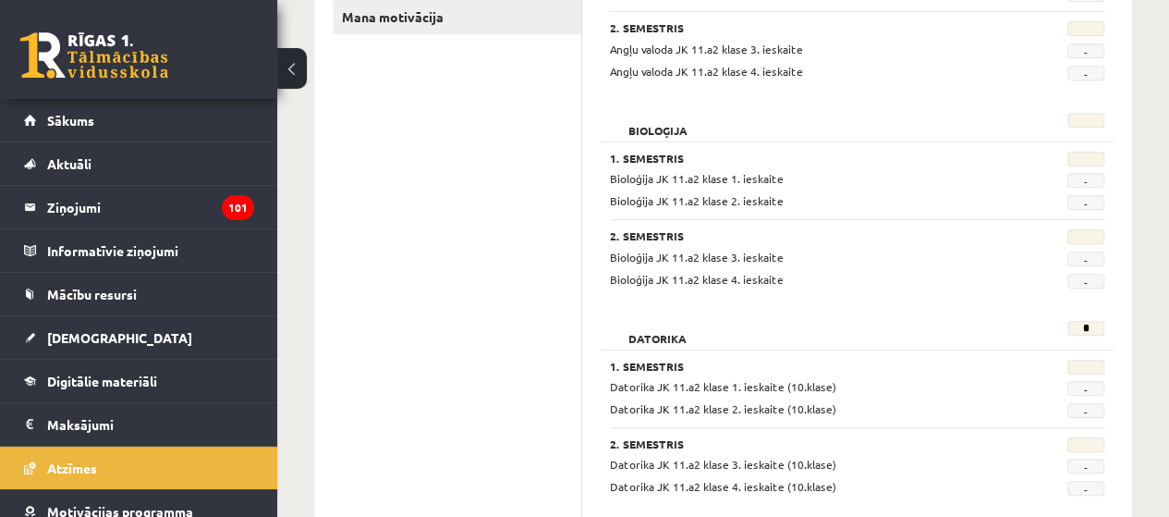
scroll to position [555, 0]
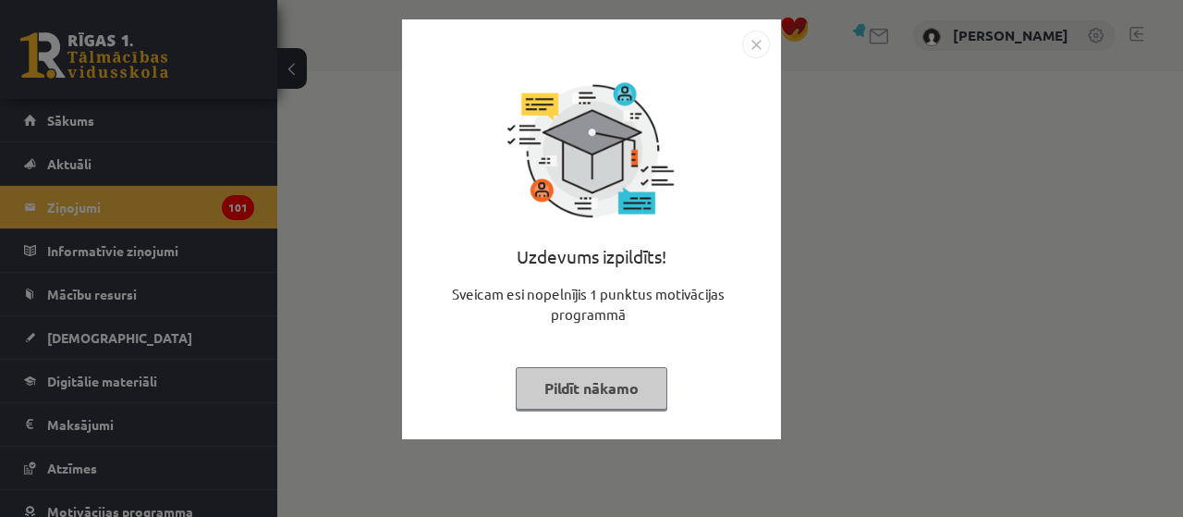
click at [624, 386] on button "Pildīt nākamo" at bounding box center [592, 388] width 152 height 43
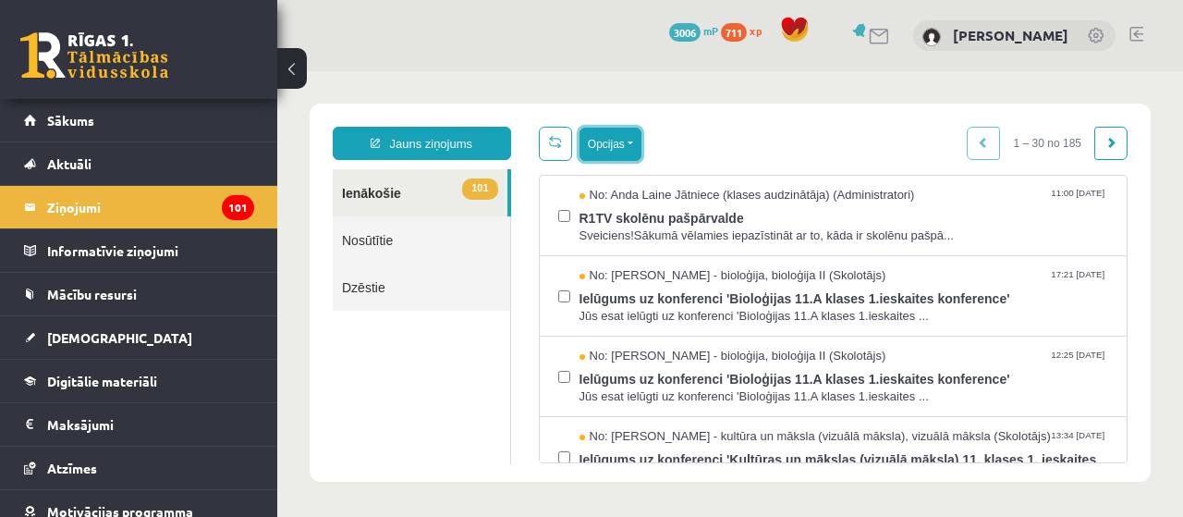
click at [625, 141] on button "Opcijas" at bounding box center [611, 144] width 62 height 33
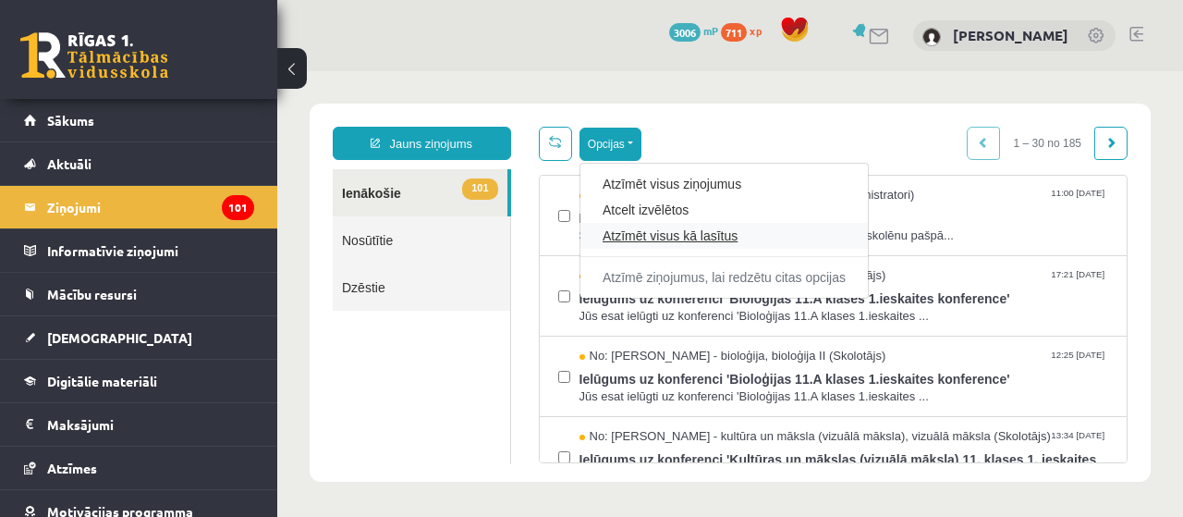
click at [740, 236] on link "Atzīmēt visus kā lasītus" at bounding box center [724, 235] width 243 height 18
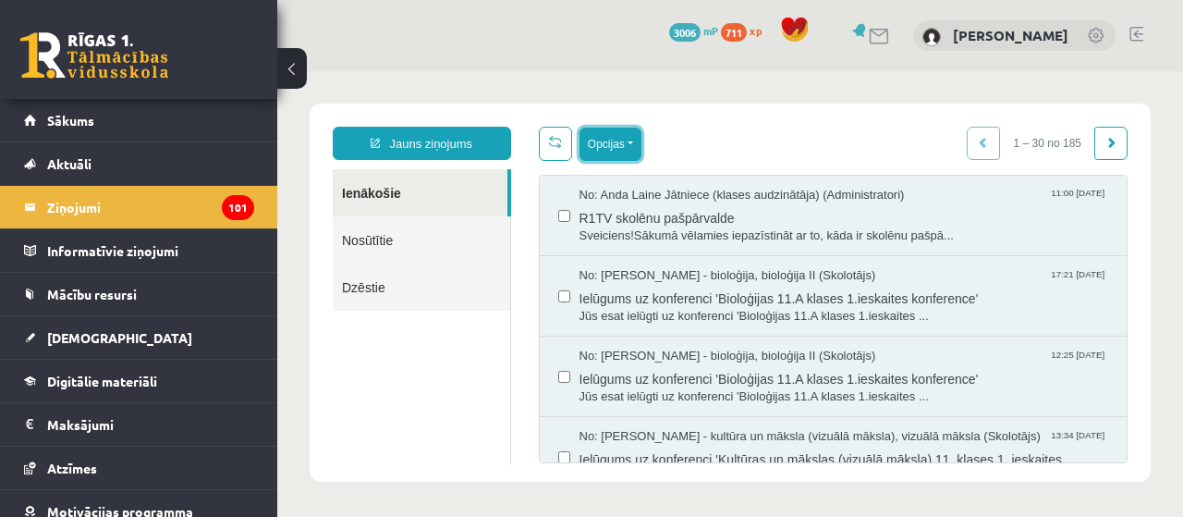
click at [620, 143] on button "Opcijas" at bounding box center [611, 144] width 62 height 33
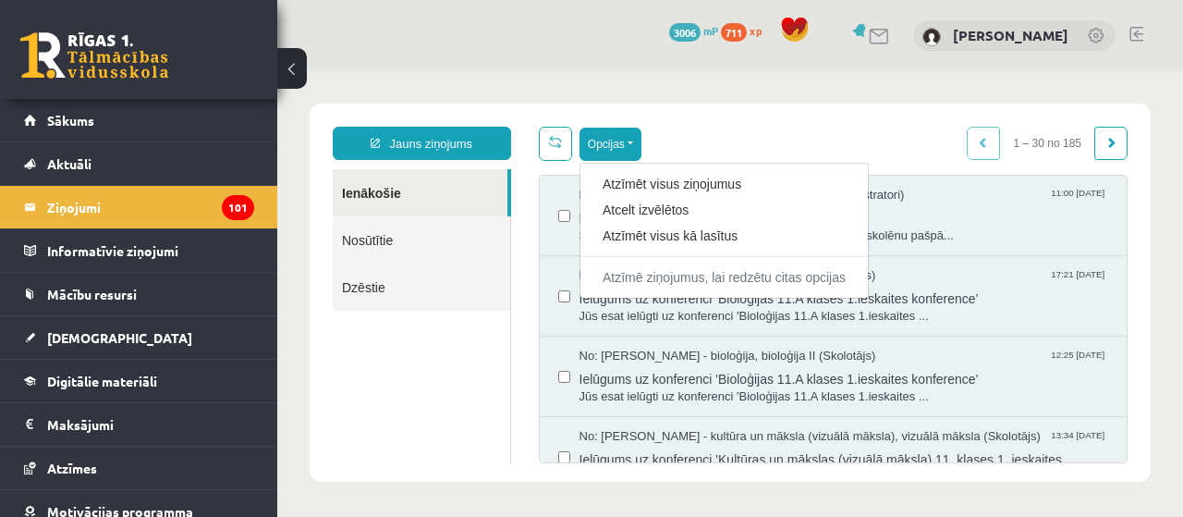
click at [447, 378] on ul "Ienākošie Nosūtītie Dzēstie" at bounding box center [422, 316] width 178 height 295
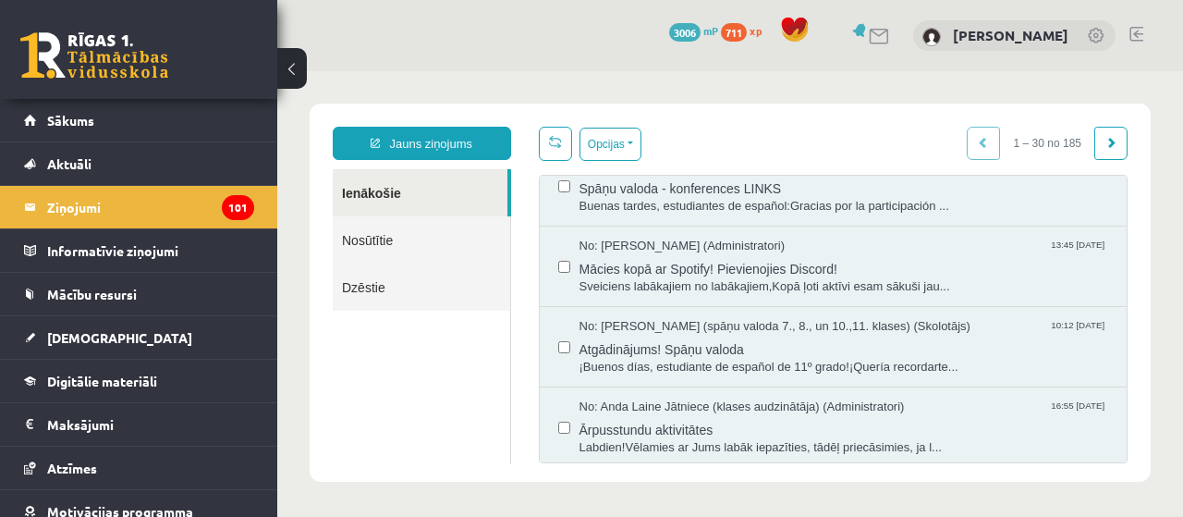
scroll to position [1664, 0]
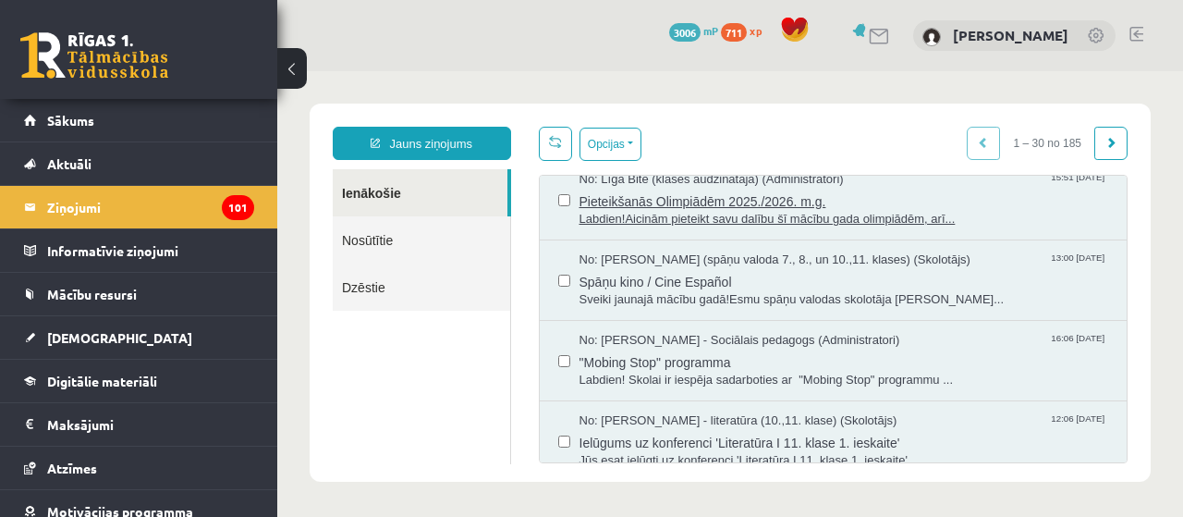
click at [712, 210] on span "Pieteikšanās Olimpiādēm 2025./2026. m.g." at bounding box center [845, 199] width 530 height 23
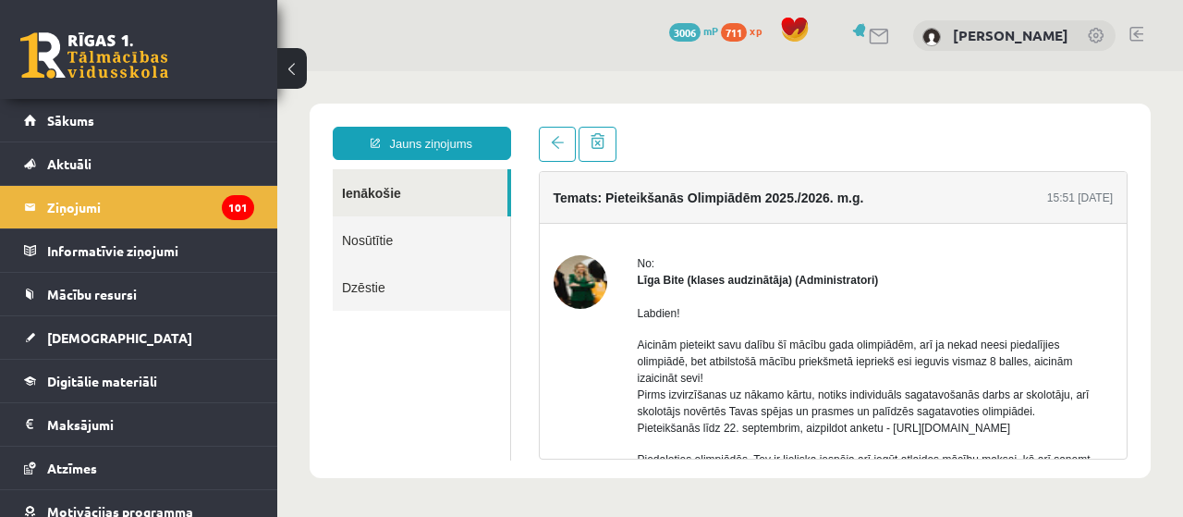
scroll to position [0, 0]
click at [302, 59] on button at bounding box center [292, 68] width 30 height 41
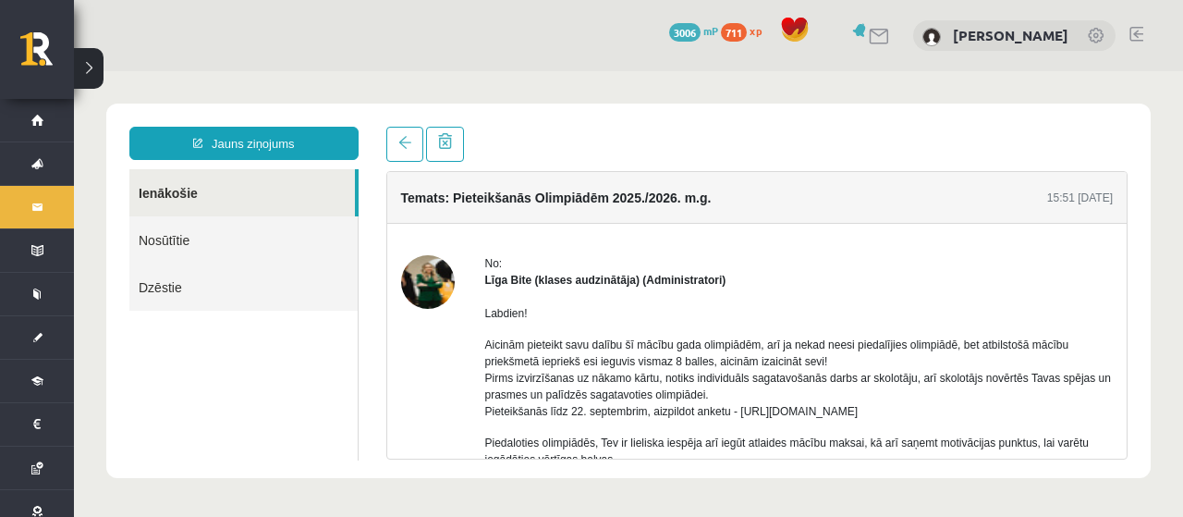
click at [189, 201] on link "Ienākošie" at bounding box center [242, 192] width 226 height 47
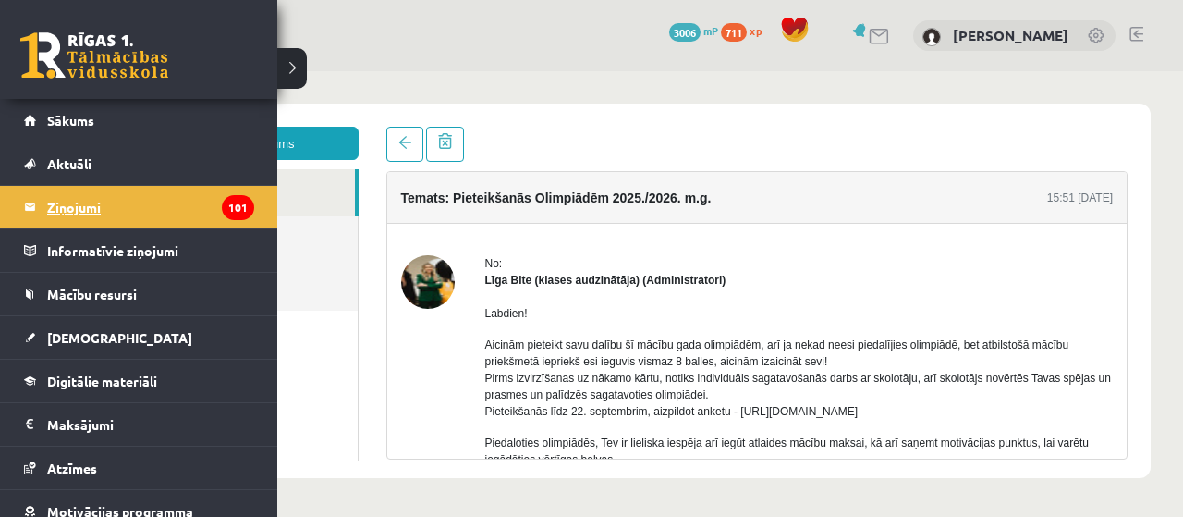
click at [43, 202] on link "Ziņojumi 101" at bounding box center [139, 207] width 230 height 43
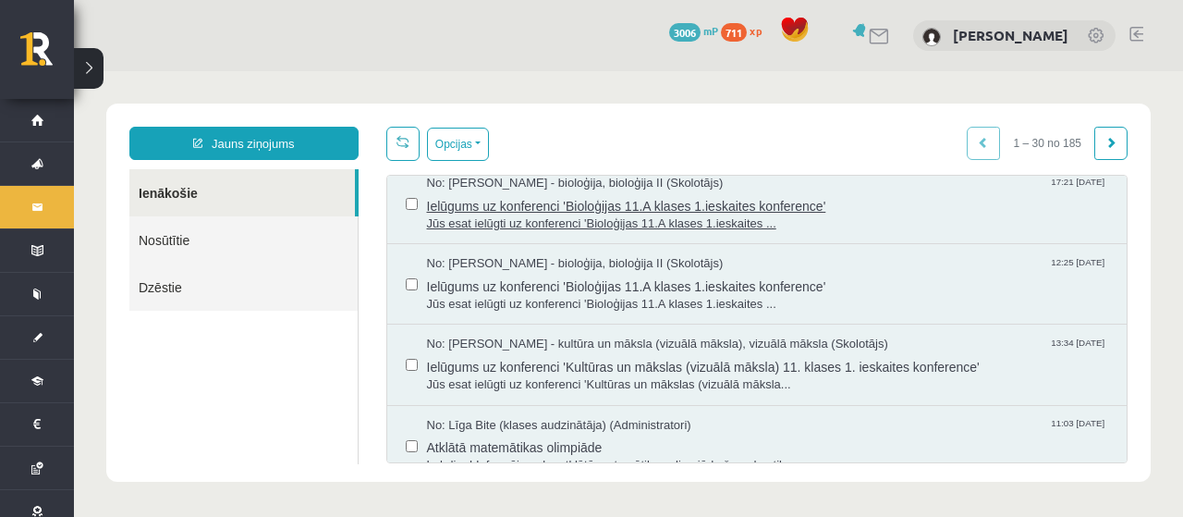
scroll to position [185, 0]
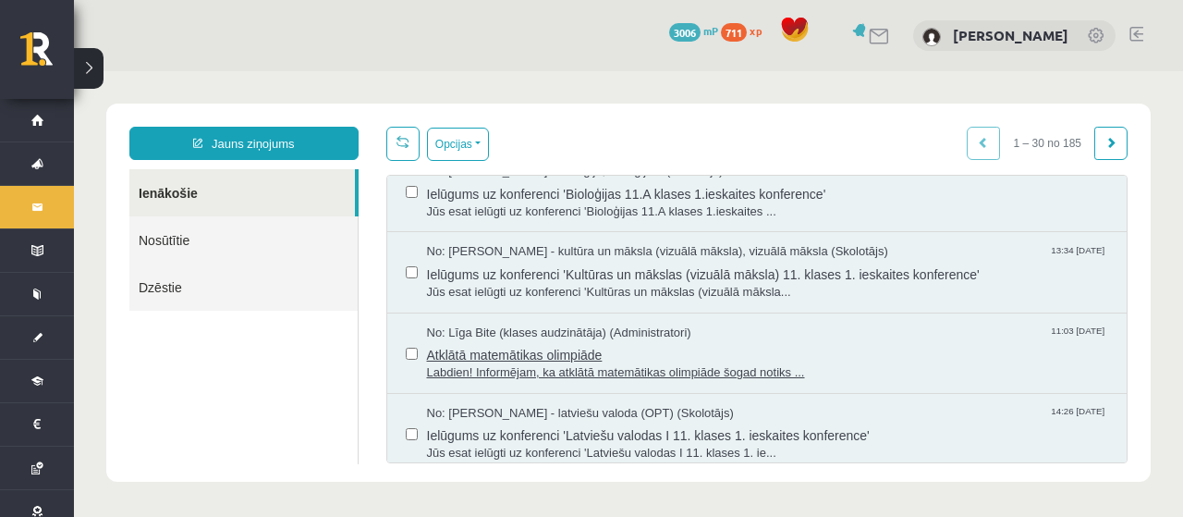
click at [635, 352] on span "Atklātā matemātikas olimpiāde" at bounding box center [768, 352] width 682 height 23
